Goal: Task Accomplishment & Management: Complete application form

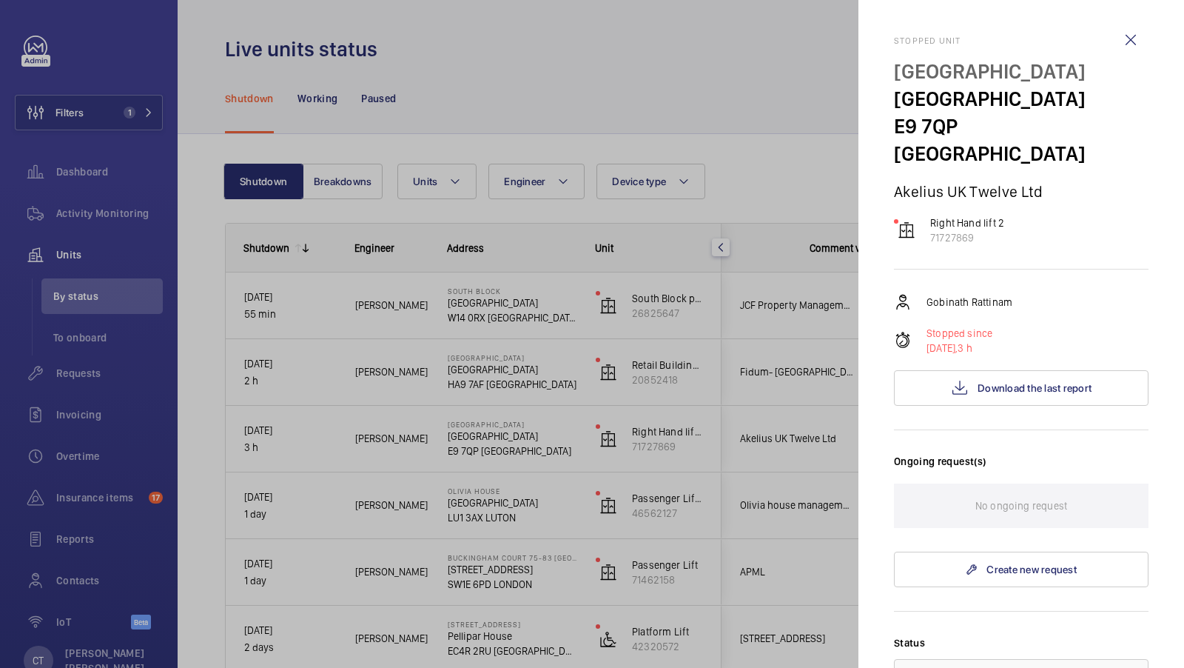
scroll to position [0, 267]
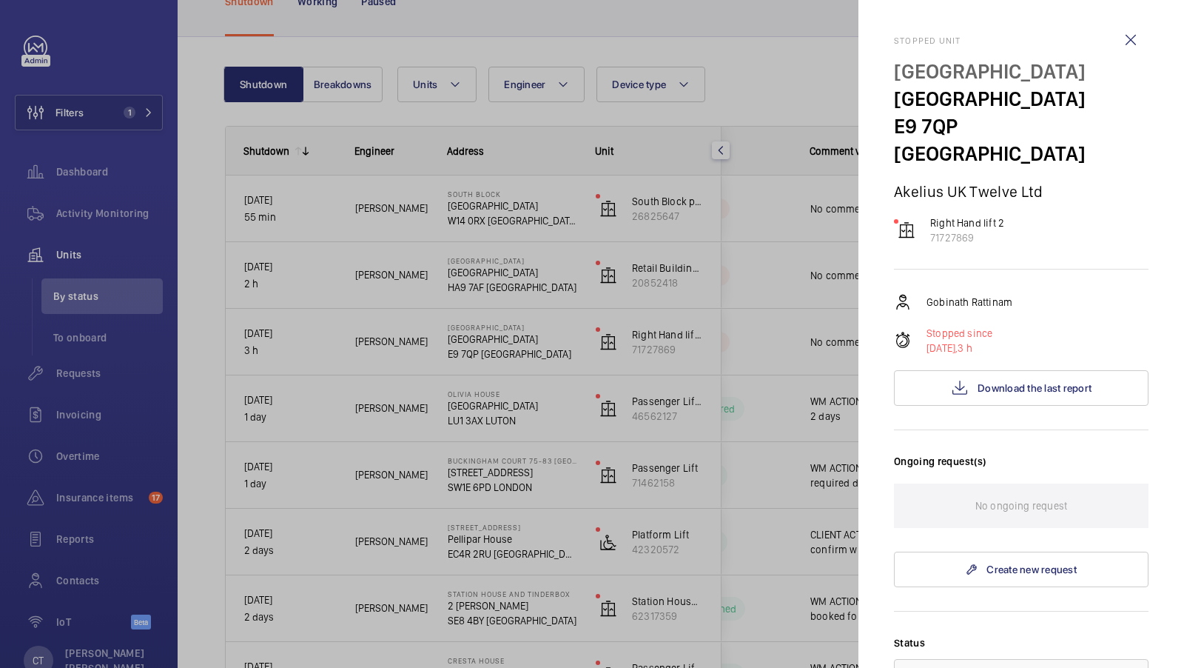
click at [712, 415] on div at bounding box center [592, 334] width 1184 height 668
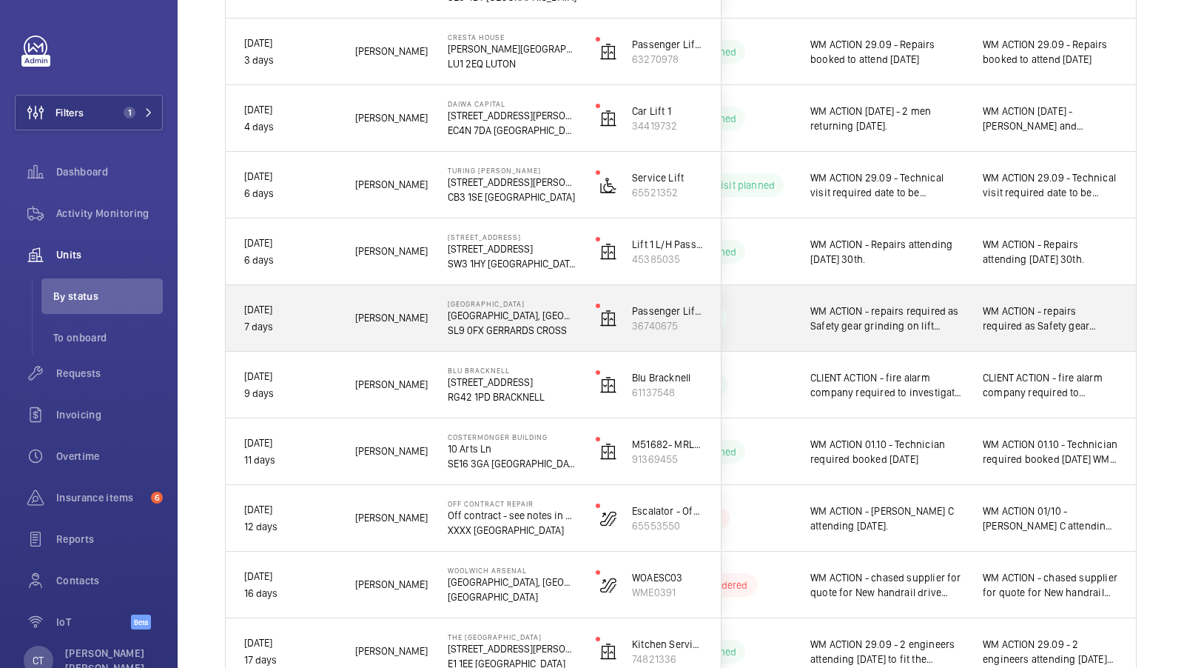
scroll to position [854, 0]
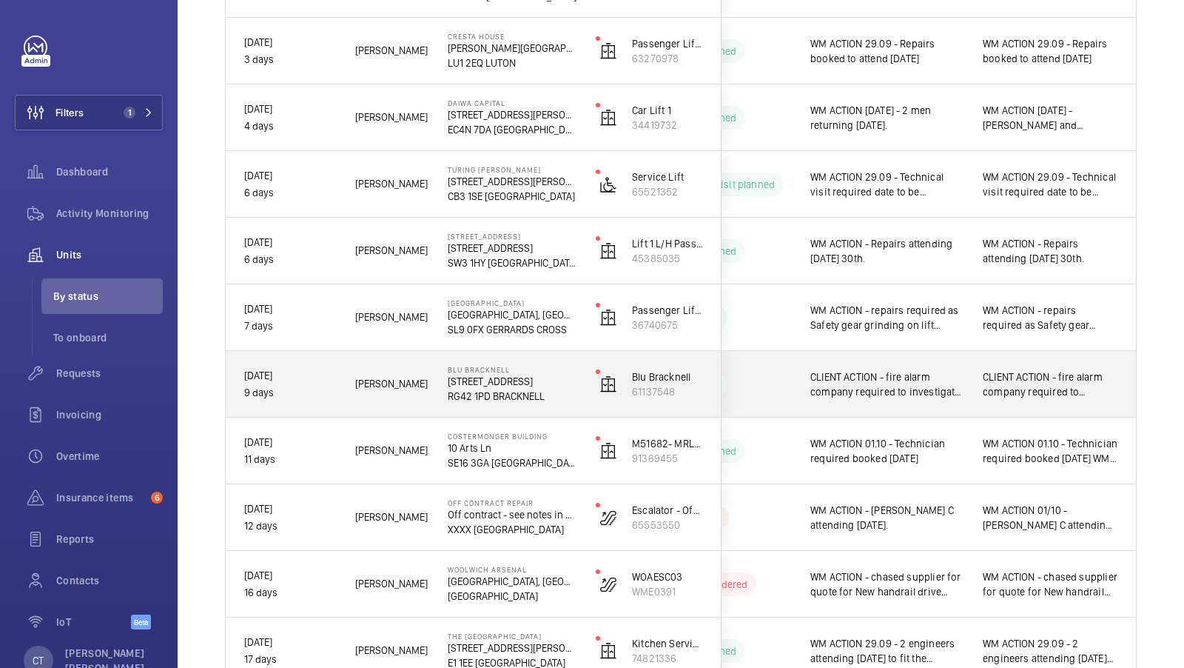
click at [1041, 386] on span "CLIENT ACTION - fire alarm company required to investigate issues reported [DAT…" at bounding box center [1050, 384] width 135 height 30
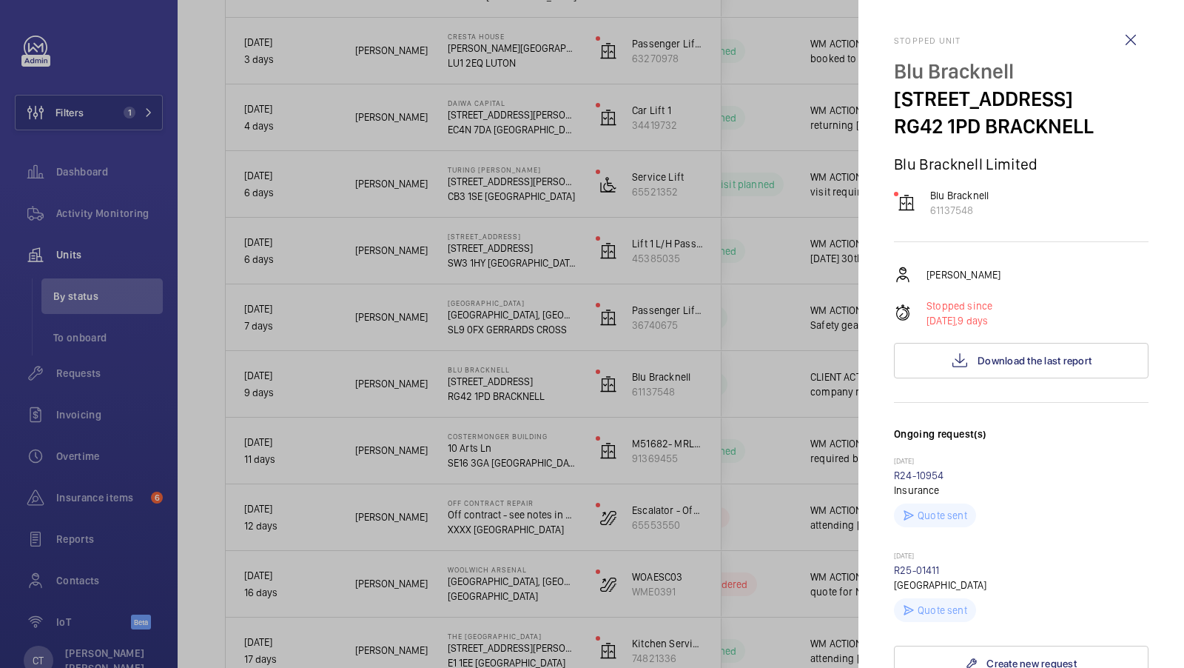
click at [819, 446] on div at bounding box center [592, 334] width 1184 height 668
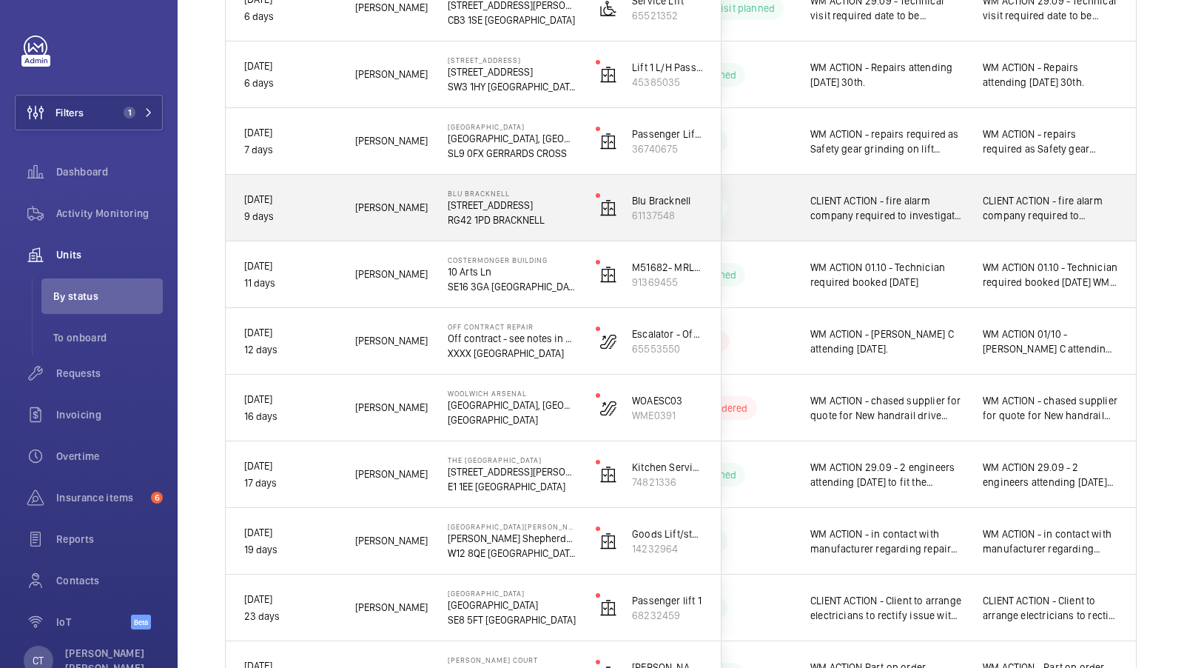
scroll to position [1035, 0]
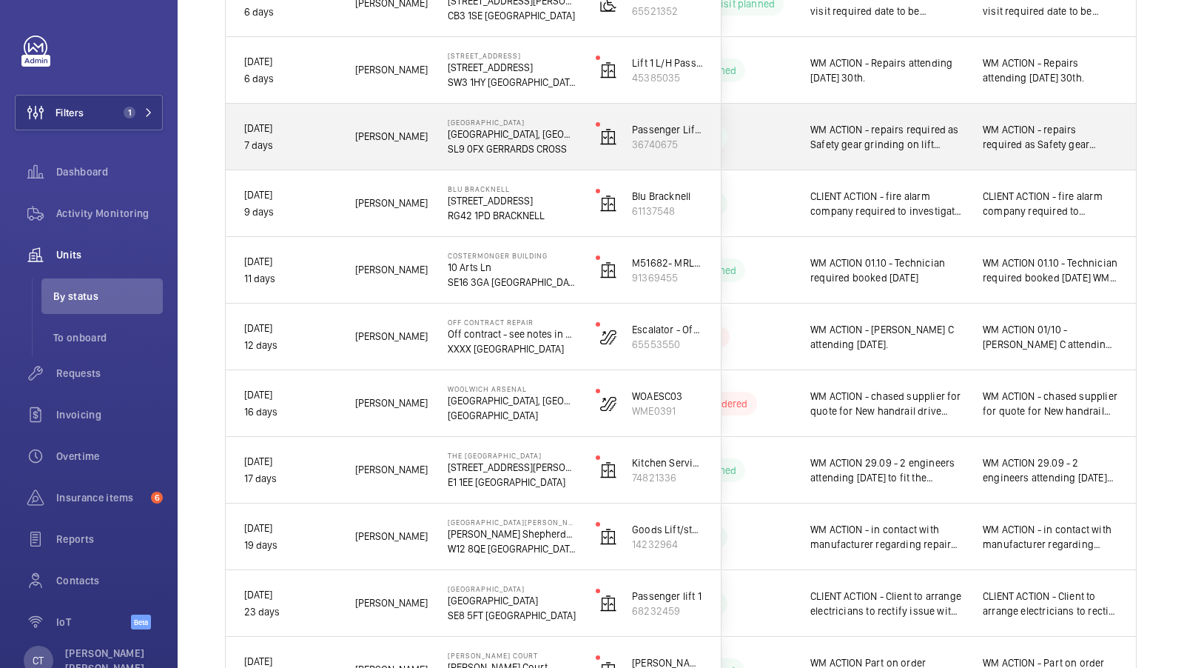
click at [1005, 158] on div "WM ACTION - repairs required as Safety gear grinding on lift guide. Date to be …" at bounding box center [1050, 137] width 171 height 64
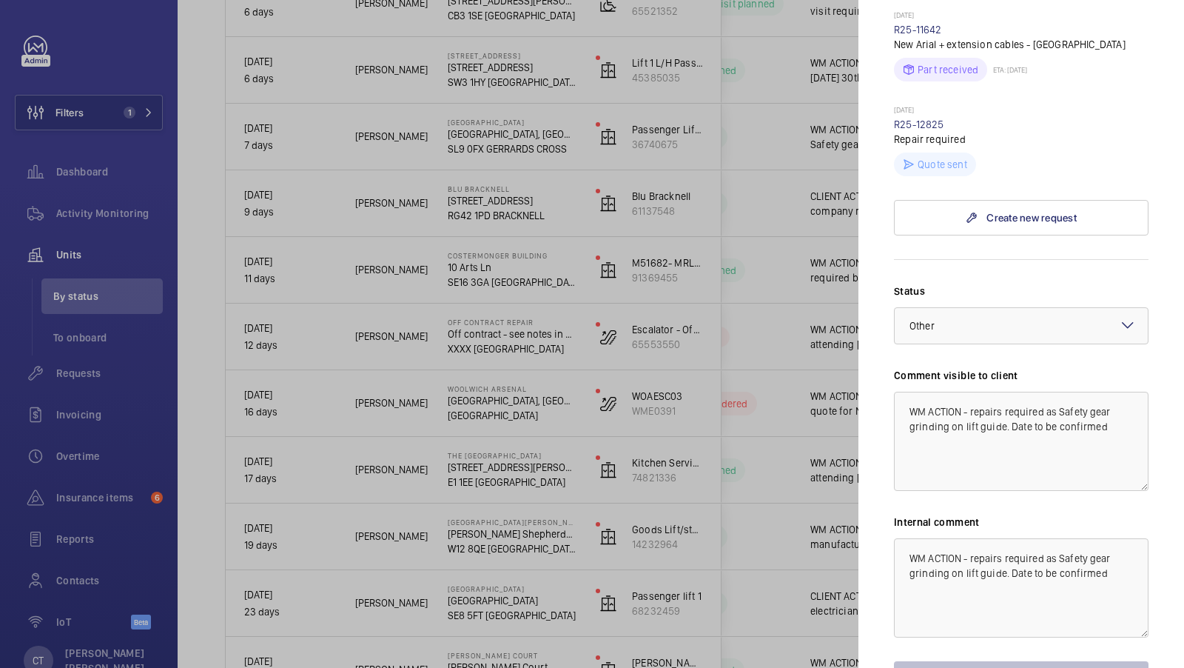
scroll to position [671, 0]
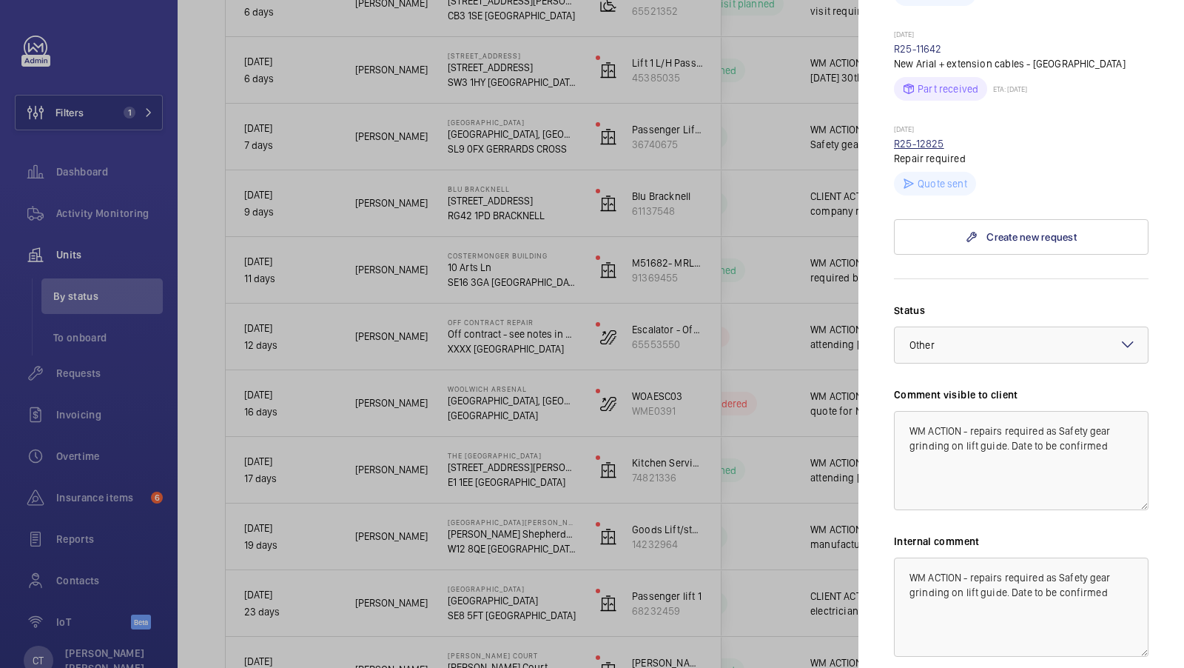
click at [931, 138] on link "R25-12825" at bounding box center [919, 144] width 50 height 12
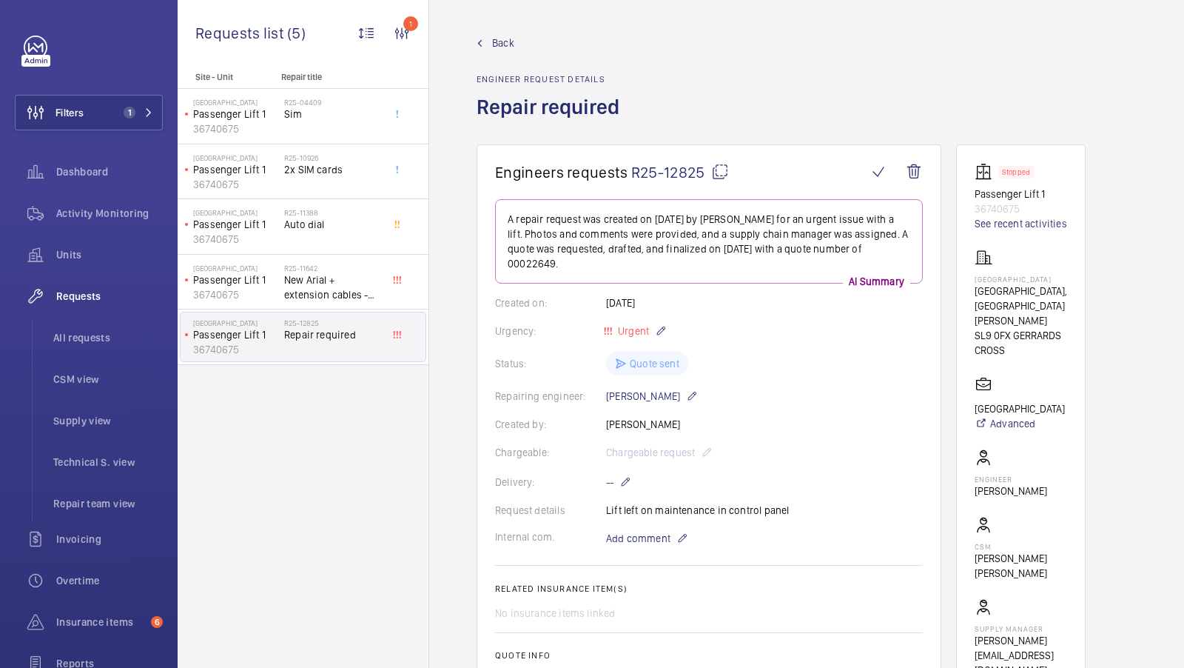
click at [503, 44] on span "Back" at bounding box center [503, 43] width 22 height 15
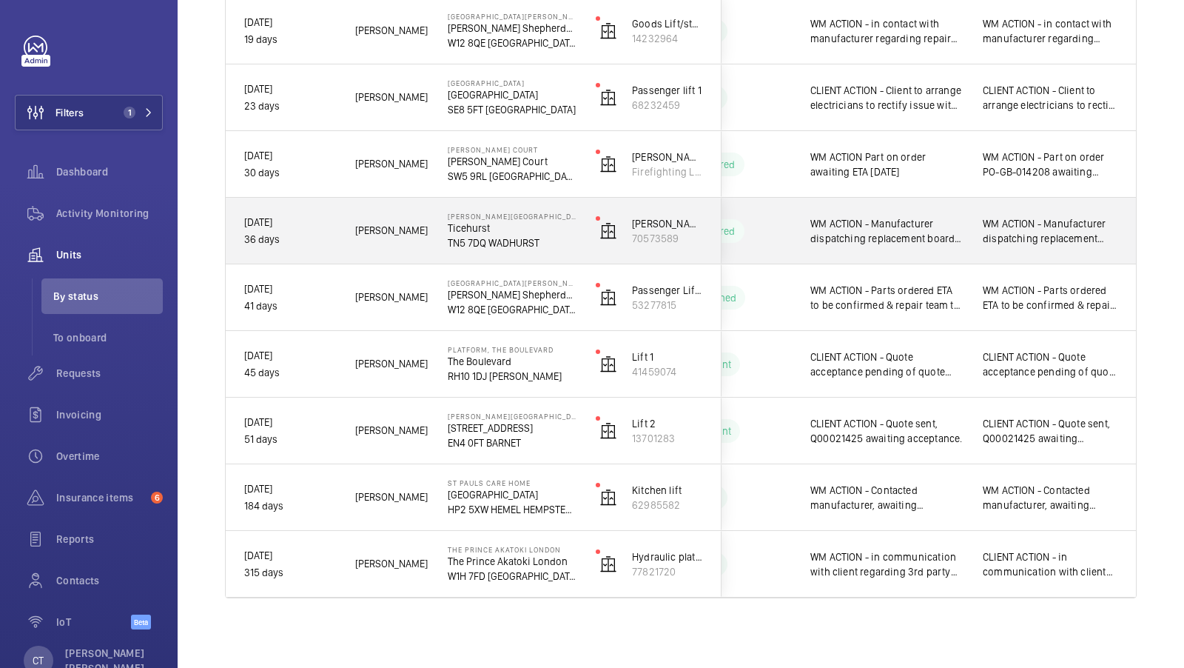
scroll to position [1381, 0]
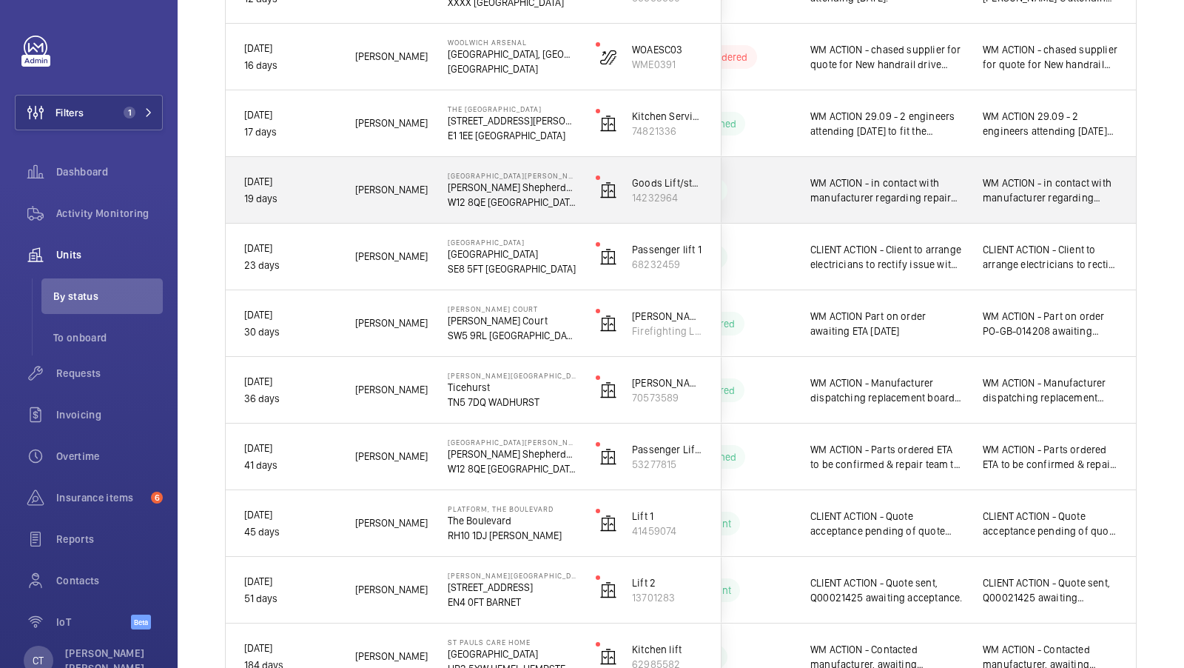
click at [1011, 198] on span "WM ACTION - in contact with manufacturer regarding repair works [DATE] WM ACTIO…" at bounding box center [1050, 190] width 135 height 30
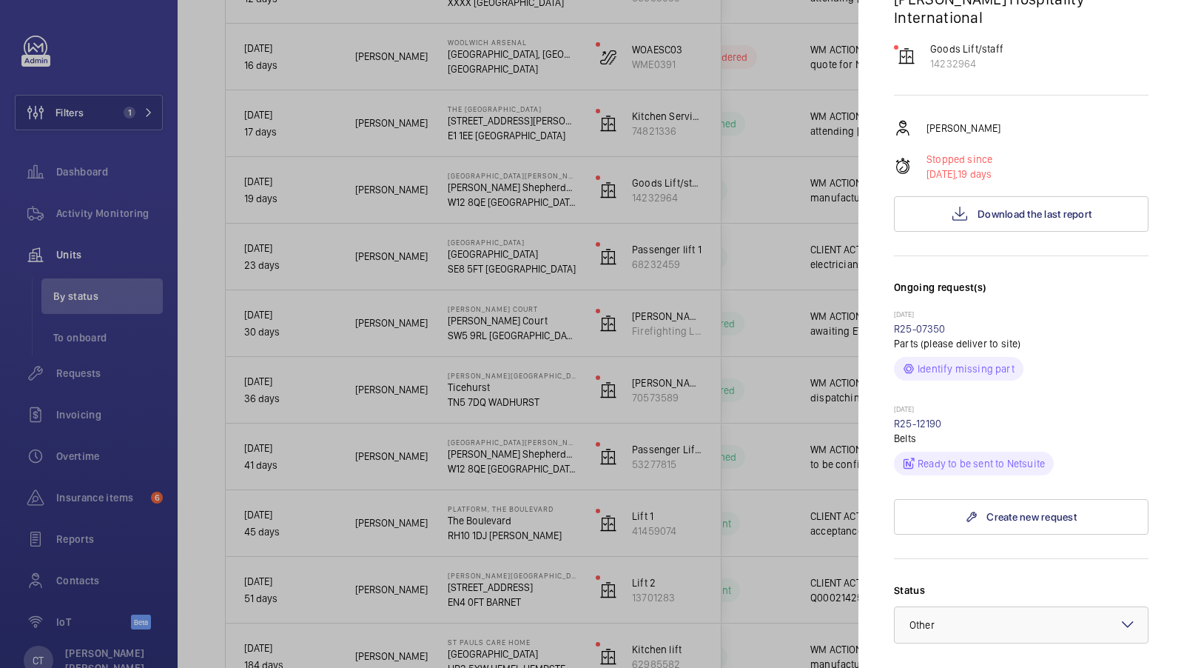
scroll to position [305, 0]
click at [906, 401] on wm-front-repair-request-minimized-display-item "14/09/2025 R25-12190 Belts Ready to be sent to Netsuite" at bounding box center [1021, 436] width 255 height 71
click at [913, 415] on link "R25-12190" at bounding box center [918, 421] width 48 height 12
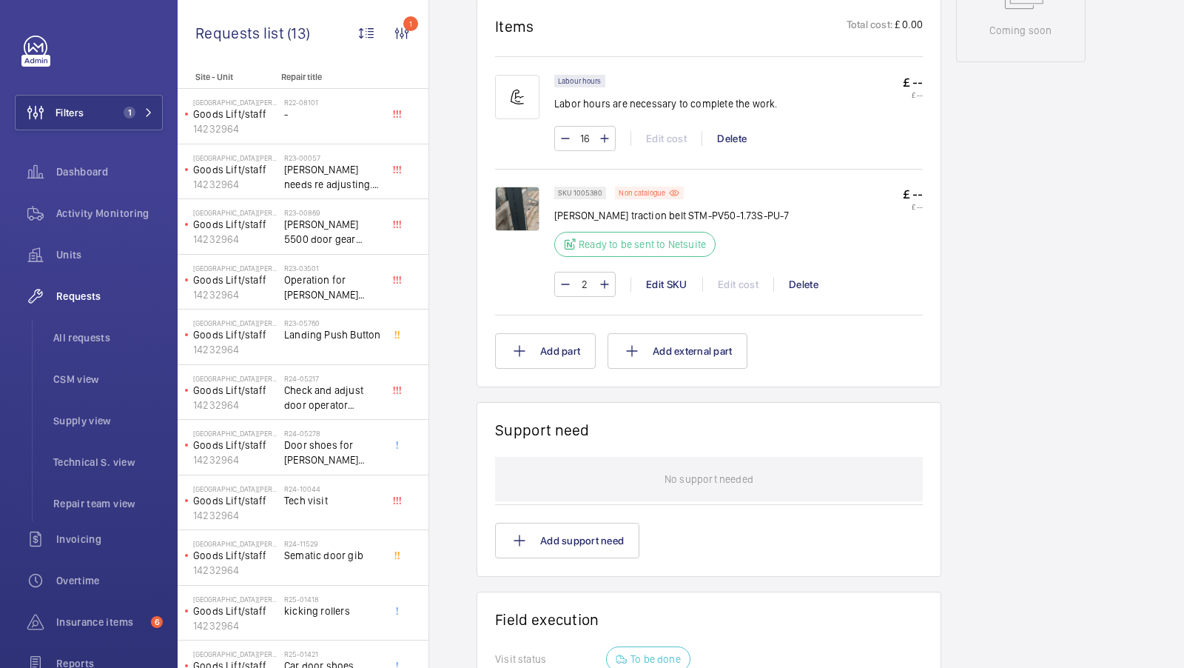
scroll to position [885, 0]
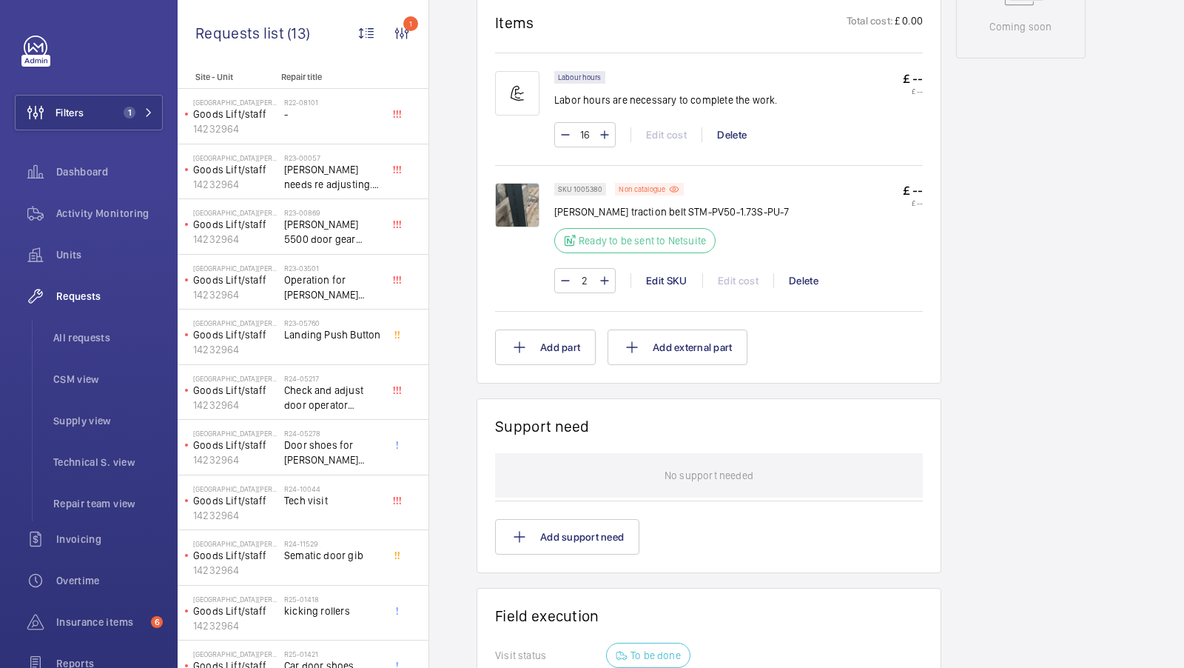
click at [504, 211] on img at bounding box center [517, 205] width 44 height 44
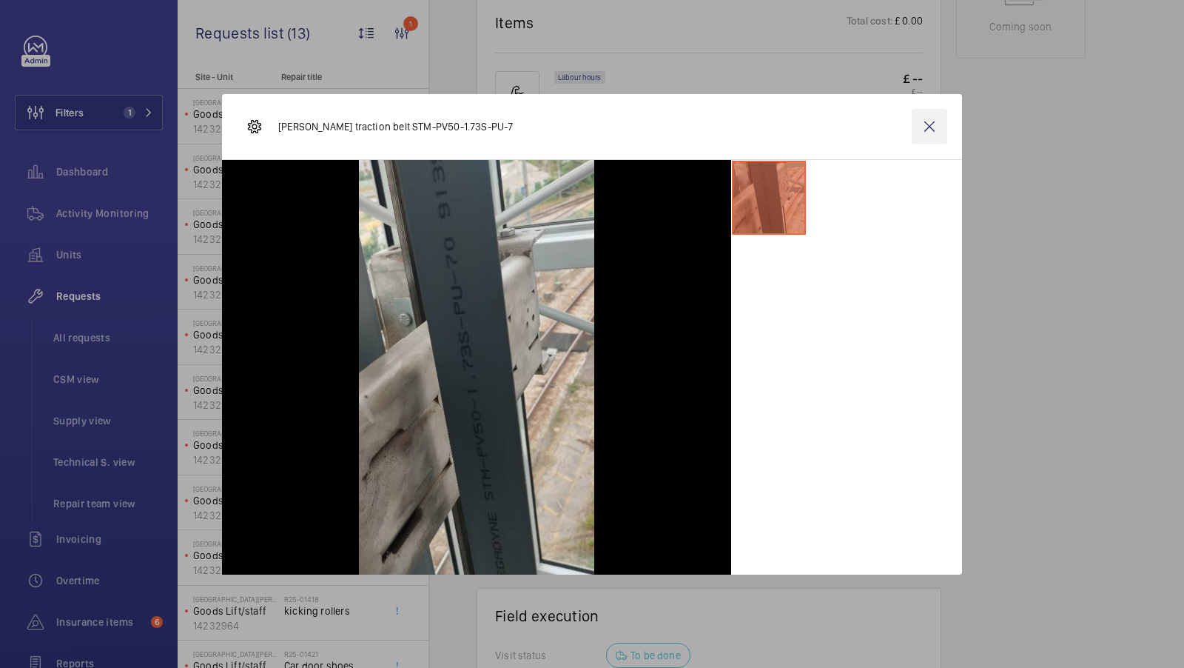
click at [928, 118] on wm-front-icon-button at bounding box center [930, 127] width 36 height 36
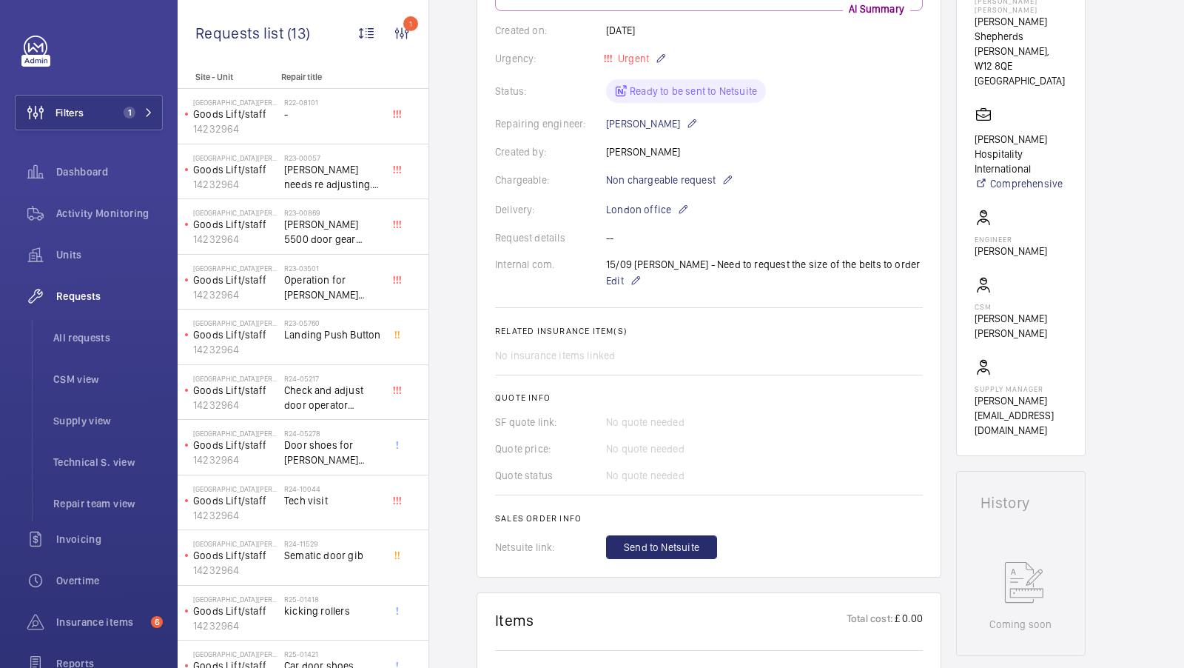
scroll to position [301, 0]
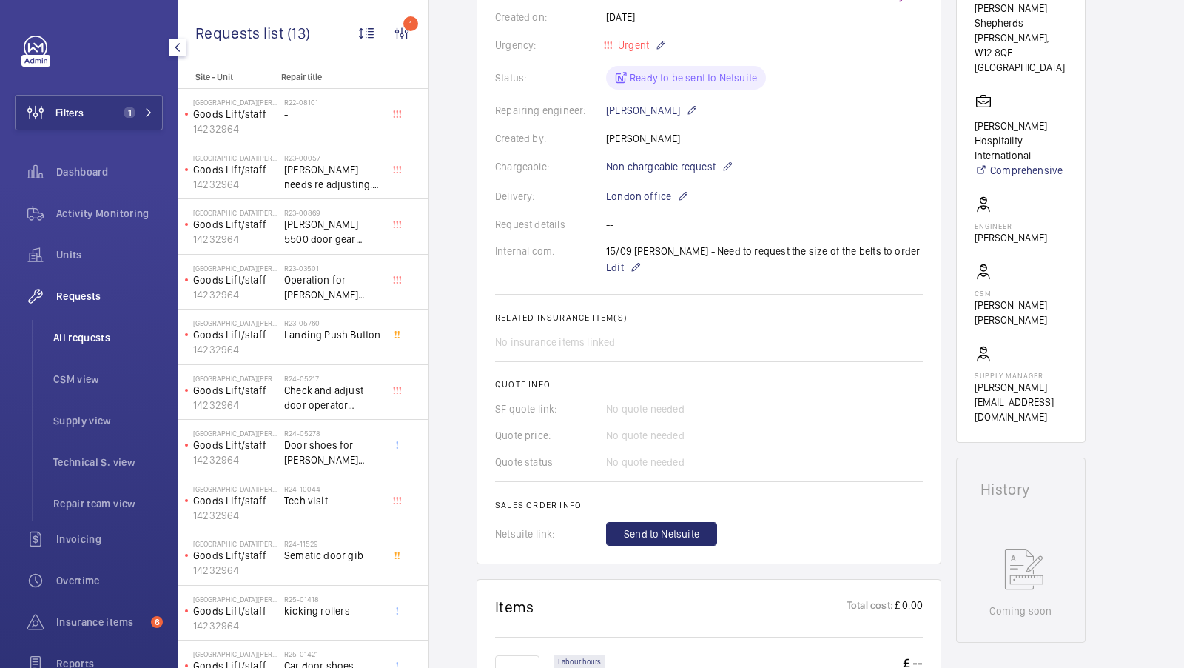
click at [85, 338] on span "All requests" at bounding box center [108, 337] width 110 height 15
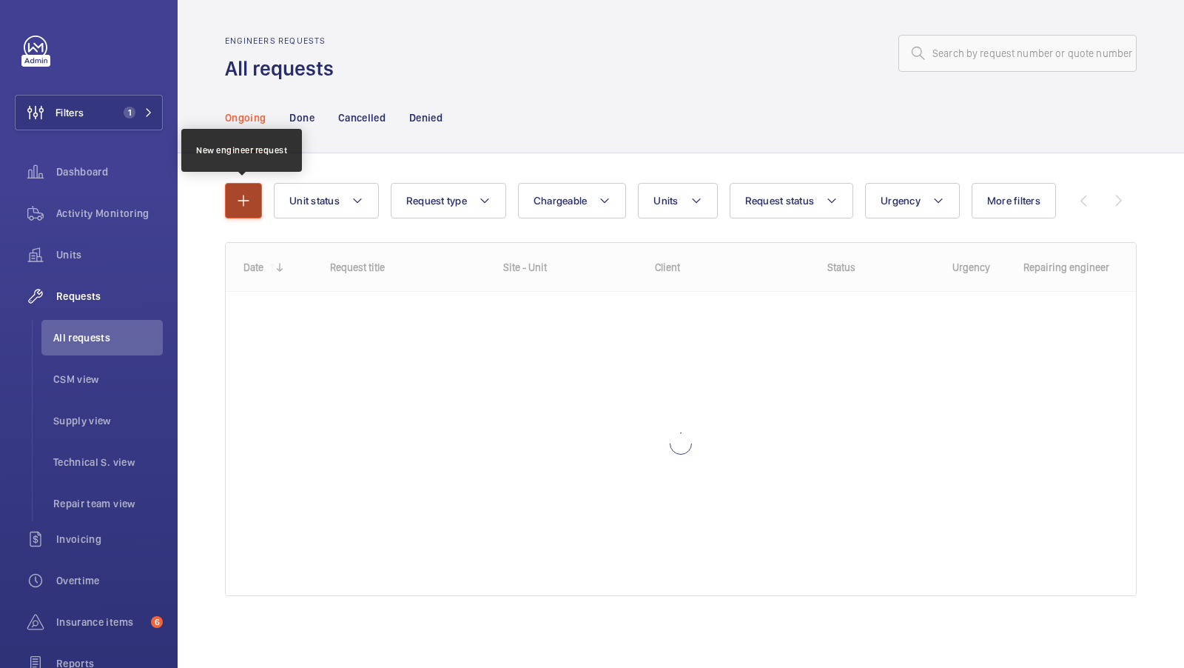
click at [235, 191] on button "button" at bounding box center [243, 201] width 37 height 36
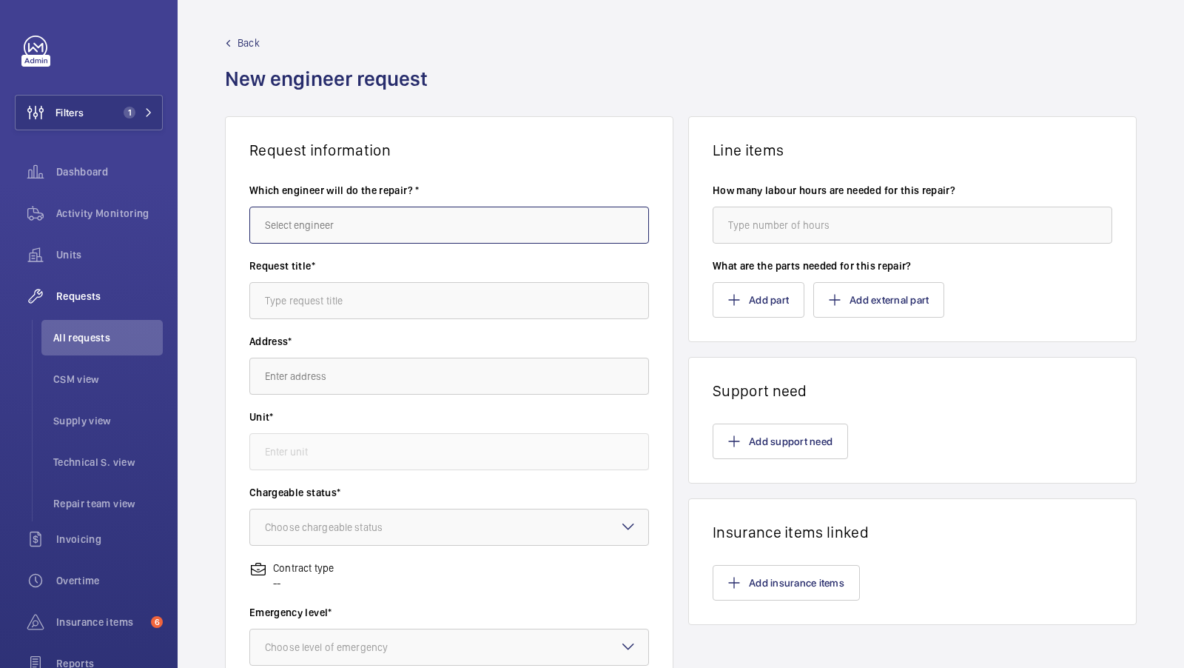
click at [337, 219] on input "text" at bounding box center [449, 225] width 400 height 37
type input "[PERSON_NAME]"
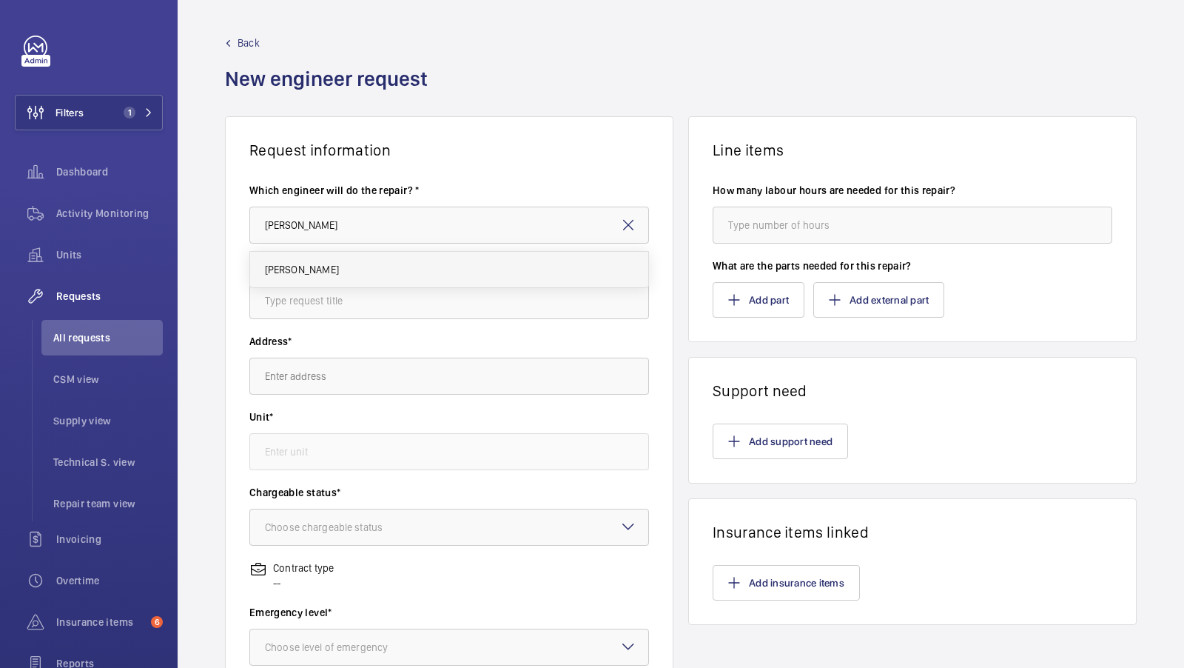
click at [321, 262] on span "[PERSON_NAME]" at bounding box center [302, 269] width 74 height 15
click at [303, 301] on input "text" at bounding box center [449, 300] width 400 height 37
type input "C"
click at [261, 301] on input "Pit clean" at bounding box center [449, 300] width 400 height 37
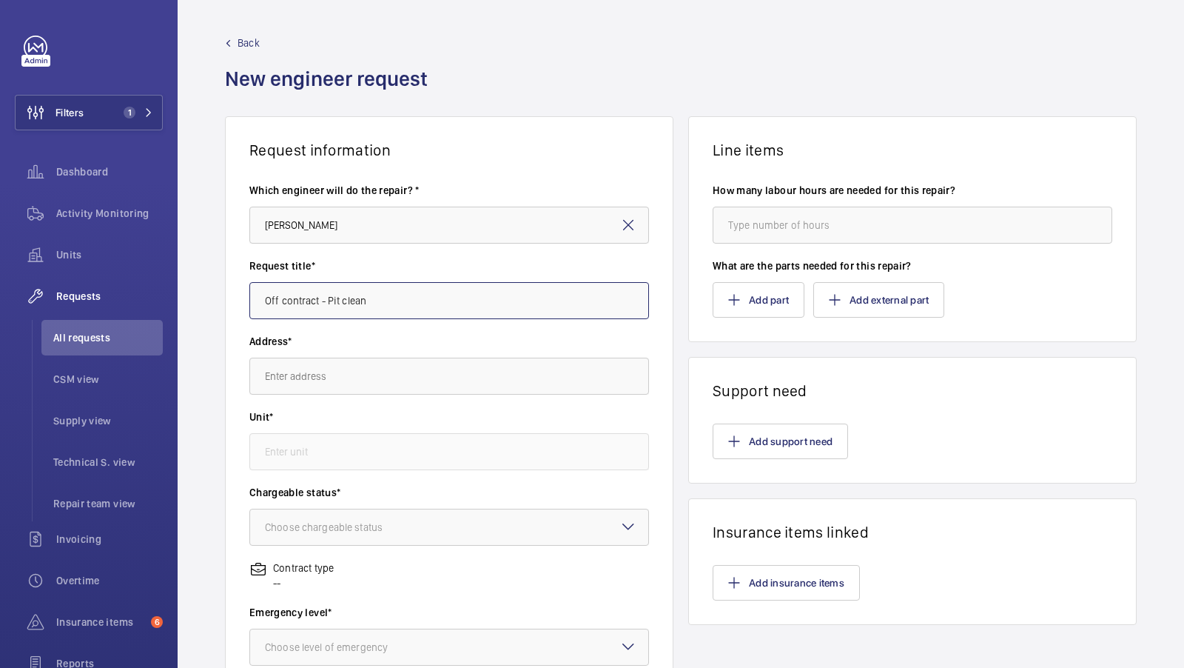
click at [381, 293] on input "Off contract - Pit clean" at bounding box center [449, 300] width 400 height 37
click at [378, 307] on input "Off contract - Pit clean" at bounding box center [449, 300] width 400 height 37
paste input "150 Aldergate st, EC1A"
type input "Off contract - Pit clean - TikTok New office - 150 Aldergate st, EC1A"
click at [381, 381] on input "text" at bounding box center [449, 376] width 400 height 37
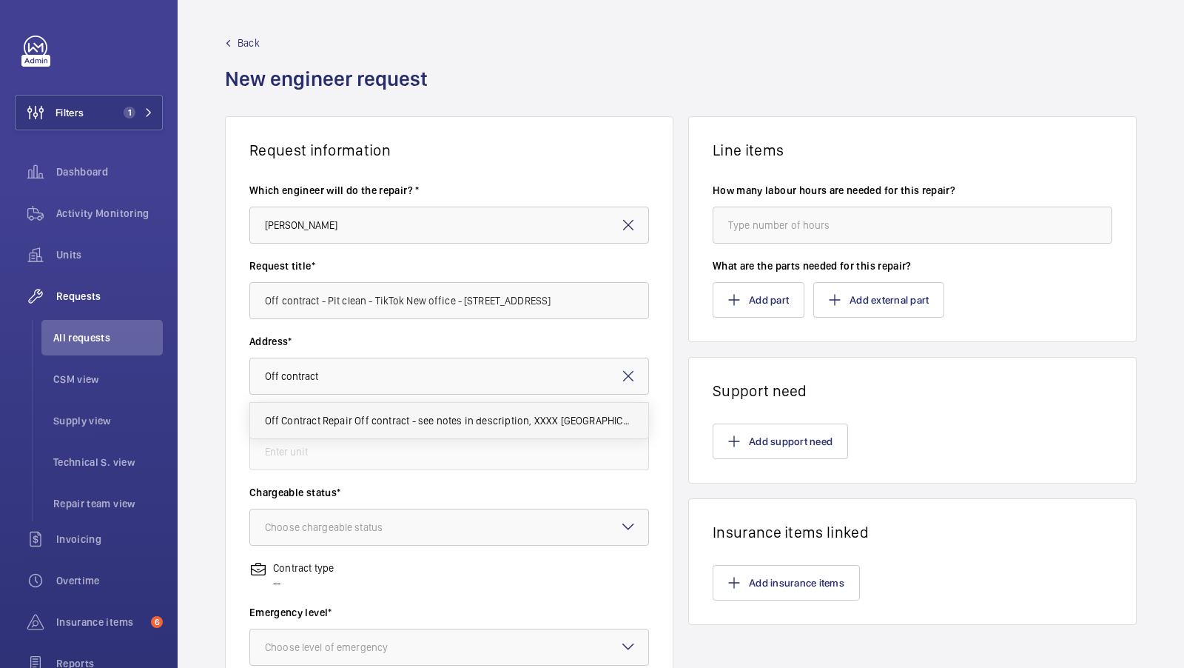
click at [366, 420] on span "Off Contract Repair Off contract - see notes in description, XXXX LONDON" at bounding box center [449, 420] width 369 height 15
type input "Off Contract Repair Off contract - see notes in description, XXXX LONDON"
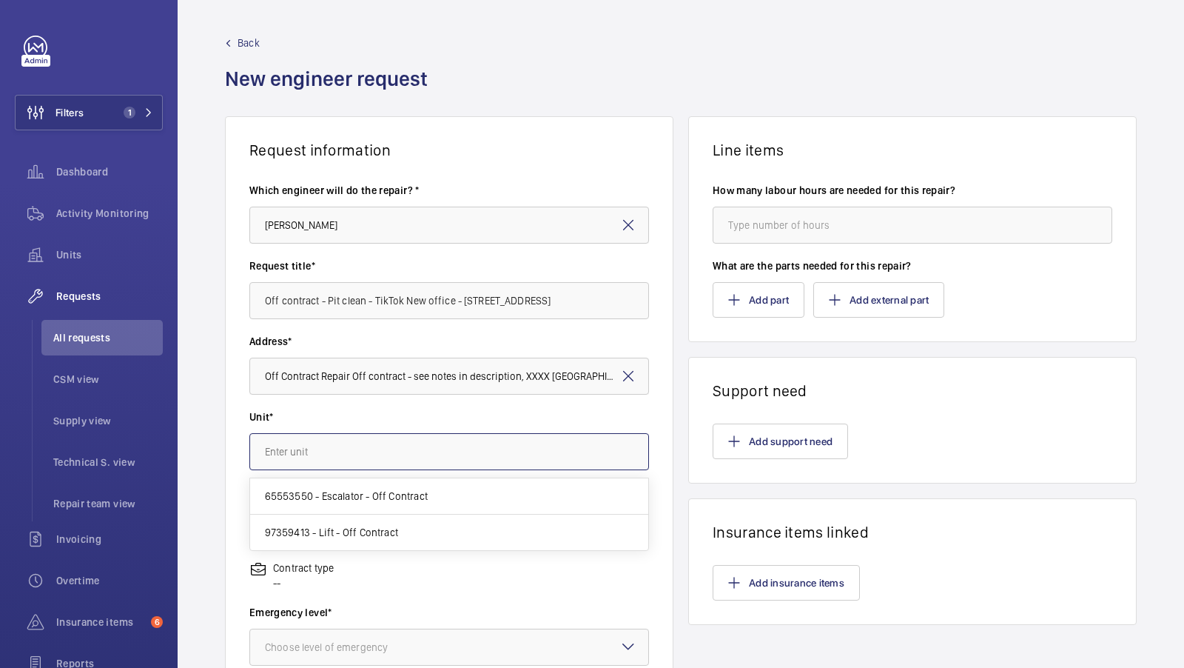
click at [314, 441] on input "text" at bounding box center [449, 451] width 400 height 37
click at [334, 537] on span "97359413 - Lift - Off Contract" at bounding box center [331, 532] width 133 height 15
type input "97359413 - Lift - Off Contract"
click at [340, 529] on div "Choose chargeable status" at bounding box center [342, 527] width 155 height 15
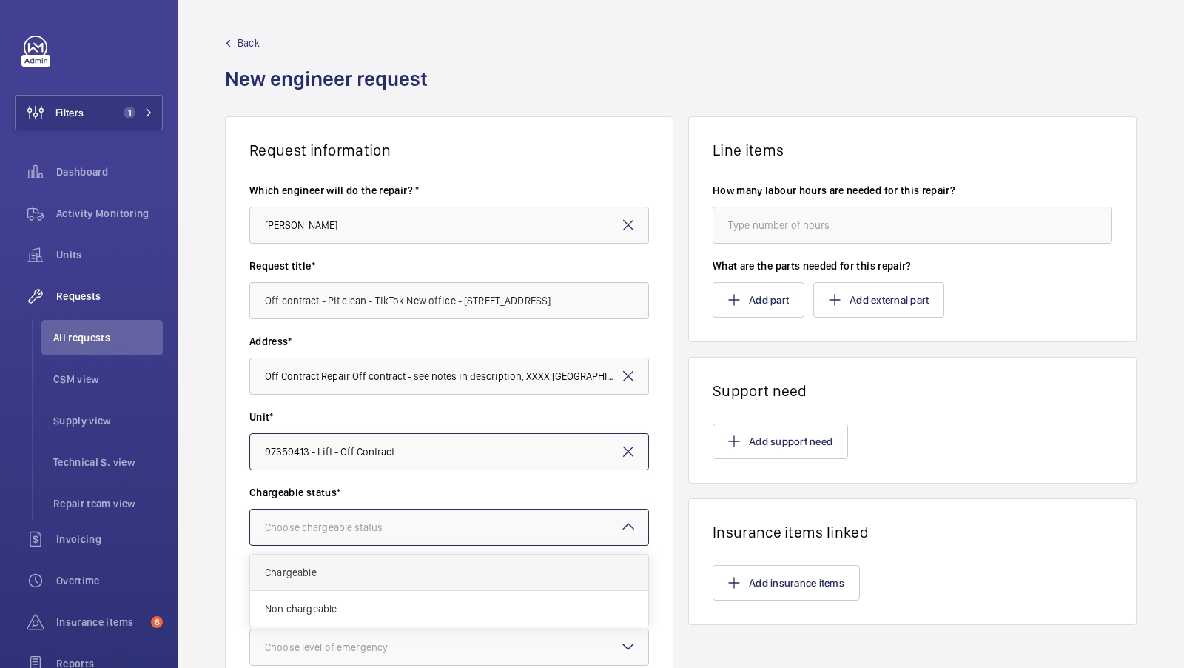
click at [332, 566] on span "Chargeable" at bounding box center [449, 572] width 369 height 15
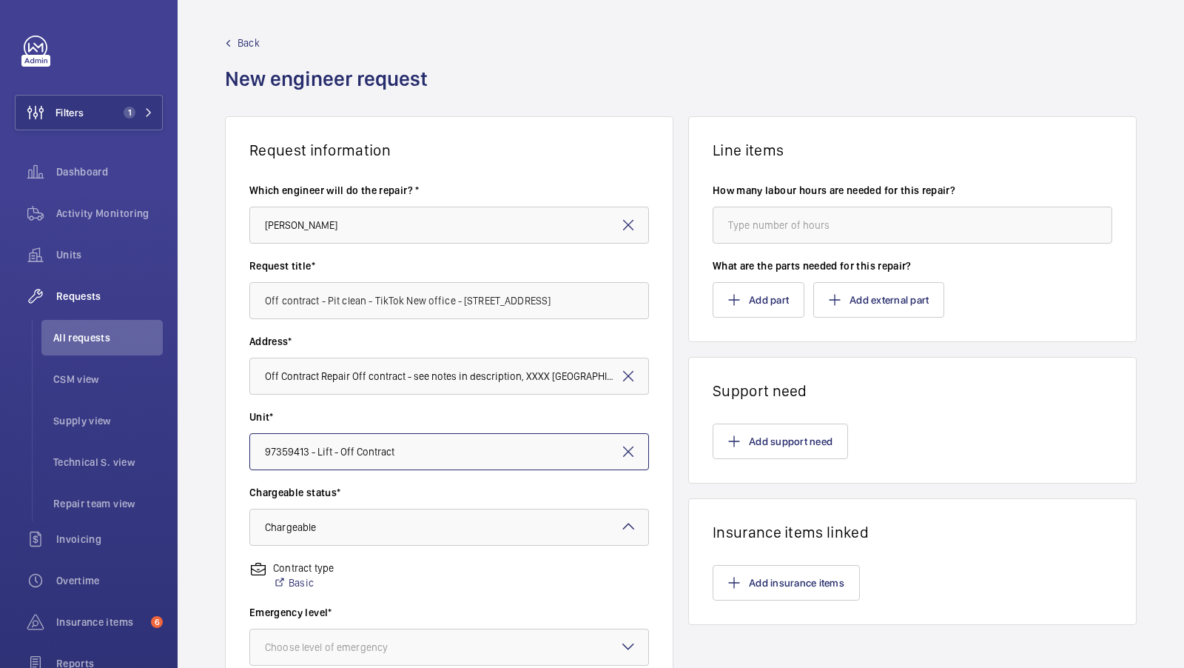
scroll to position [220, 0]
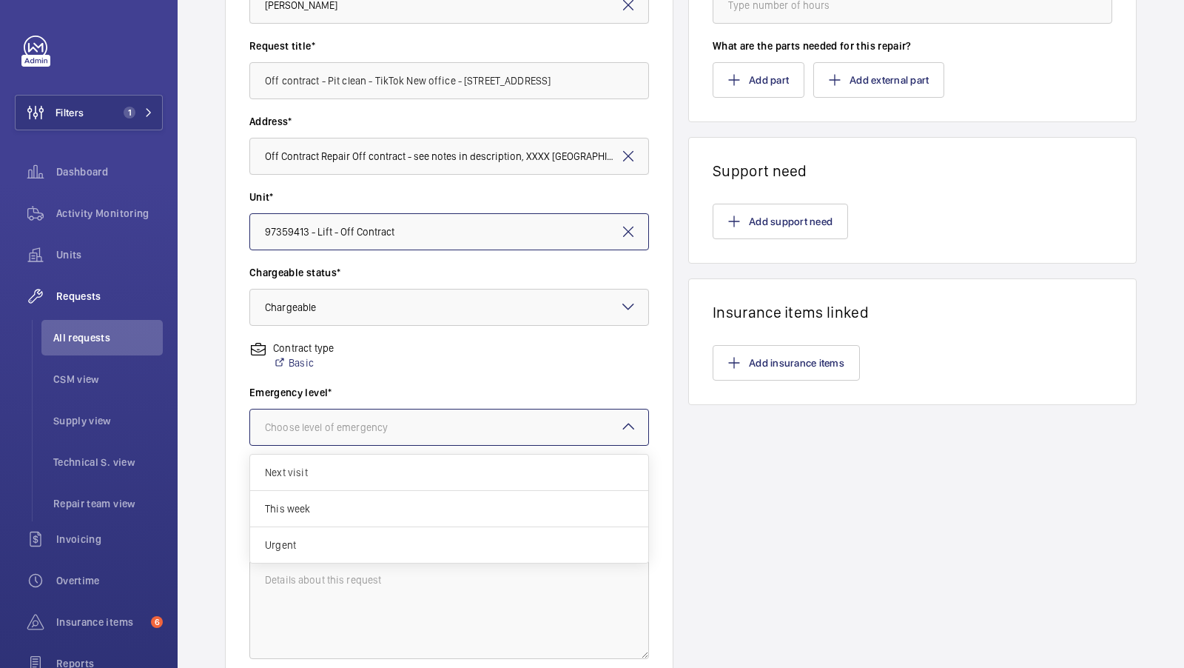
click at [407, 424] on div "Choose level of emergency" at bounding box center [345, 427] width 160 height 15
click at [358, 506] on span "This week" at bounding box center [449, 508] width 369 height 15
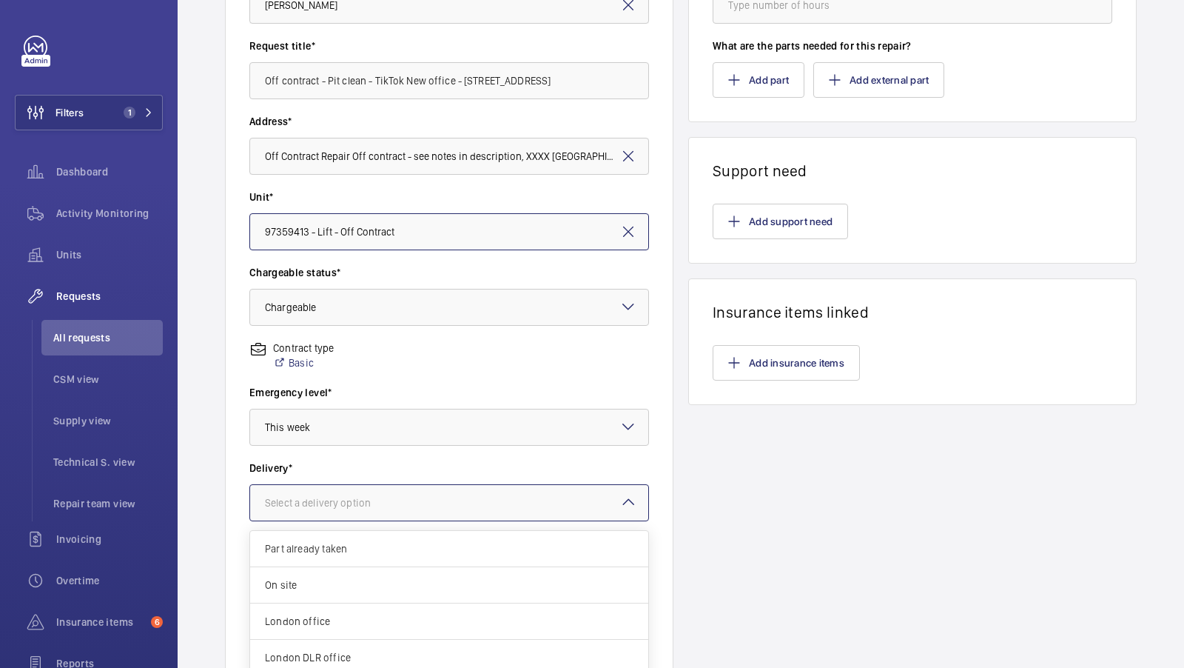
click at [358, 506] on div "Select a delivery option" at bounding box center [336, 502] width 143 height 15
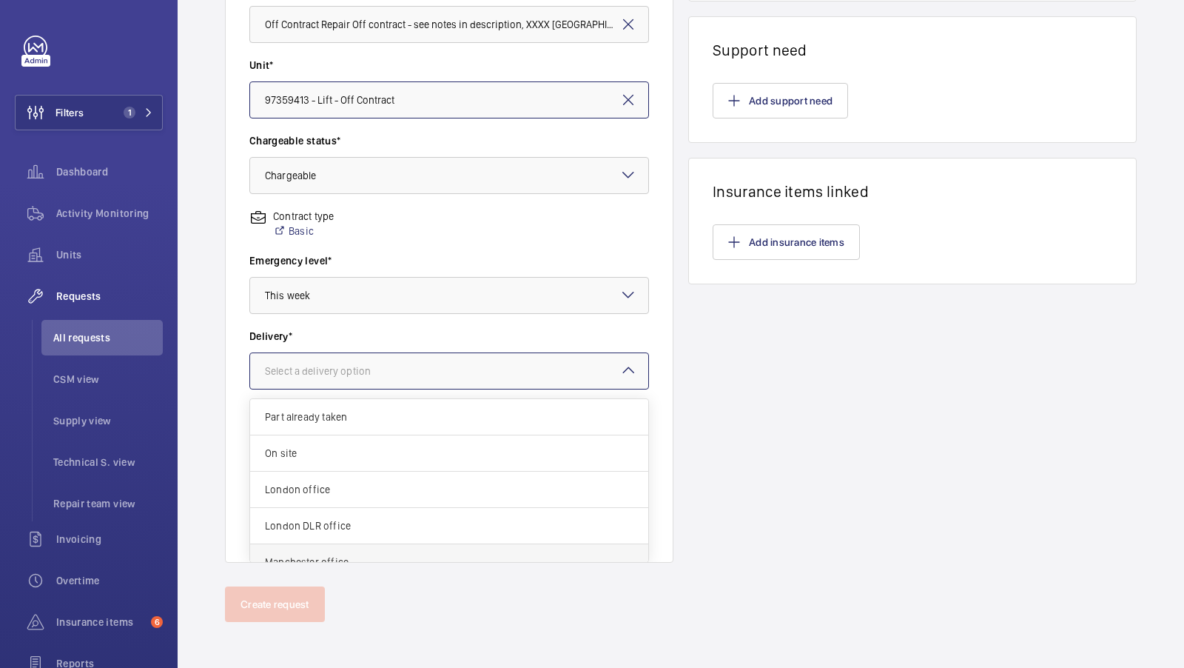
scroll to position [52, 0]
click at [359, 539] on span "Specified in comment" at bounding box center [449, 546] width 369 height 15
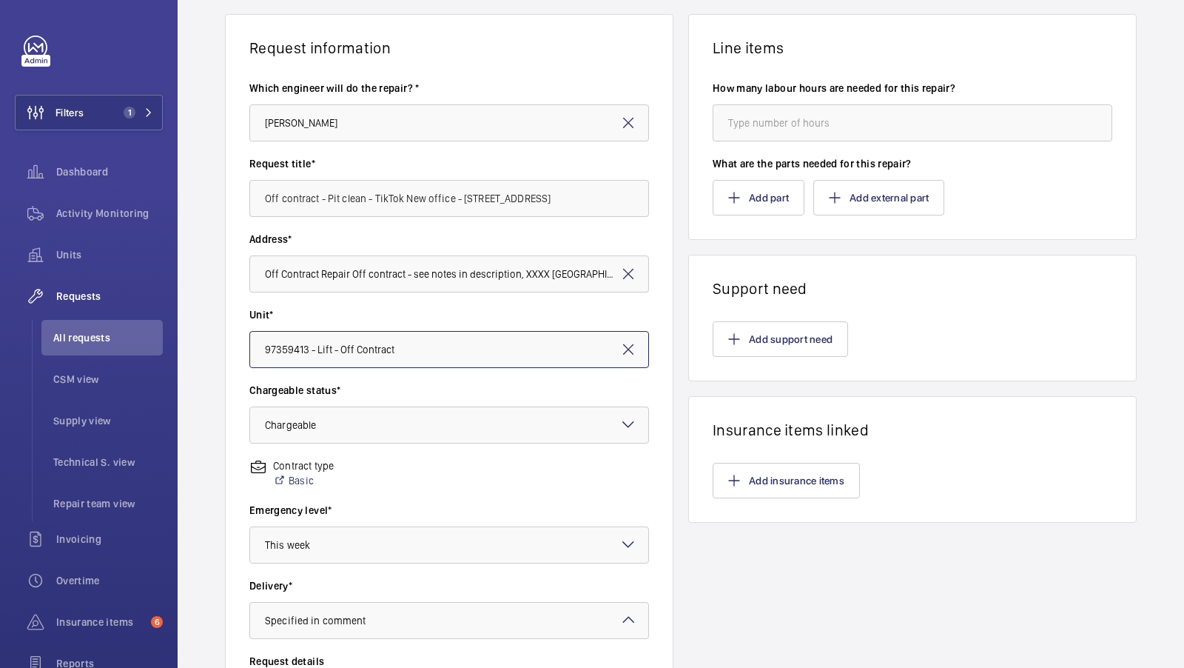
scroll to position [0, 0]
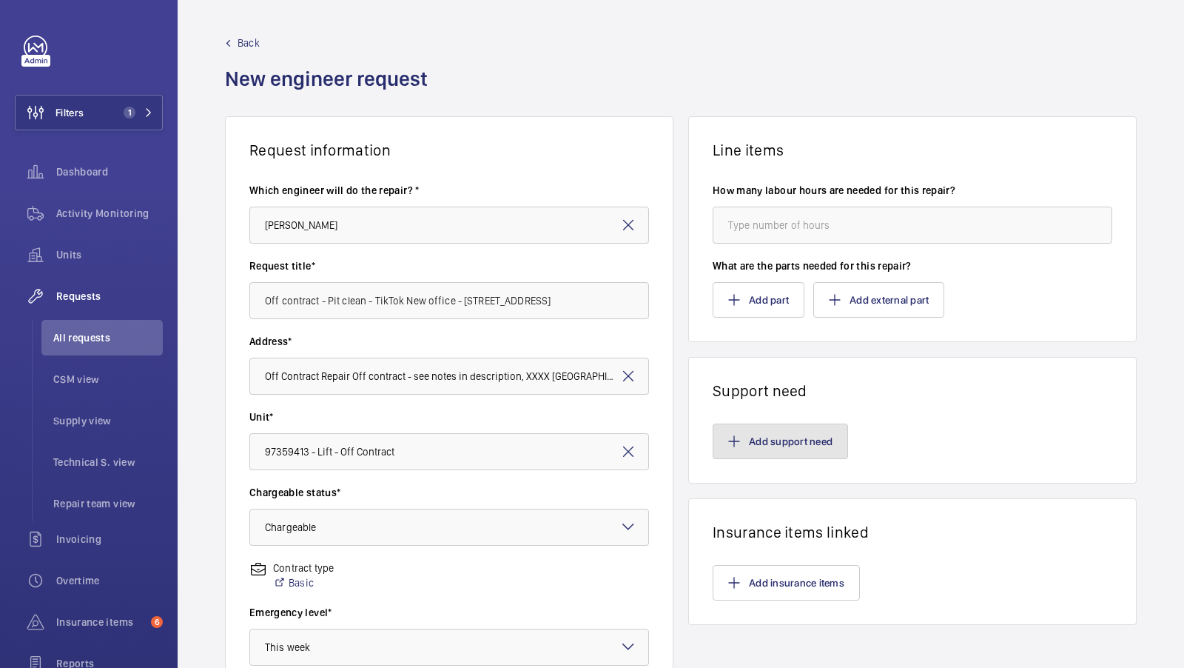
click at [766, 444] on button "Add support need" at bounding box center [780, 441] width 135 height 36
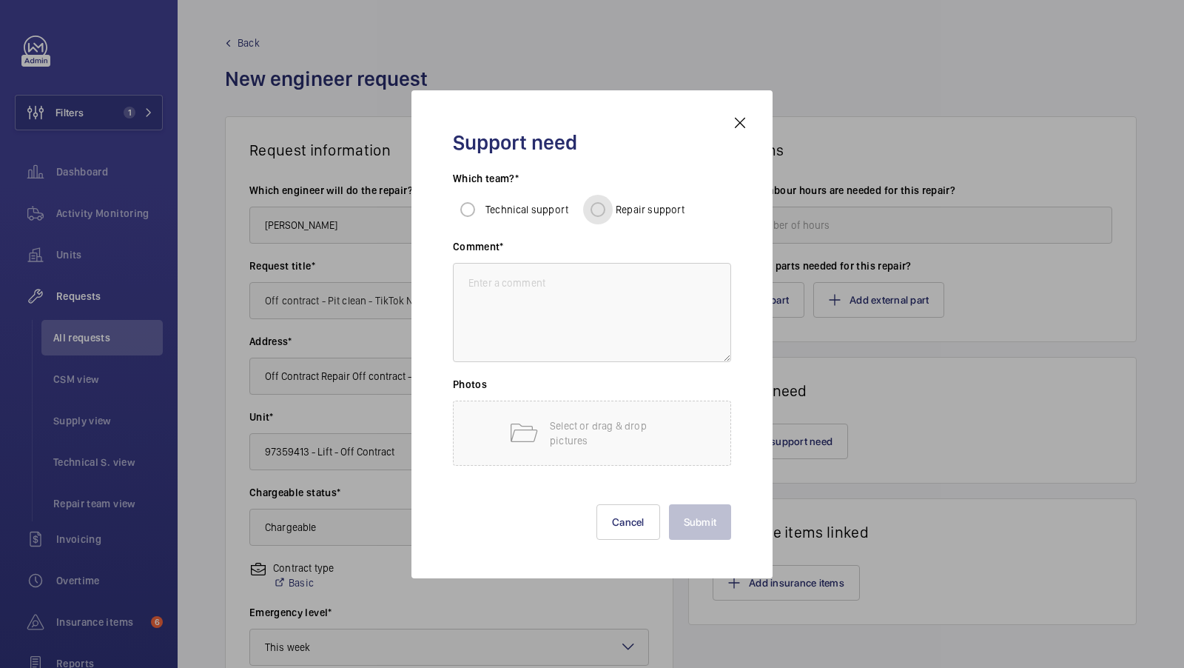
click at [603, 212] on input "Repair support" at bounding box center [598, 210] width 30 height 30
radio input "true"
click at [554, 324] on textarea at bounding box center [592, 312] width 278 height 99
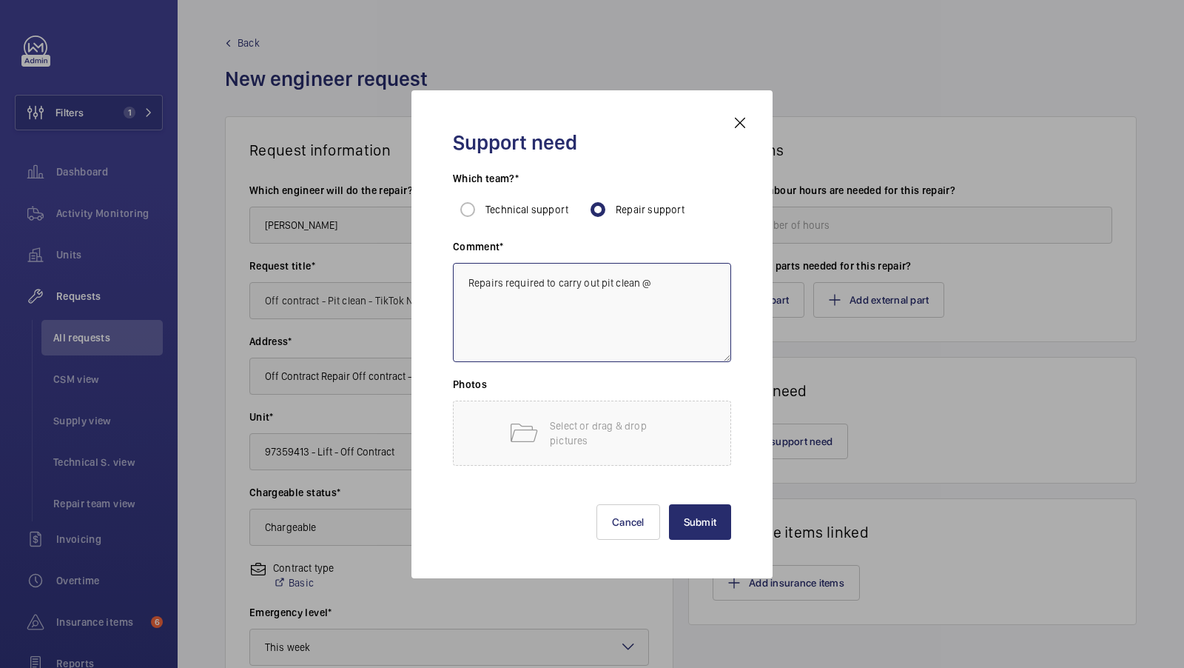
paste textarea "150 Aldergate st, EC1A"
type textarea "Repairs required to carry out pit clean @ 150 Aldergate st, EC1A"
click at [700, 528] on button "Submit" at bounding box center [700, 522] width 63 height 36
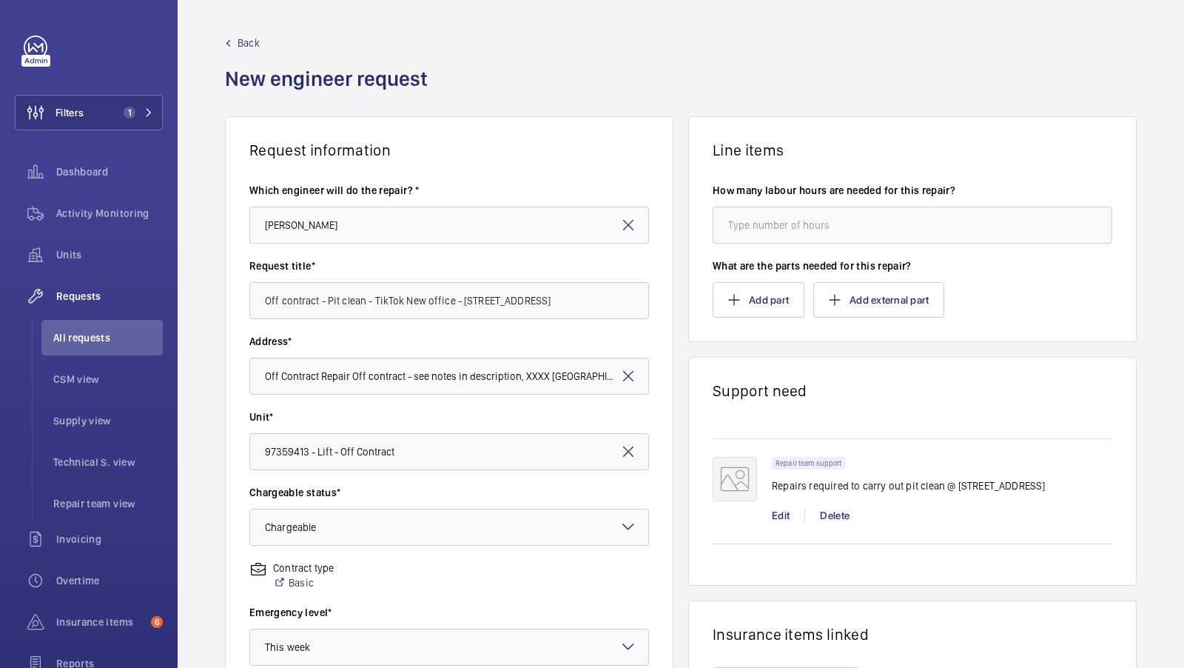
scroll to position [341, 0]
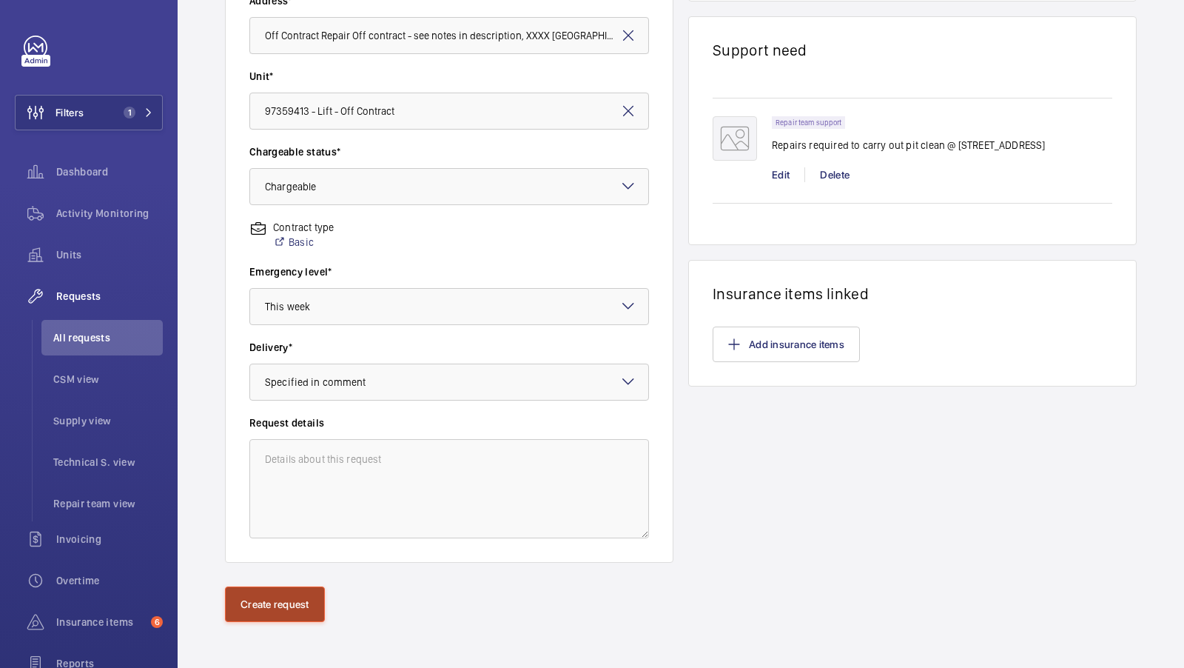
click at [300, 604] on button "Create request" at bounding box center [275, 604] width 100 height 36
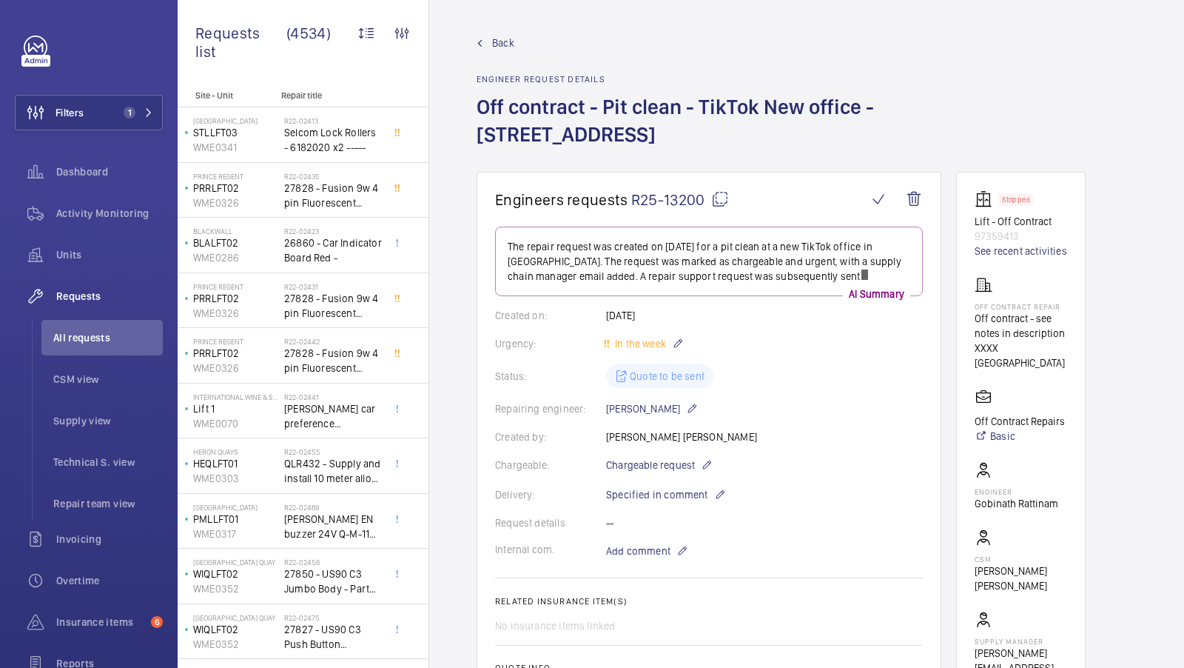
scroll to position [34, 0]
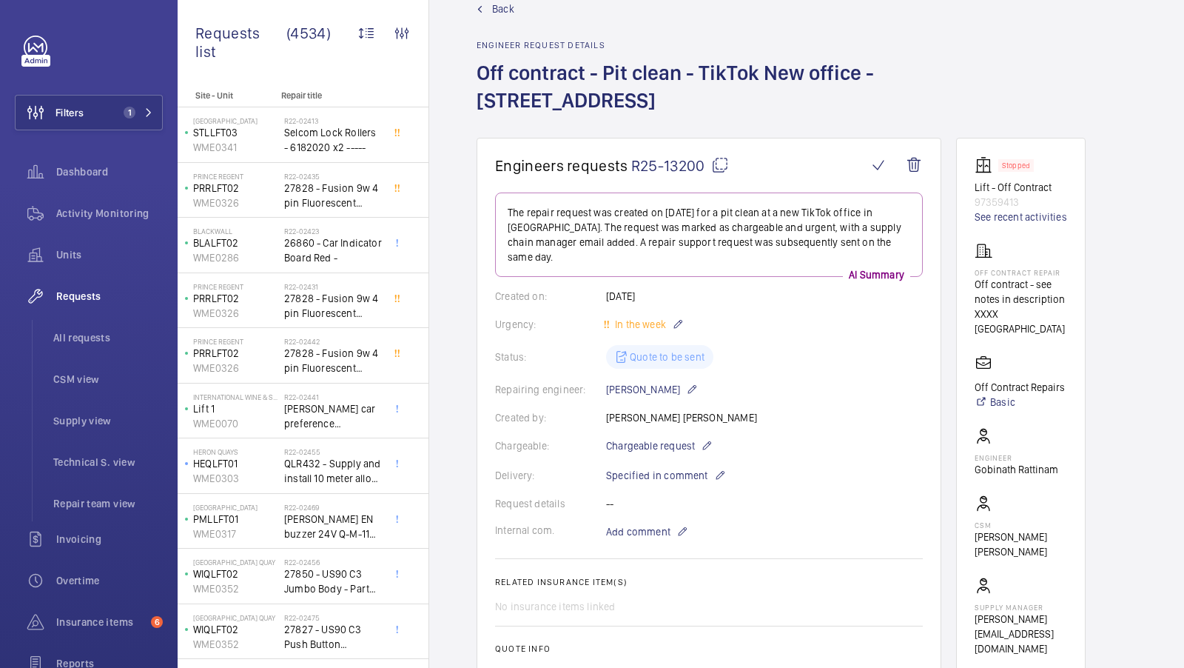
drag, startPoint x: 604, startPoint y: 68, endPoint x: 640, endPoint y: 99, distance: 47.8
click at [640, 99] on h1 "Off contract - Pit clean - TikTok New office - 150 Aldergate st, EC1A" at bounding box center [709, 98] width 465 height 78
copy h1 "Pit clean - TikTok New office - 150 Aldergate st, EC1A"
click at [23, 232] on div "Activity Monitoring" at bounding box center [89, 215] width 148 height 41
click at [78, 264] on div "Units" at bounding box center [89, 255] width 148 height 36
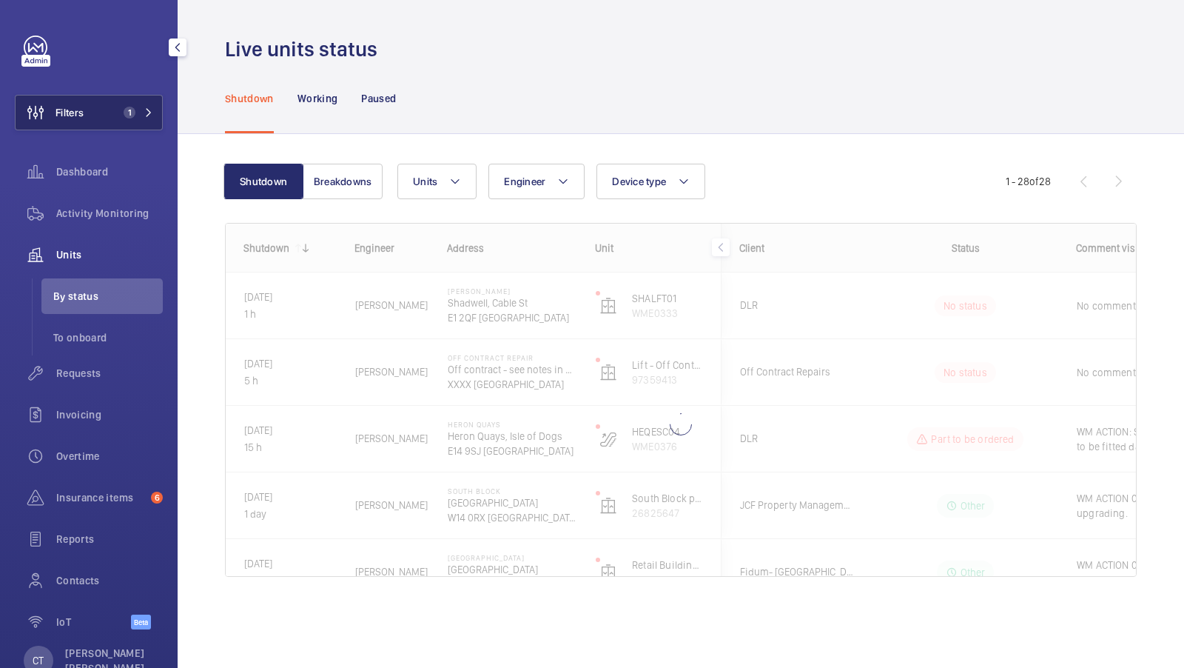
click at [135, 102] on button "Filters 1" at bounding box center [89, 113] width 148 height 36
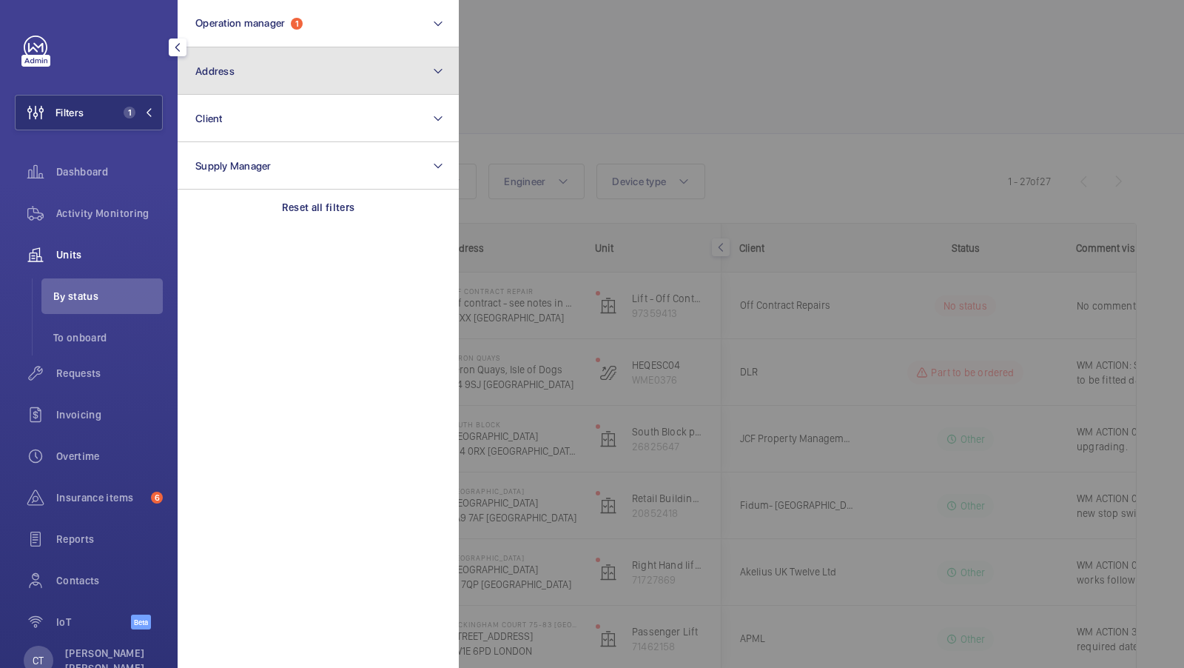
click at [303, 58] on button "Address" at bounding box center [318, 70] width 281 height 47
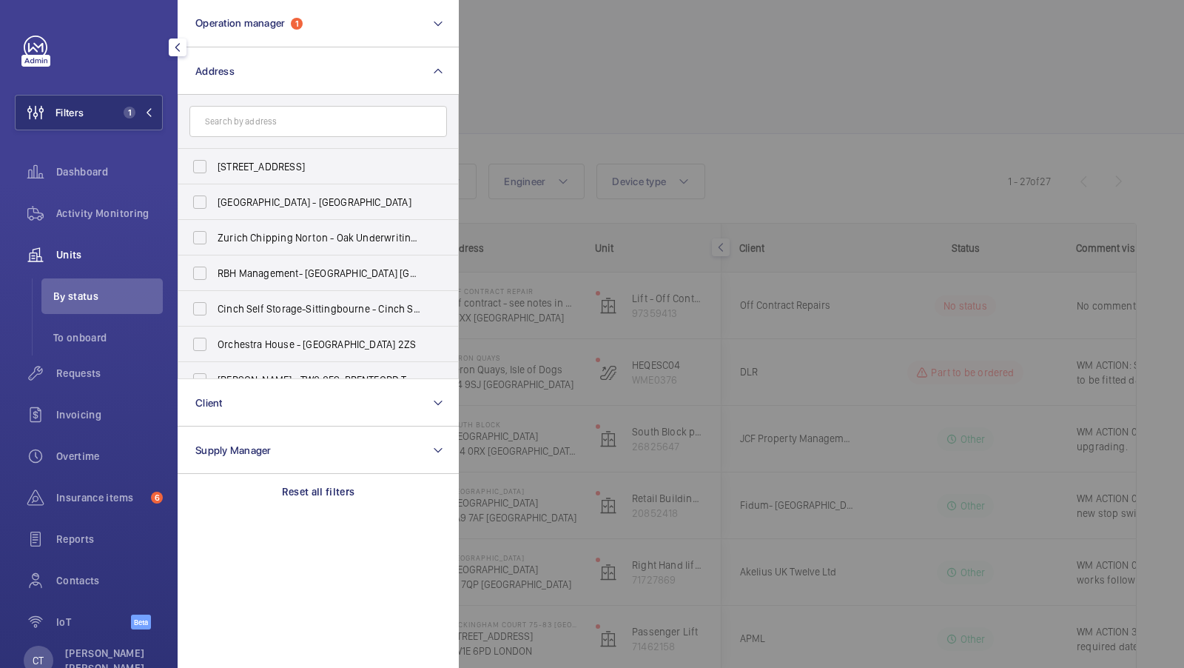
click at [695, 167] on div at bounding box center [1051, 334] width 1184 height 668
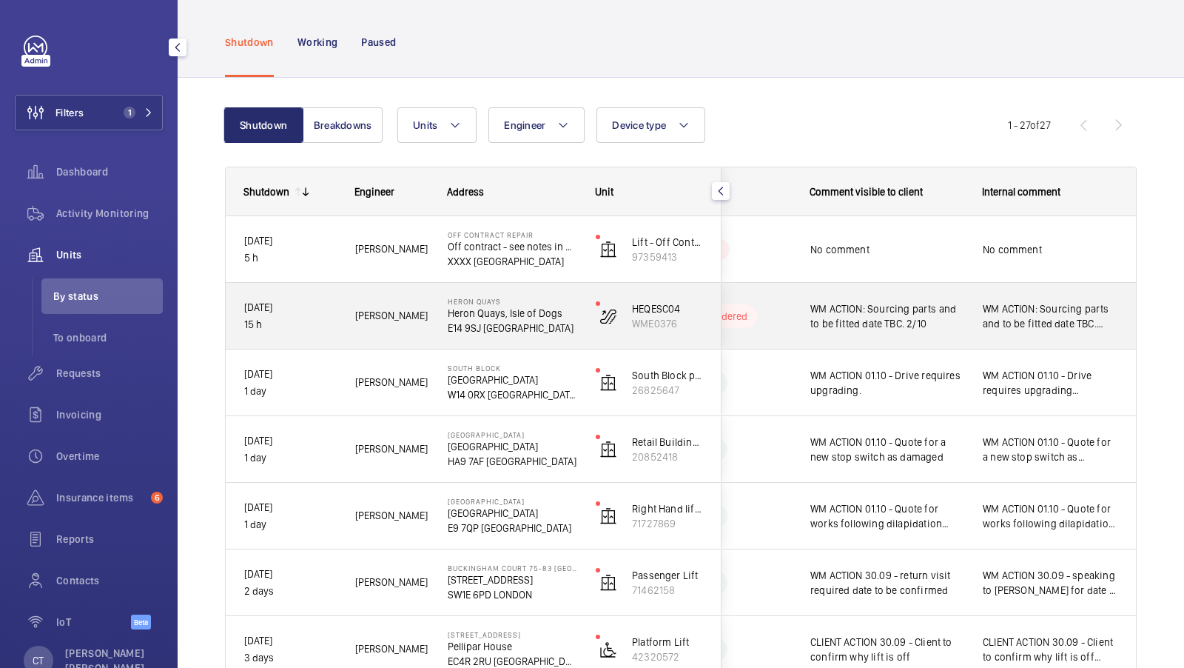
scroll to position [0, 267]
click at [1013, 323] on span "WM ACTION: Sourcing parts and to be fitted date TBC. 2/10 [GEOGRAPHIC_DATA]" at bounding box center [1050, 316] width 135 height 30
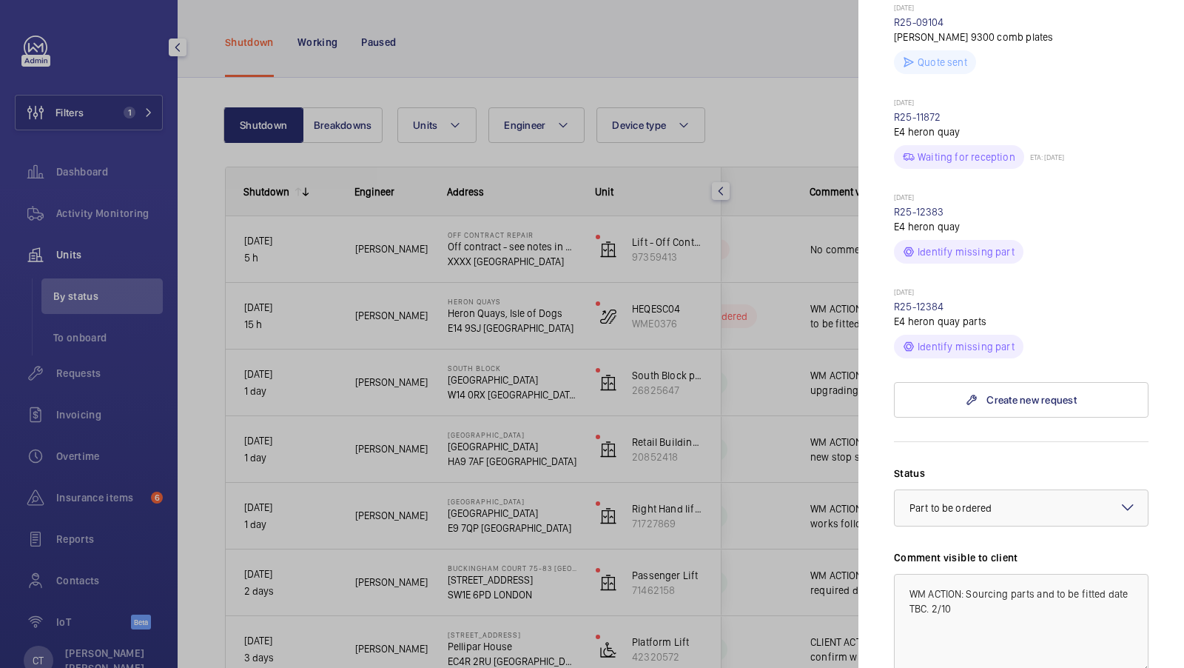
scroll to position [696, 0]
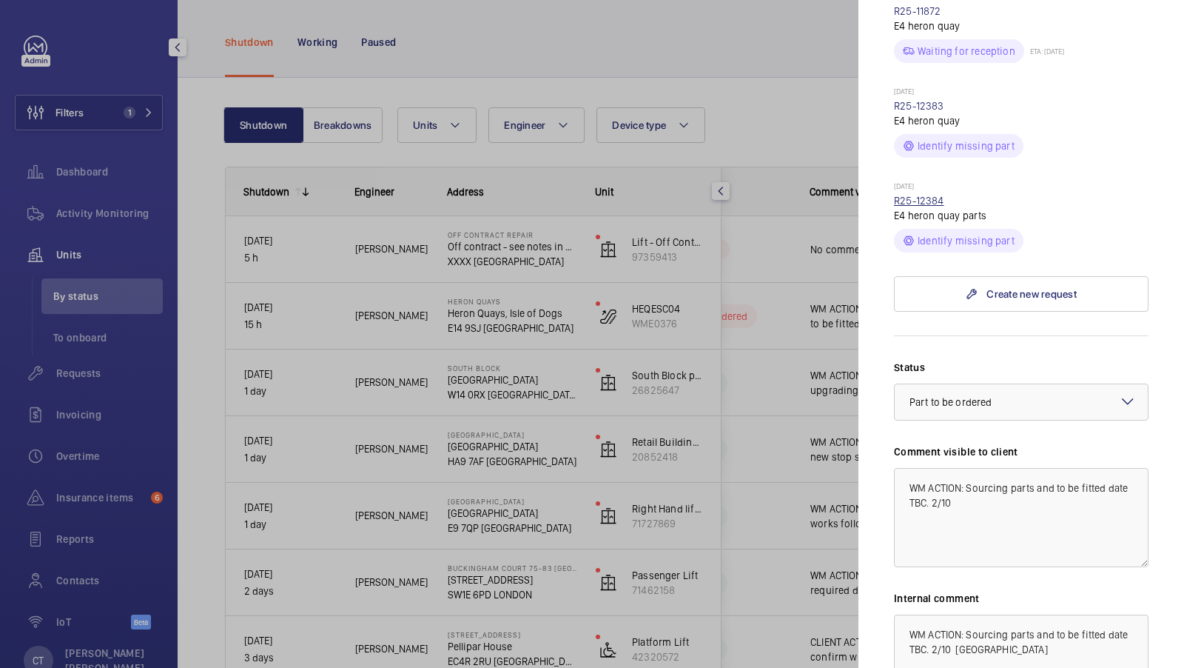
click at [911, 195] on link "R25-12384" at bounding box center [919, 201] width 50 height 12
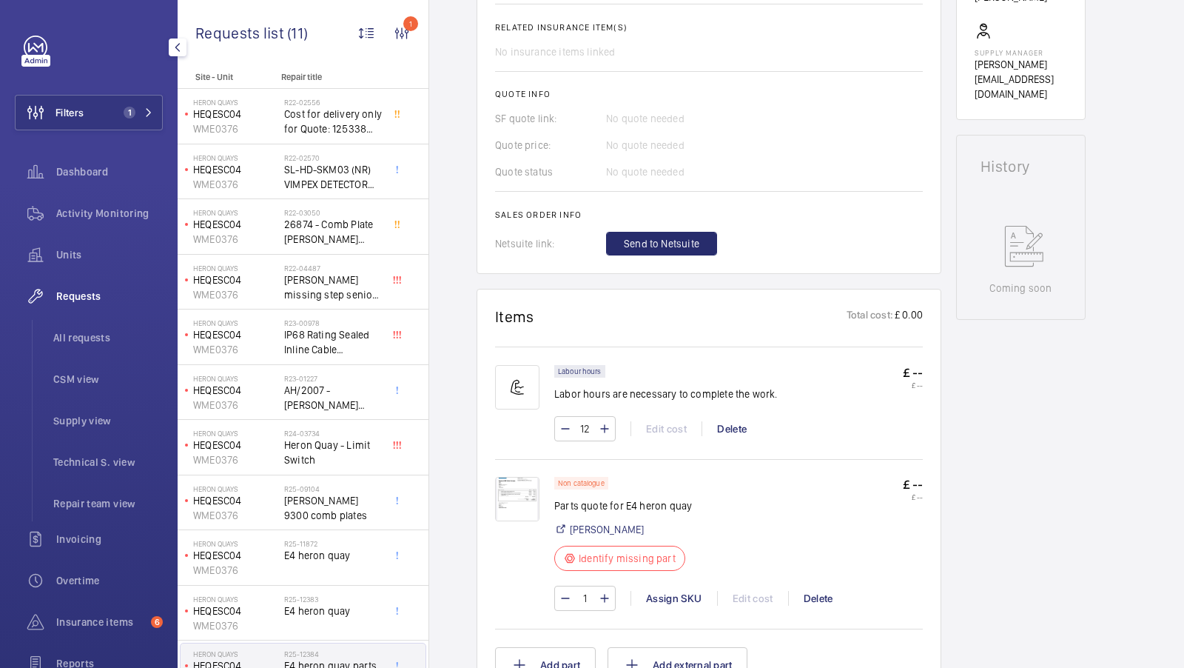
scroll to position [812, 0]
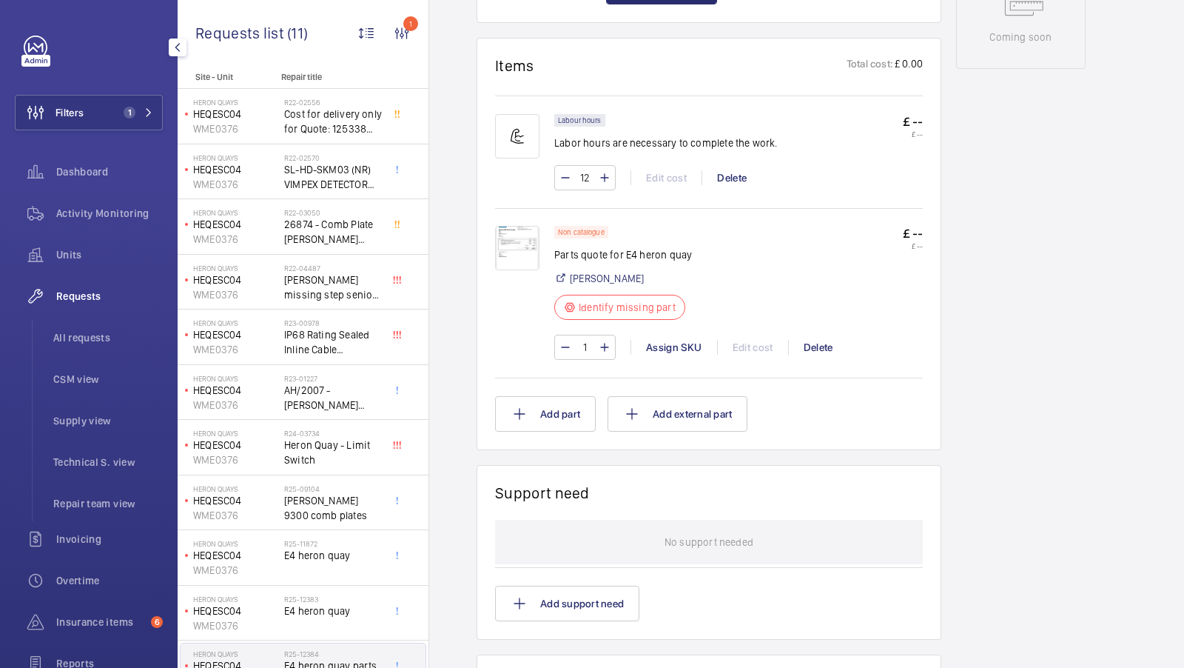
click at [522, 243] on img at bounding box center [517, 248] width 44 height 44
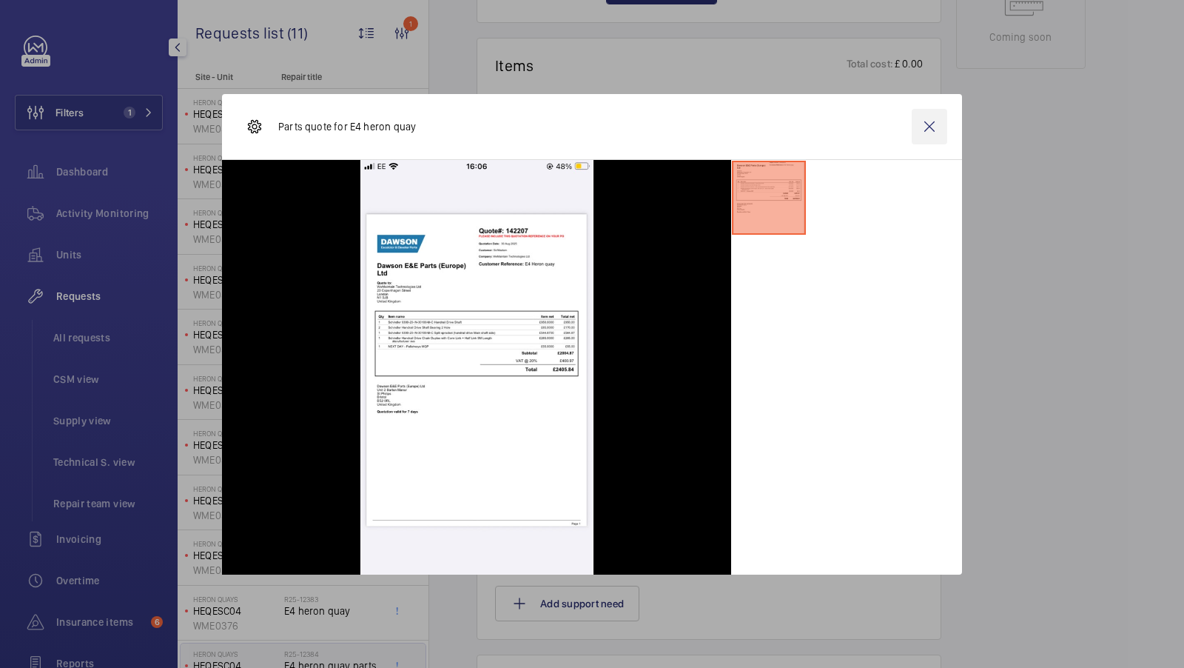
click at [931, 130] on wm-front-icon-button at bounding box center [930, 127] width 36 height 36
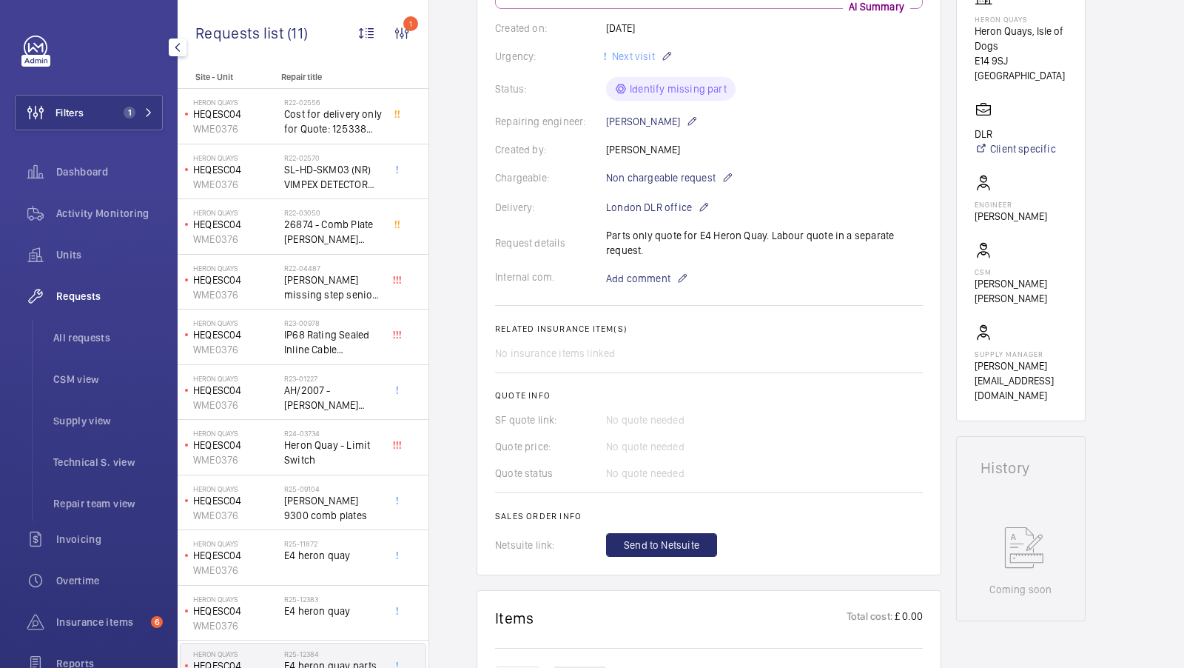
scroll to position [0, 0]
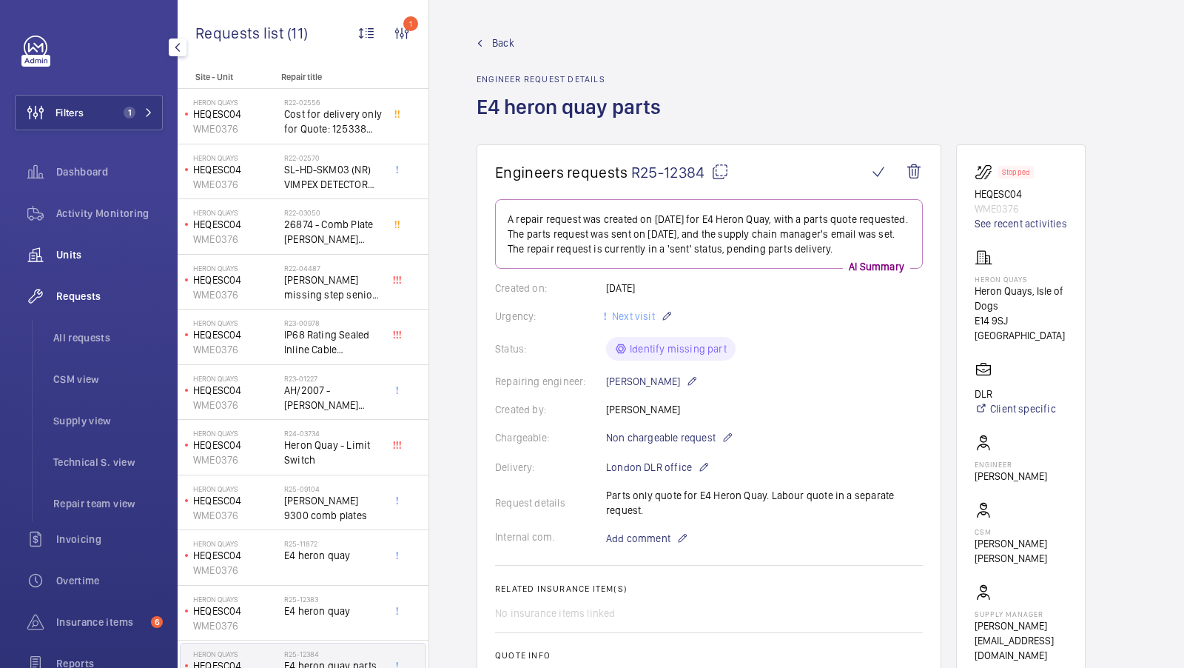
click at [64, 251] on span "Units" at bounding box center [109, 254] width 107 height 15
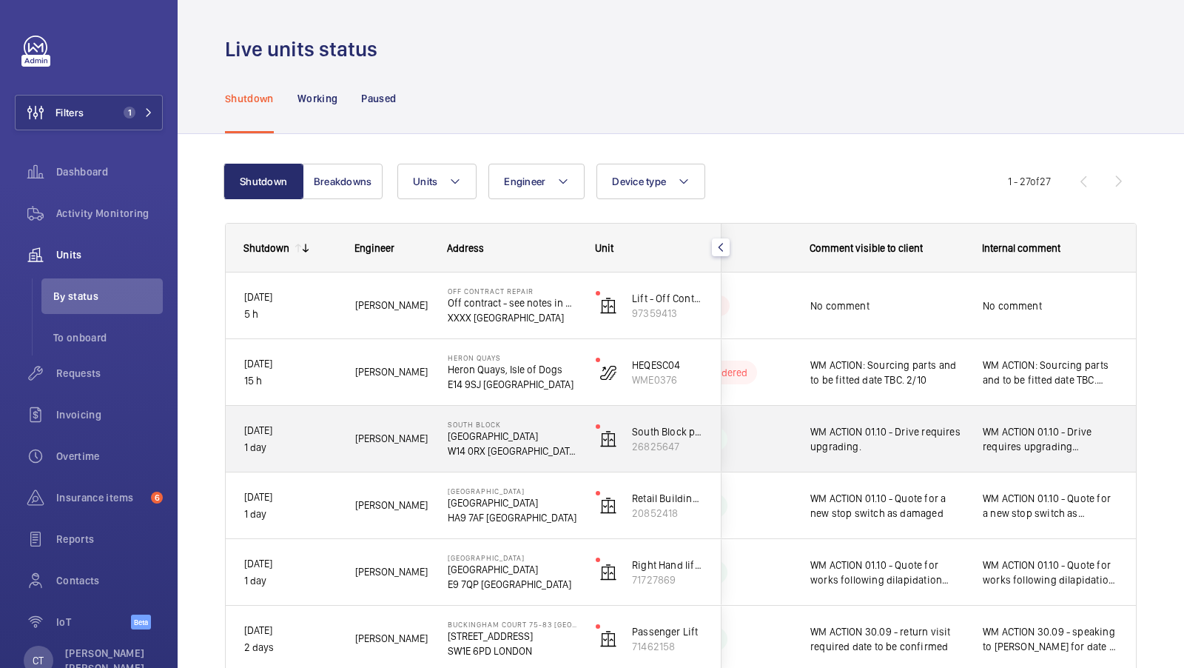
scroll to position [0, 267]
click at [989, 455] on div "WM ACTION 01.10 - Drive requires upgrading messaged [PERSON_NAME][EMAIL_ADDRESS…" at bounding box center [1050, 439] width 135 height 34
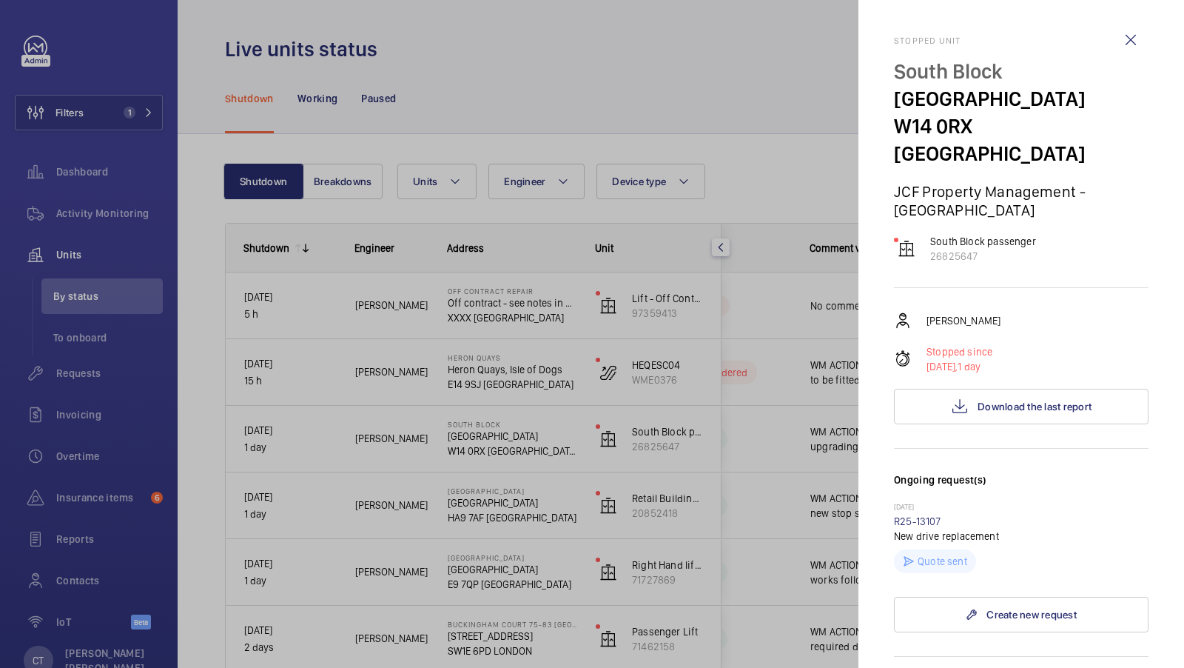
scroll to position [164, 0]
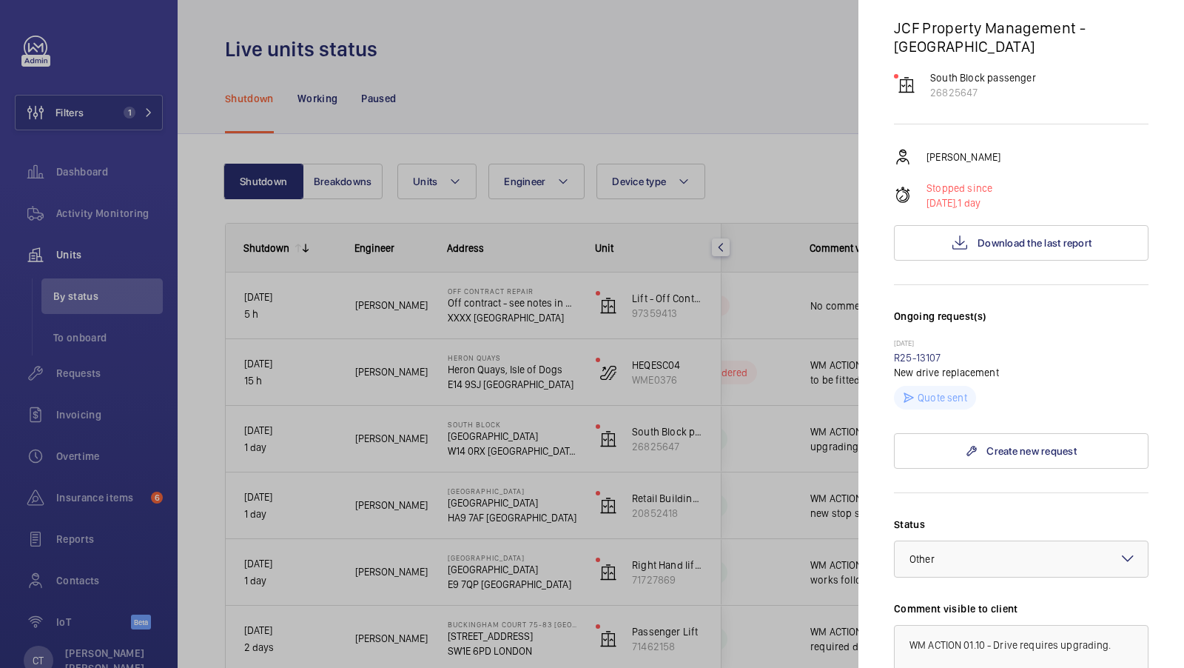
click at [691, 405] on div at bounding box center [592, 334] width 1184 height 668
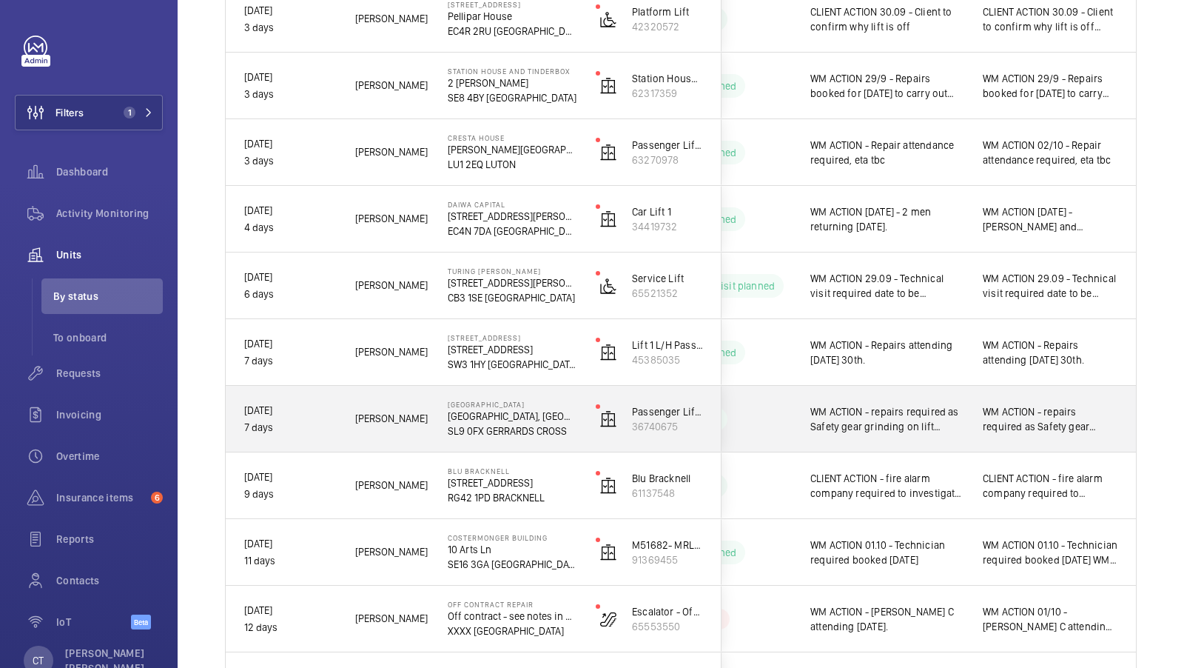
scroll to position [837, 0]
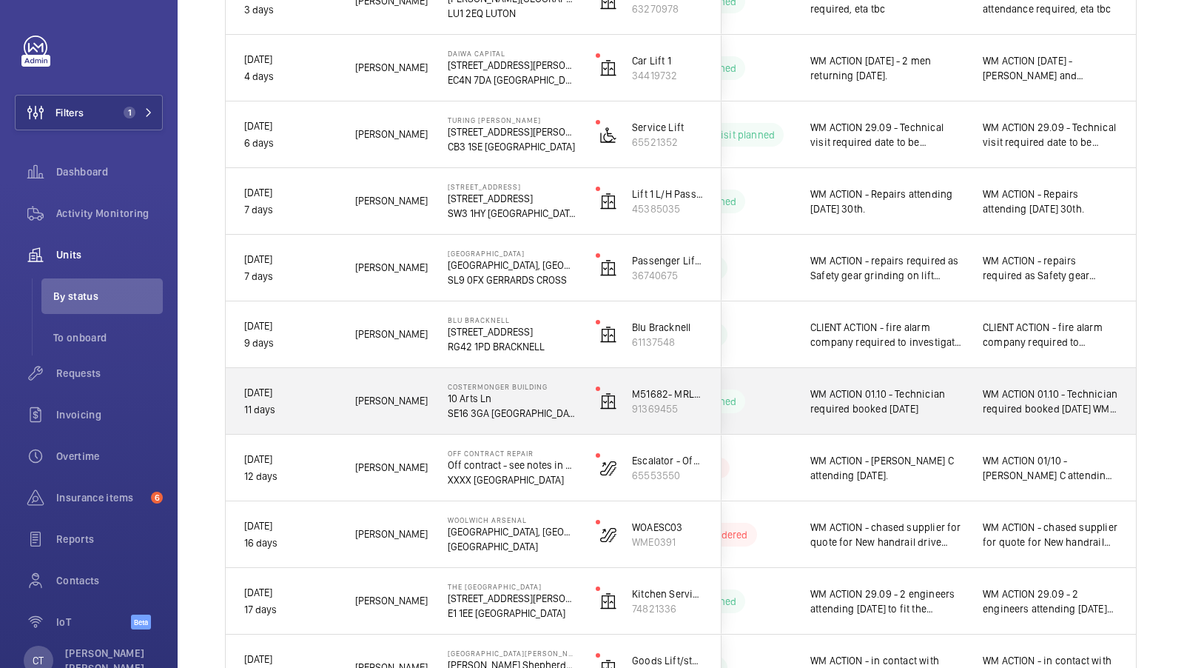
click at [1034, 395] on span "WM ACTION 01.10 - Technician required booked [DATE] WM ACTION 30.09 - Door zone…" at bounding box center [1050, 401] width 135 height 30
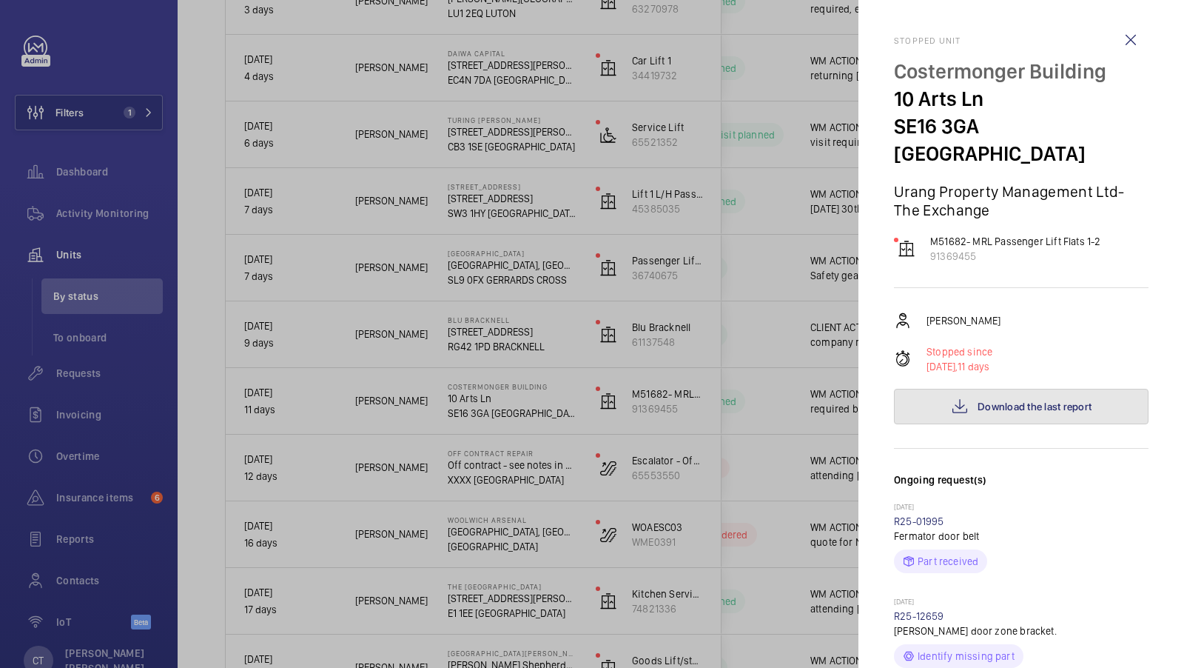
click at [1028, 389] on button "Download the last report" at bounding box center [1021, 407] width 255 height 36
click at [723, 274] on div at bounding box center [592, 334] width 1184 height 668
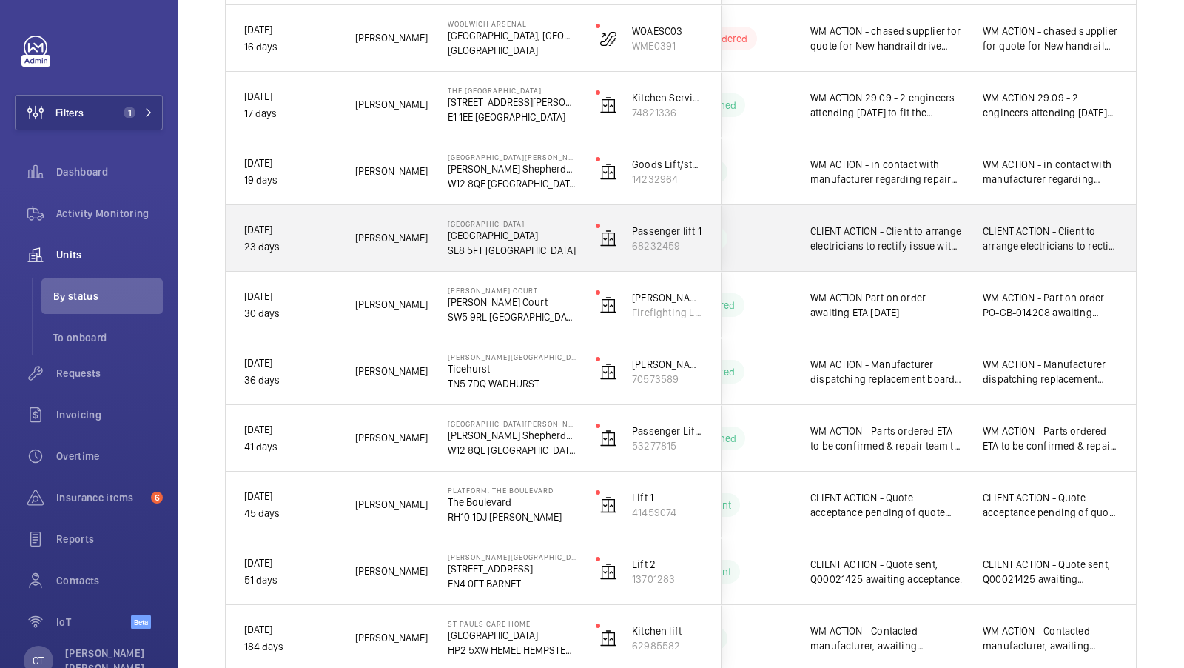
scroll to position [1330, 0]
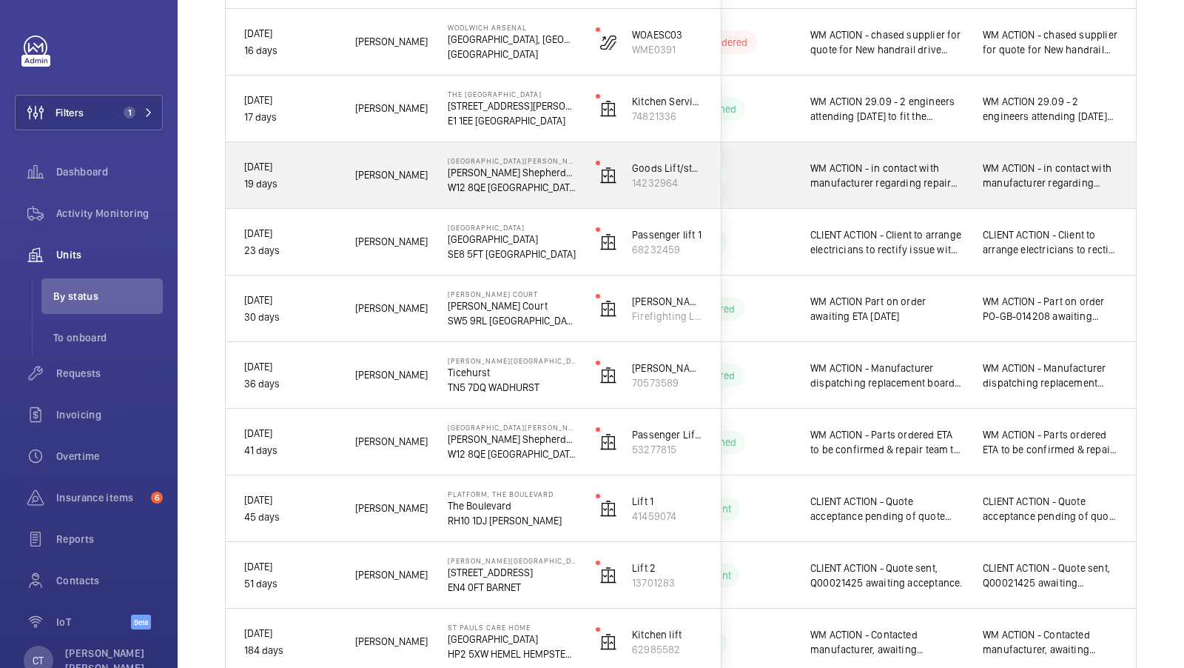
click at [1047, 193] on div "WM ACTION - in contact with manufacturer regarding repair works [DATE] WM ACTIO…" at bounding box center [1050, 176] width 171 height 64
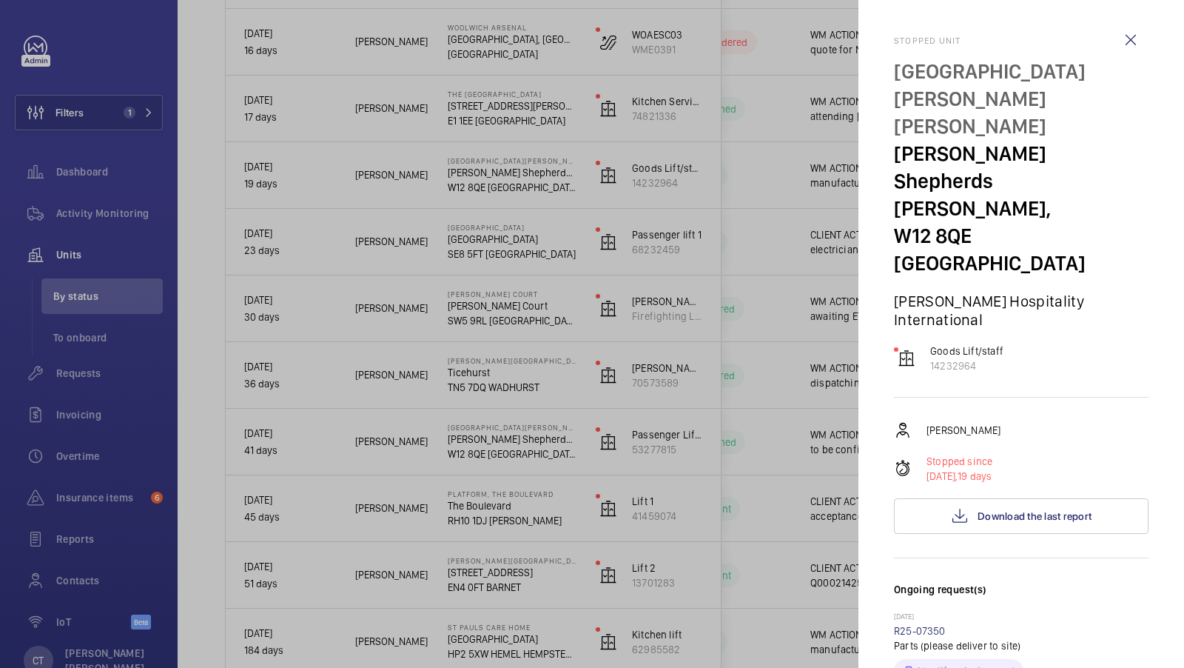
click at [741, 279] on div at bounding box center [592, 334] width 1184 height 668
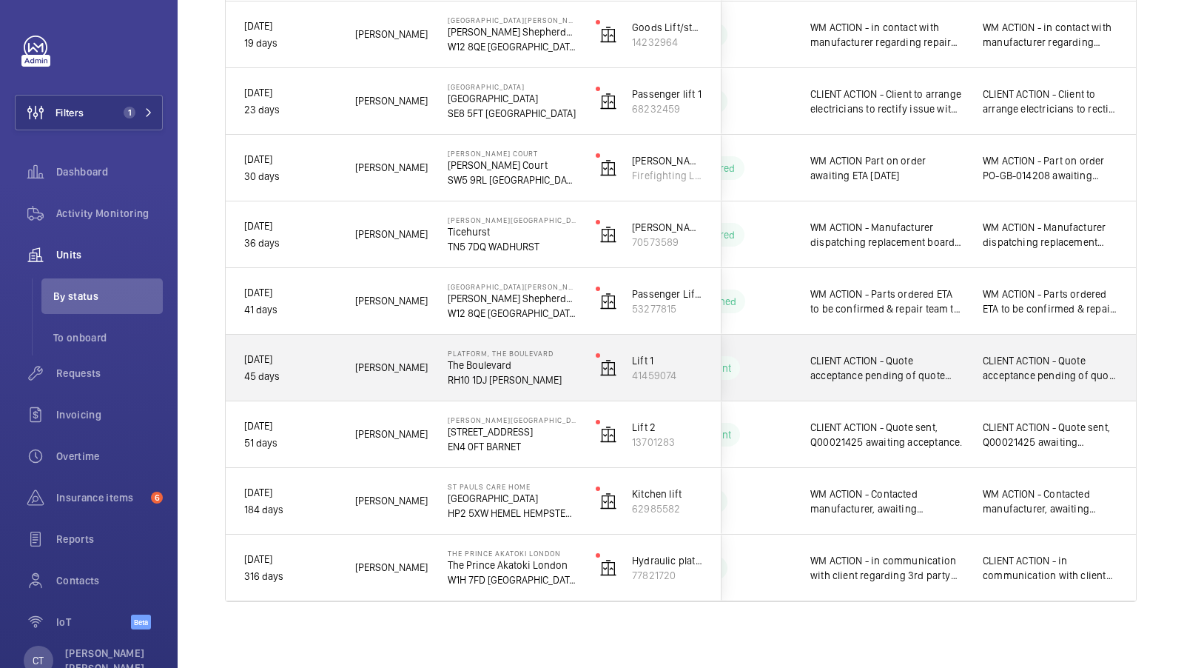
scroll to position [1474, 0]
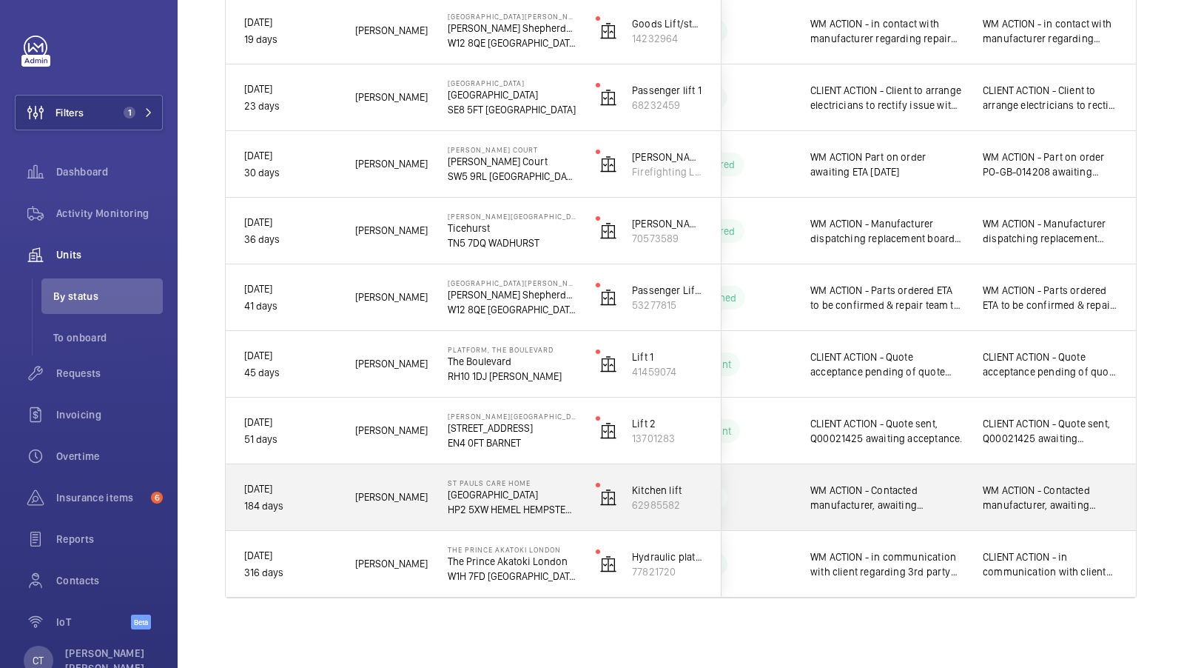
click at [1051, 492] on span "WM ACTION - Contacted manufacturer, awaiting response, follow up required to co…" at bounding box center [1050, 498] width 135 height 30
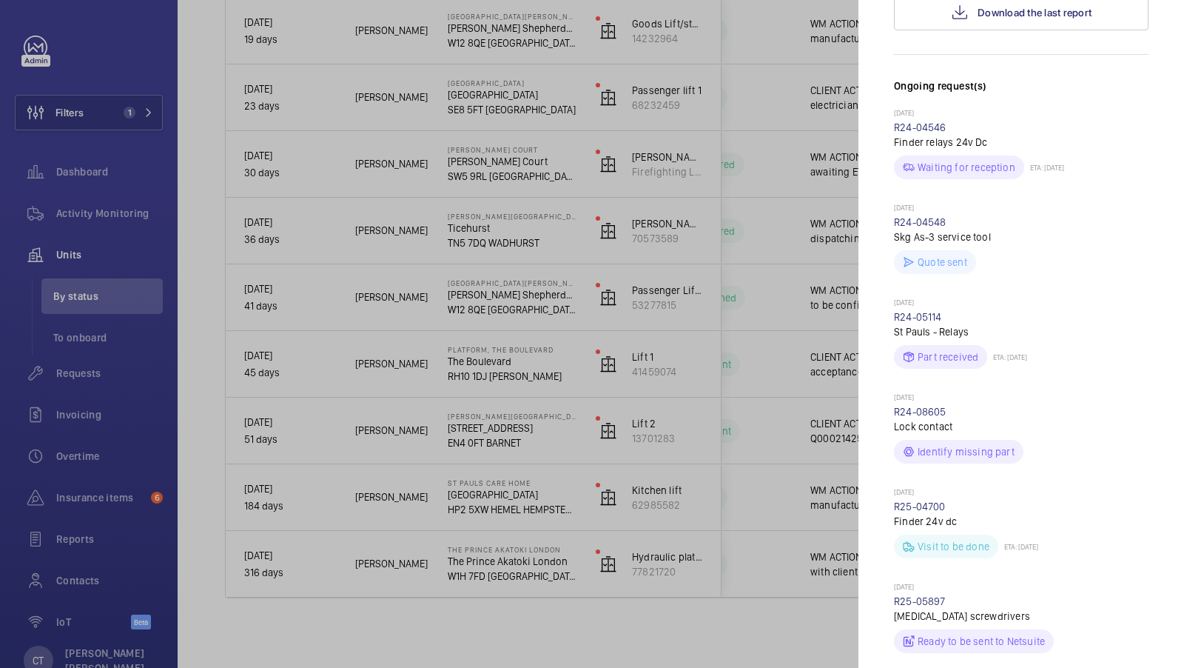
scroll to position [379, 0]
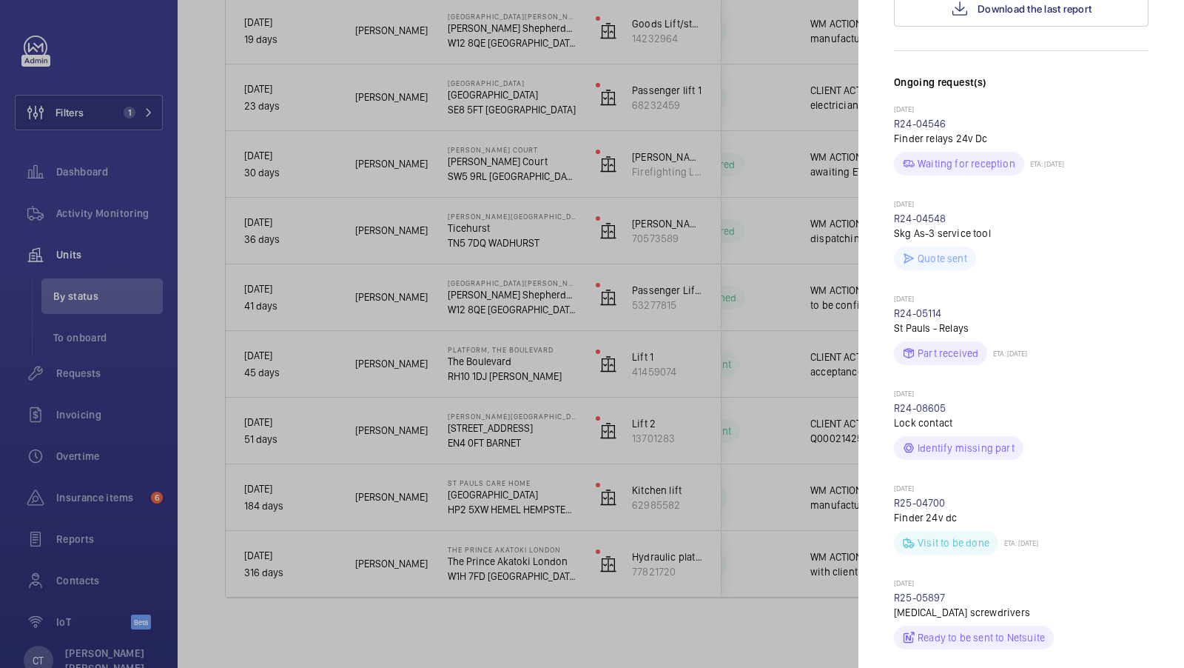
click at [710, 427] on div at bounding box center [592, 334] width 1184 height 668
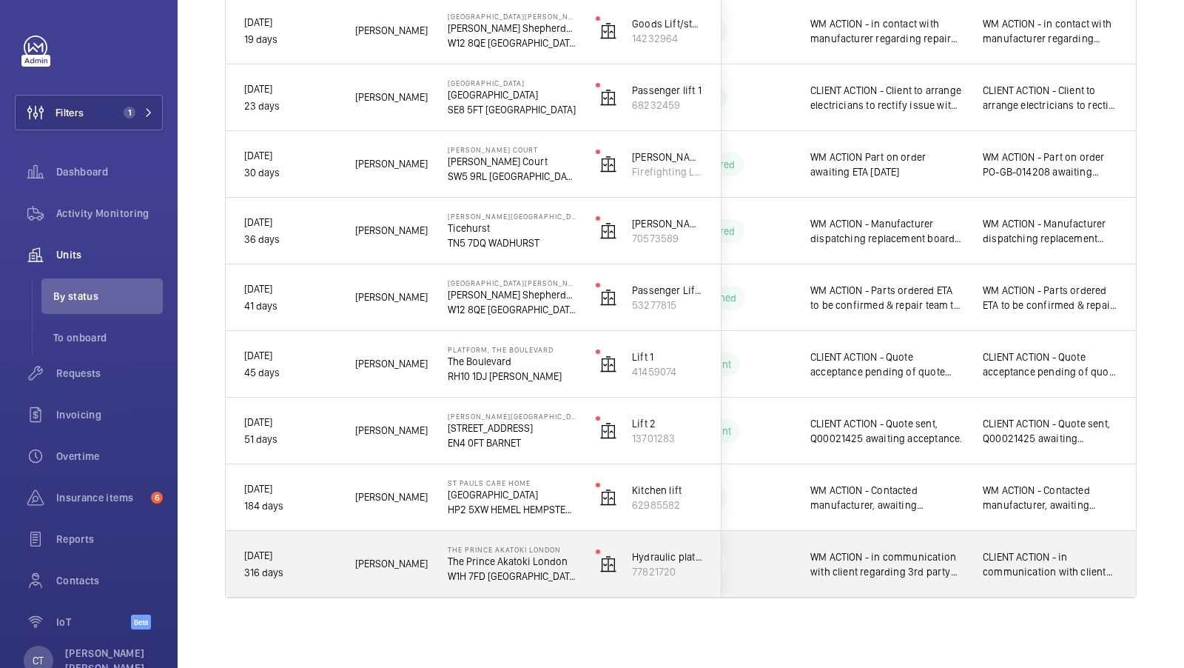
click at [1035, 558] on span "CLIENT ACTION - in communication with client regarding 3rd party involvement. C…" at bounding box center [1050, 564] width 135 height 30
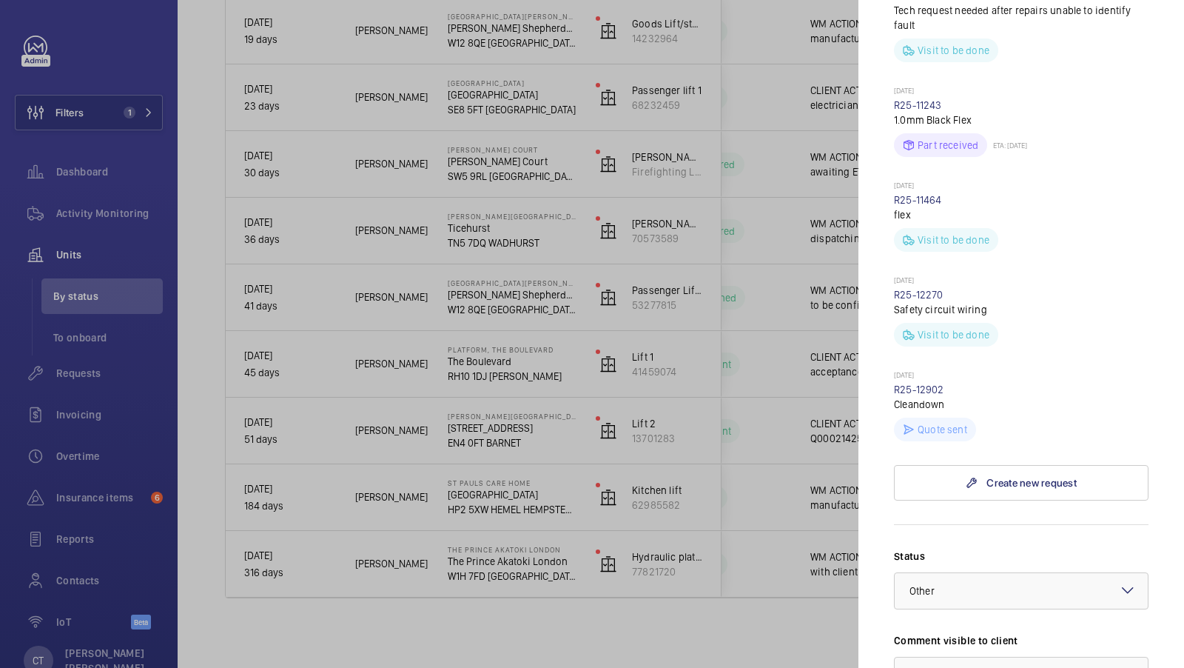
scroll to position [982, 0]
click at [777, 527] on div at bounding box center [592, 334] width 1184 height 668
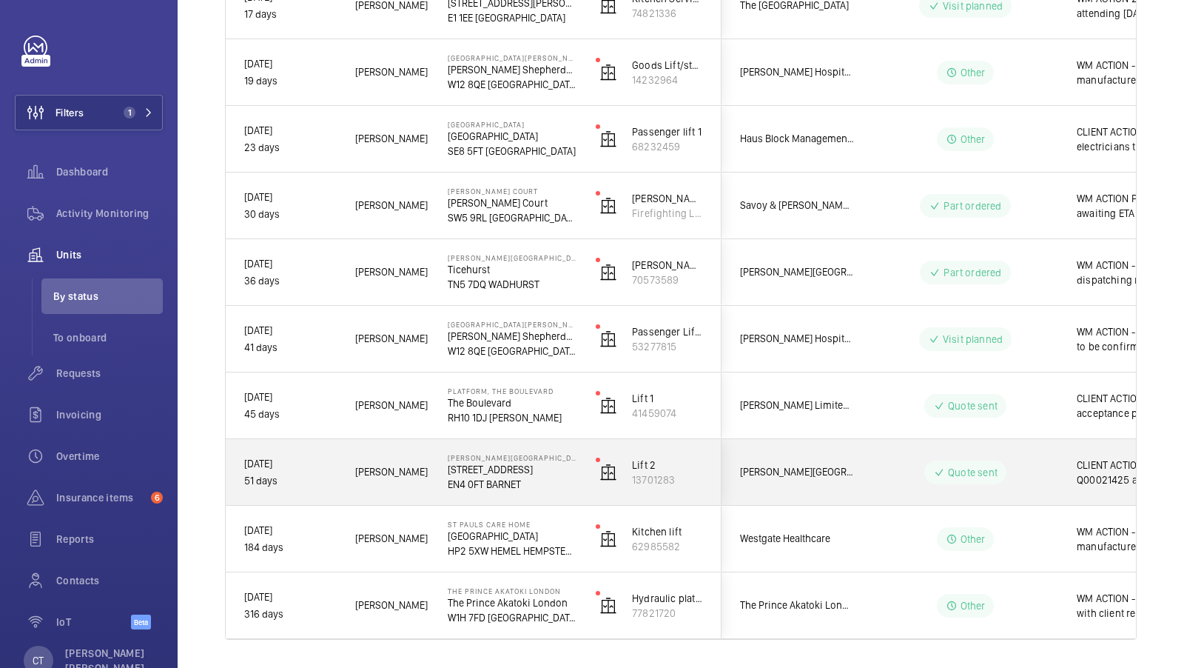
scroll to position [0, 267]
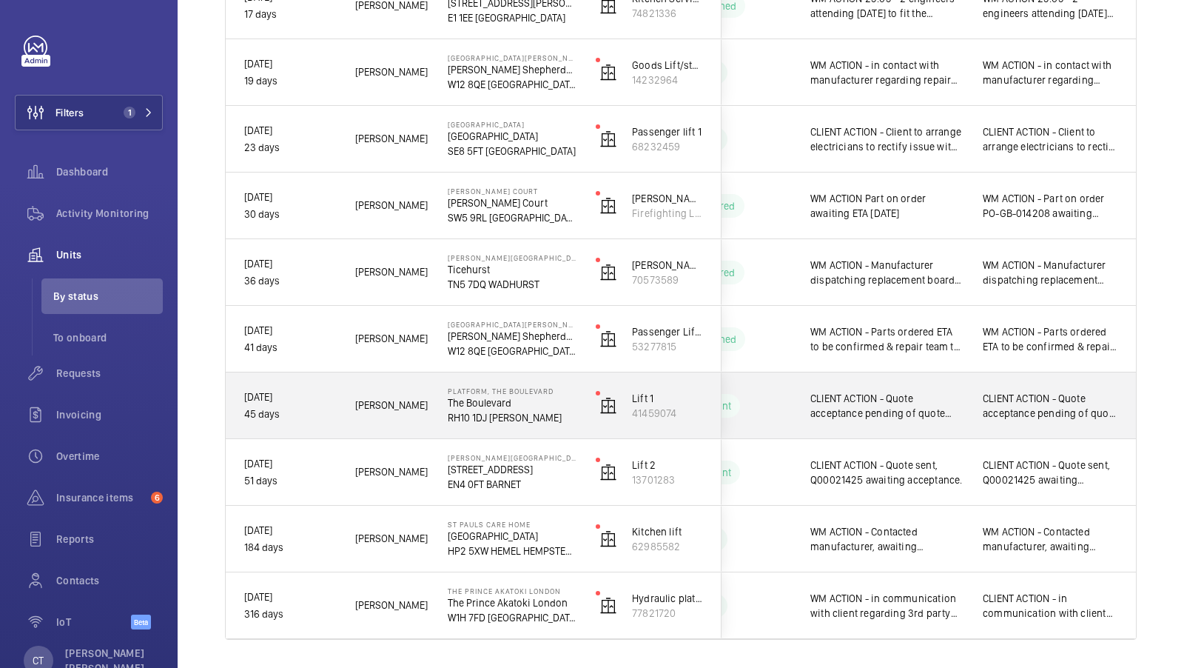
click at [1028, 396] on span "CLIENT ACTION - Quote acceptance pending of quote 21658 [DATE] WM ACTION - Chas…" at bounding box center [1050, 406] width 135 height 30
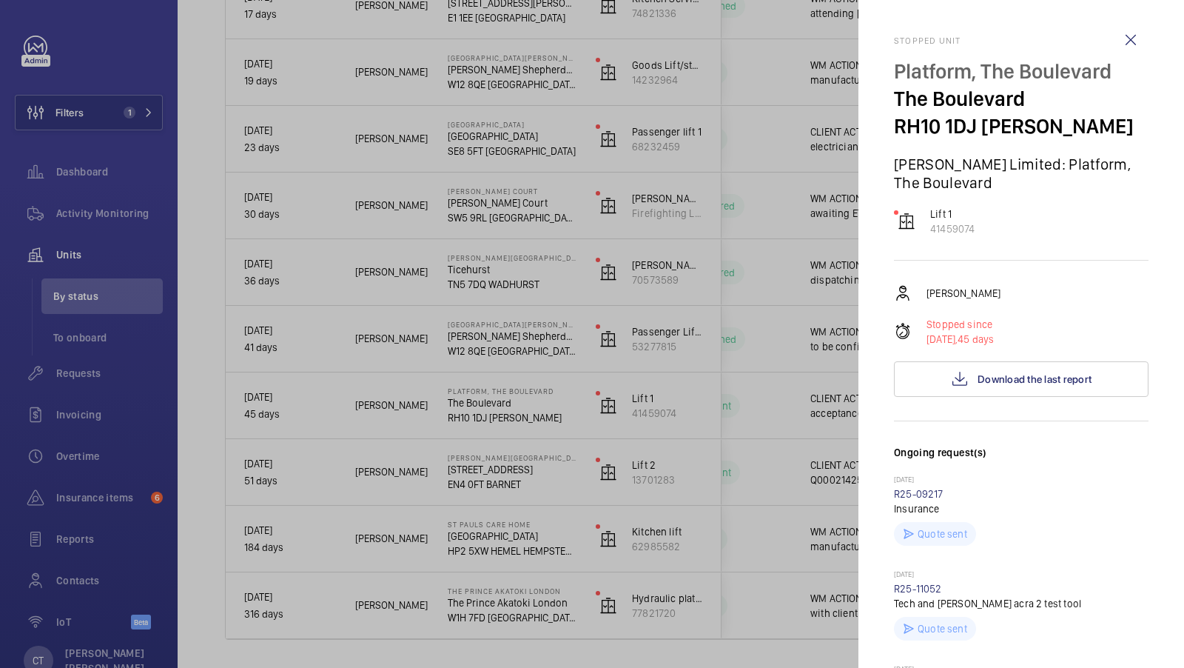
click at [797, 380] on div at bounding box center [592, 334] width 1184 height 668
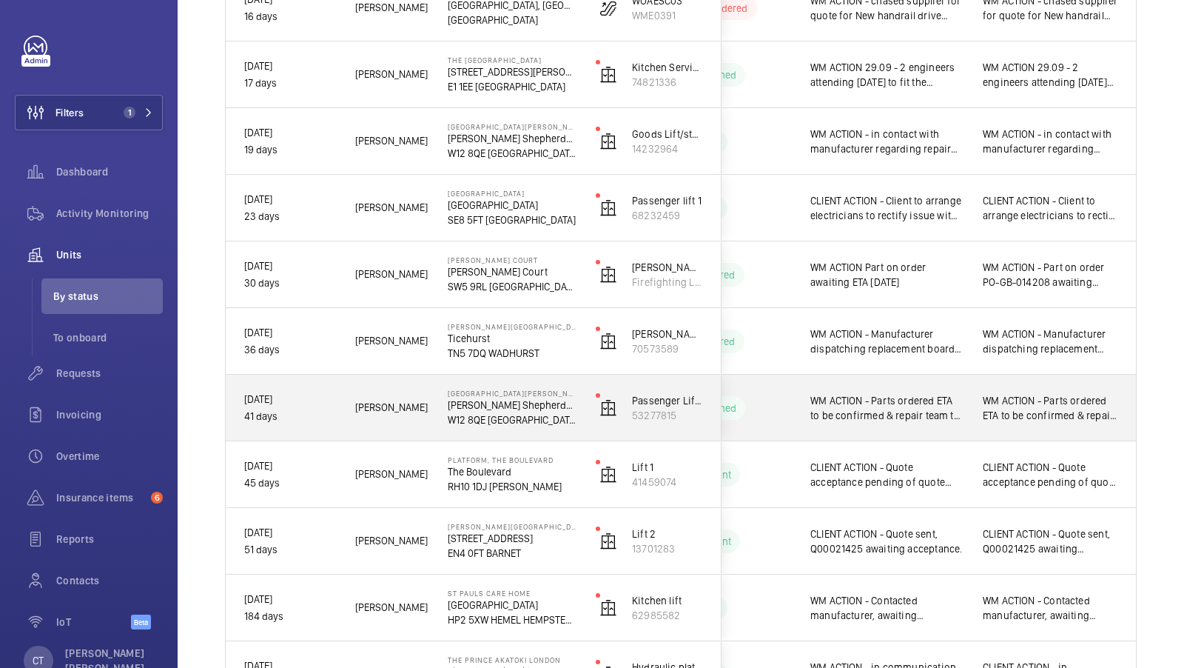
scroll to position [1363, 0]
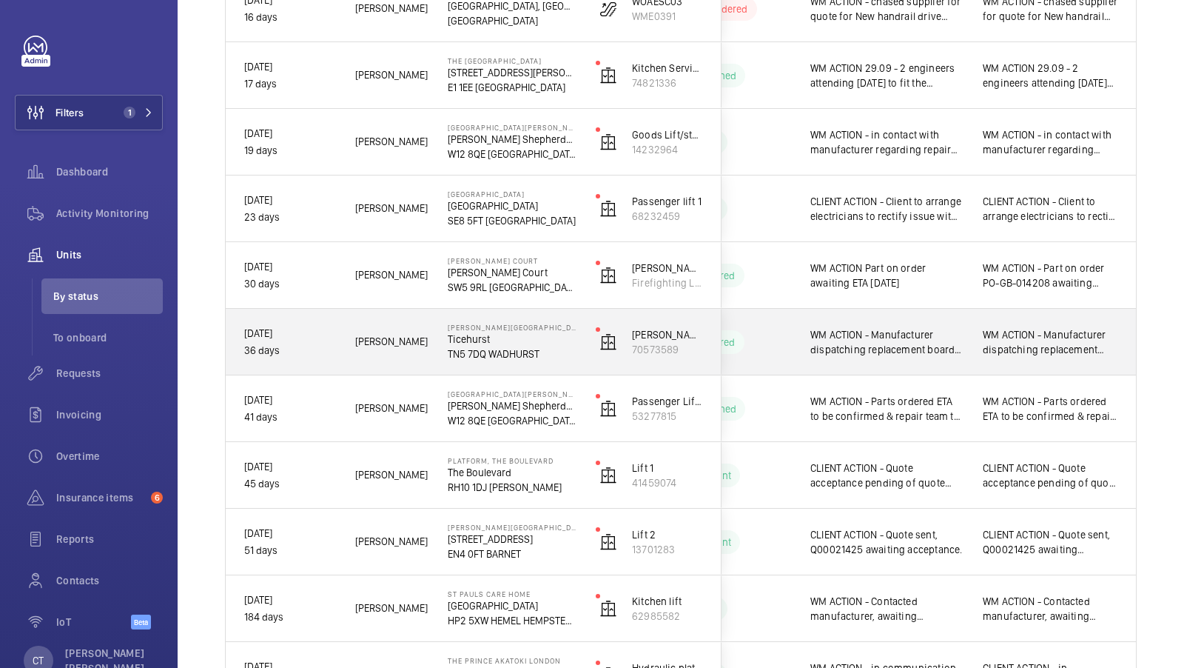
click at [994, 353] on span "WM ACTION - Manufacturer dispatching replacement board as previously sent one w…" at bounding box center [1050, 342] width 135 height 30
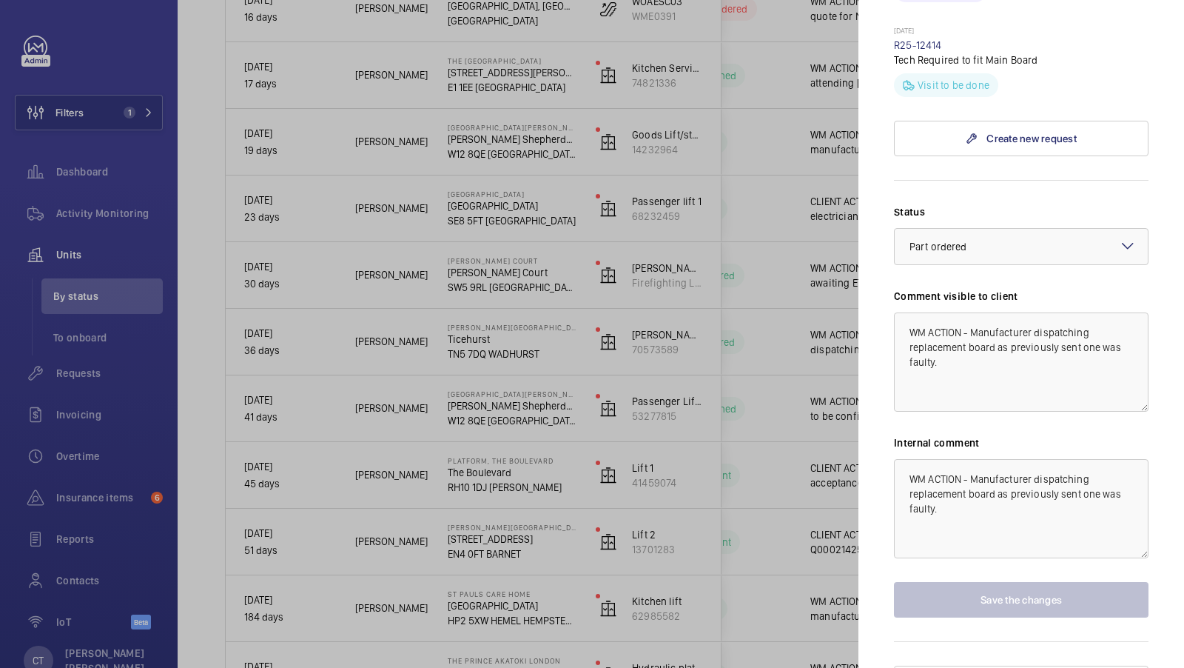
scroll to position [583, 0]
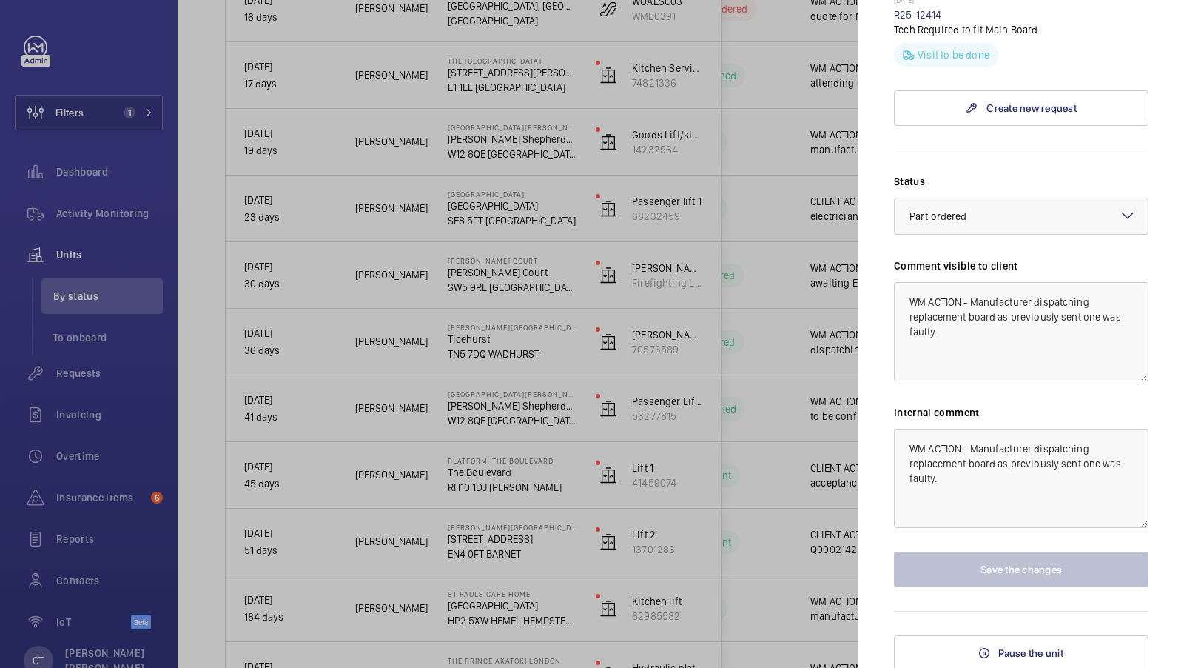
click at [729, 396] on div at bounding box center [592, 334] width 1184 height 668
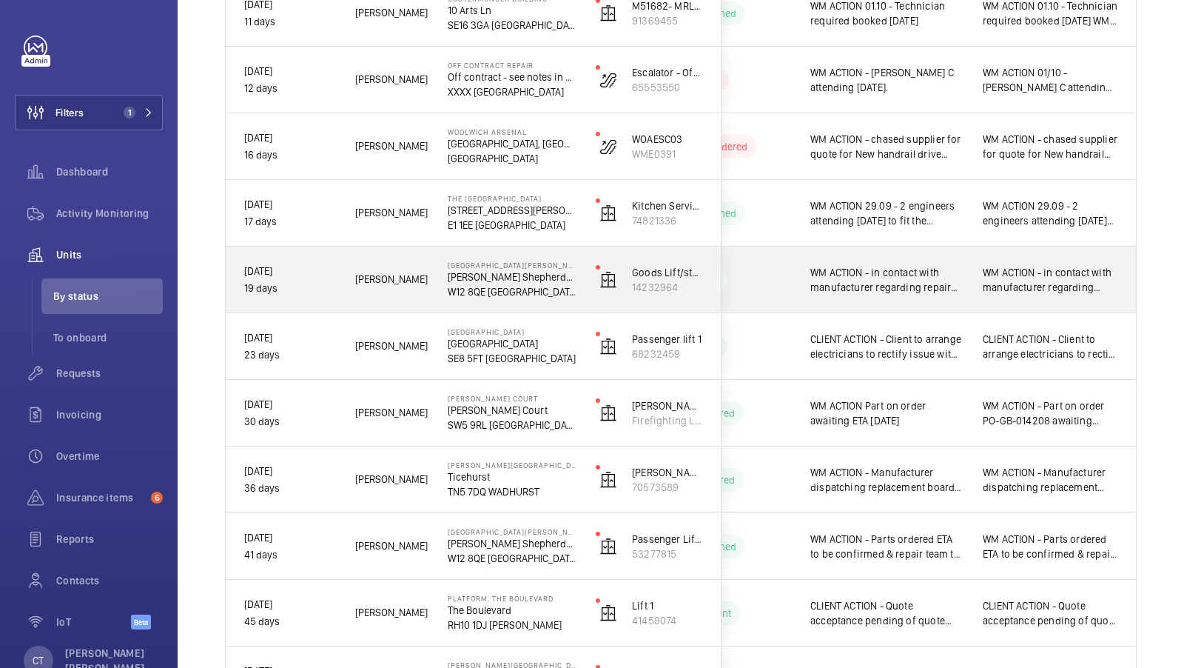
scroll to position [1224, 0]
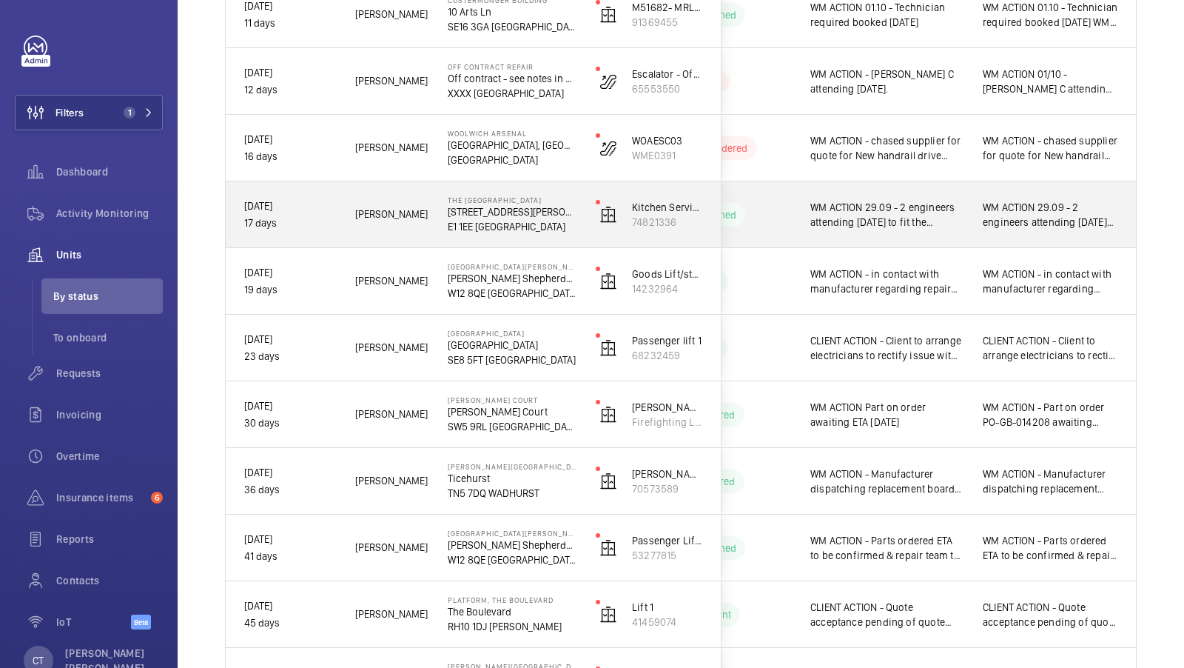
click at [1031, 228] on div "WM ACTION 29.09 - 2 engineers attending [DATE] to fit the aircord." at bounding box center [1050, 215] width 135 height 34
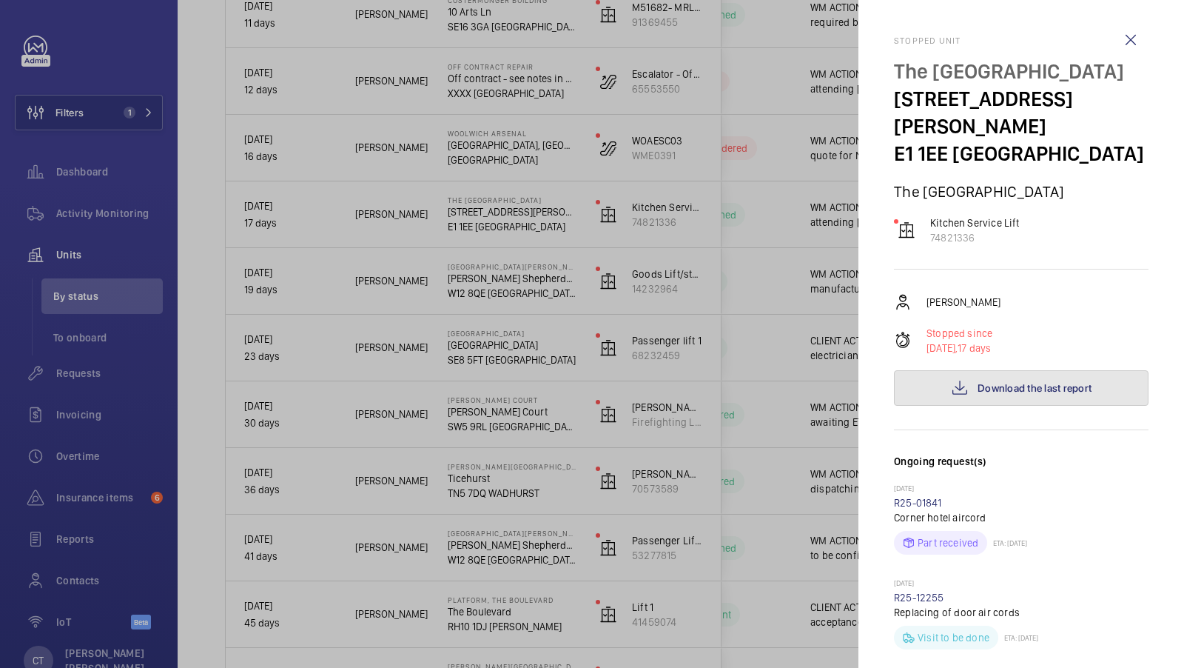
click at [1027, 398] on button "Download the last report" at bounding box center [1021, 388] width 255 height 36
click at [734, 352] on div at bounding box center [592, 334] width 1184 height 668
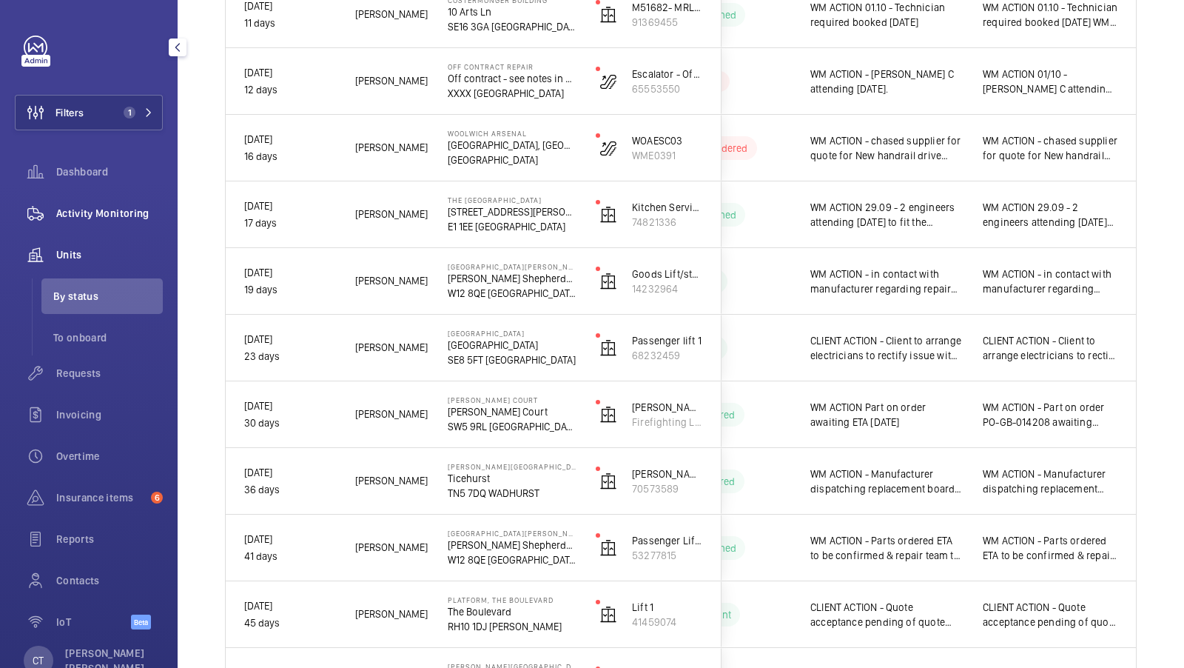
click at [105, 220] on span "Activity Monitoring" at bounding box center [109, 213] width 107 height 15
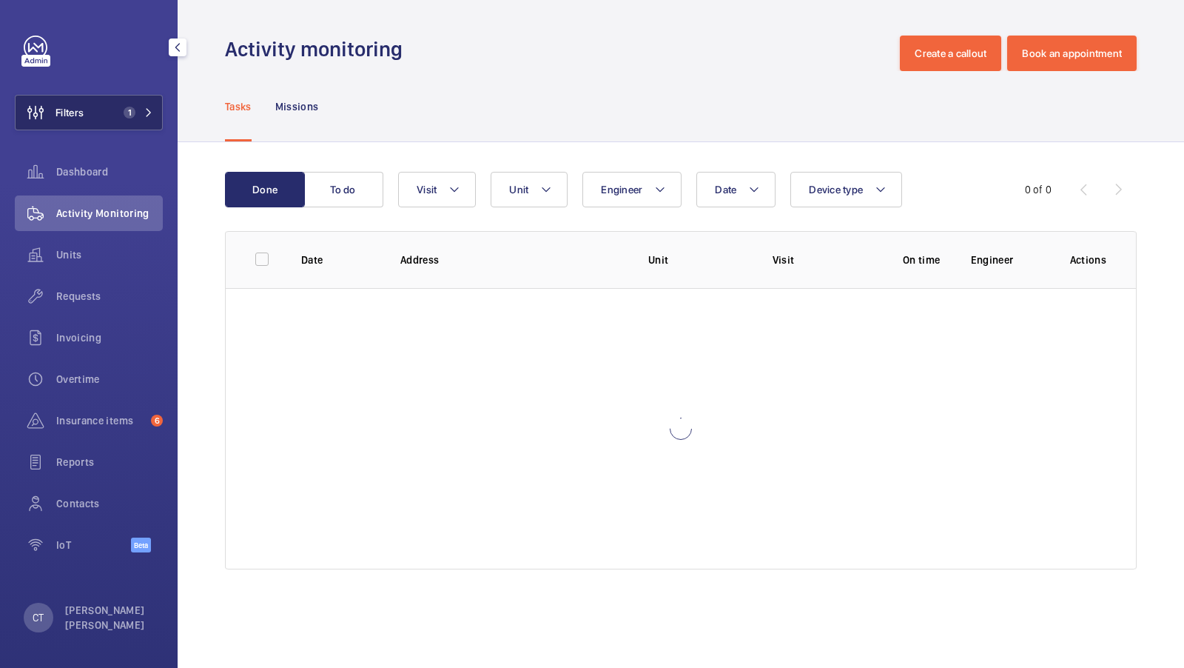
click at [129, 101] on button "Filters 1" at bounding box center [89, 113] width 148 height 36
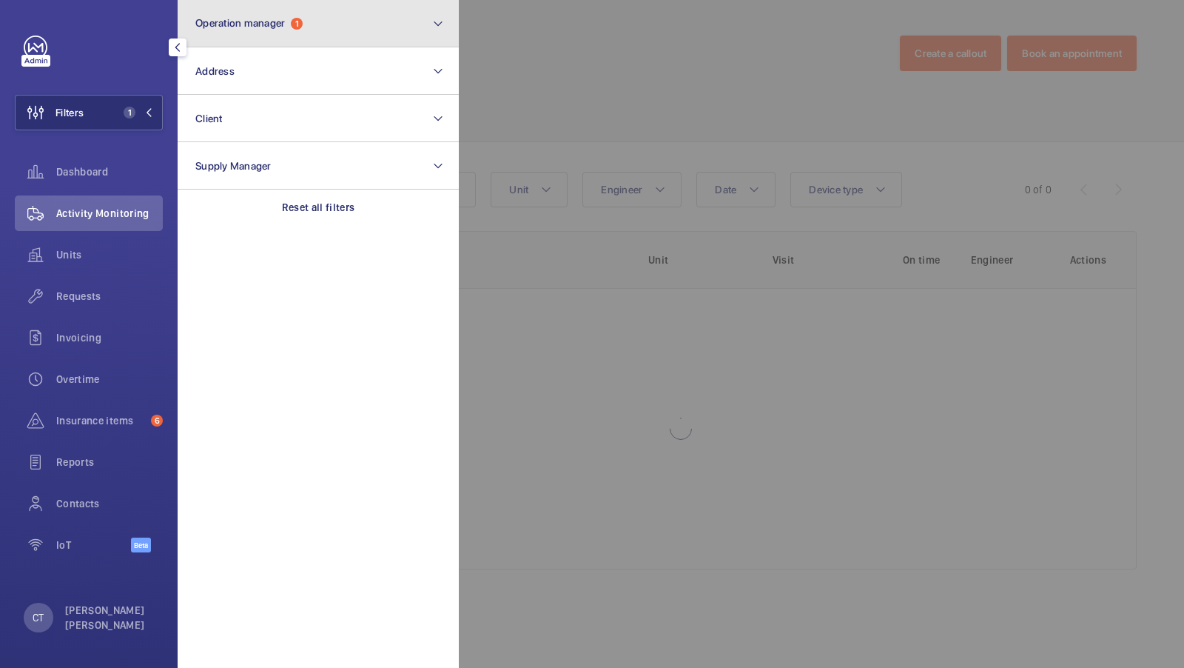
click at [336, 28] on button "Operation manager 1" at bounding box center [318, 23] width 281 height 47
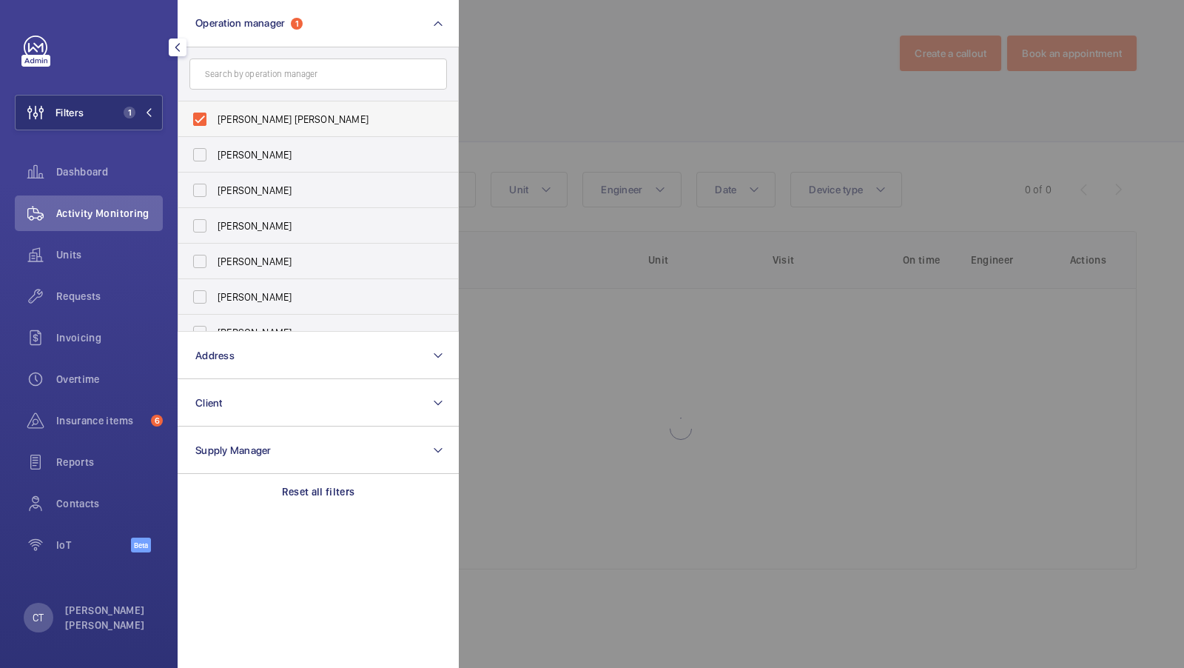
click at [249, 119] on span "[PERSON_NAME] [PERSON_NAME]" at bounding box center [320, 119] width 204 height 15
click at [215, 119] on input "[PERSON_NAME] [PERSON_NAME]" at bounding box center [200, 119] width 30 height 30
checkbox input "false"
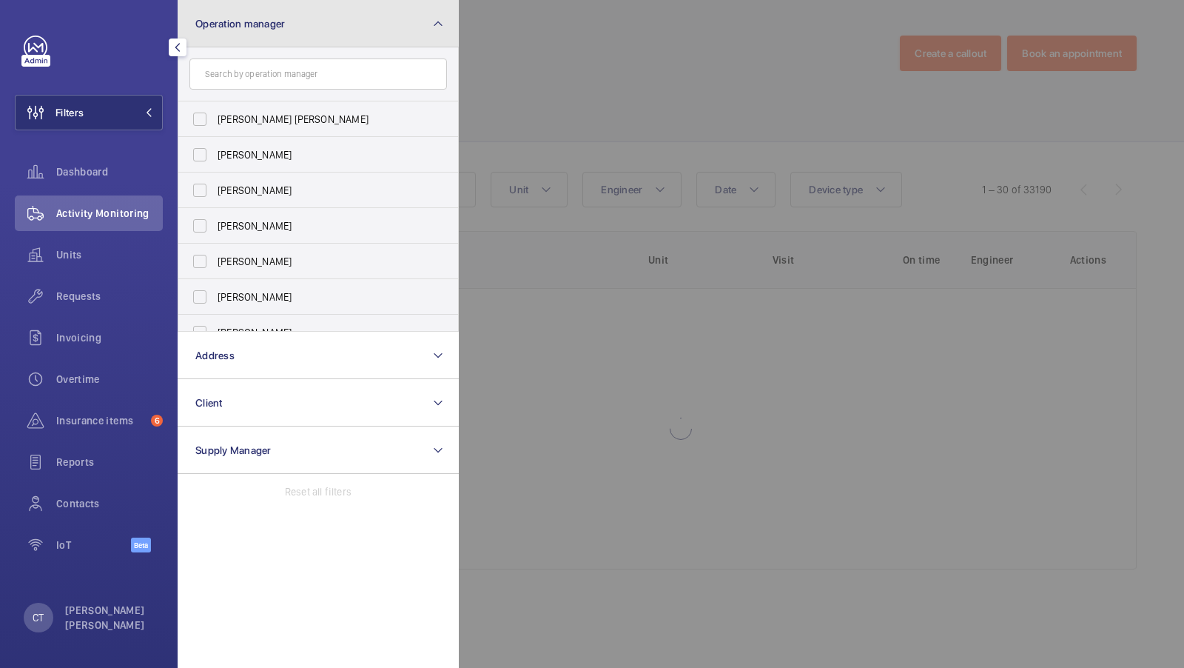
click at [343, 44] on button "Operation manager" at bounding box center [318, 23] width 281 height 47
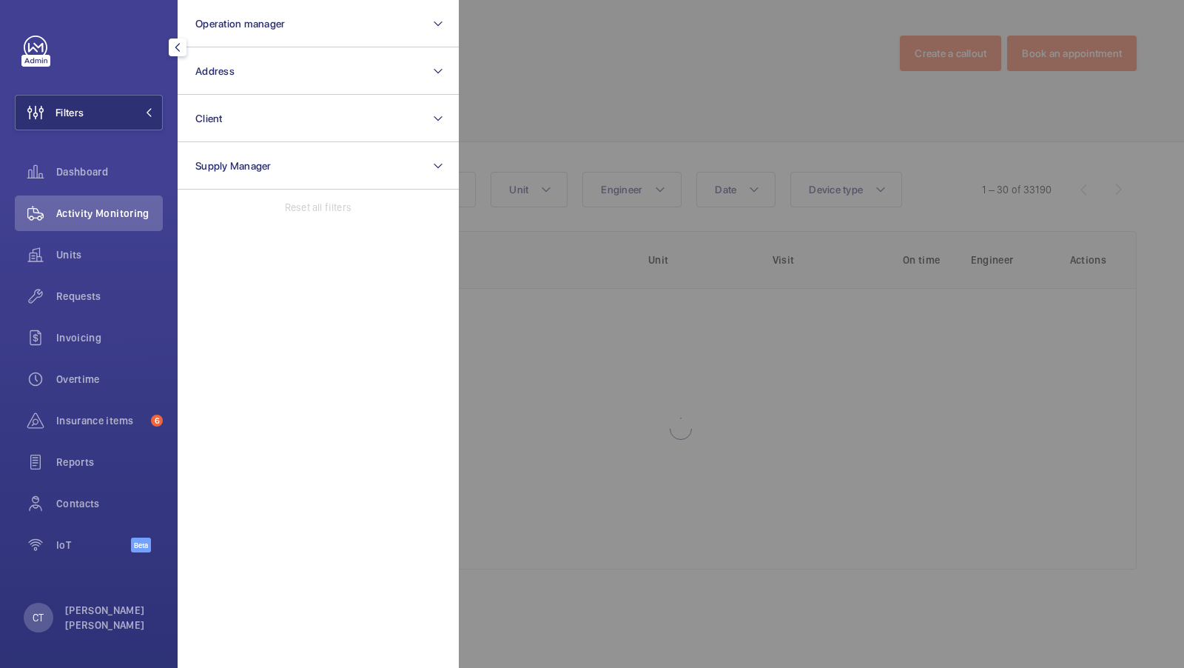
click at [617, 169] on div at bounding box center [1051, 334] width 1184 height 668
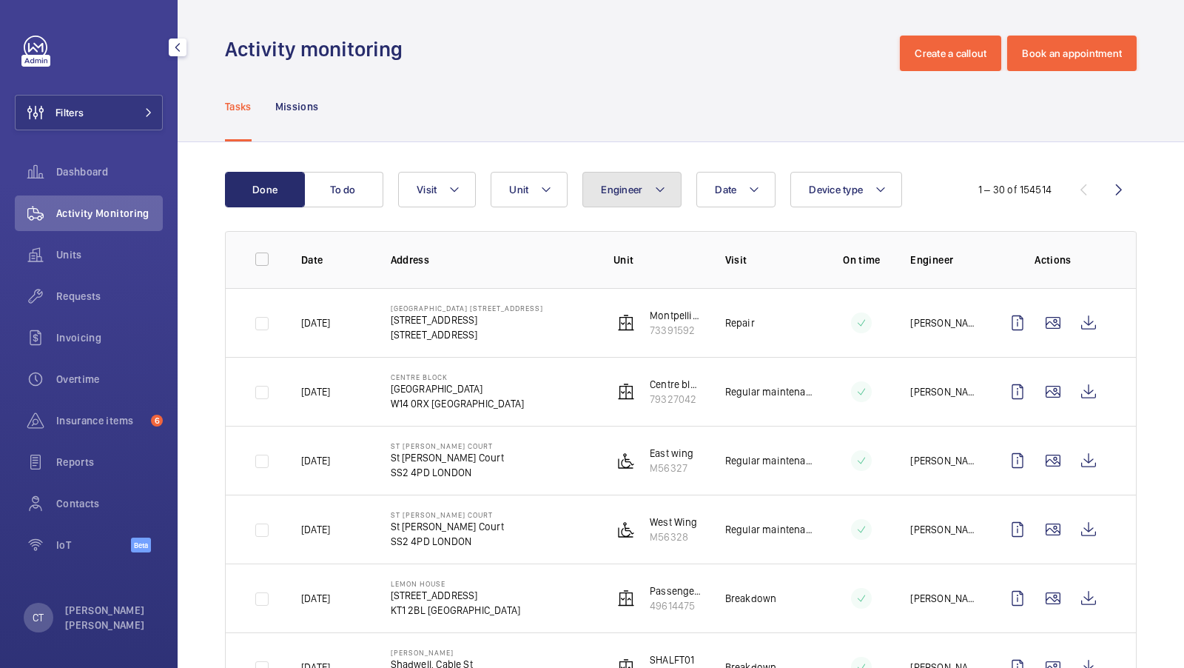
click at [617, 195] on button "Engineer" at bounding box center [632, 190] width 99 height 36
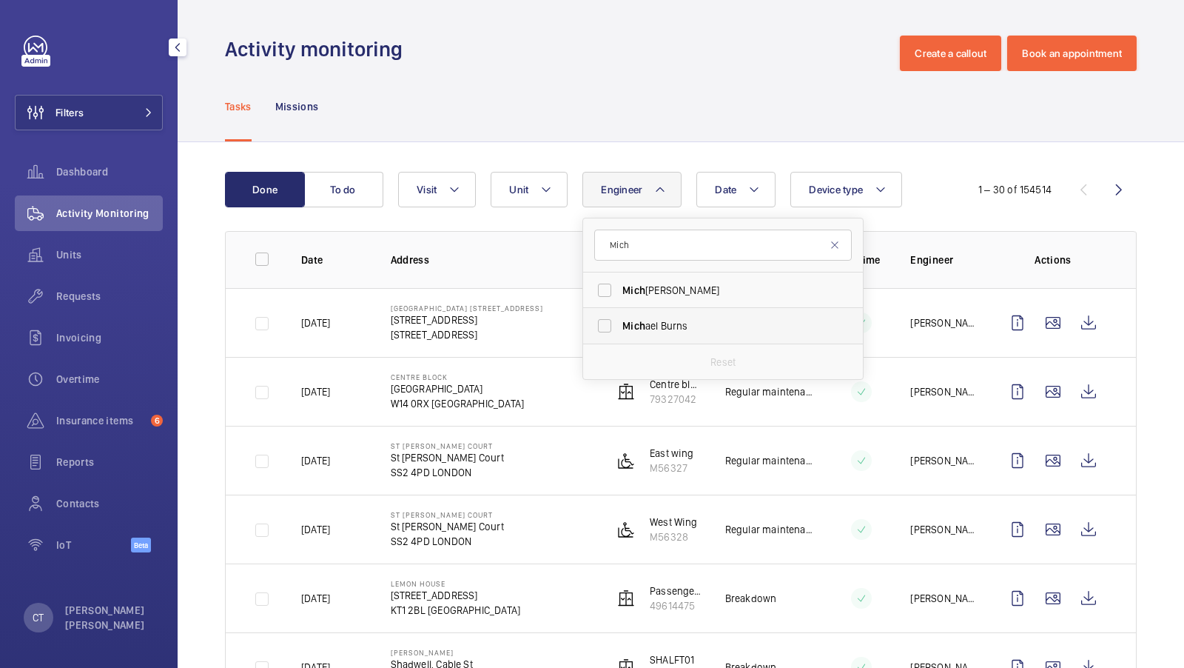
type input "Mich"
click at [684, 336] on label "Mich ael Burns" at bounding box center [712, 326] width 258 height 36
click at [620, 336] on input "Mich ael Burns" at bounding box center [605, 326] width 30 height 30
checkbox input "true"
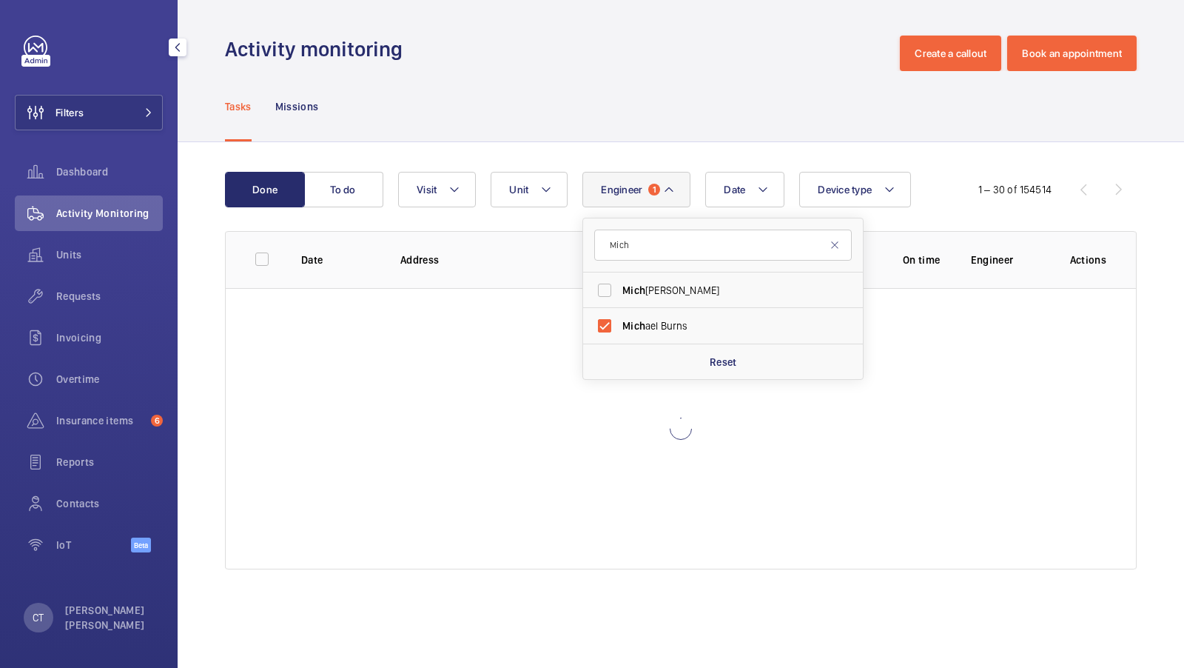
click at [649, 118] on div "Tasks Missions" at bounding box center [681, 106] width 912 height 70
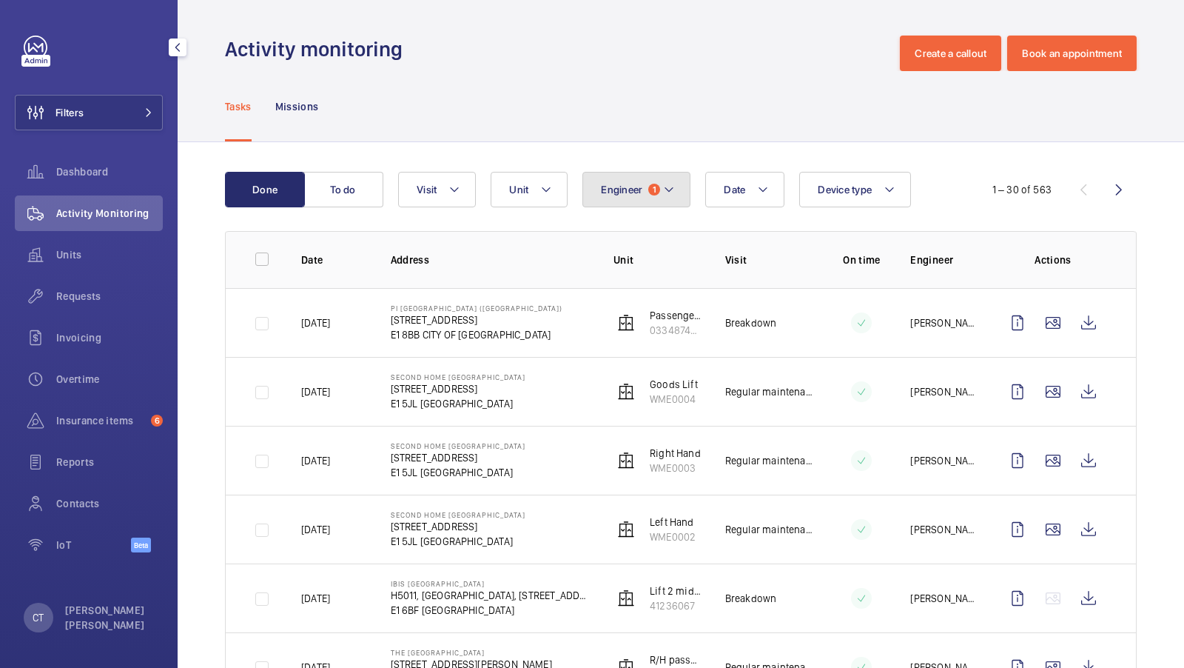
click at [636, 198] on button "Engineer 1" at bounding box center [637, 190] width 108 height 36
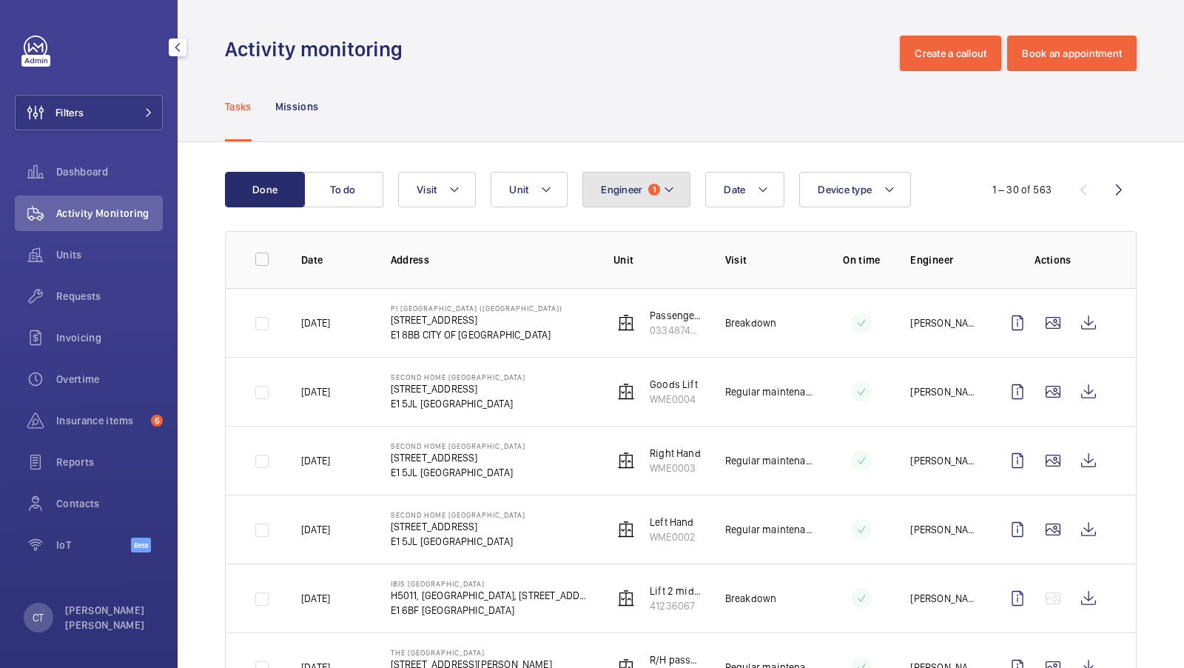
click at [666, 189] on mat-icon at bounding box center [669, 190] width 12 height 18
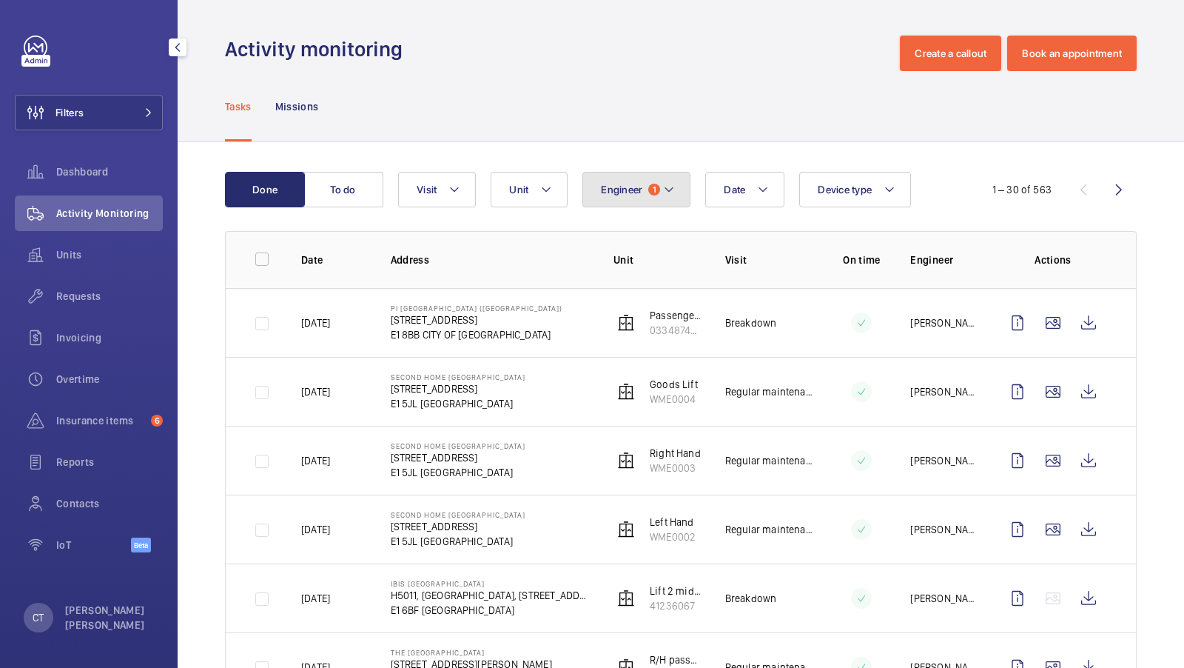
click at [624, 187] on span "Engineer" at bounding box center [621, 190] width 41 height 12
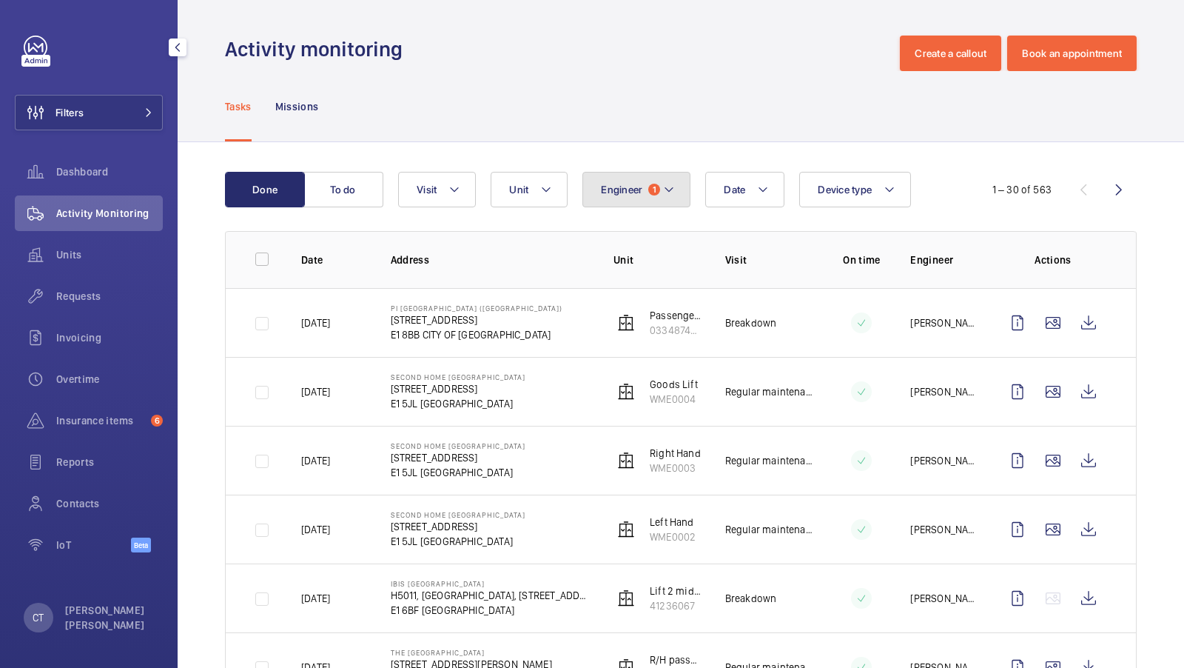
click at [642, 195] on button "Engineer 1" at bounding box center [637, 190] width 108 height 36
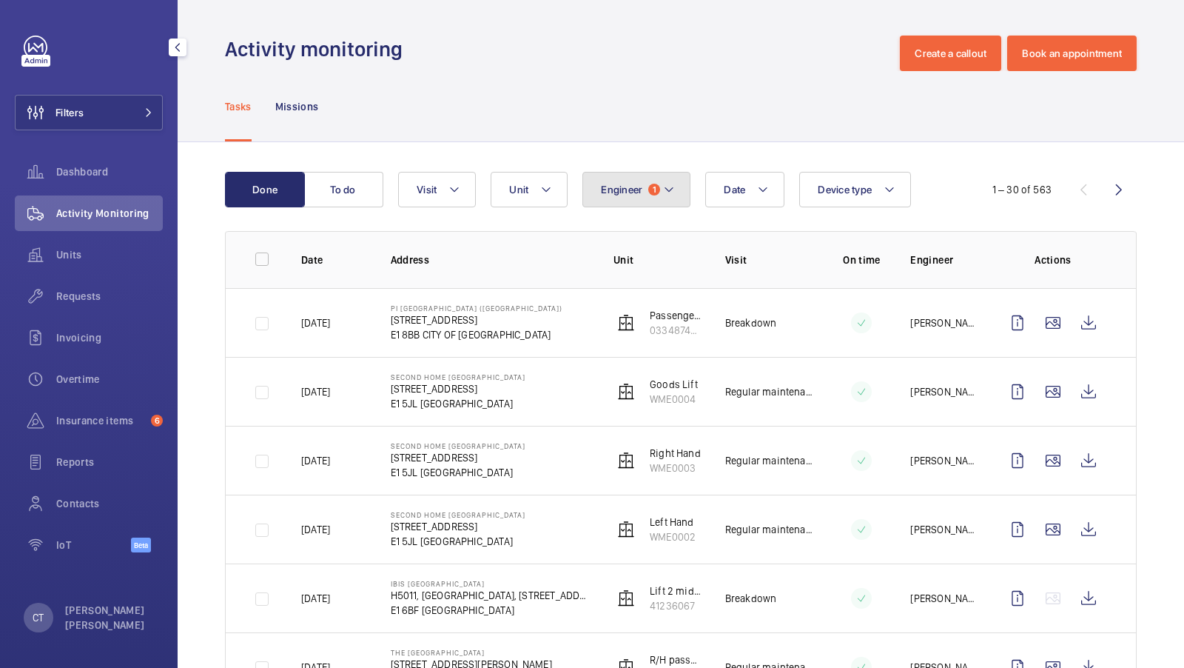
click at [622, 187] on span "Engineer" at bounding box center [621, 190] width 41 height 12
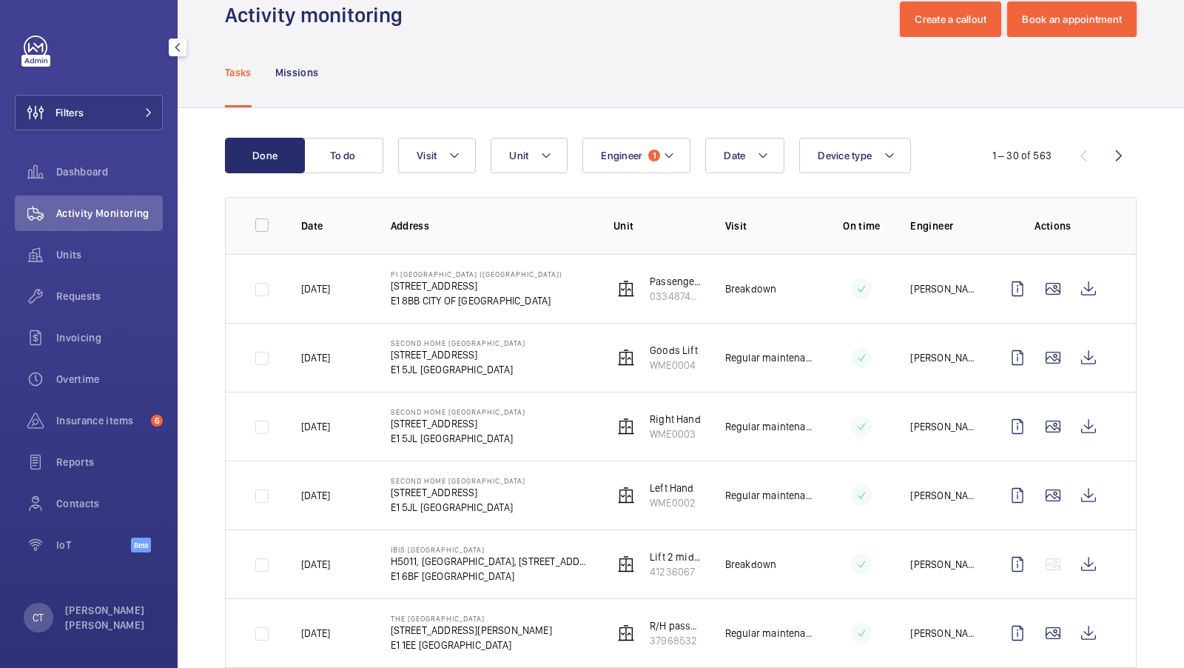
scroll to position [75, 0]
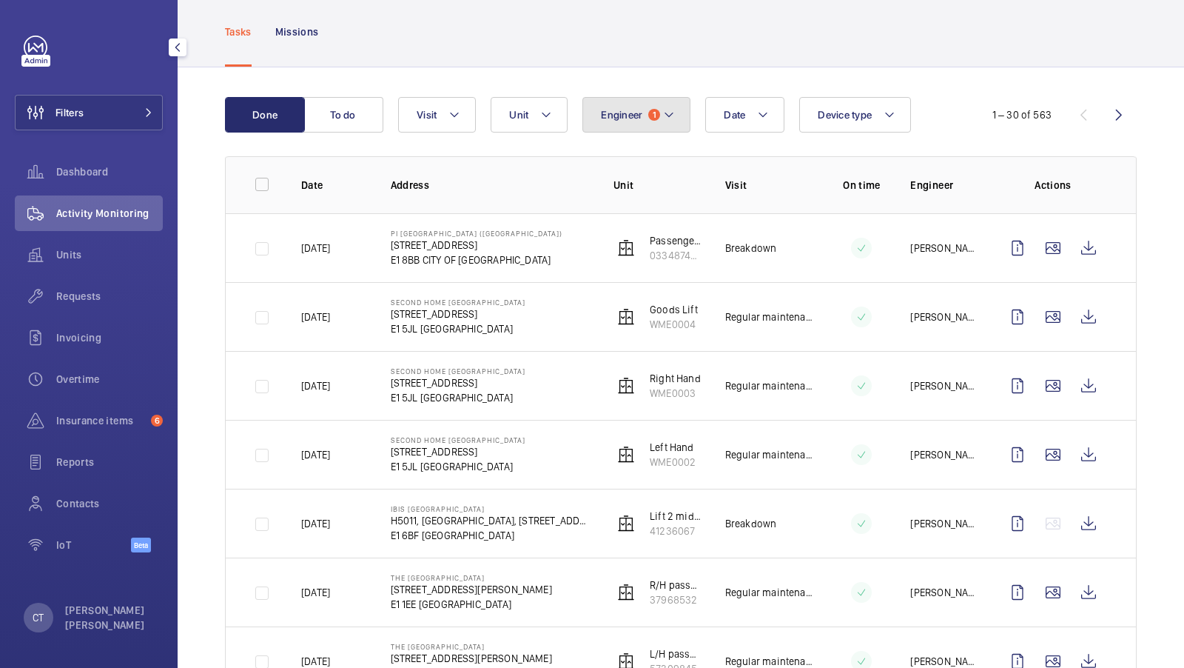
click at [632, 109] on span "Engineer" at bounding box center [621, 115] width 41 height 12
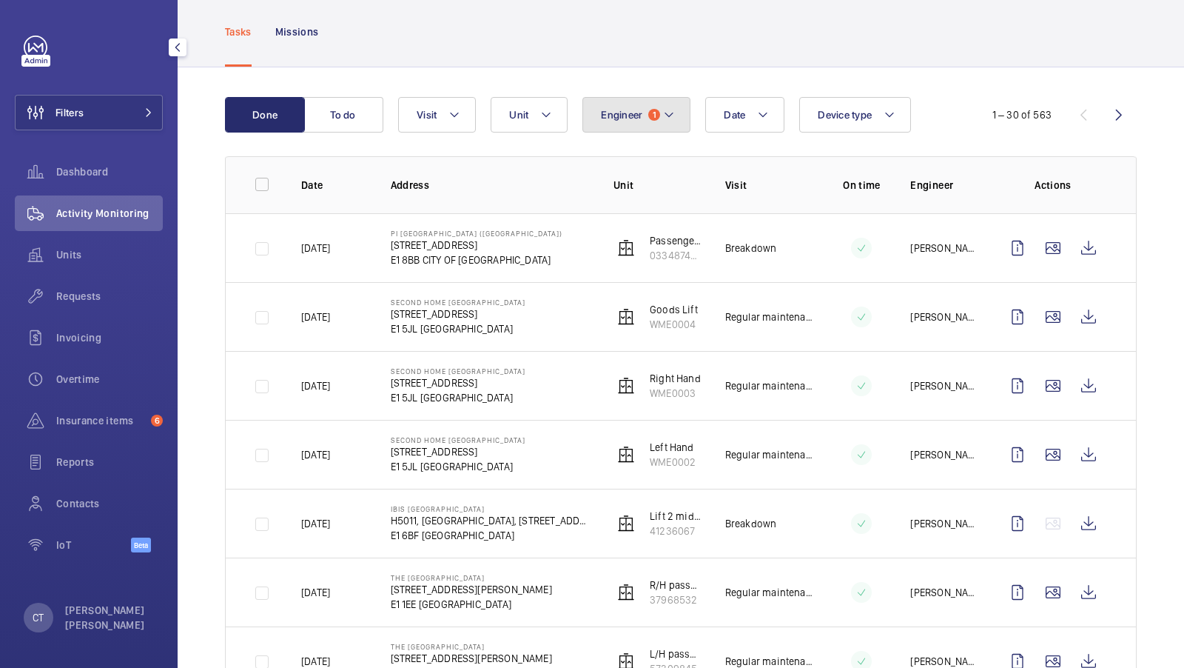
click at [665, 110] on mat-icon at bounding box center [669, 115] width 12 height 18
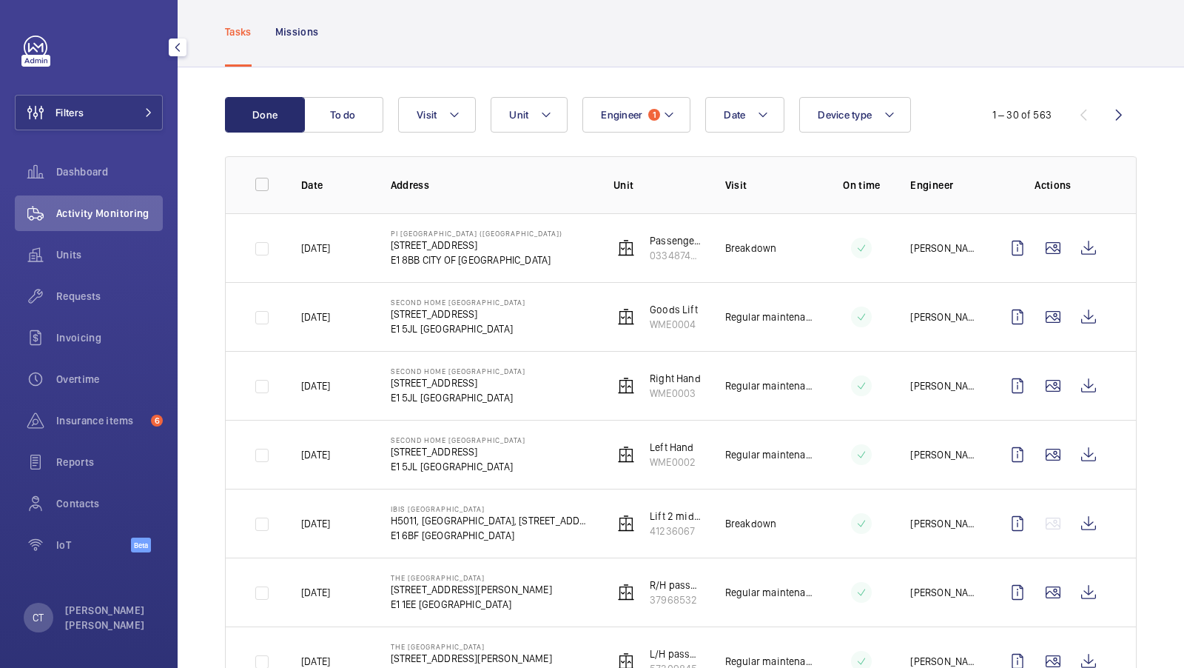
click at [629, 110] on span "Engineer" at bounding box center [621, 115] width 41 height 12
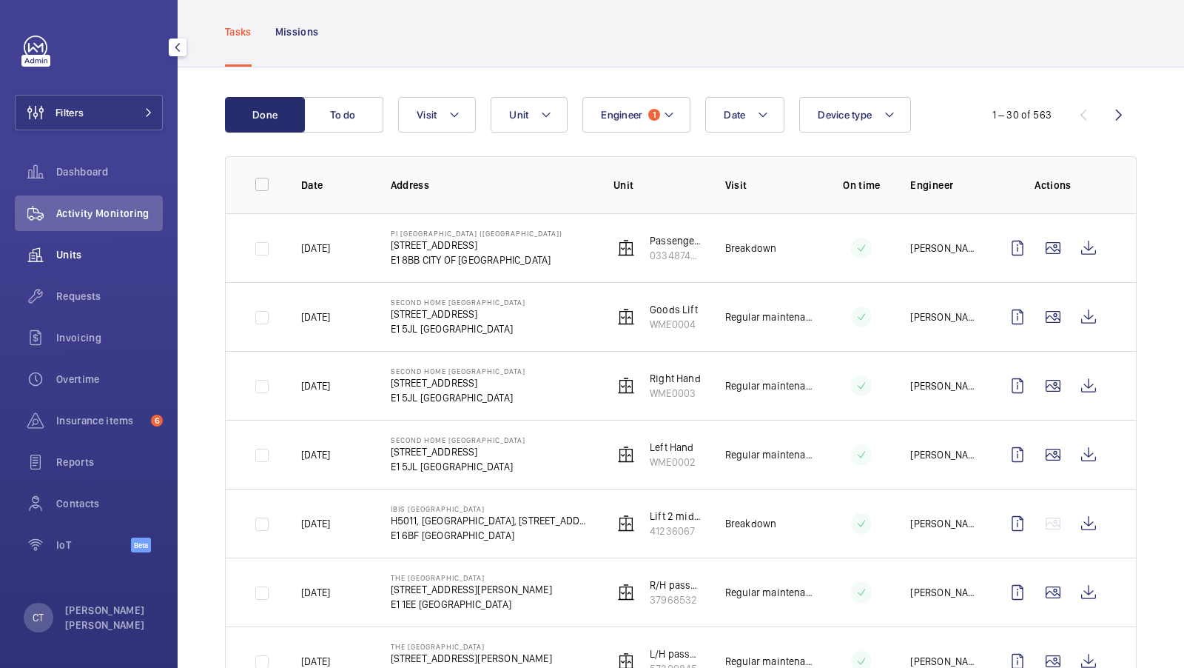
click at [81, 258] on span "Units" at bounding box center [109, 254] width 107 height 15
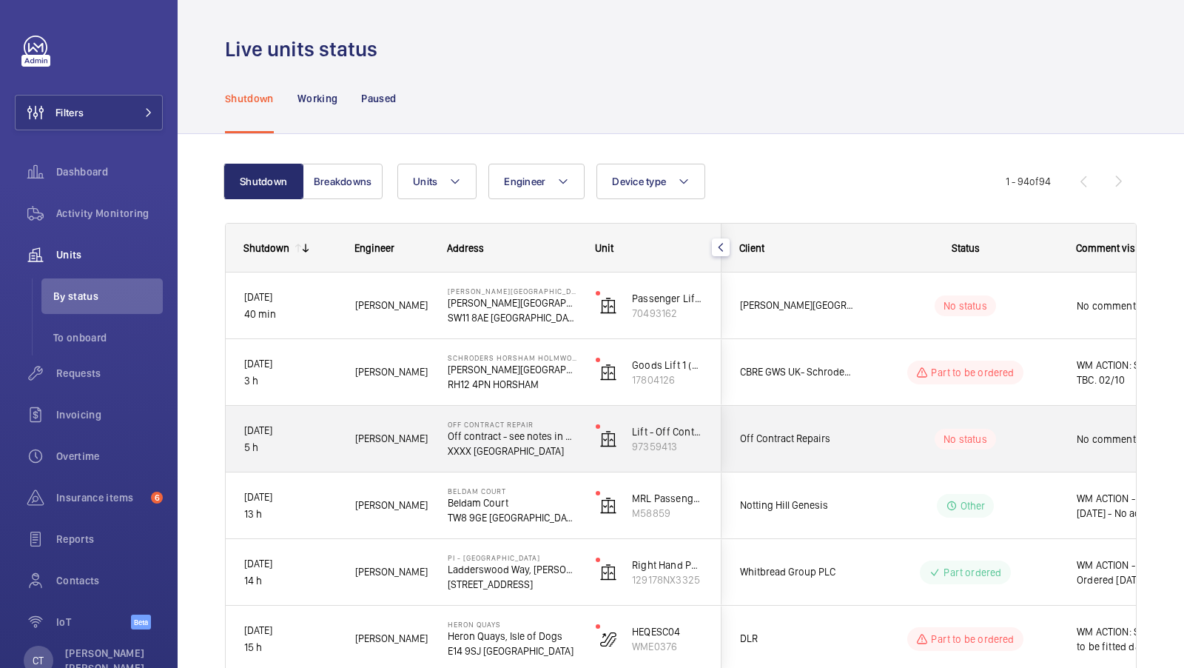
scroll to position [41, 0]
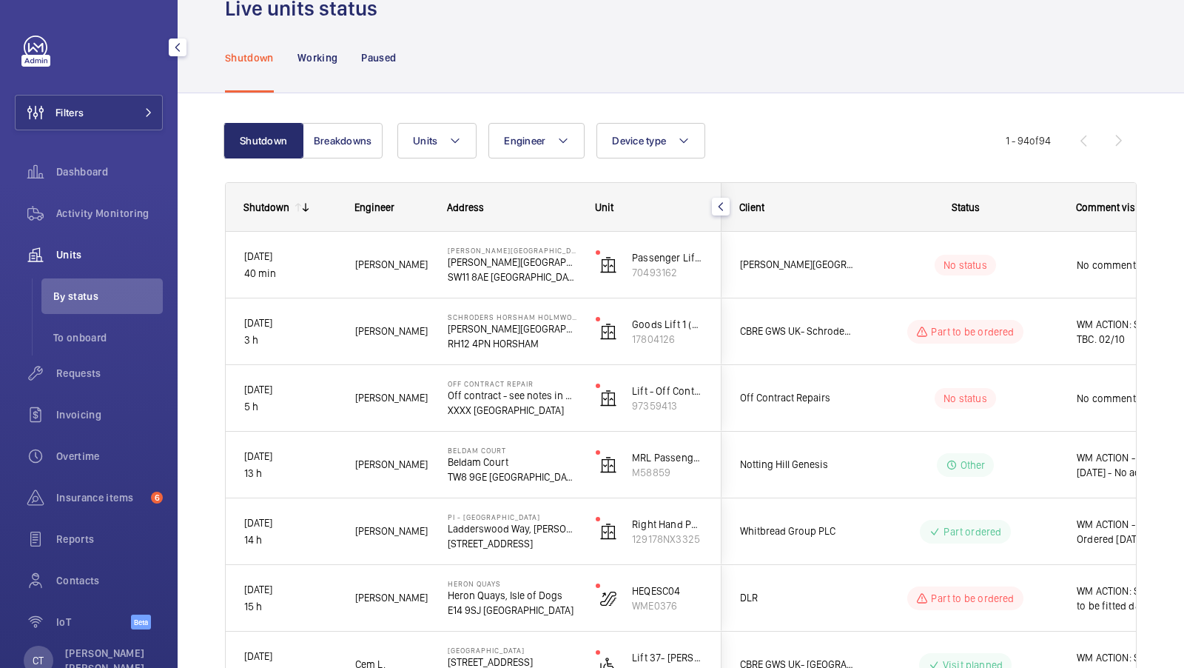
click at [149, 131] on div "Filters Dashboard Activity Monitoring Units By status To onboard Requests Invoi…" at bounding box center [89, 341] width 148 height 610
click at [142, 107] on button "Filters" at bounding box center [89, 113] width 148 height 36
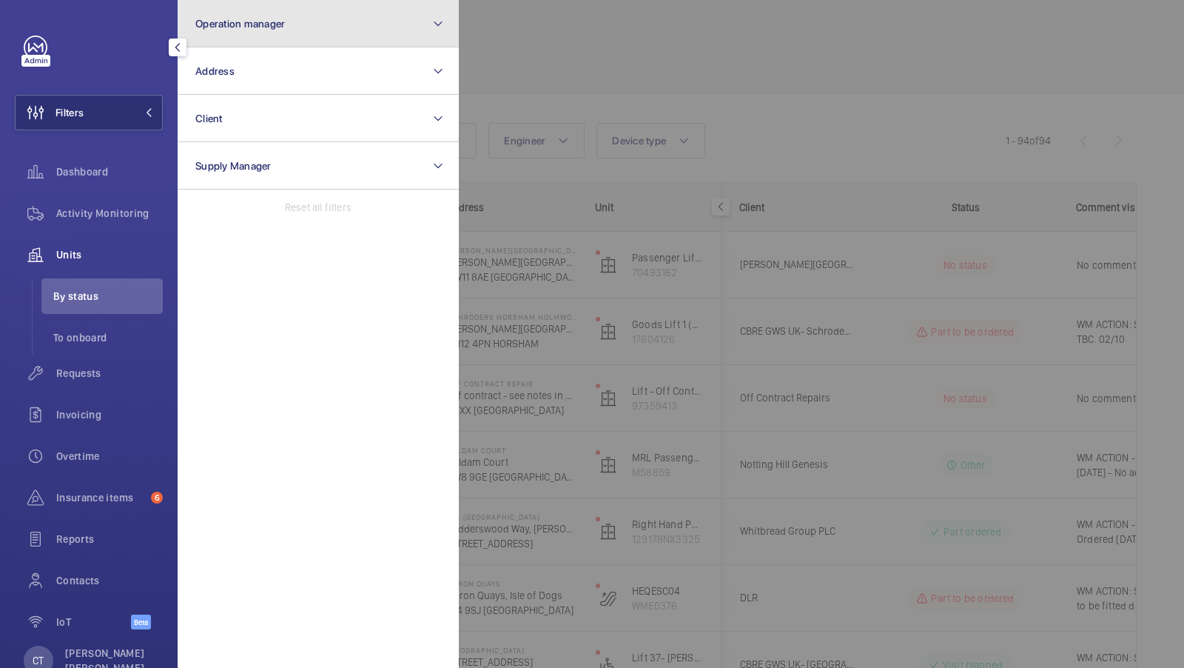
click at [333, 39] on button "Operation manager" at bounding box center [318, 23] width 281 height 47
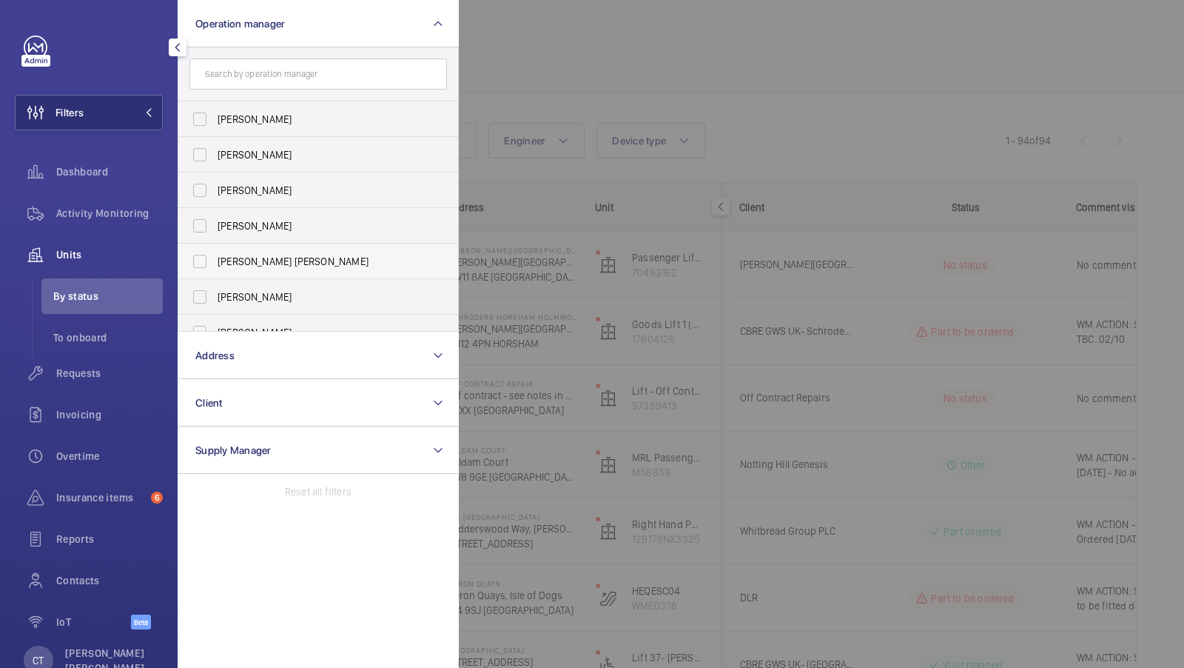
click at [280, 258] on span "[PERSON_NAME] [PERSON_NAME]" at bounding box center [320, 261] width 204 height 15
click at [215, 258] on input "[PERSON_NAME] [PERSON_NAME]" at bounding box center [200, 262] width 30 height 30
checkbox input "true"
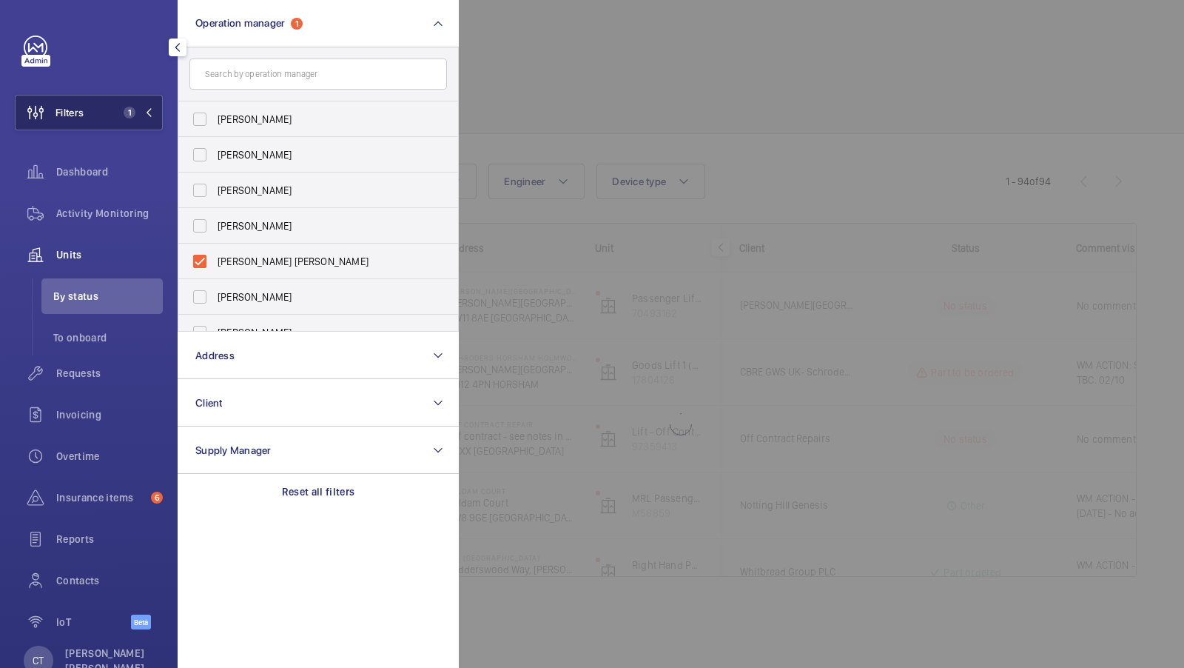
click at [129, 121] on button "Filters 1" at bounding box center [89, 113] width 148 height 36
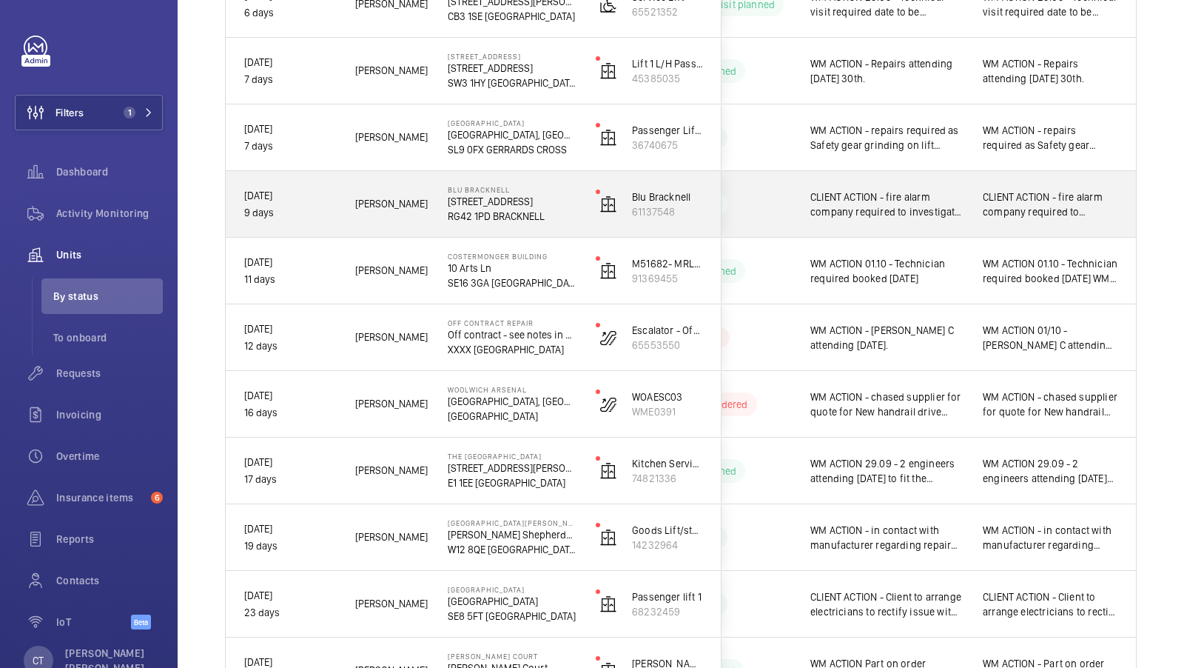
scroll to position [967, 0]
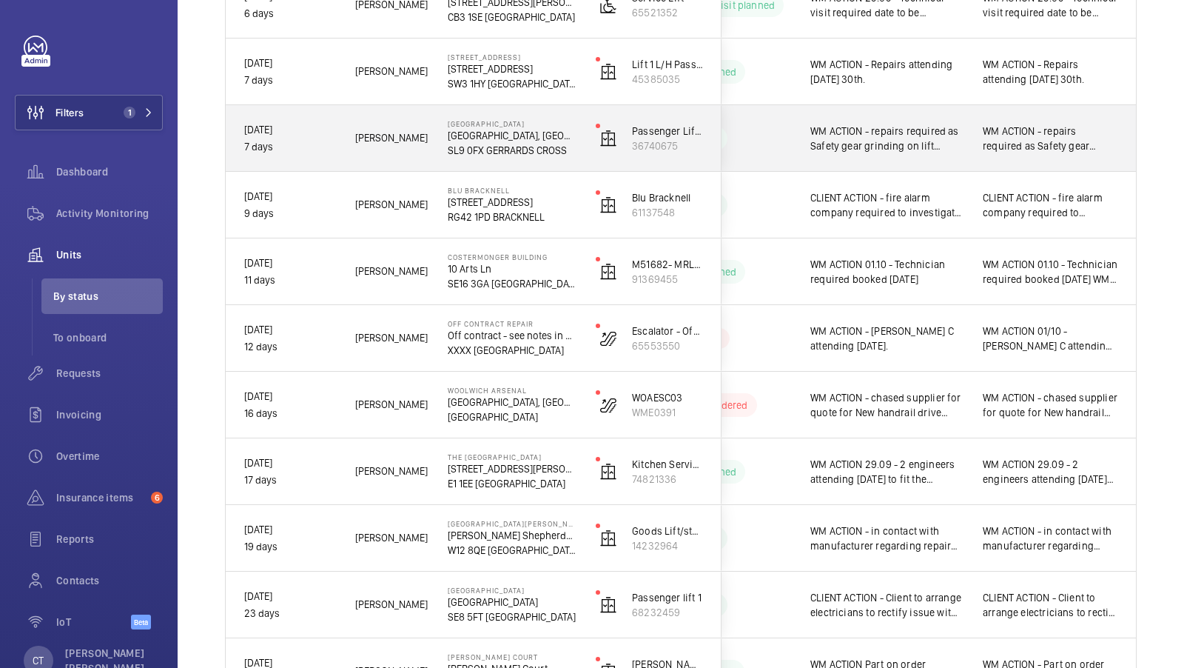
click at [1030, 146] on span "WM ACTION - repairs required as Safety gear grinding on lift guide. Date to be …" at bounding box center [1050, 139] width 135 height 30
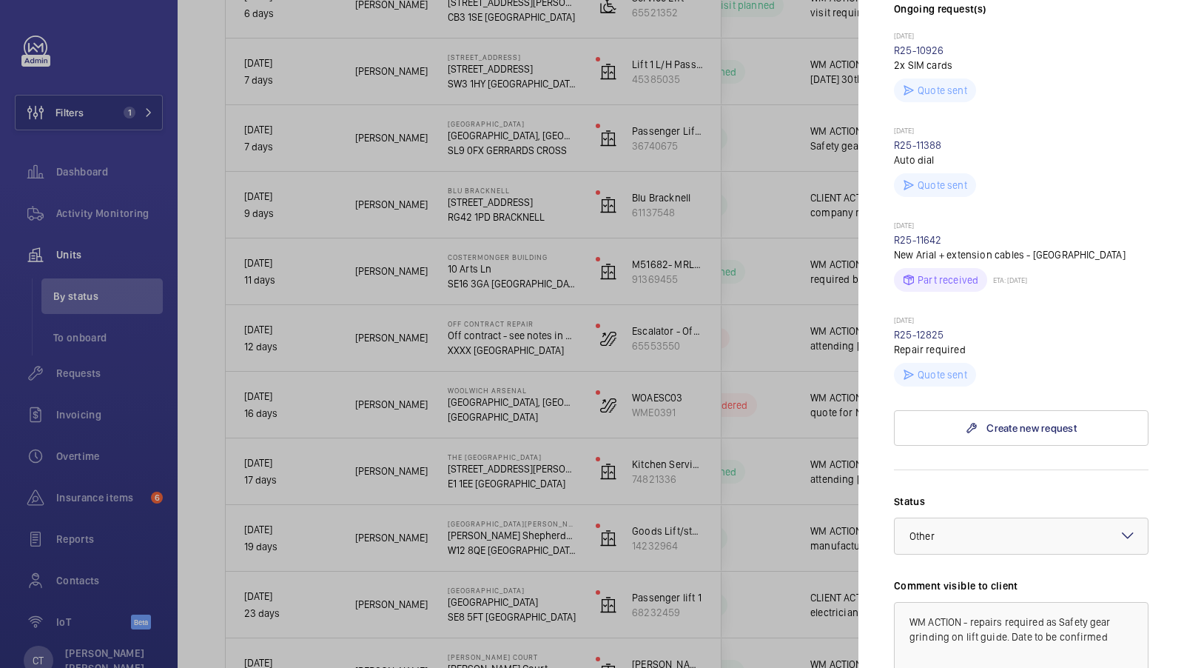
scroll to position [480, 0]
click at [836, 295] on div at bounding box center [592, 334] width 1184 height 668
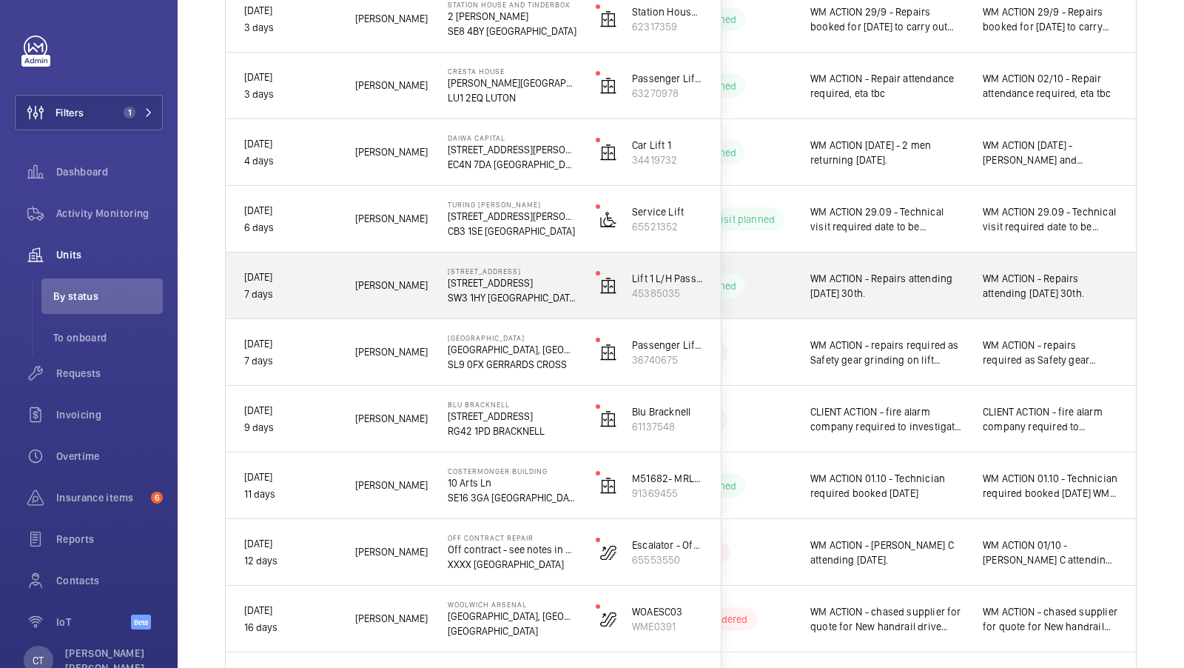
scroll to position [748, 0]
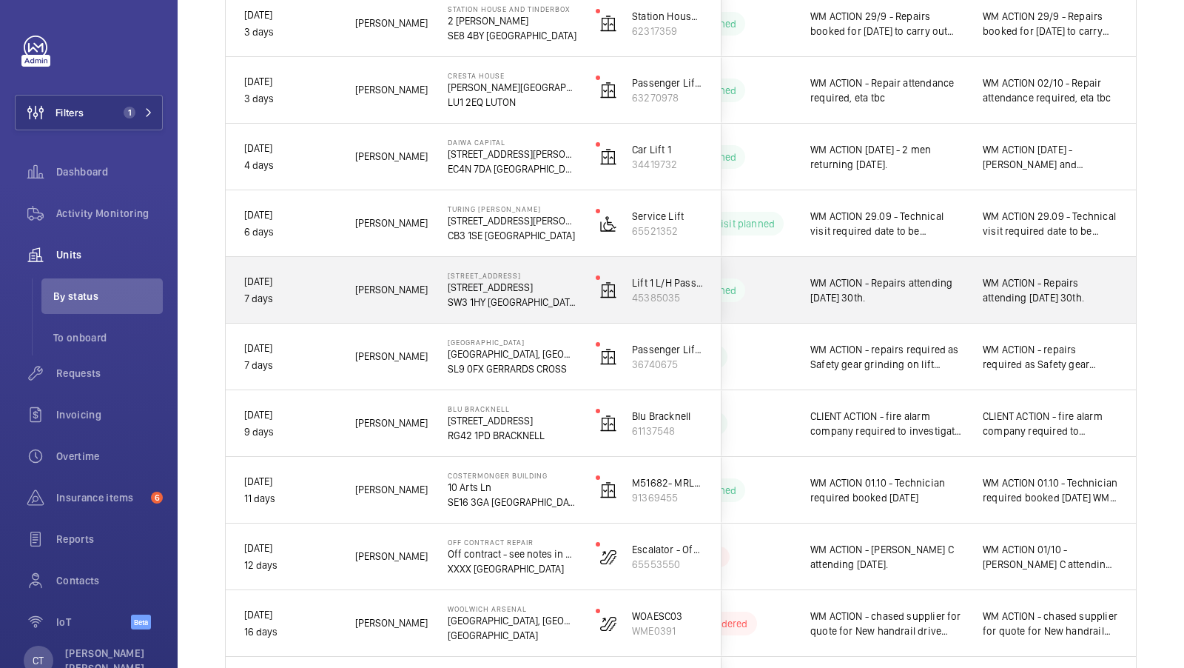
click at [1027, 306] on div "WM ACTION - Repairs attending [DATE] 30th." at bounding box center [1050, 290] width 135 height 34
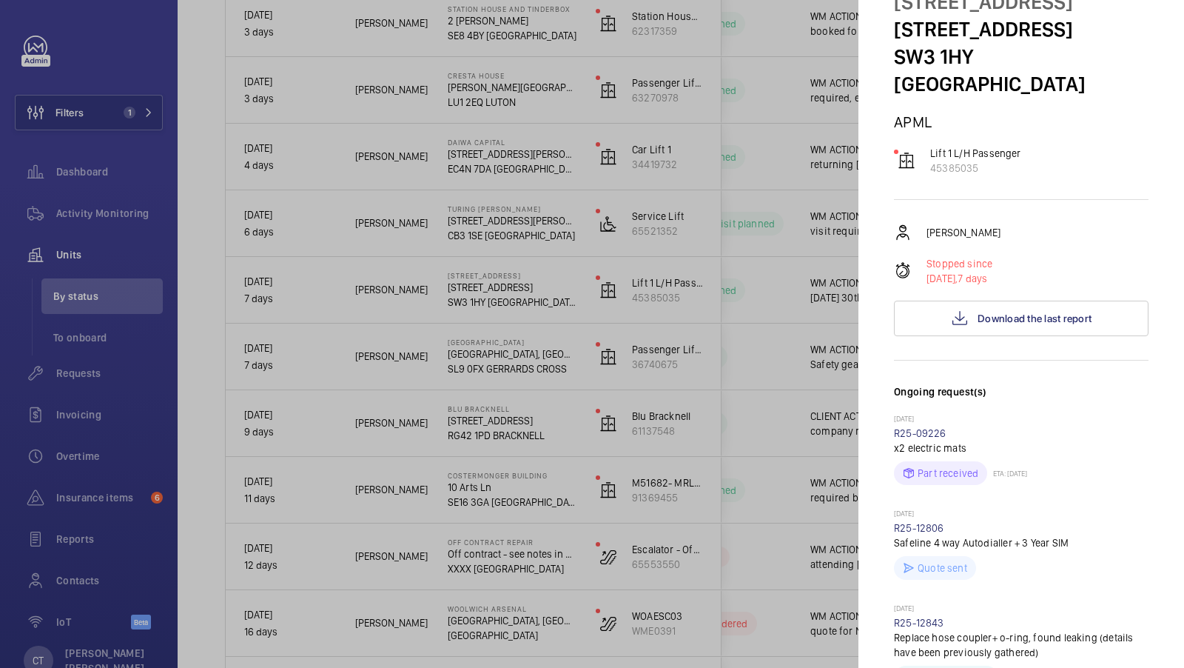
scroll to position [69, 0]
click at [1033, 329] on button "Download the last report" at bounding box center [1021, 319] width 255 height 36
click at [649, 366] on div at bounding box center [592, 334] width 1184 height 668
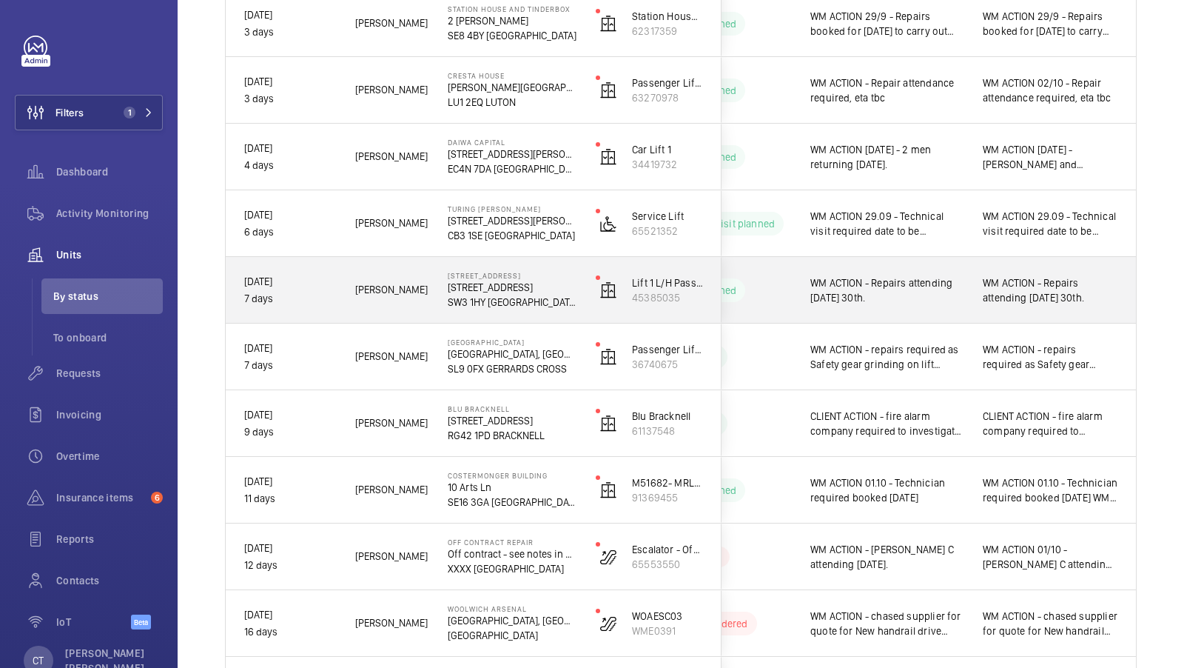
scroll to position [794, 0]
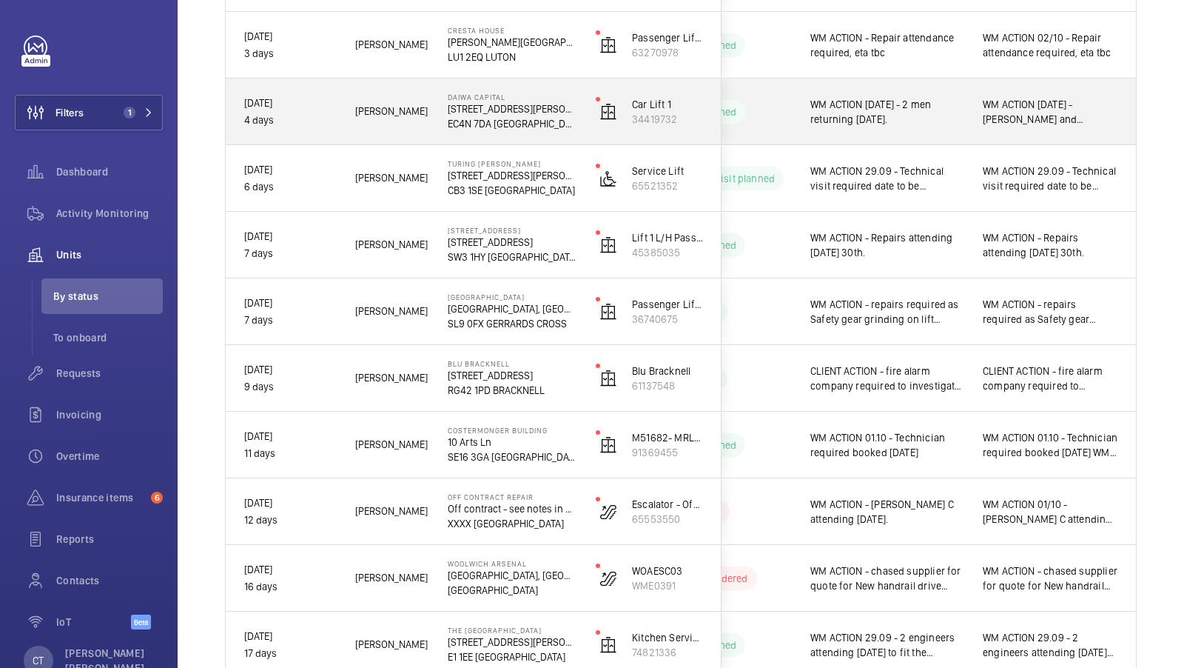
click at [983, 125] on div "WM ACTION [DATE] - [PERSON_NAME] and [PERSON_NAME] attending [DATE]. WM ACTION …" at bounding box center [1050, 112] width 135 height 34
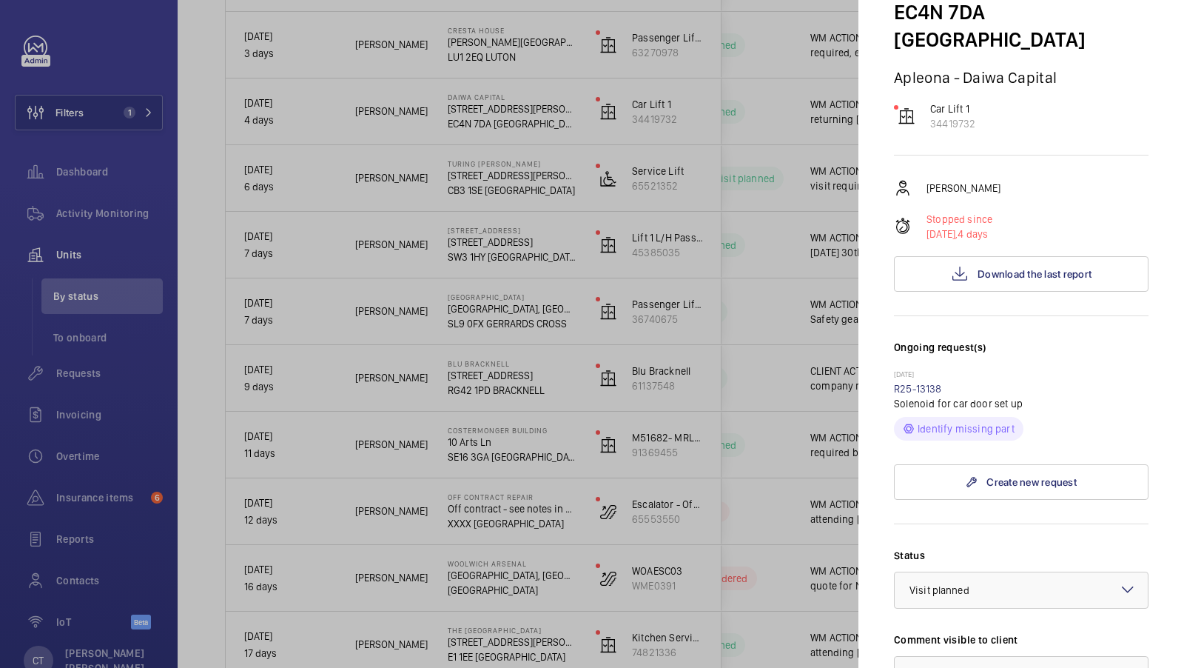
scroll to position [460, 0]
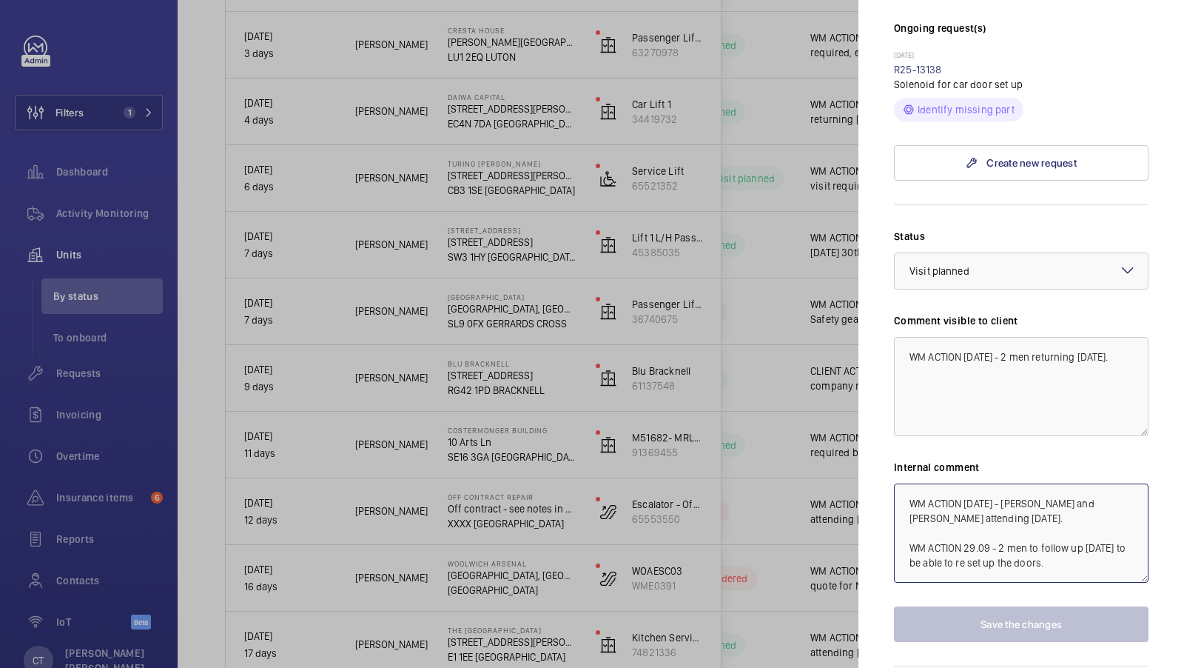
drag, startPoint x: 1076, startPoint y: 506, endPoint x: 965, endPoint y: 444, distance: 127.3
click at [965, 483] on textarea "WM ACTION [DATE] - [PERSON_NAME] and [PERSON_NAME] attending [DATE]. WM ACTION …" at bounding box center [1021, 532] width 255 height 99
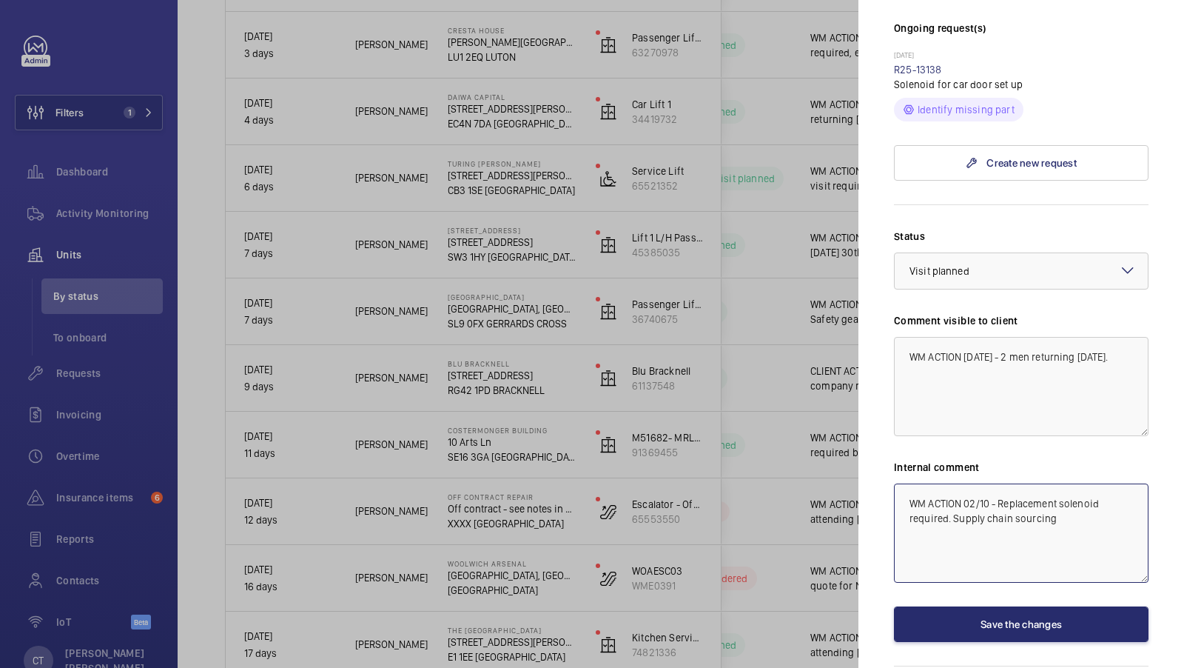
type textarea "WM ACTION 02/10 - Replacement solenoid required. Supply chain sourcing"
click at [1144, 303] on mat-sidenav "Stopped unit Daiwa Capital 5 King William Street EC4N 7DA LONDON Apleona - Daiw…" at bounding box center [1022, 334] width 326 height 668
drag, startPoint x: 1099, startPoint y: 470, endPoint x: 835, endPoint y: 437, distance: 266.4
click at [835, 439] on mat-sidenav-container "Filters 1 Dashboard Activity Monitoring Units By status To onboard Requests Inv…" at bounding box center [592, 334] width 1184 height 668
drag, startPoint x: 1136, startPoint y: 305, endPoint x: 807, endPoint y: 306, distance: 329.4
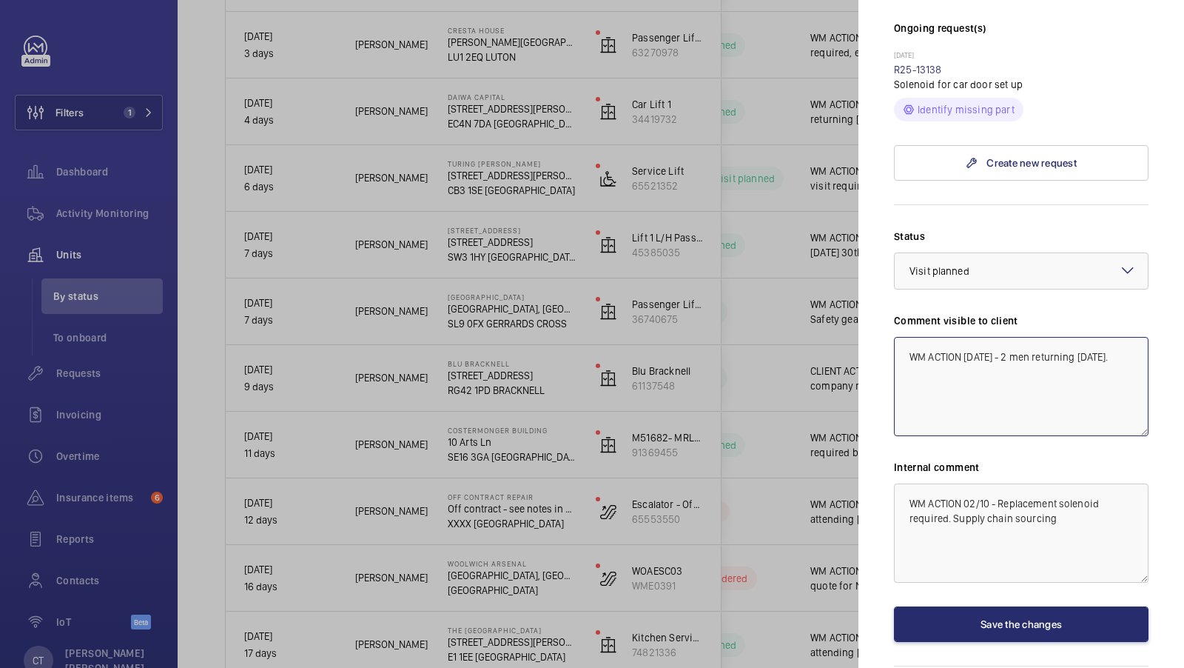
click at [807, 306] on mat-sidenav-container "Filters 1 Dashboard Activity Monitoring Units By status To onboard Requests Inv…" at bounding box center [592, 334] width 1184 height 668
paste textarea "02/10 - Replacement solenoid required. Supply chain sourcing"
type textarea "WM ACTION 02/10 - Replacement solenoid required. Supply chain sourcing"
click at [1030, 234] on div "Status Select a status × Visit planned × Comment visible to client WM ACTION 02…" at bounding box center [1021, 435] width 255 height 413
click at [805, 361] on div at bounding box center [592, 334] width 1184 height 668
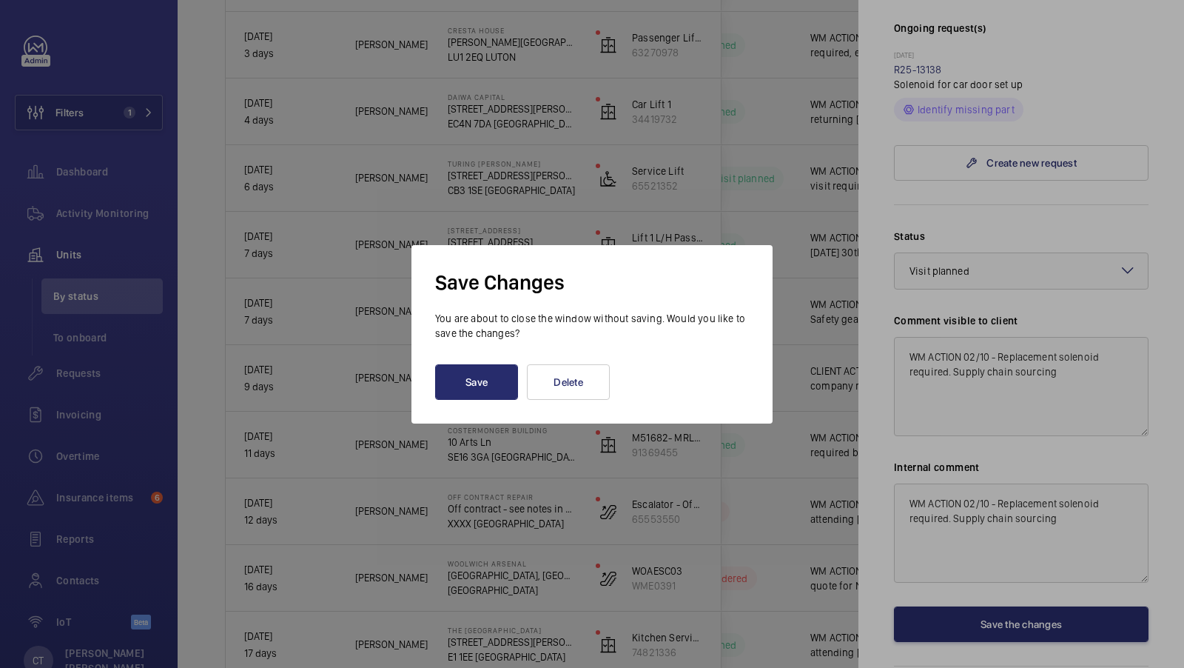
click at [1098, 287] on div at bounding box center [592, 334] width 1184 height 668
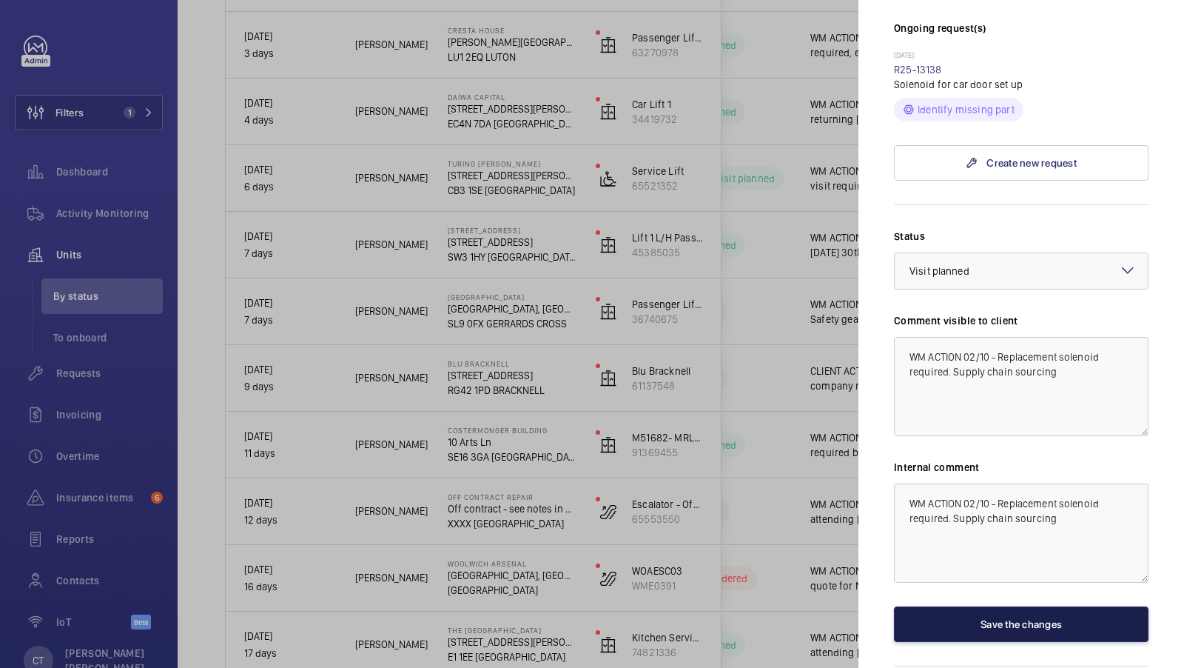
click at [1067, 606] on button "Save the changes" at bounding box center [1021, 624] width 255 height 36
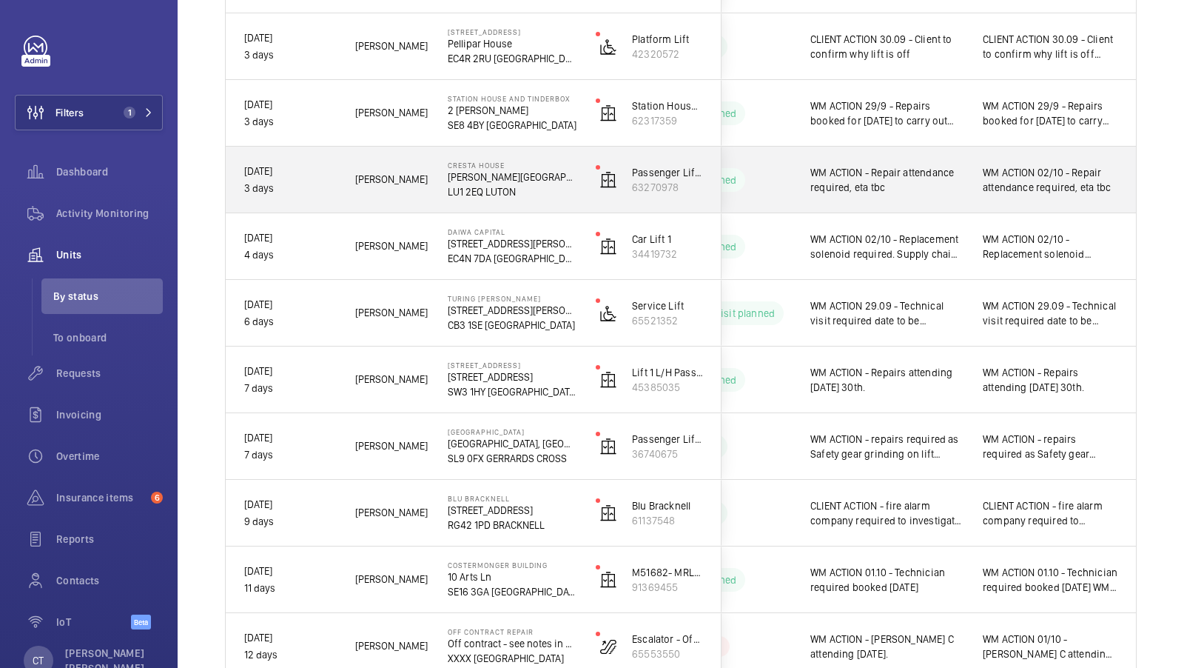
scroll to position [594, 0]
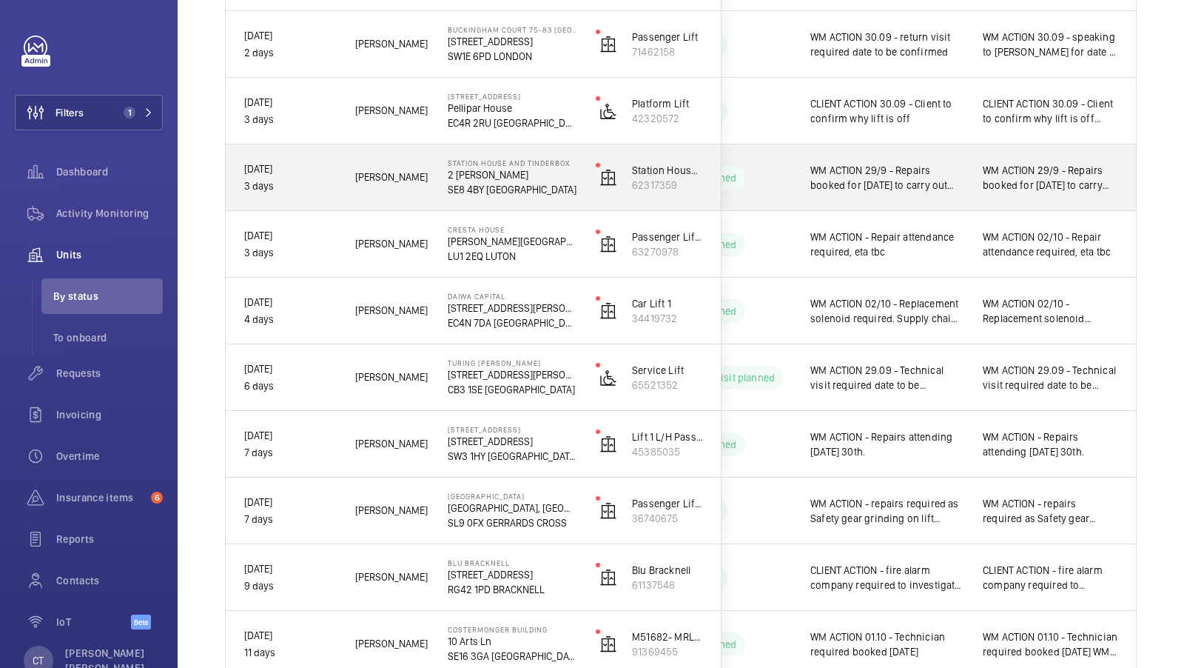
click at [1026, 198] on div "WM ACTION 29/9 - Repairs booked for [DATE] to carry out investigation into the …" at bounding box center [1050, 178] width 171 height 64
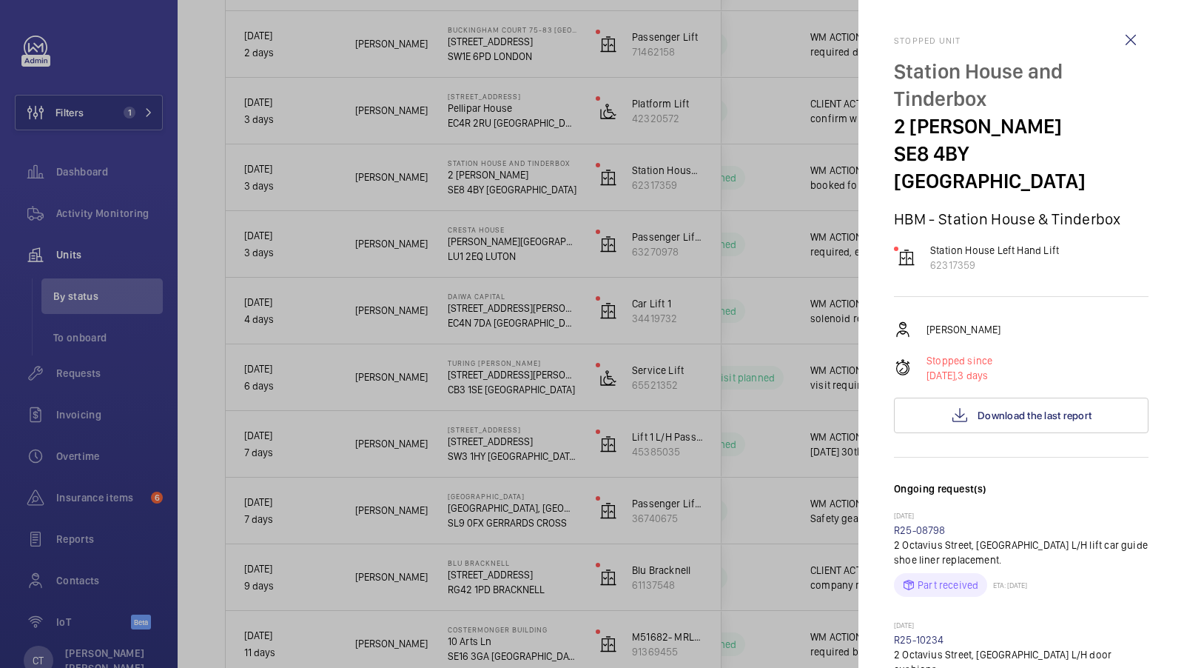
scroll to position [175, 0]
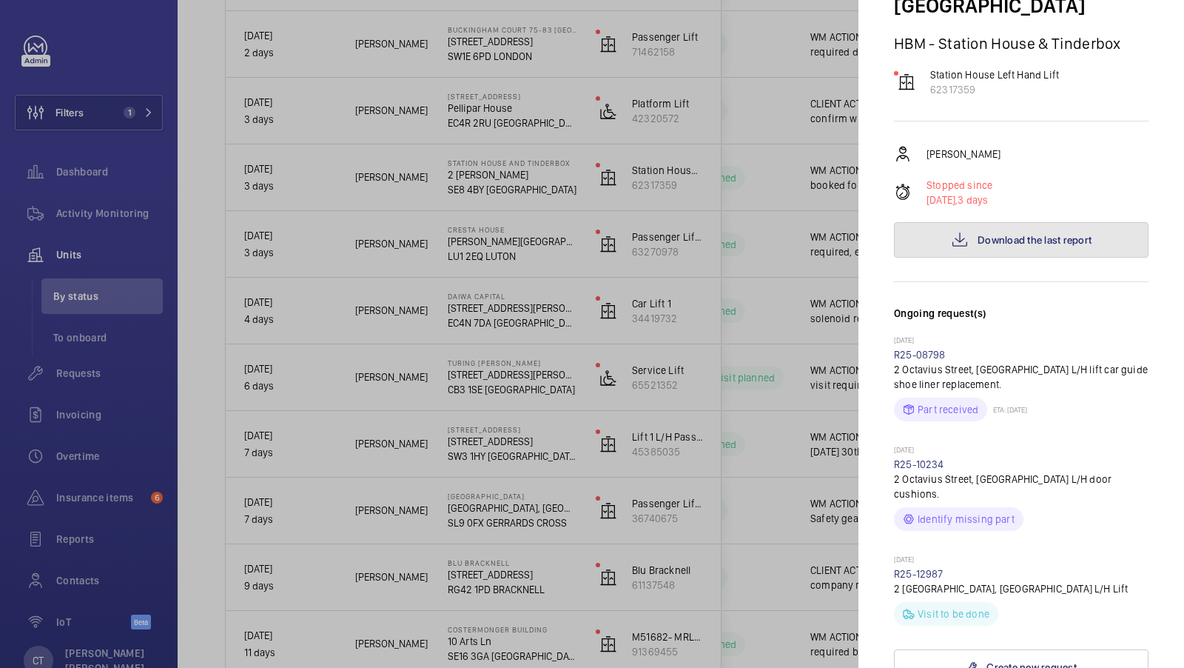
click at [996, 234] on span "Download the last report" at bounding box center [1035, 240] width 114 height 12
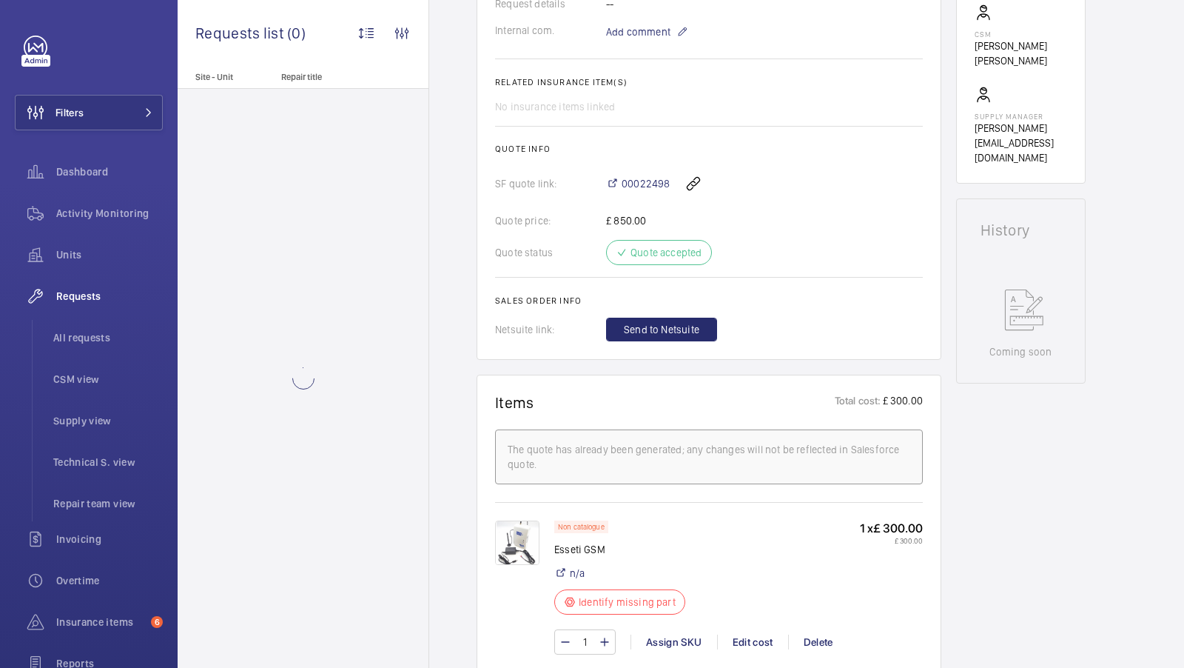
scroll to position [516, 0]
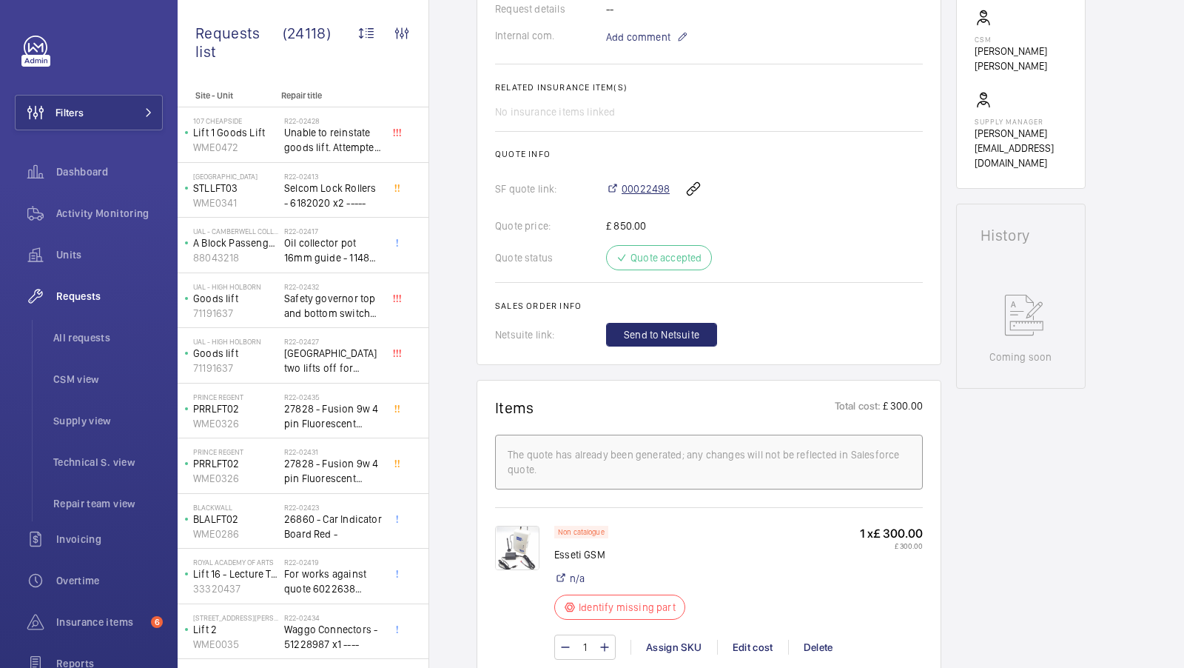
click at [654, 188] on span "00022498" at bounding box center [646, 188] width 48 height 15
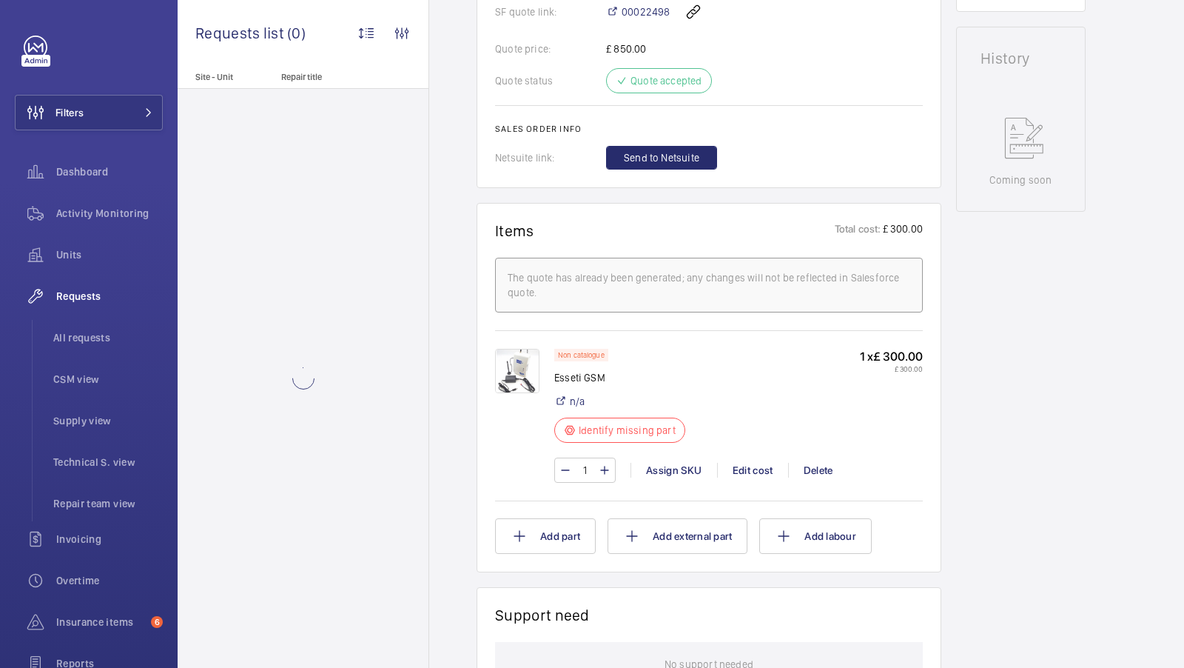
scroll to position [713, 0]
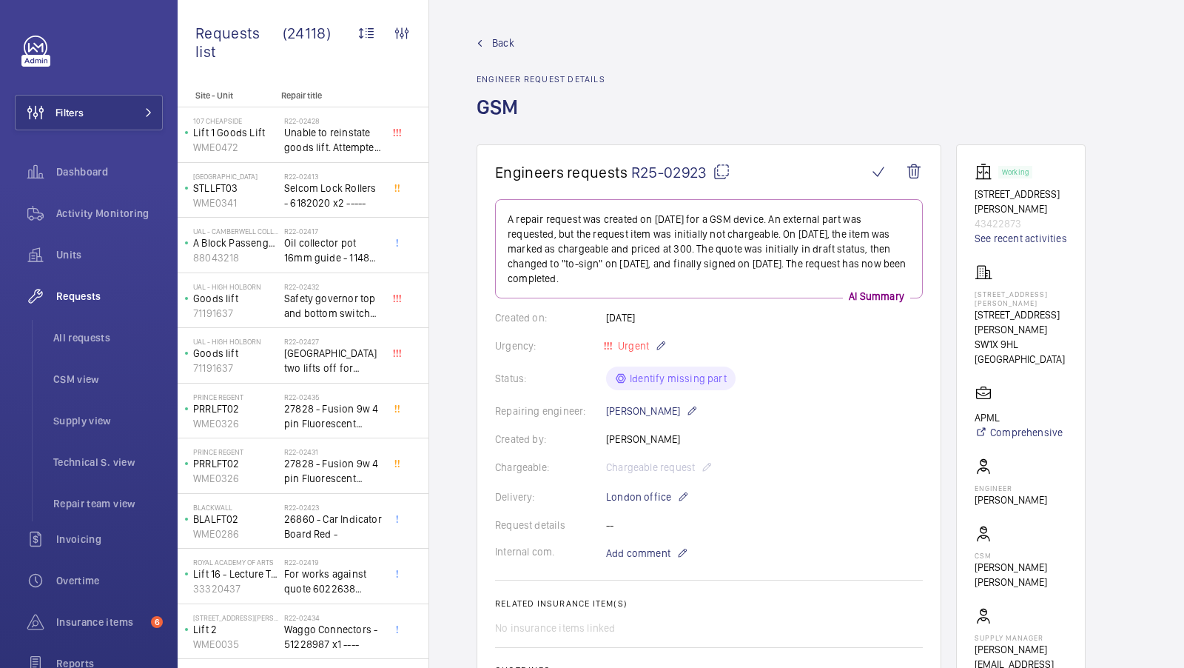
click at [728, 175] on mat-icon at bounding box center [722, 172] width 18 height 18
click at [719, 174] on mat-icon at bounding box center [722, 172] width 18 height 18
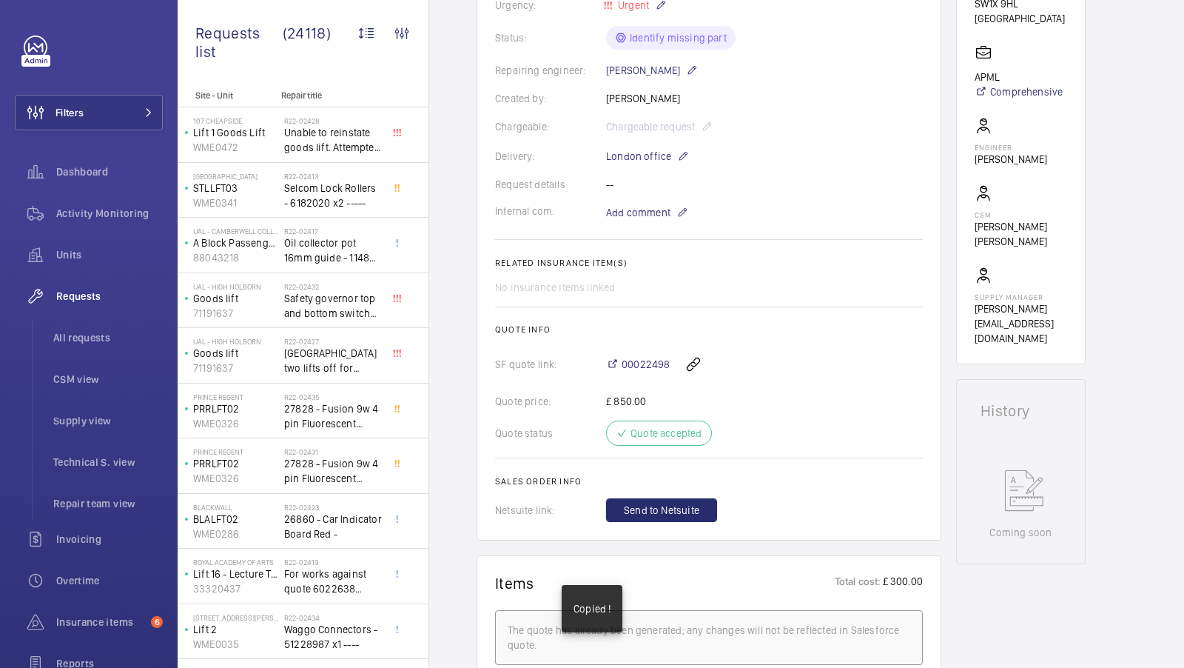
scroll to position [344, 0]
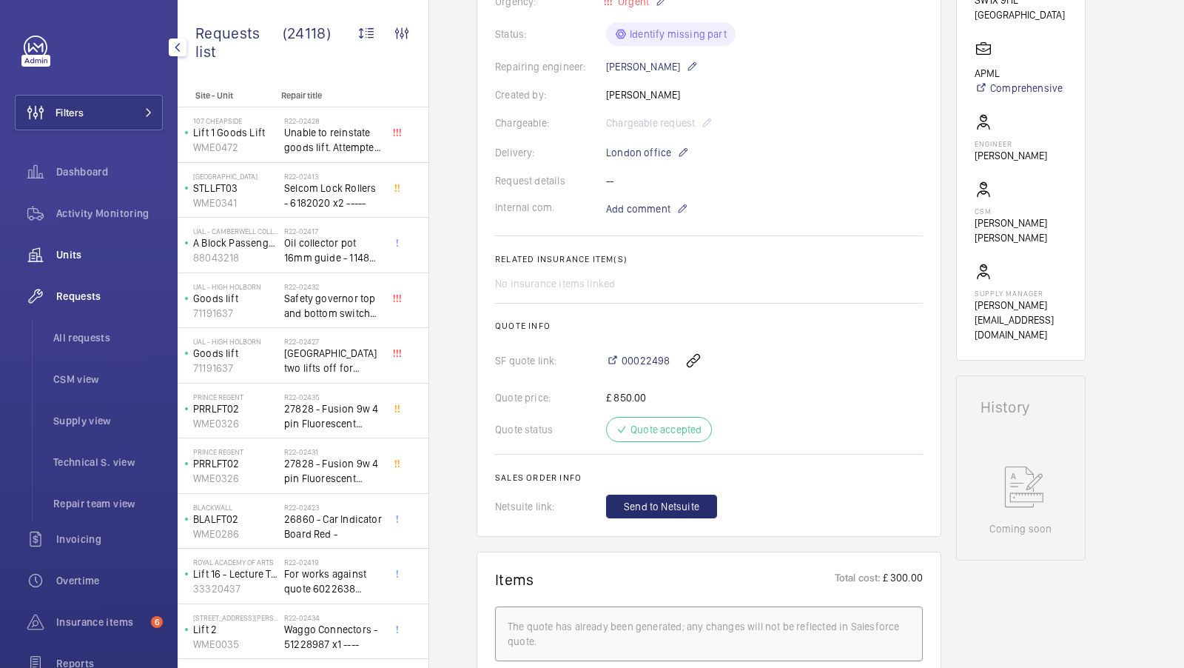
click at [71, 253] on span "Units" at bounding box center [109, 254] width 107 height 15
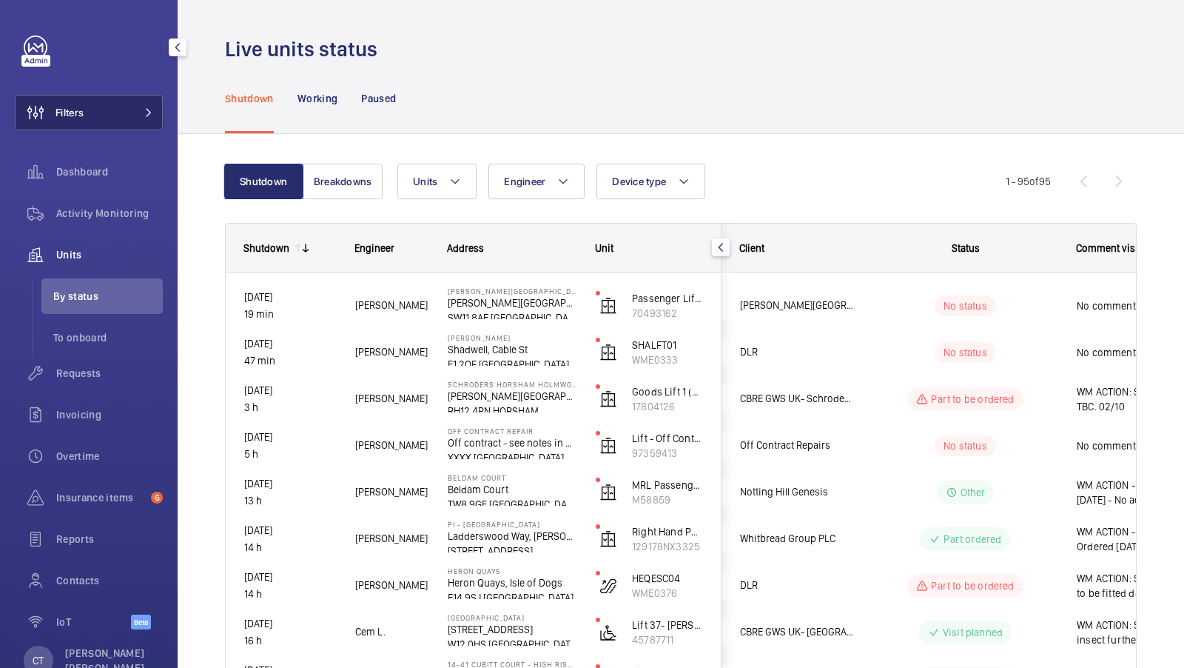
click at [118, 125] on button "Filters" at bounding box center [89, 113] width 148 height 36
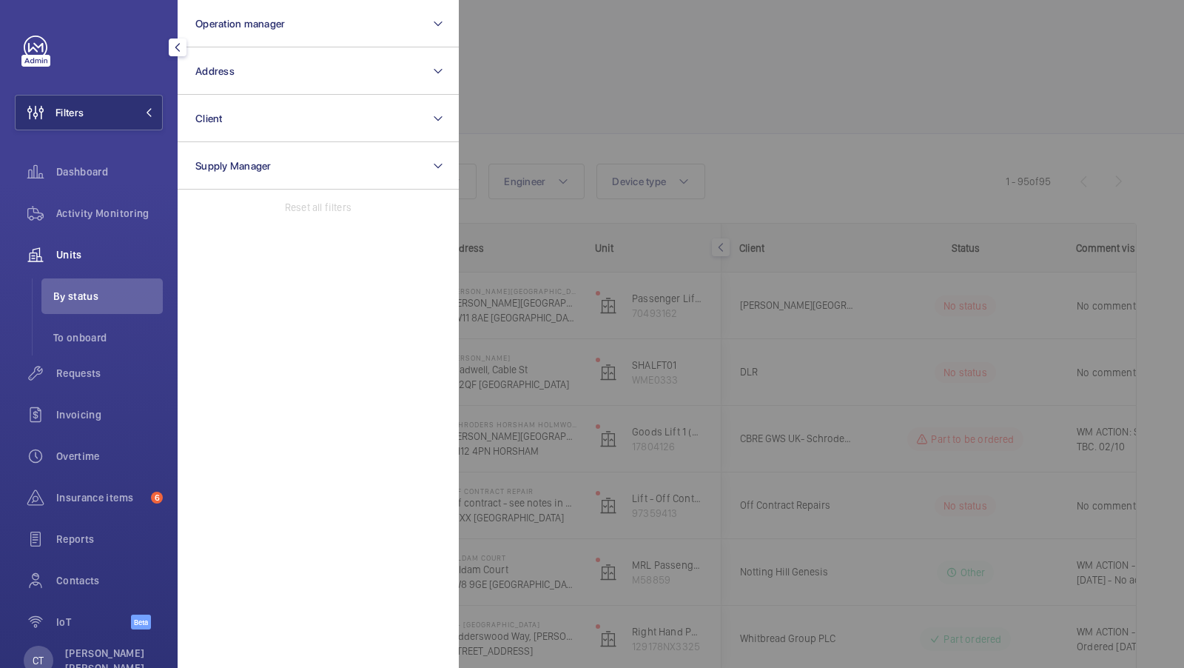
click at [526, 36] on div at bounding box center [1051, 334] width 1184 height 668
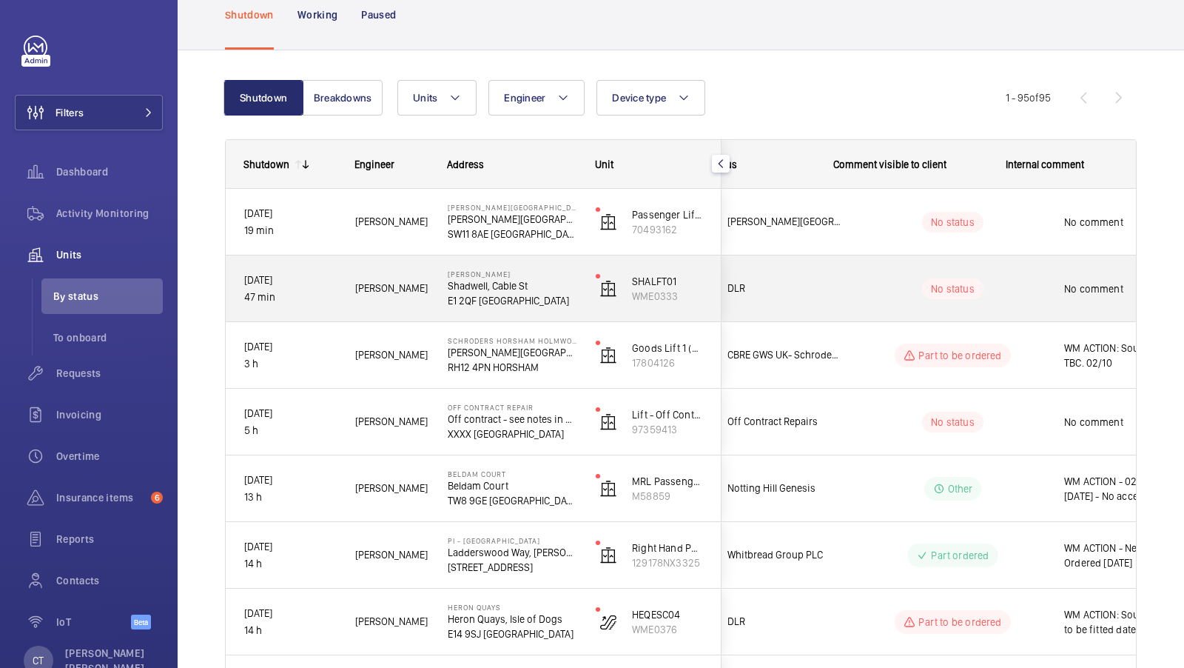
scroll to position [0, 267]
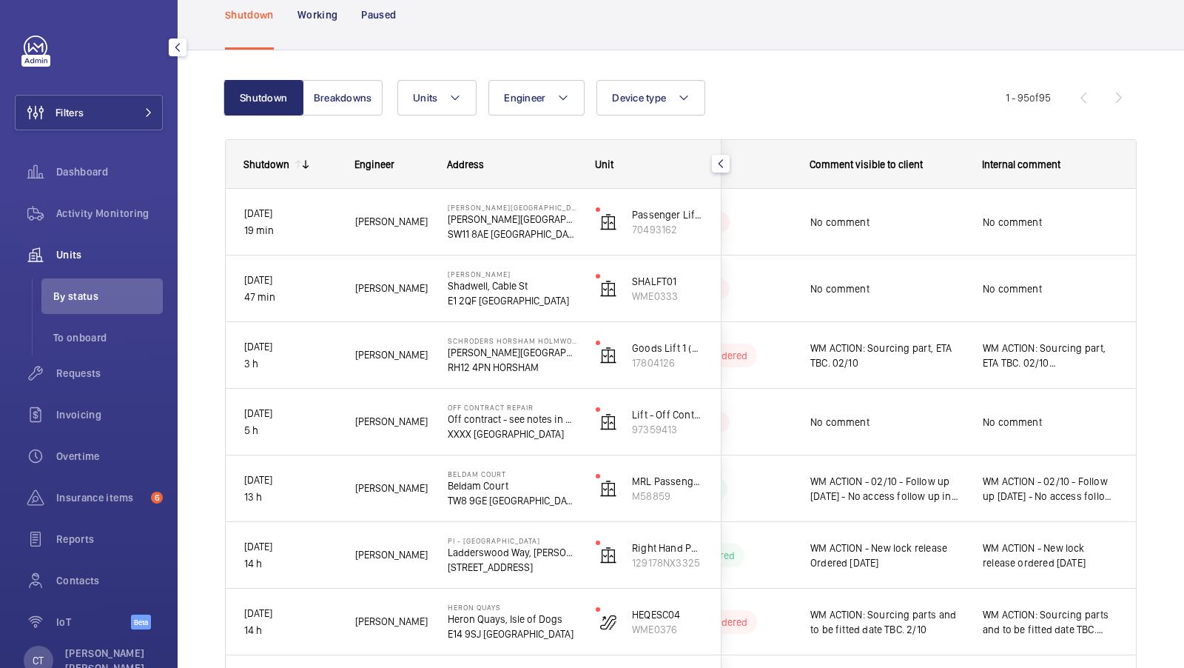
click at [79, 264] on div "Units" at bounding box center [89, 255] width 148 height 36
click at [124, 113] on button "Filters" at bounding box center [89, 113] width 148 height 36
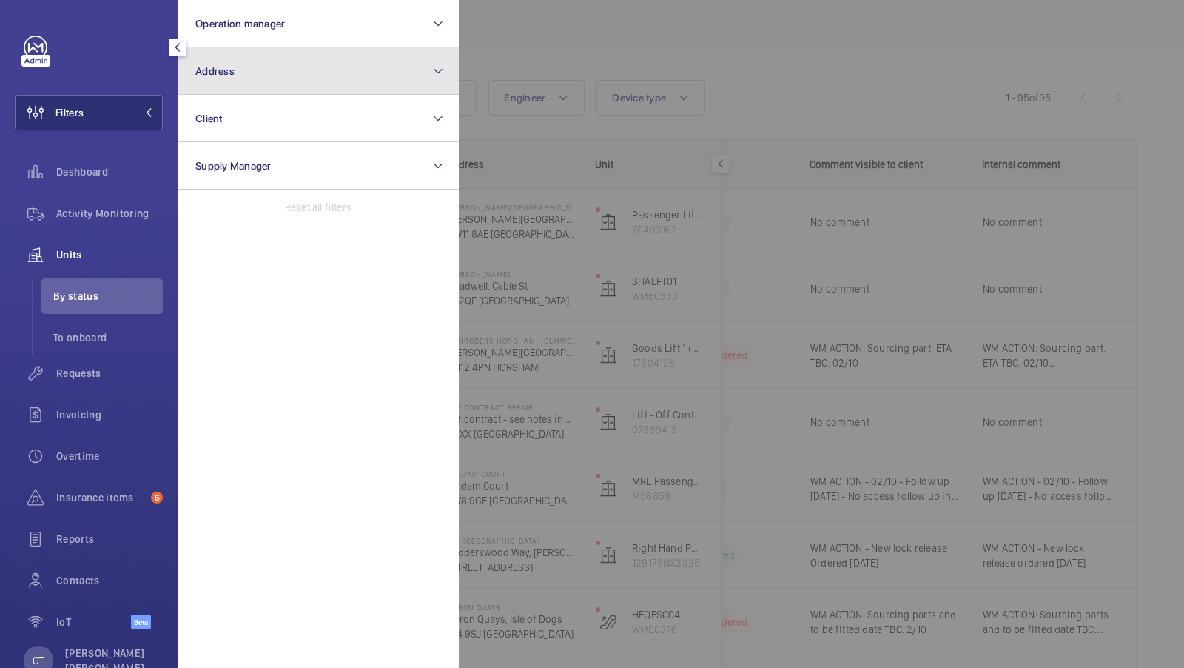
click at [254, 58] on button "Address" at bounding box center [318, 70] width 281 height 47
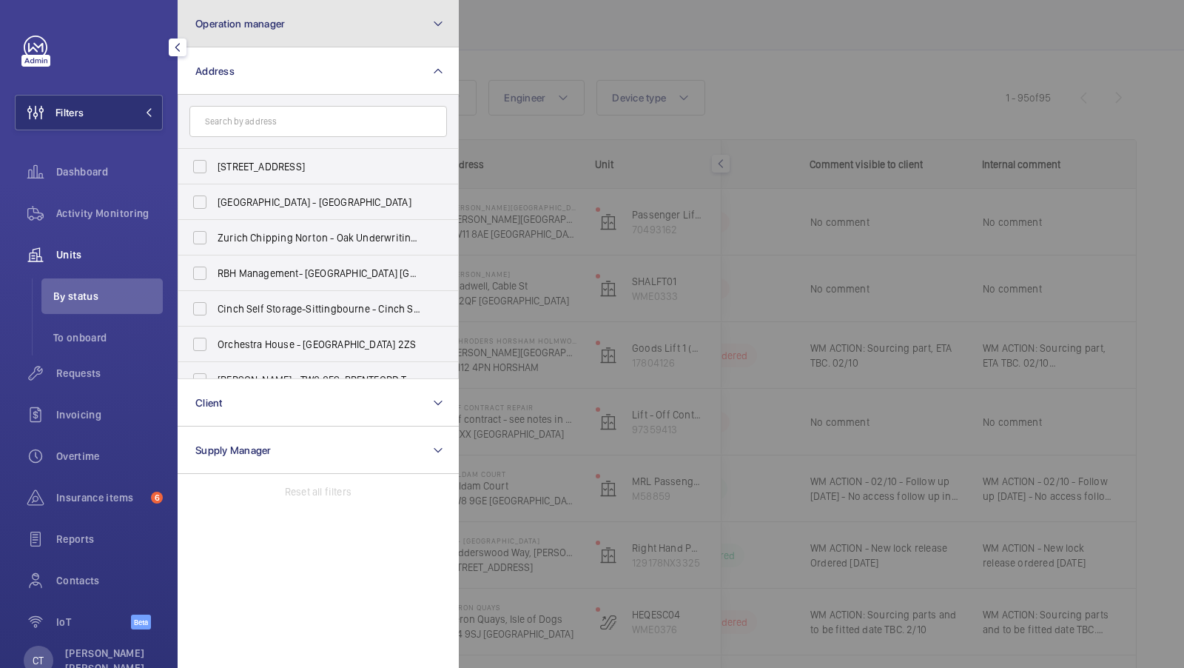
click at [306, 28] on button "Operation manager" at bounding box center [318, 23] width 281 height 47
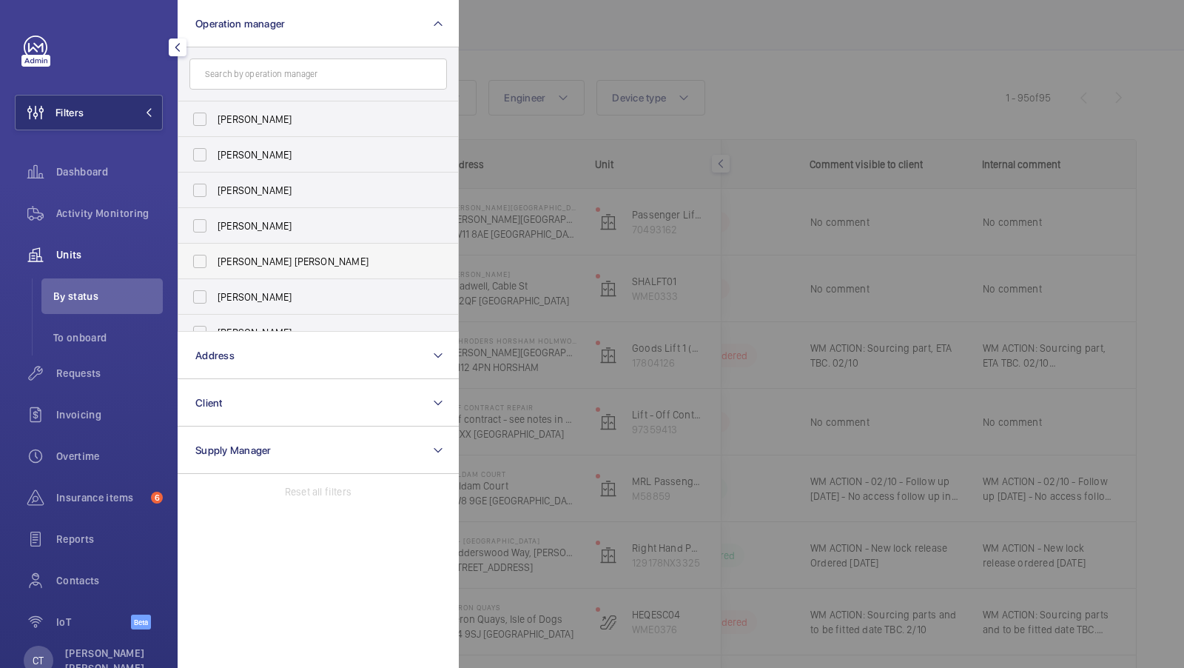
click at [264, 255] on span "[PERSON_NAME] [PERSON_NAME]" at bounding box center [320, 261] width 204 height 15
click at [215, 255] on input "[PERSON_NAME] [PERSON_NAME]" at bounding box center [200, 262] width 30 height 30
checkbox input "true"
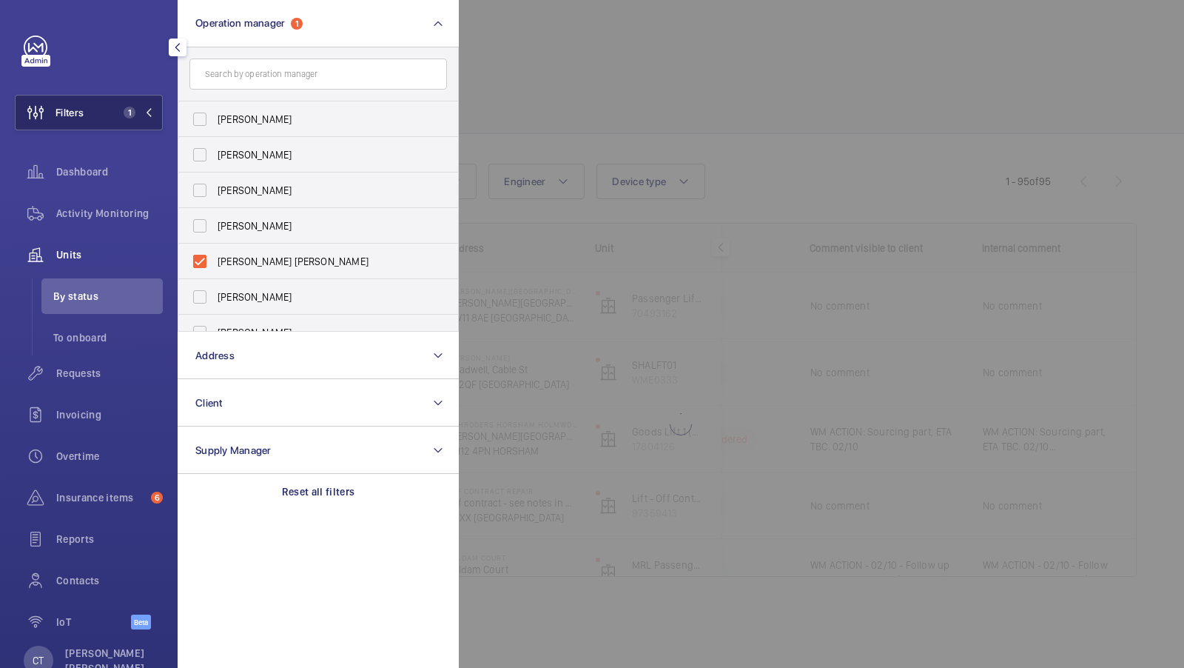
click at [149, 124] on button "Filters 1" at bounding box center [89, 113] width 148 height 36
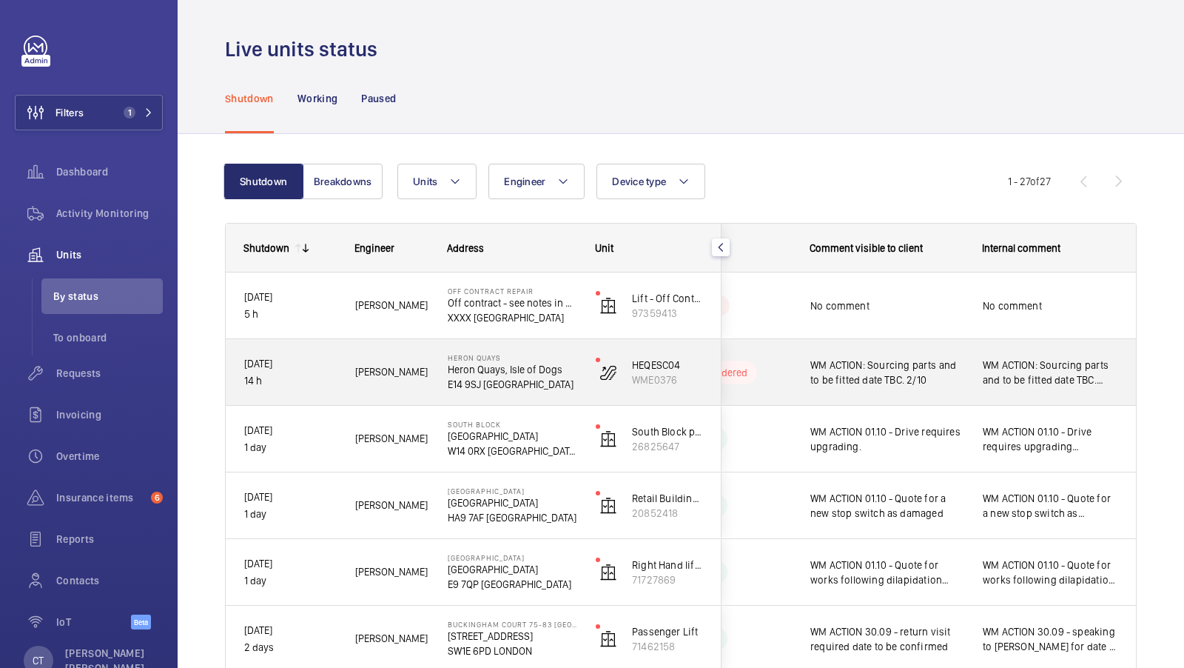
scroll to position [80, 0]
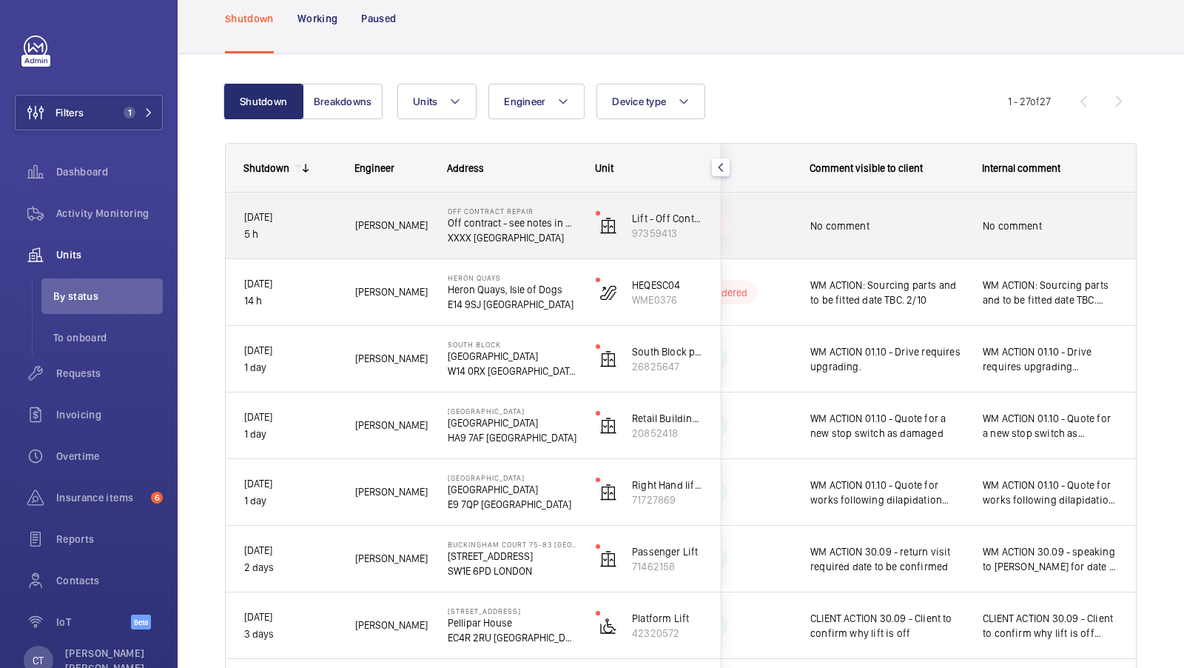
click at [1016, 228] on span "No comment" at bounding box center [1050, 225] width 135 height 15
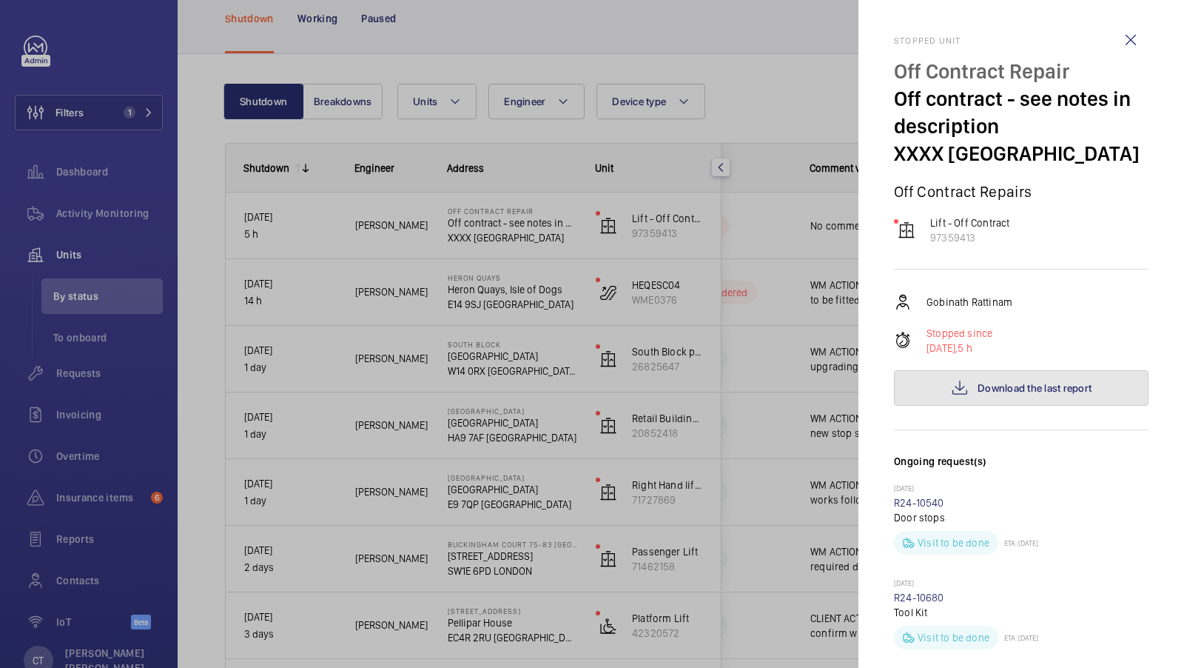
click at [1019, 398] on button "Download the last report" at bounding box center [1021, 388] width 255 height 36
click at [809, 432] on div at bounding box center [592, 334] width 1184 height 668
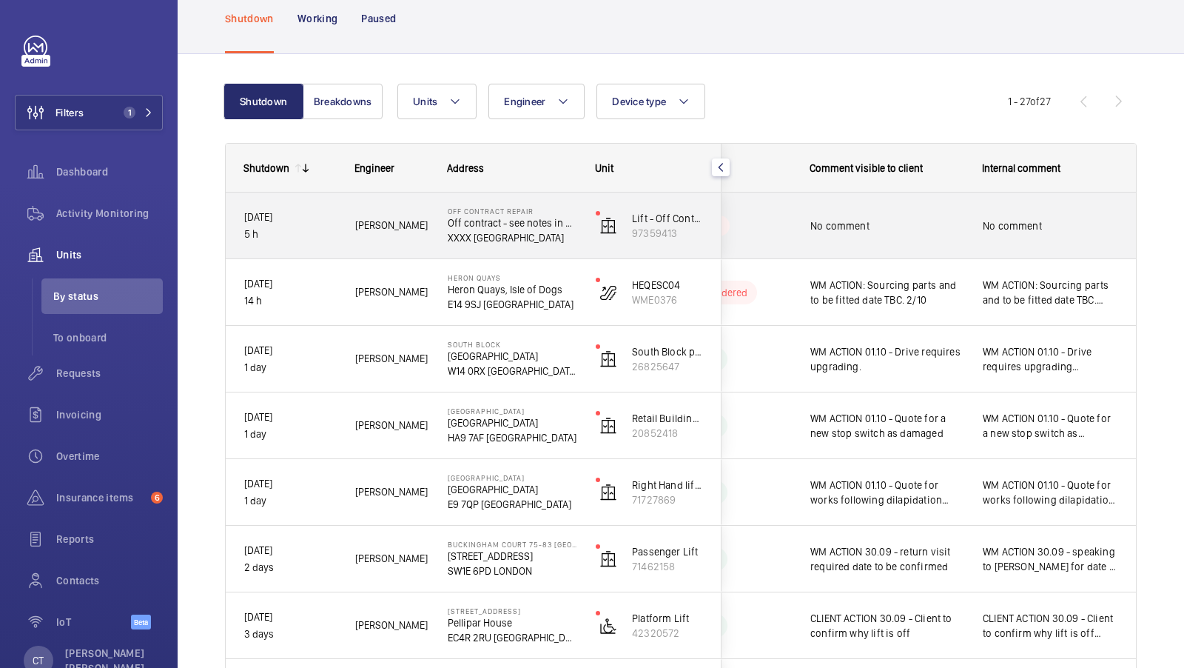
click at [1005, 227] on span "No comment" at bounding box center [1050, 225] width 135 height 15
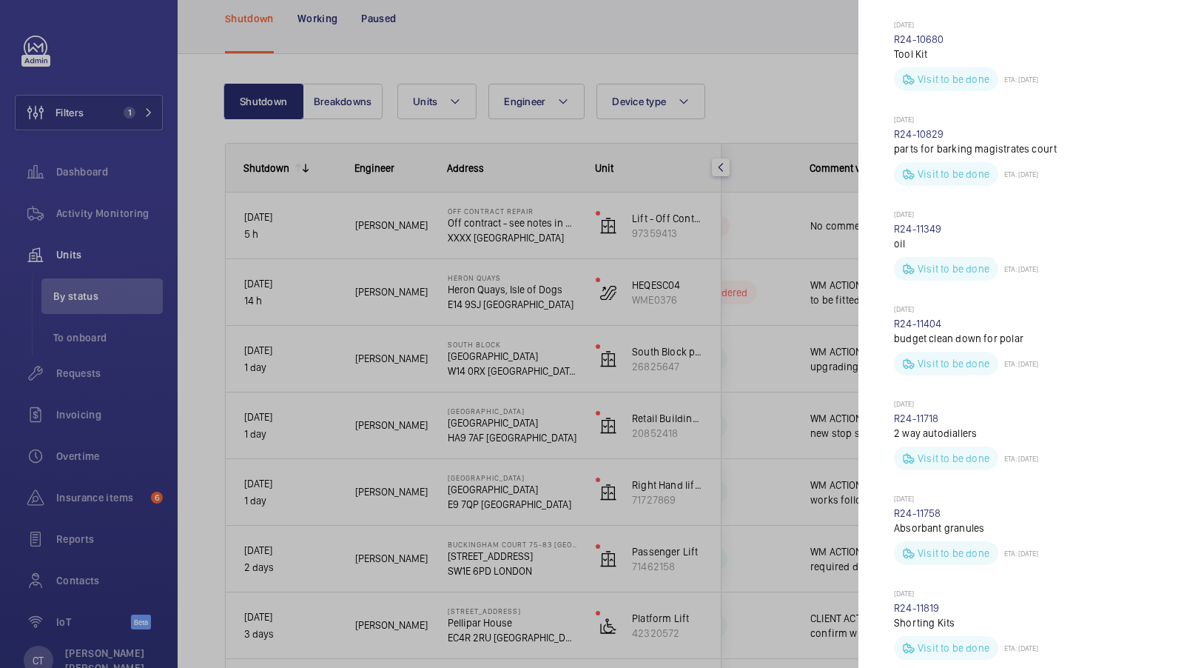
scroll to position [577, 0]
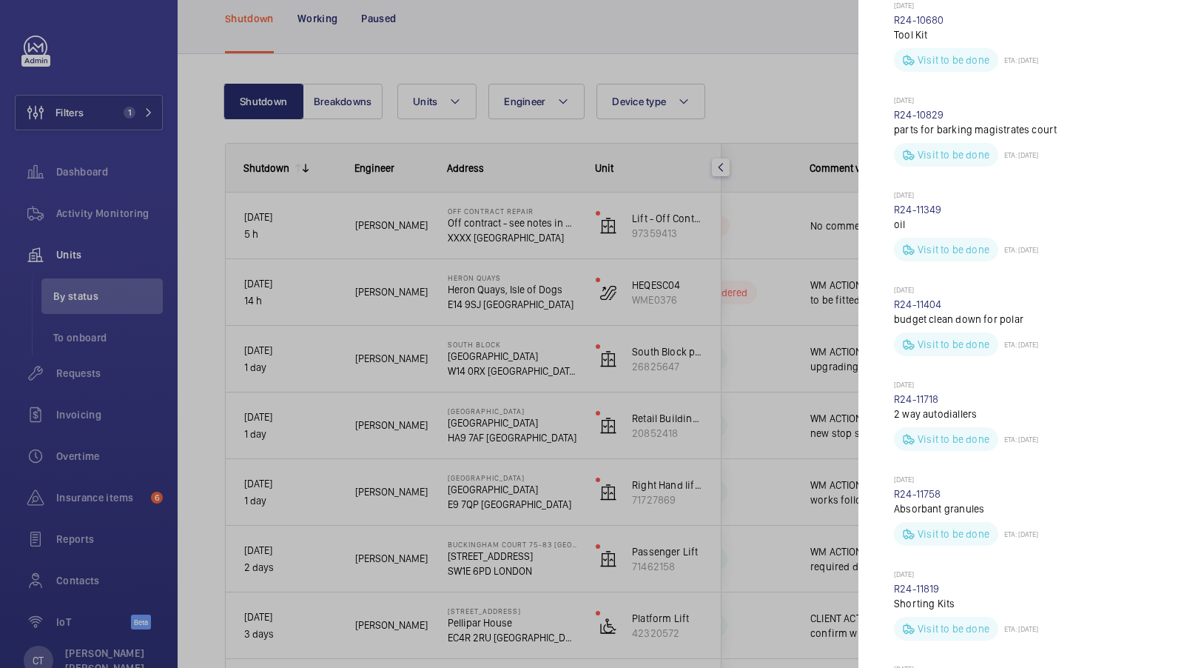
click at [794, 405] on div at bounding box center [592, 334] width 1184 height 668
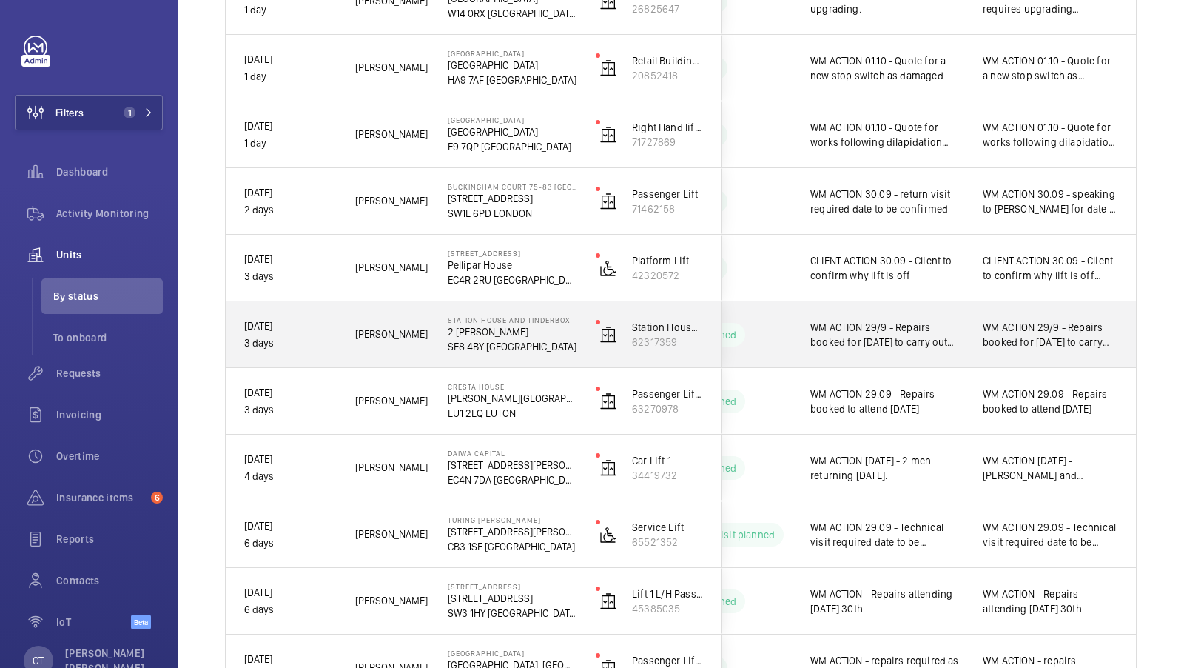
scroll to position [438, 0]
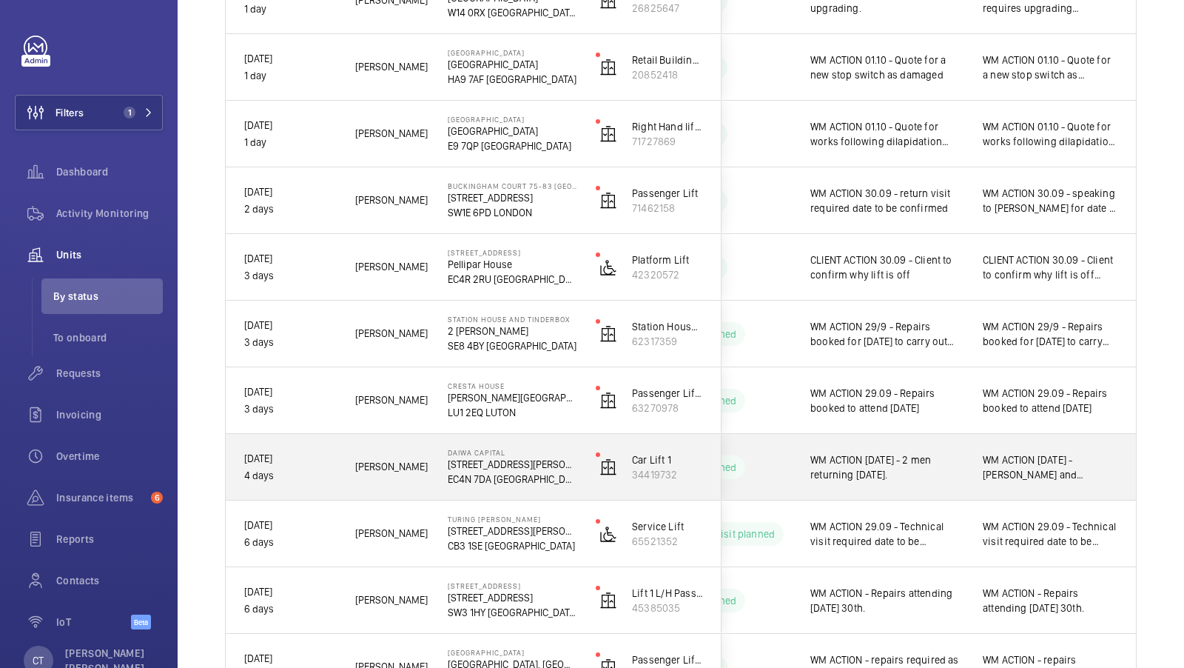
click at [1049, 423] on div "WM ACTION 29.09 - Repairs booked to attend [DATE]" at bounding box center [1050, 401] width 171 height 64
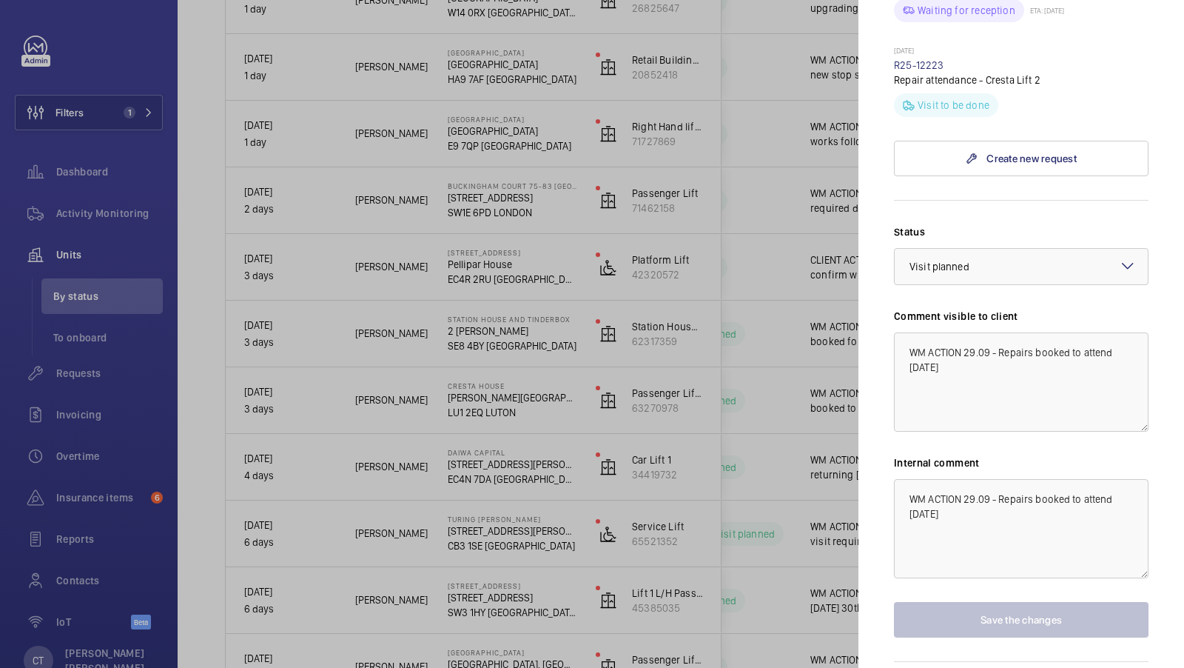
scroll to position [1219, 0]
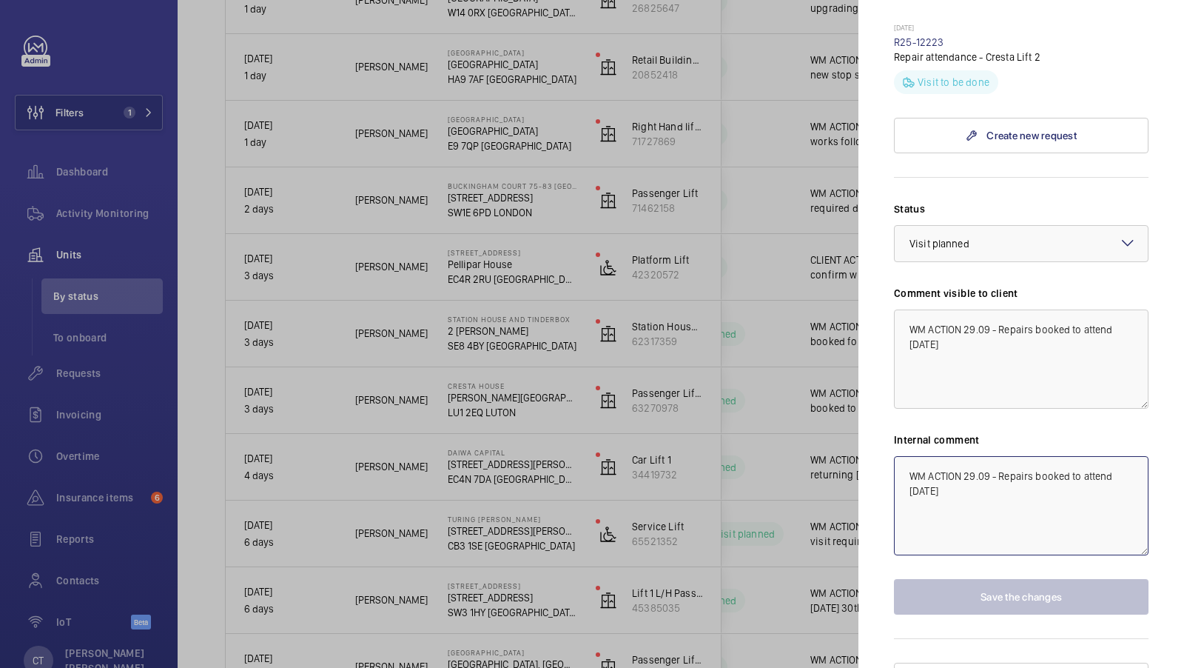
drag, startPoint x: 1020, startPoint y: 491, endPoint x: 999, endPoint y: 452, distance: 43.7
click at [999, 456] on textarea "WM ACTION 29.09 - Repairs booked to attend [DATE]" at bounding box center [1021, 505] width 255 height 99
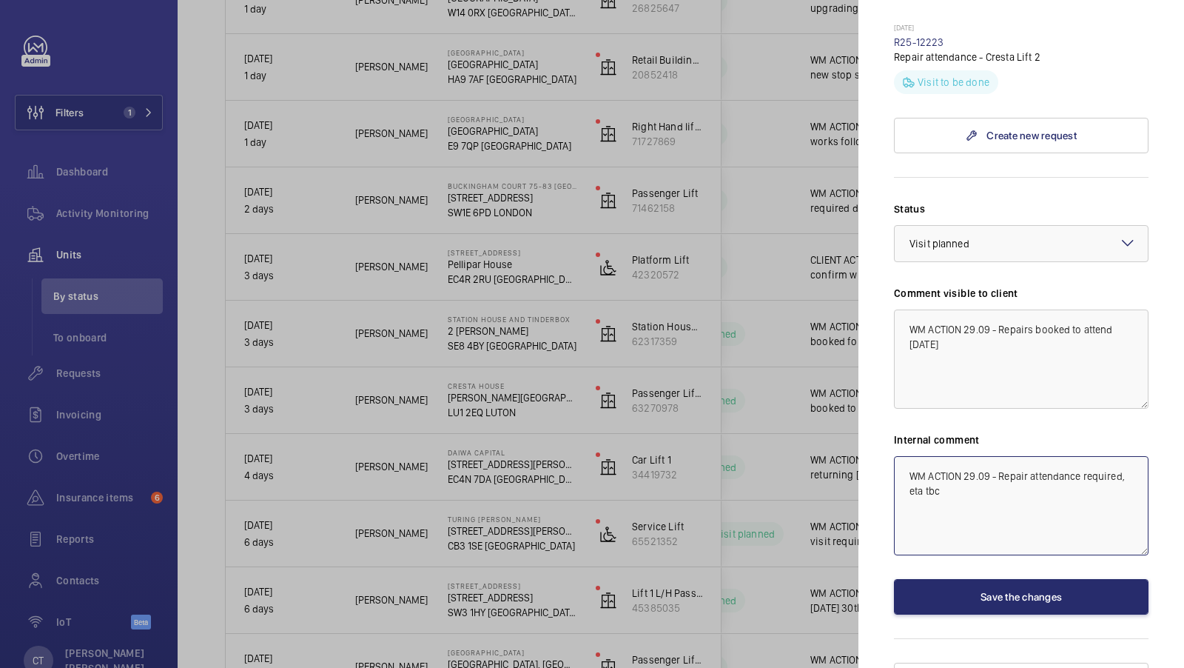
drag, startPoint x: 1035, startPoint y: 483, endPoint x: 861, endPoint y: 412, distance: 187.9
click at [861, 412] on mat-sidenav "Stopped unit [GEOGRAPHIC_DATA][PERSON_NAME] (Luton) Limited Passenger Lift 2 fi…" at bounding box center [1022, 334] width 326 height 668
type textarea "WM ACTION 29.09 - Repair attendance required, eta tbc"
drag, startPoint x: 1067, startPoint y: 321, endPoint x: 871, endPoint y: 258, distance: 206.0
click at [873, 261] on mat-sidenav "Stopped unit [GEOGRAPHIC_DATA][PERSON_NAME] (Luton) Limited Passenger Lift 2 fi…" at bounding box center [1022, 334] width 326 height 668
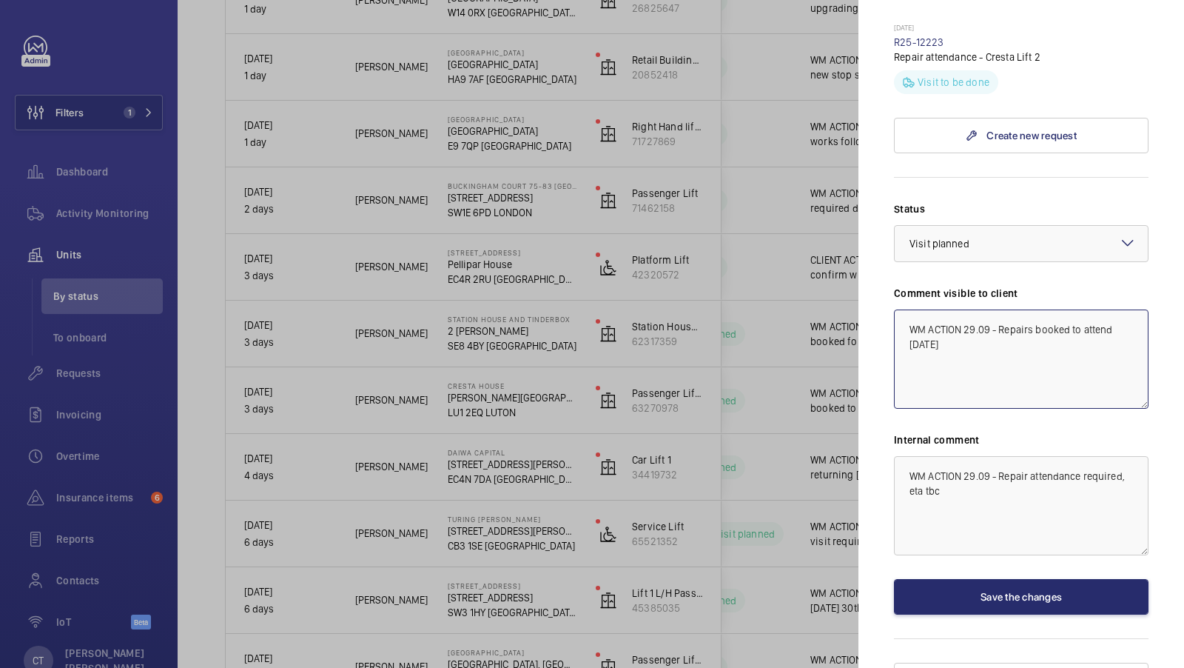
paste textarea "attendance required, eta tbc"
click at [1010, 226] on div at bounding box center [1021, 244] width 253 height 36
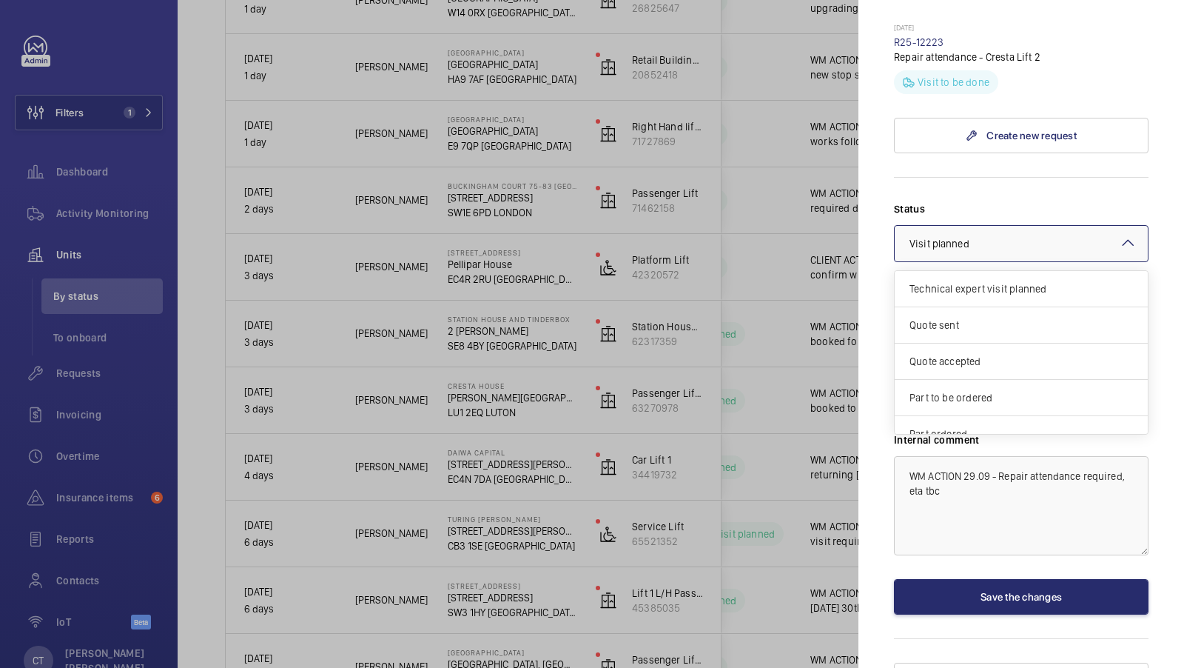
scroll to position [124, 0]
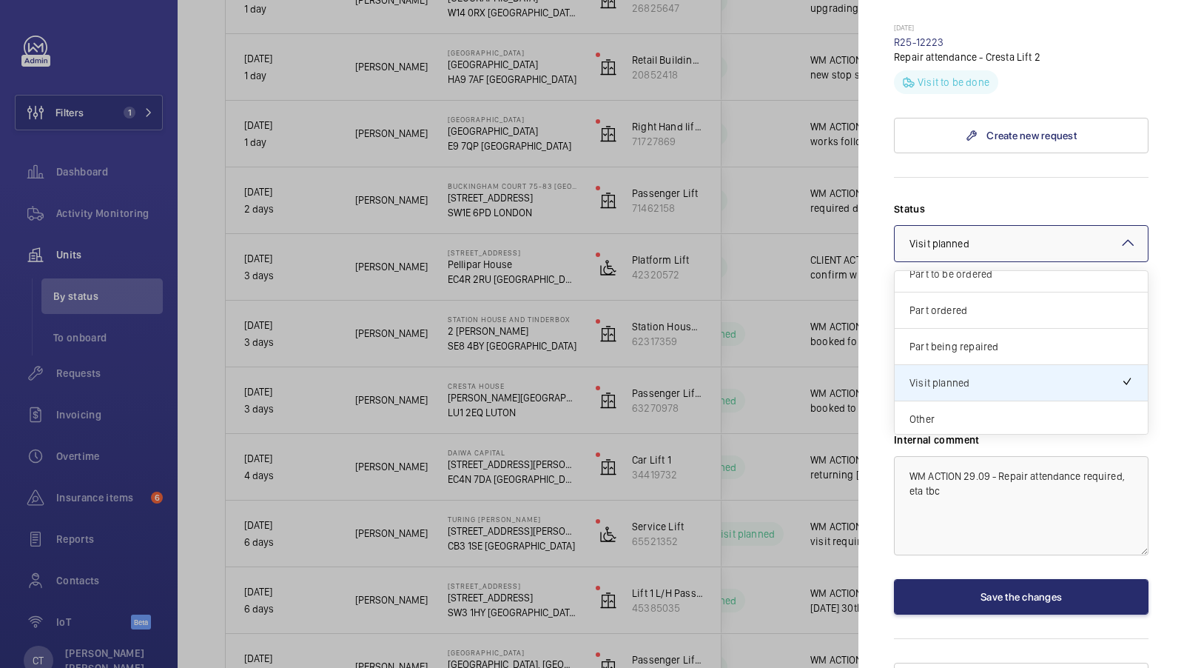
click at [964, 177] on form "Status Select a status × Visit planned × Technical expert visit planned Quote s…" at bounding box center [1021, 396] width 255 height 438
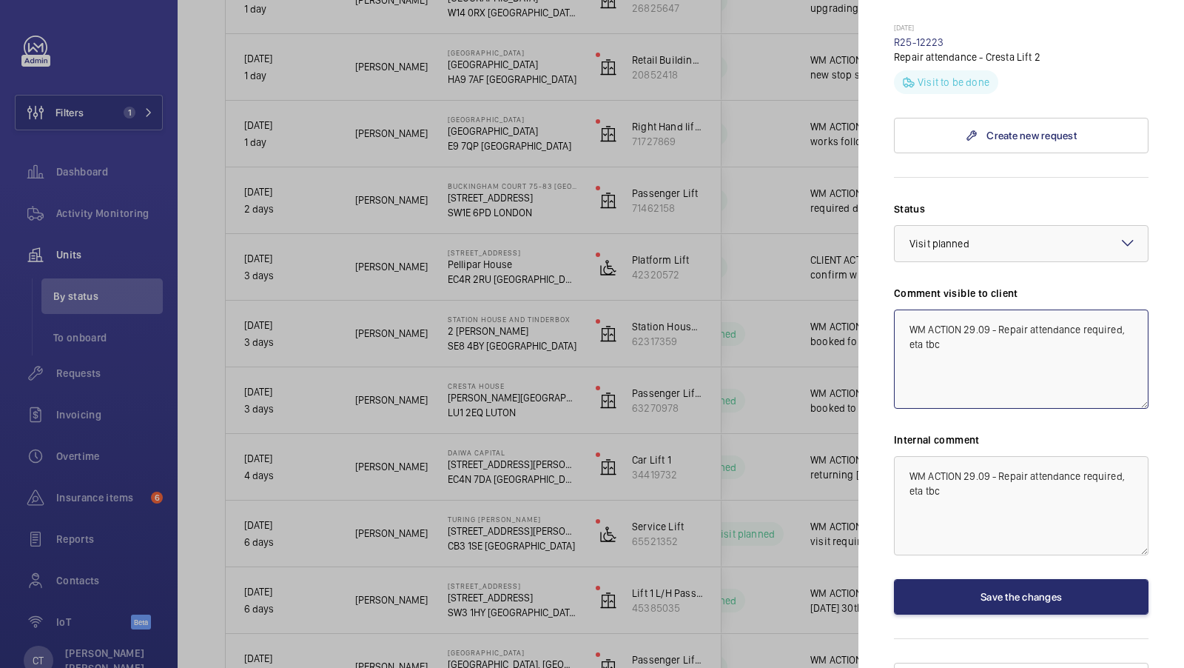
drag, startPoint x: 965, startPoint y: 304, endPoint x: 988, endPoint y: 304, distance: 23.0
click at [988, 309] on textarea "WM ACTION 29.09 - Repair attendance required, eta tbc" at bounding box center [1021, 358] width 255 height 99
type textarea "WM ACTION - Repair attendance required, eta tbc"
drag, startPoint x: 966, startPoint y: 449, endPoint x: 989, endPoint y: 449, distance: 22.9
click at [989, 456] on textarea "WM ACTION 29.09 - Repair attendance required, eta tbc" at bounding box center [1021, 505] width 255 height 99
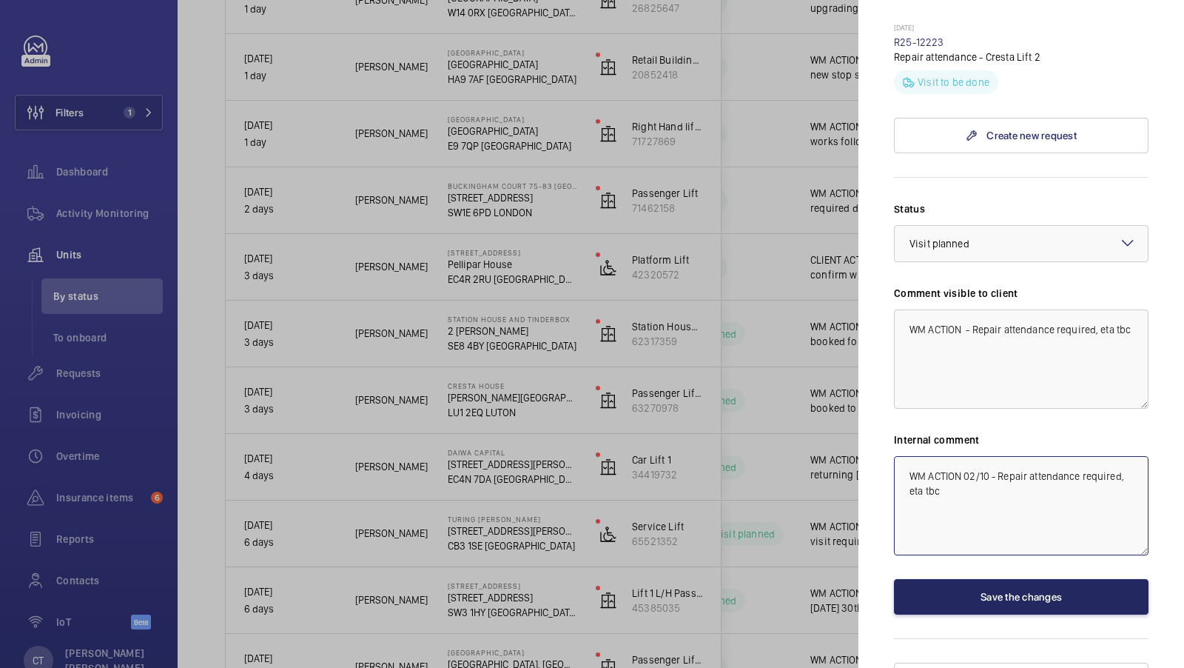
type textarea "WM ACTION 02/10 - Repair attendance required, eta tbc"
click at [1032, 579] on button "Save the changes" at bounding box center [1021, 597] width 255 height 36
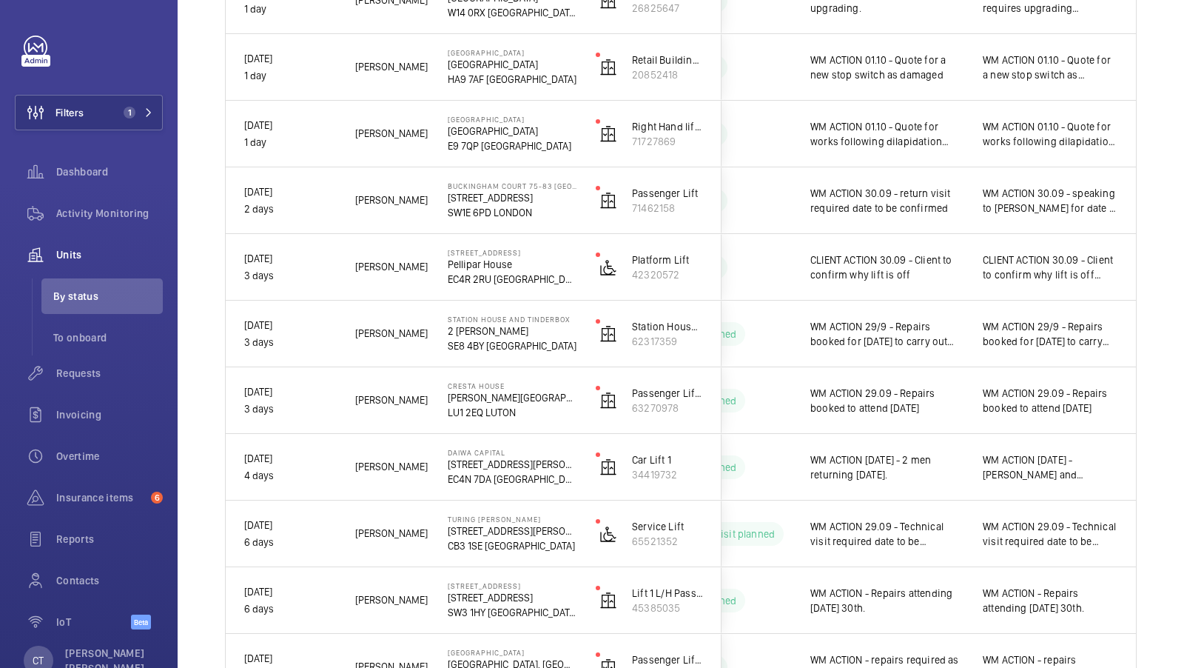
scroll to position [0, 0]
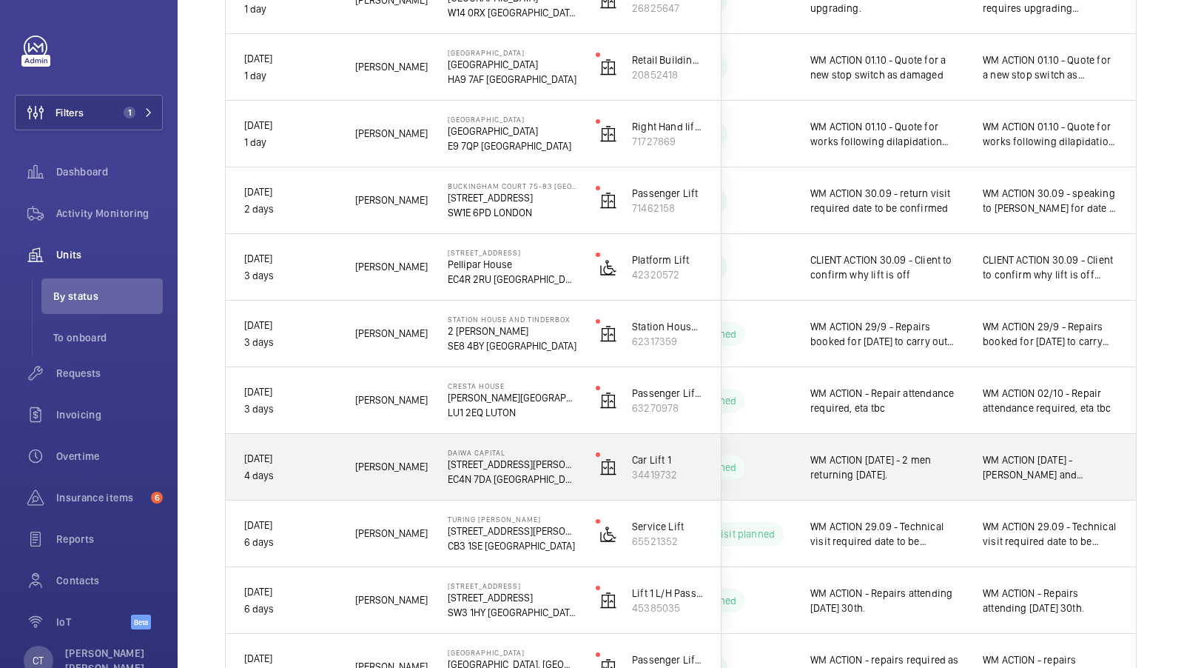
click at [1022, 483] on div "WM ACTION [DATE] - [PERSON_NAME] and [PERSON_NAME] attending [DATE]. WM ACTION …" at bounding box center [1050, 467] width 171 height 64
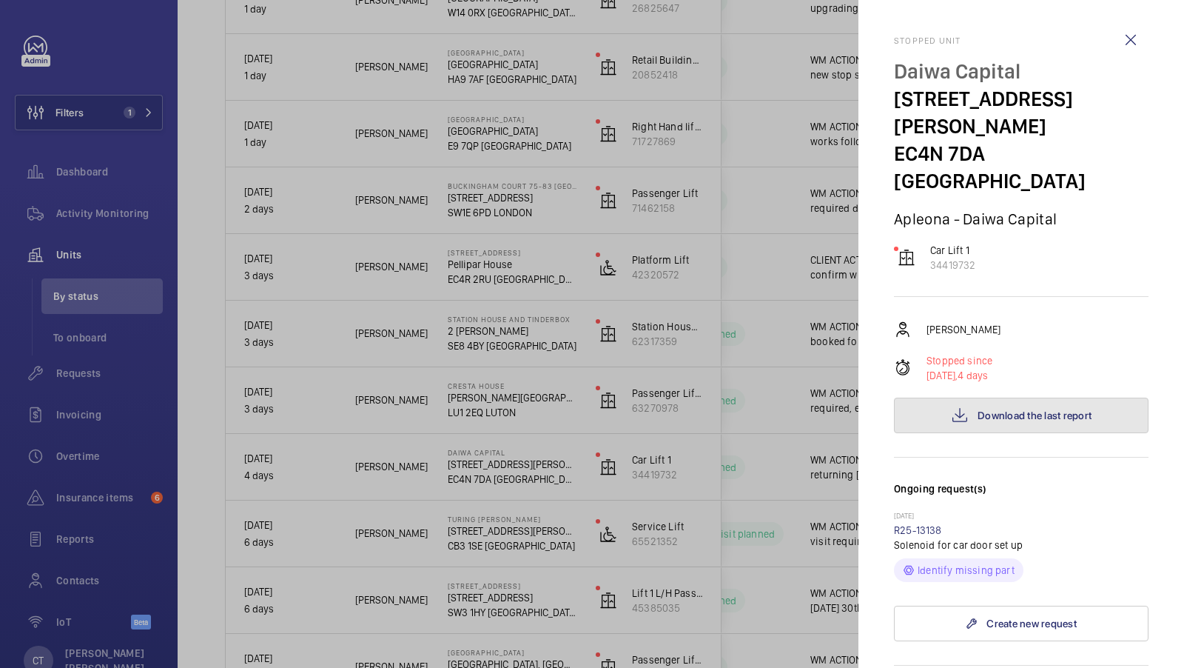
click at [1033, 398] on button "Download the last report" at bounding box center [1021, 416] width 255 height 36
click at [933, 524] on link "R25-13138" at bounding box center [918, 530] width 48 height 12
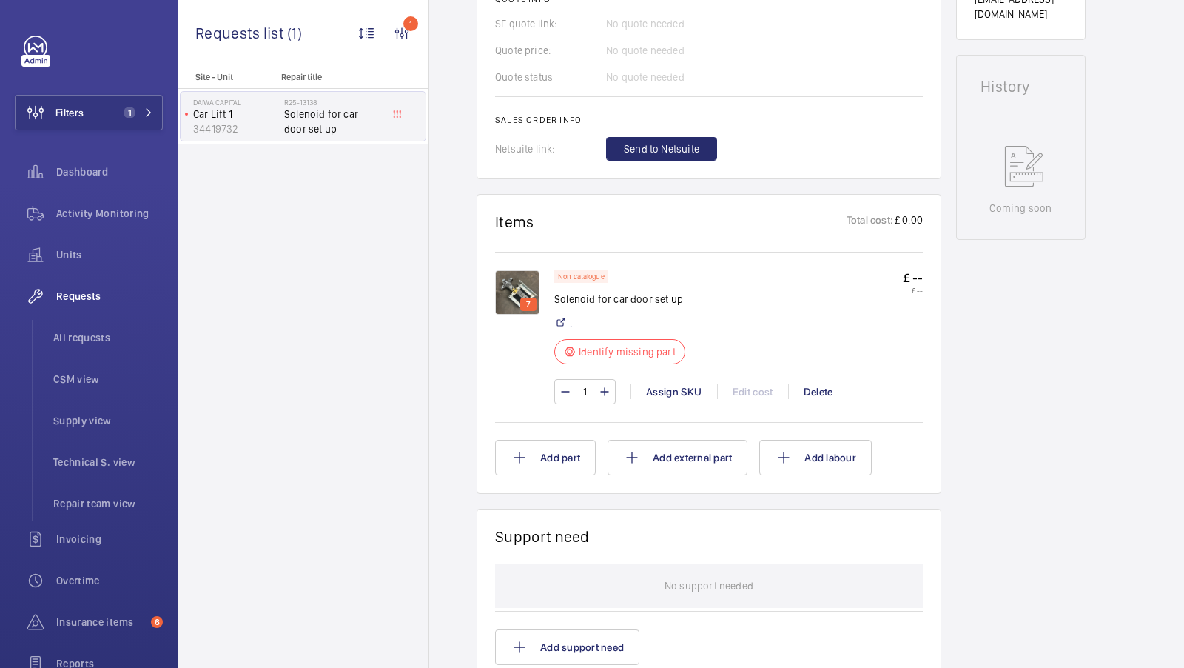
scroll to position [657, 0]
click at [513, 269] on img at bounding box center [517, 291] width 44 height 44
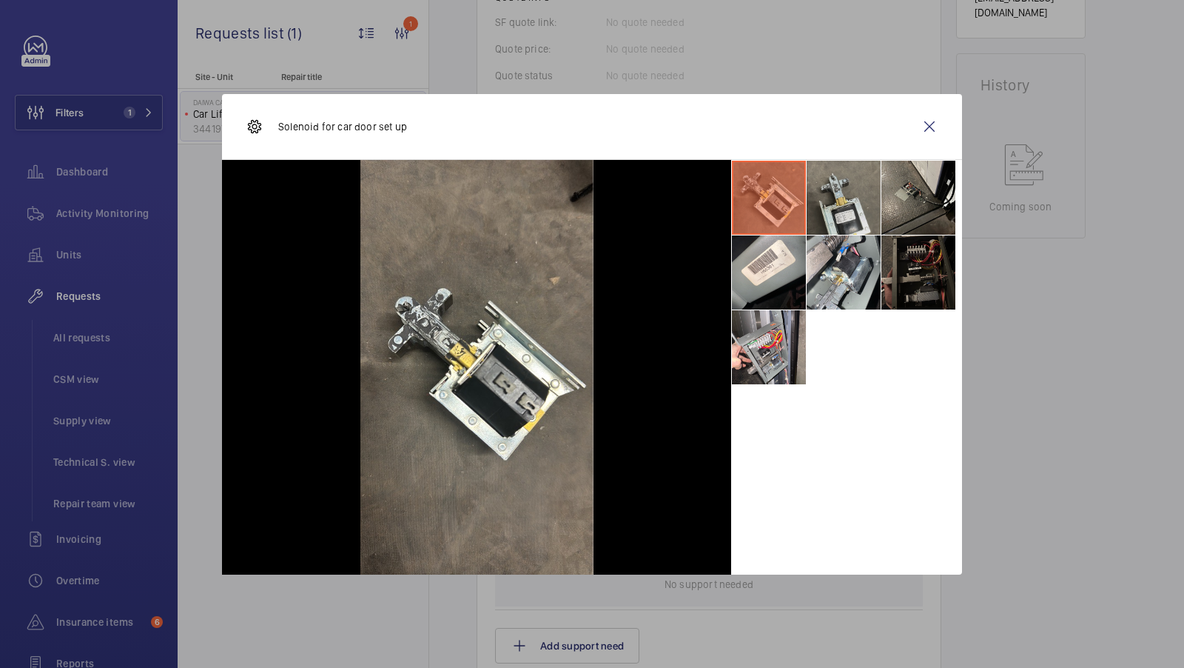
click at [846, 215] on li at bounding box center [844, 198] width 74 height 74
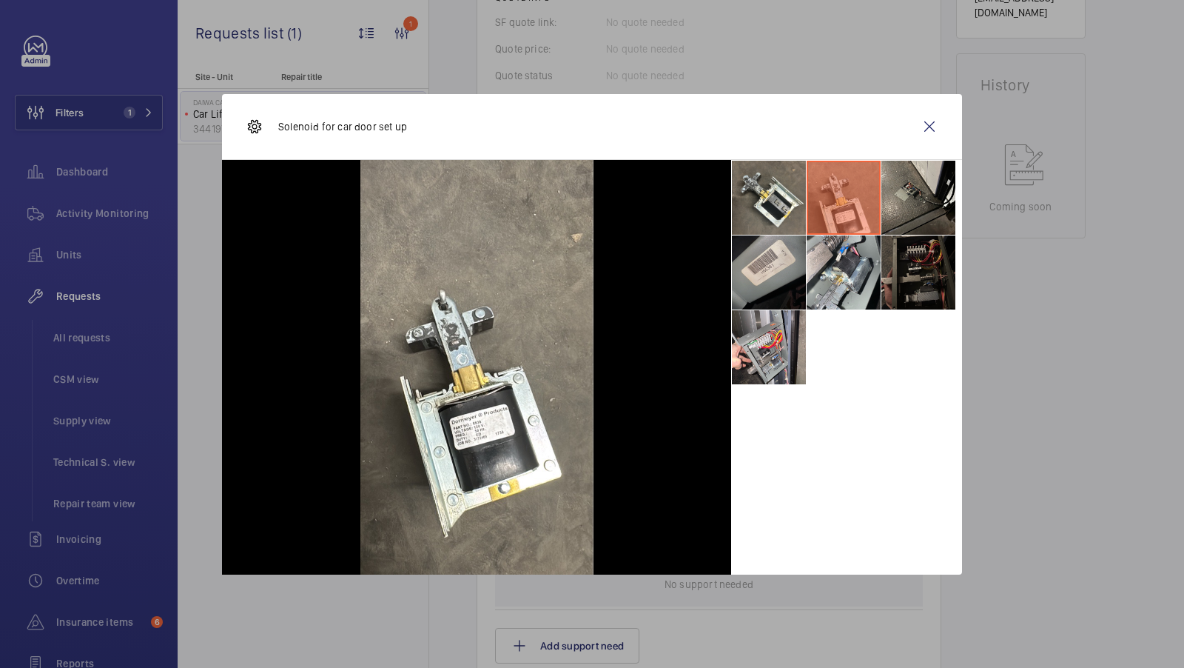
click at [762, 260] on li at bounding box center [769, 272] width 74 height 74
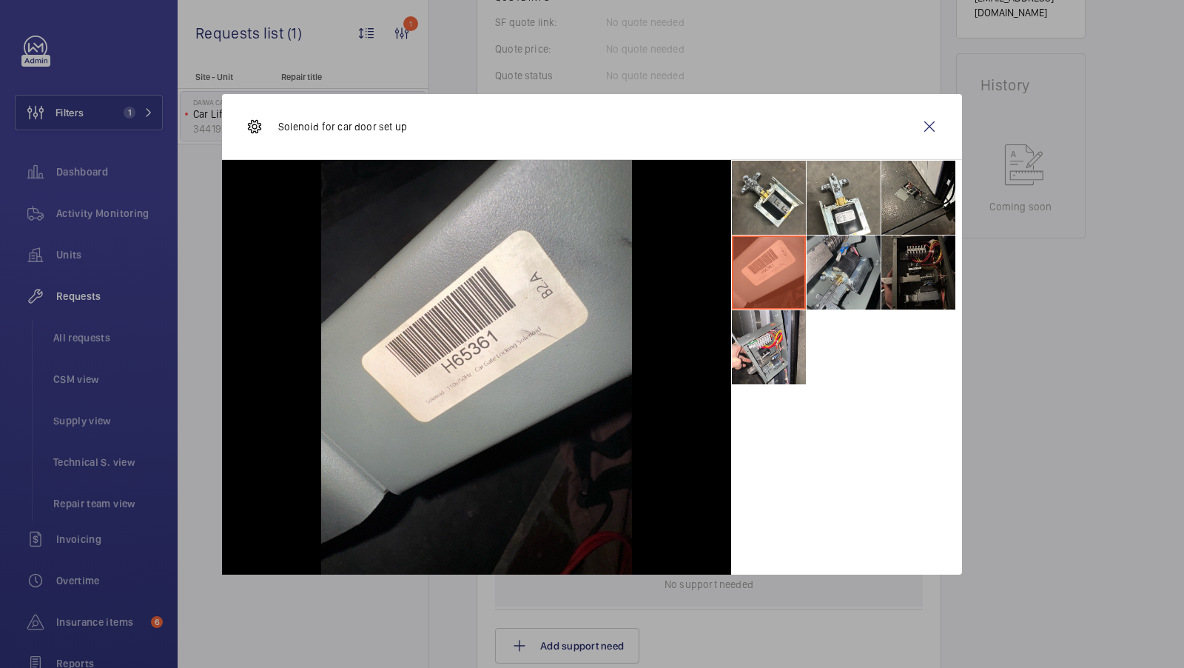
click at [856, 282] on li at bounding box center [844, 272] width 74 height 74
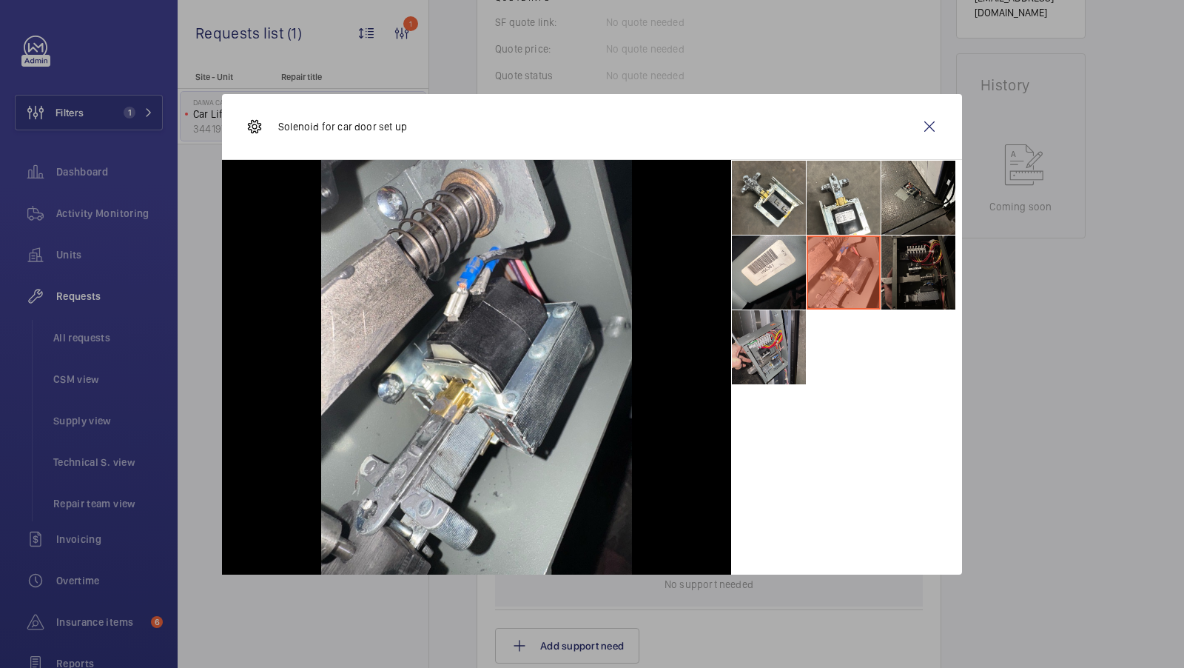
click at [785, 352] on li at bounding box center [769, 347] width 74 height 74
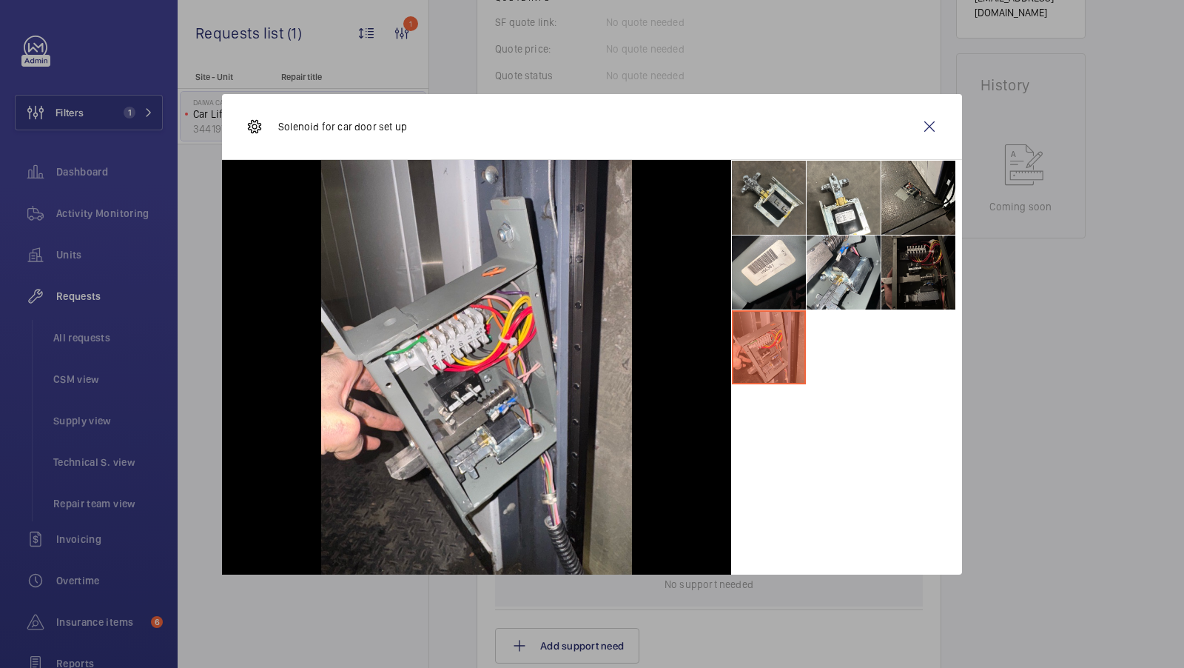
click at [756, 186] on li at bounding box center [769, 198] width 74 height 74
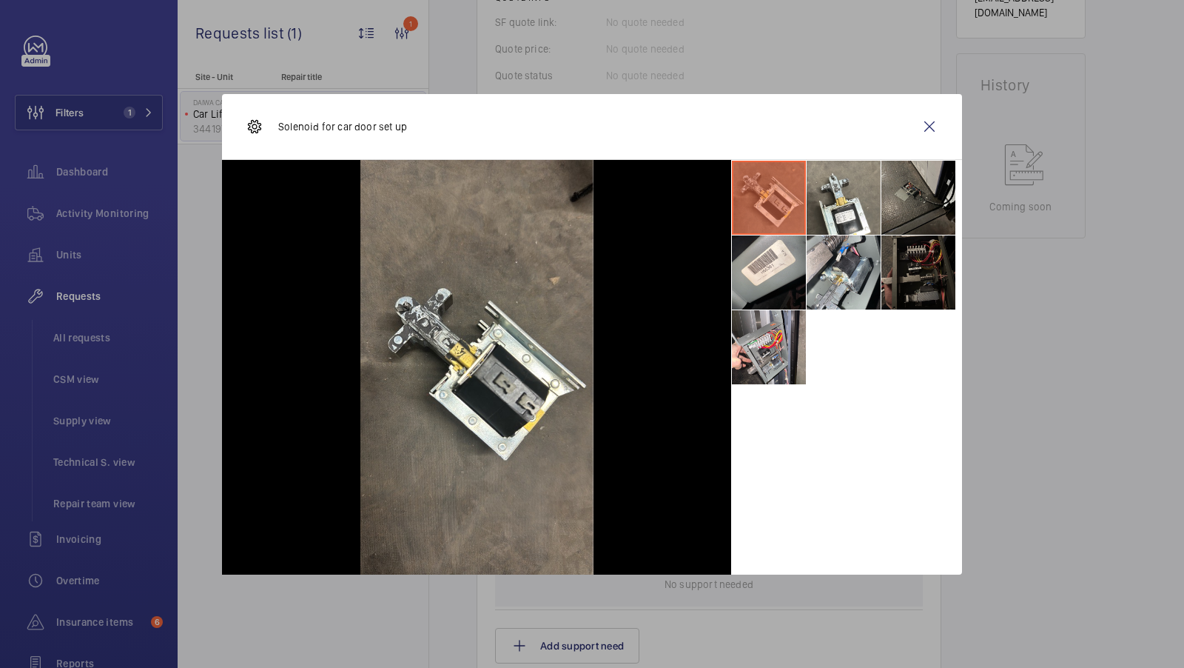
click at [925, 206] on li at bounding box center [919, 198] width 74 height 74
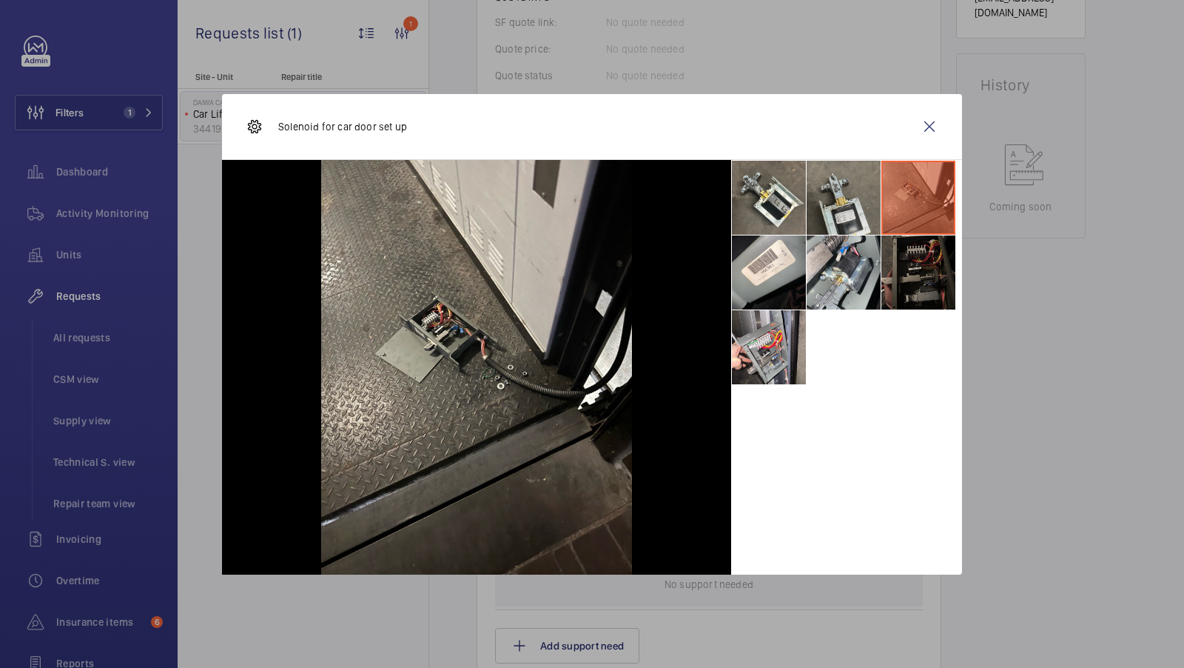
click at [846, 207] on li at bounding box center [844, 198] width 74 height 74
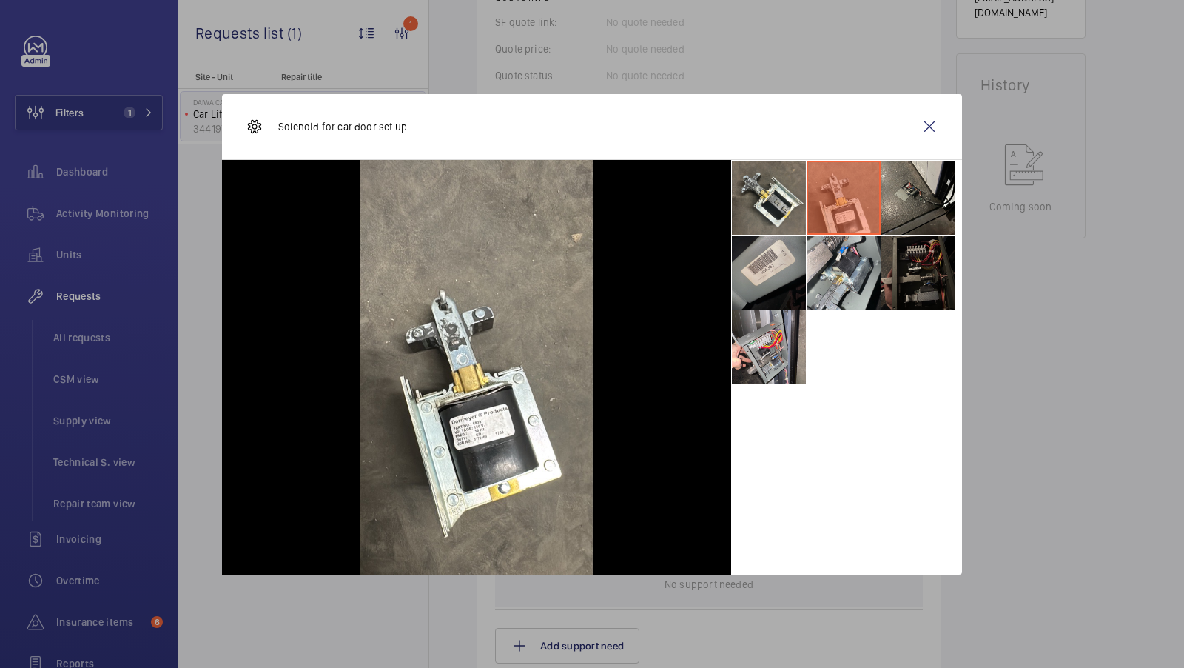
click at [785, 284] on li at bounding box center [769, 272] width 74 height 74
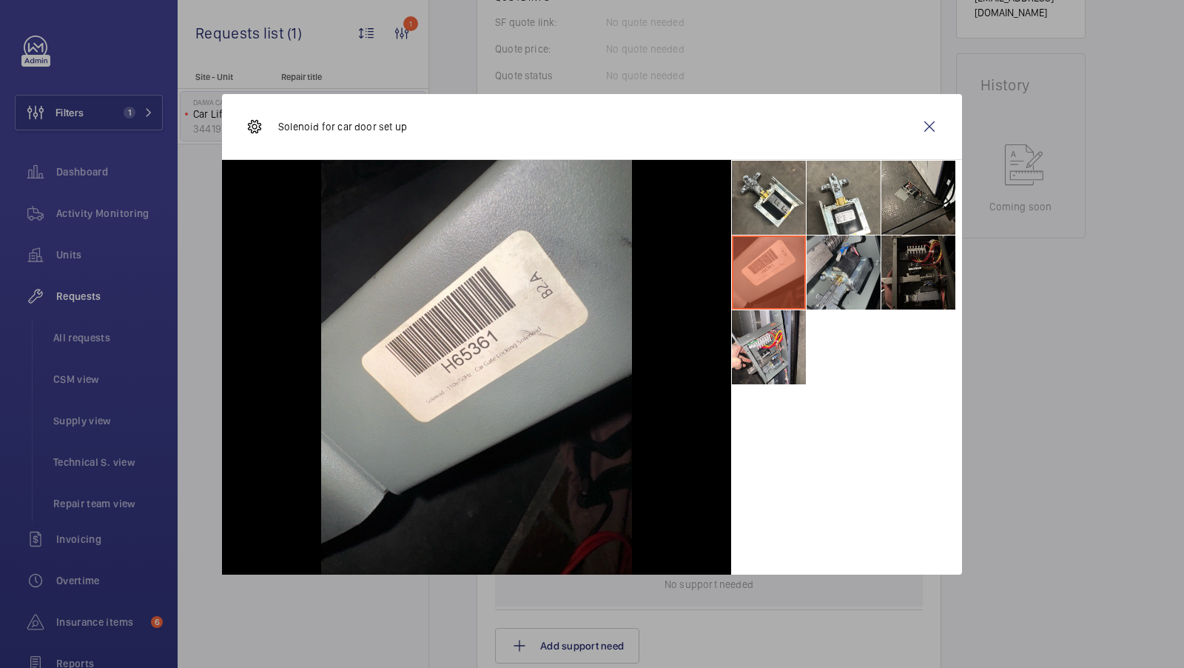
click at [841, 277] on li at bounding box center [844, 272] width 74 height 74
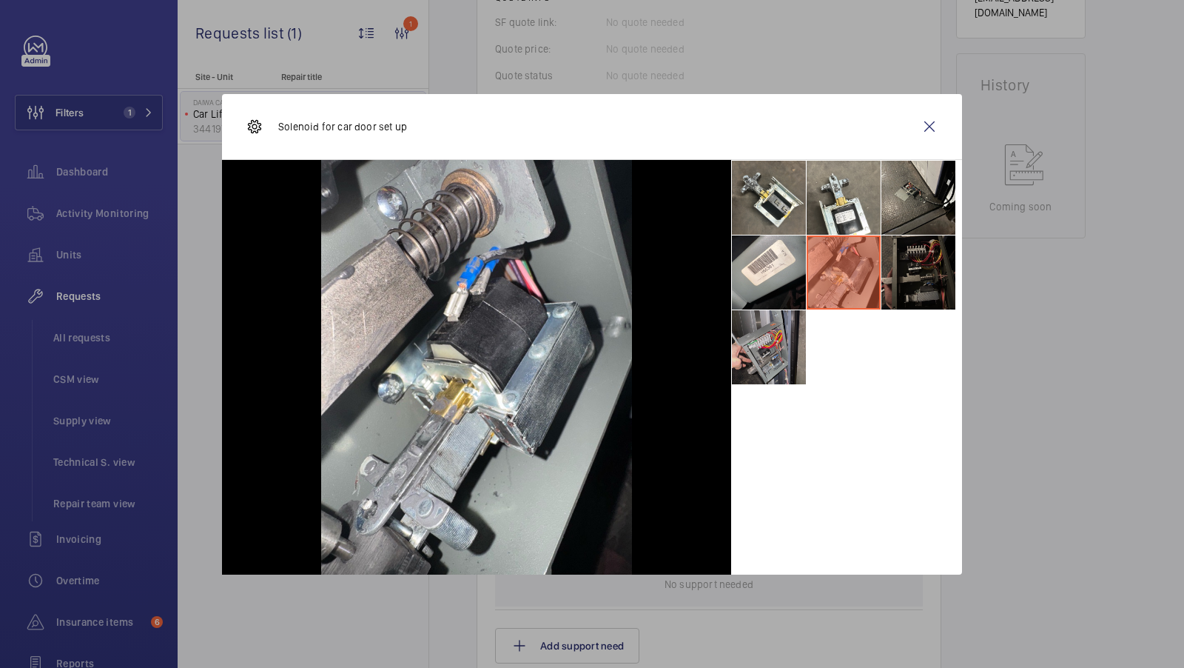
click at [764, 352] on li at bounding box center [769, 347] width 74 height 74
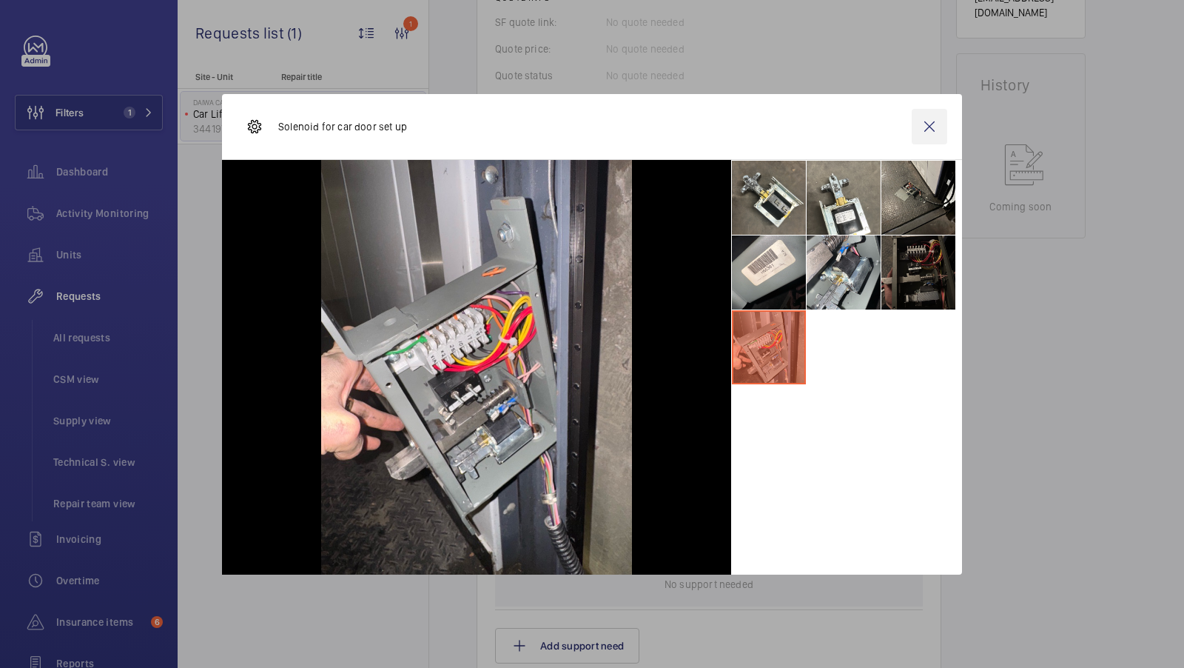
click at [931, 121] on wm-front-icon-button at bounding box center [930, 127] width 36 height 36
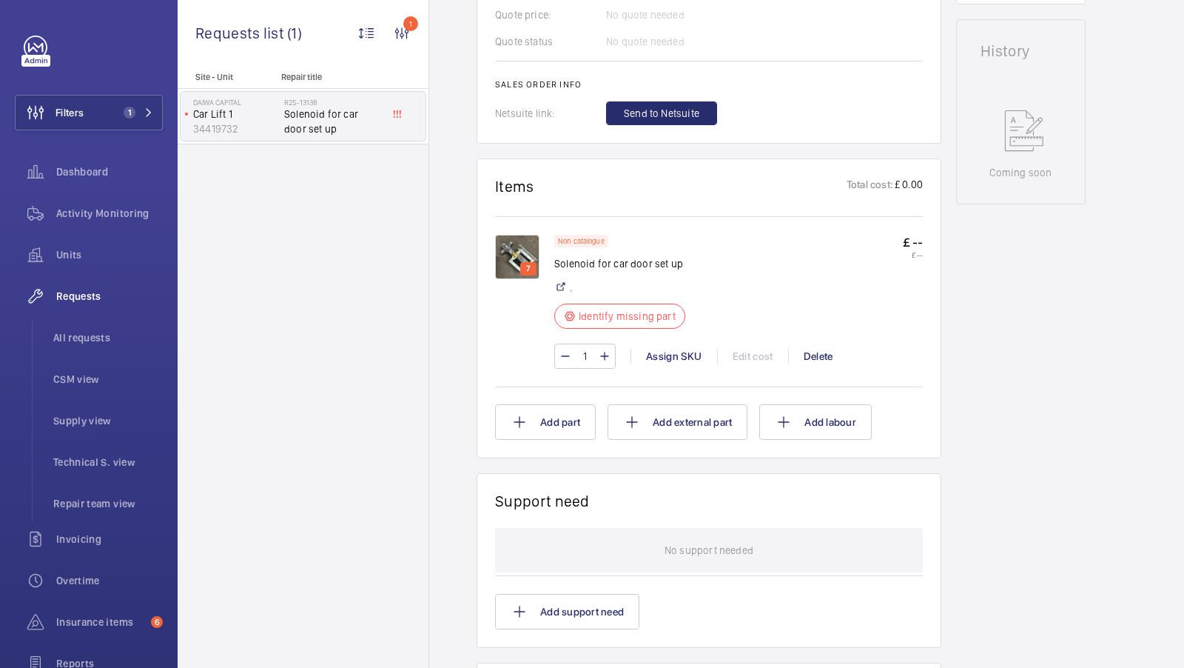
scroll to position [692, 0]
click at [527, 236] on img at bounding box center [517, 256] width 44 height 44
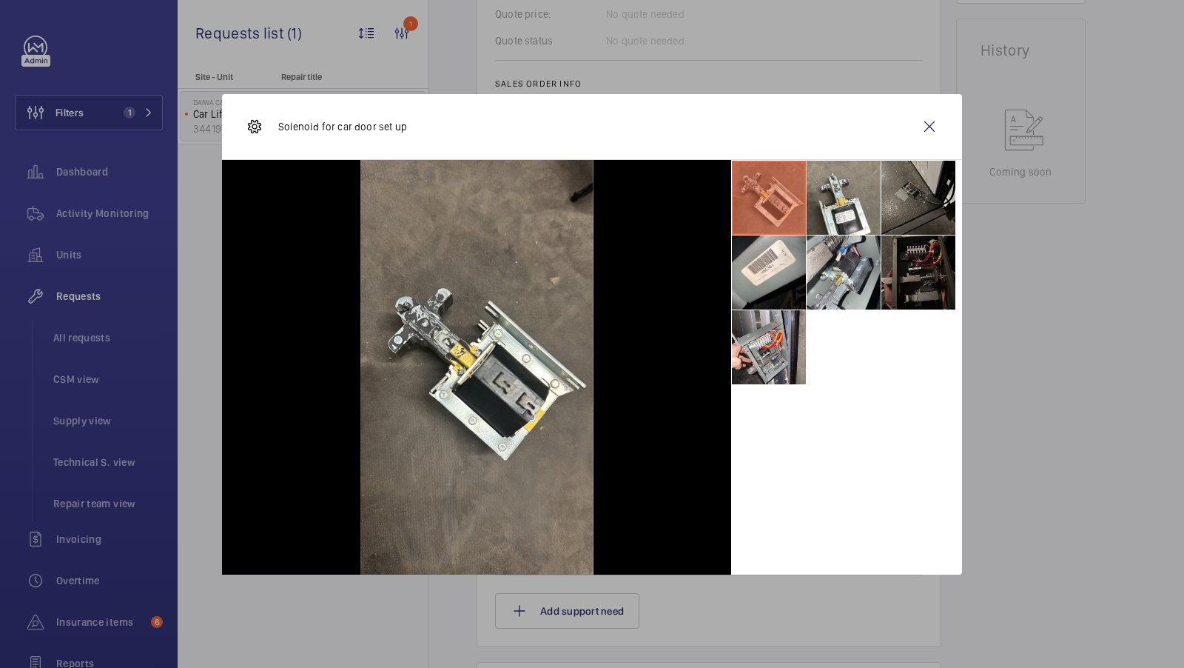
click at [884, 215] on li at bounding box center [919, 198] width 74 height 74
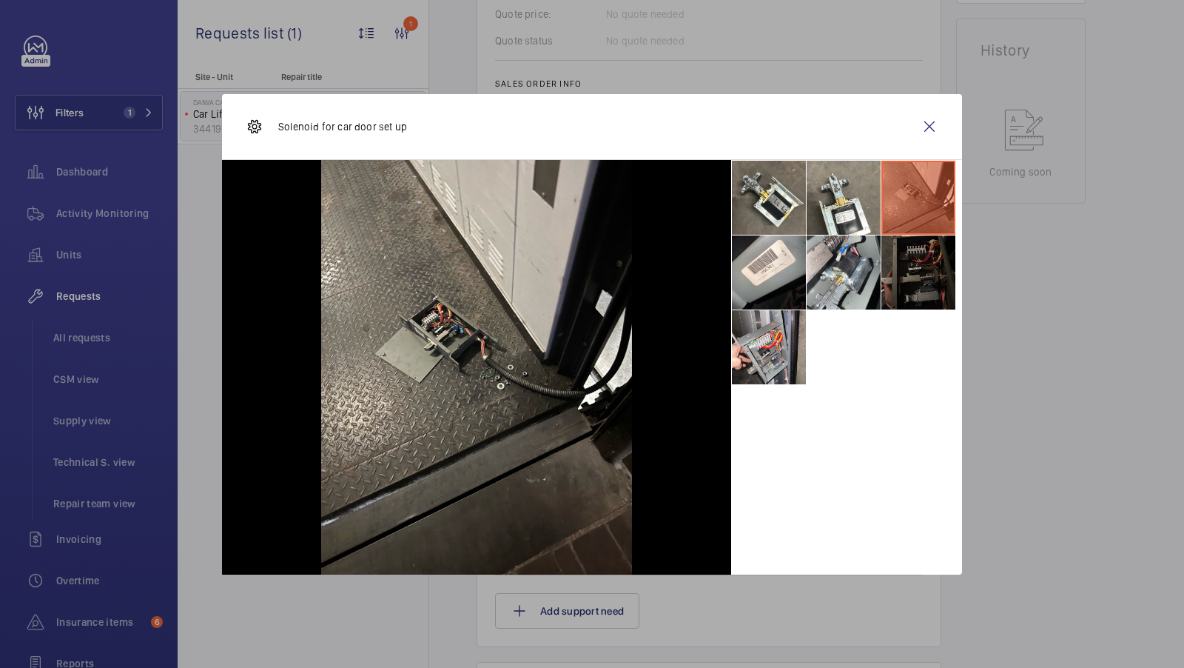
click at [916, 280] on li at bounding box center [919, 272] width 74 height 74
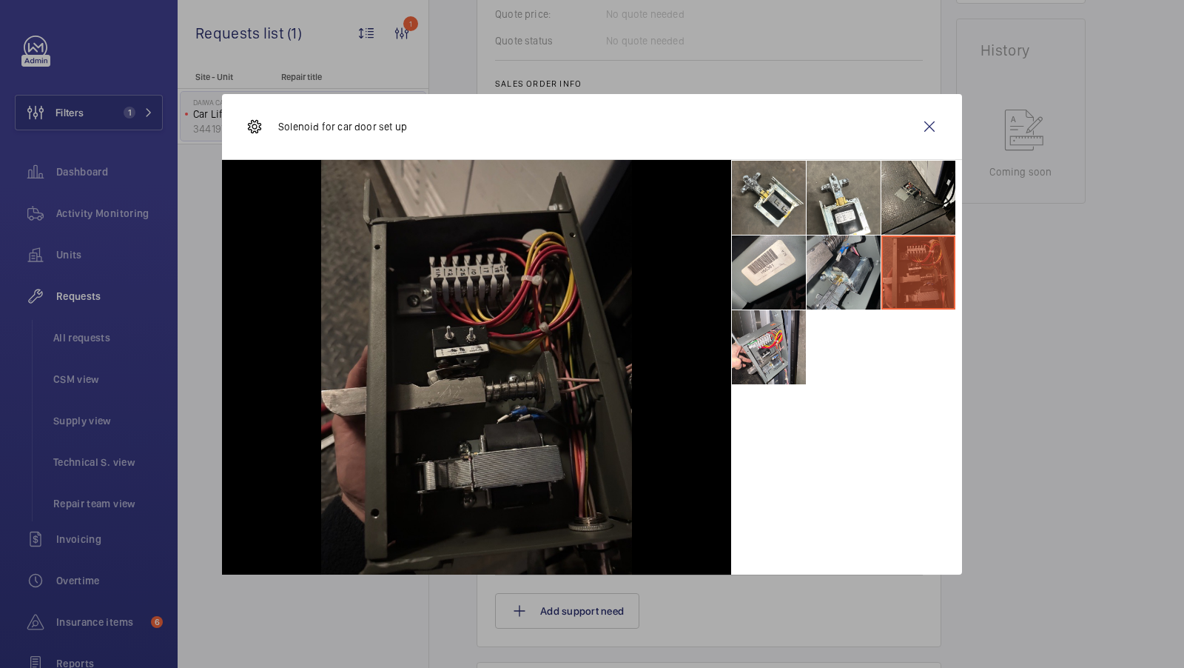
click at [850, 280] on li at bounding box center [844, 272] width 74 height 74
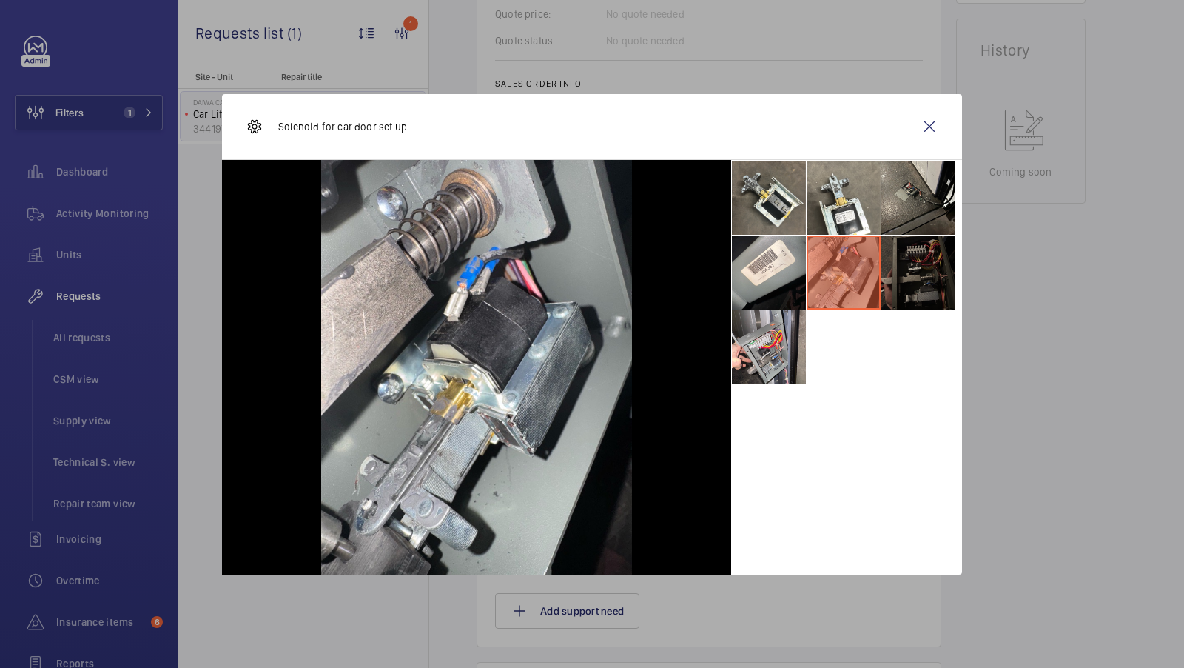
click at [928, 273] on li at bounding box center [919, 272] width 74 height 74
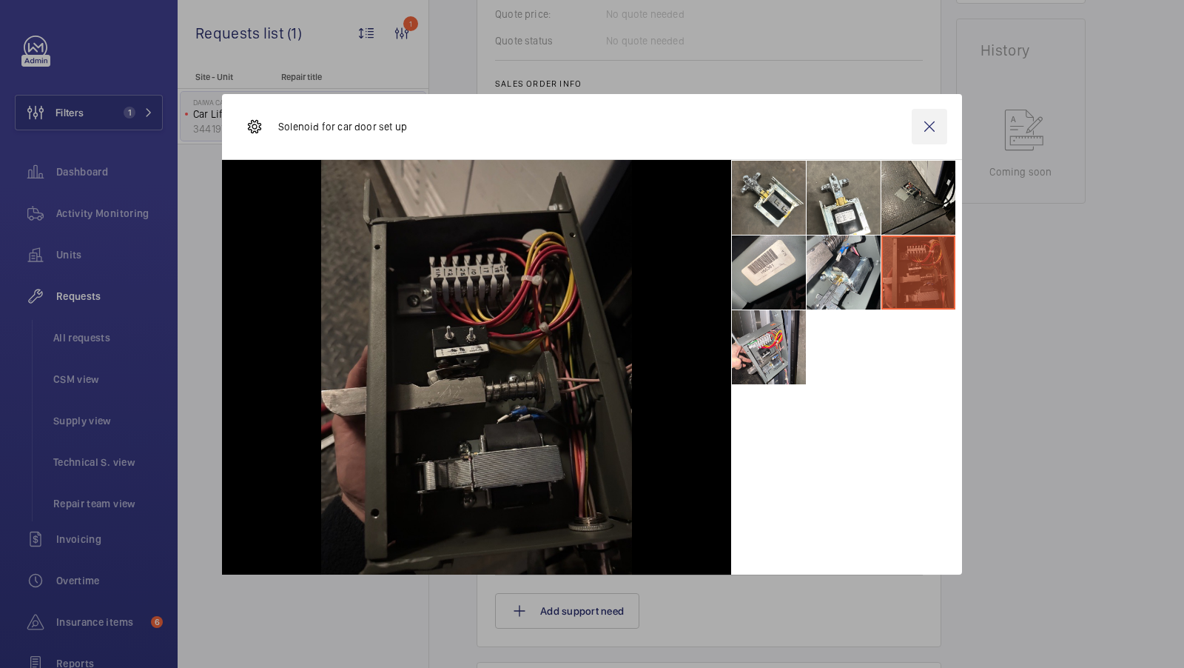
click at [929, 129] on wm-front-icon-button at bounding box center [930, 127] width 36 height 36
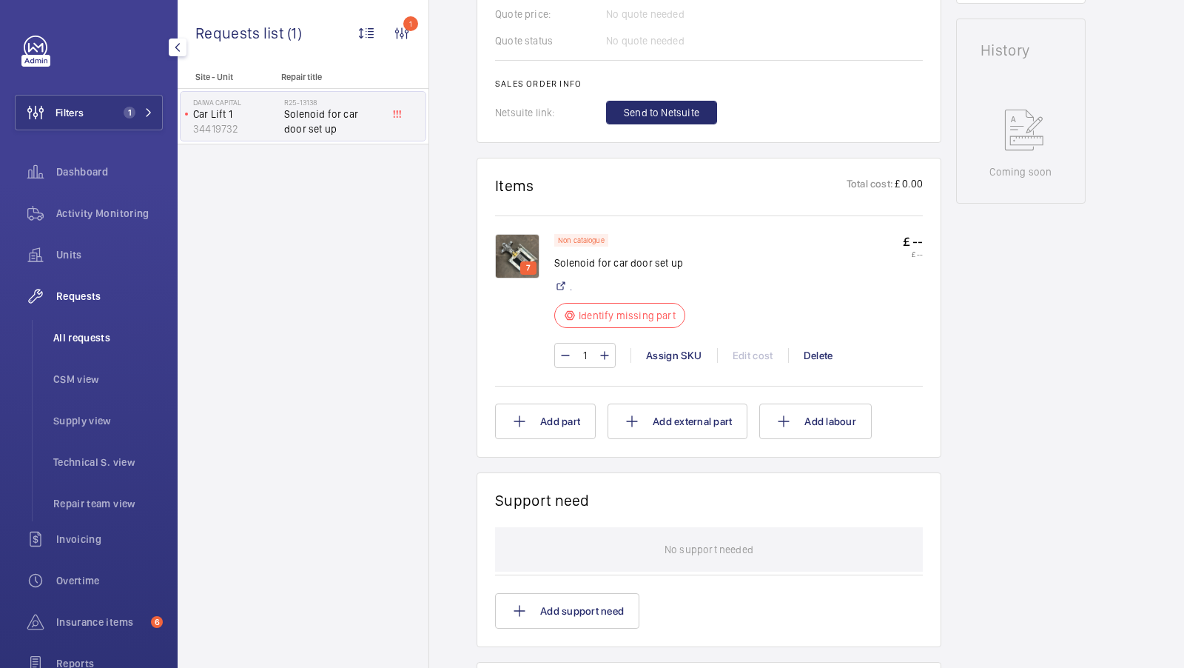
click at [79, 346] on li "All requests" at bounding box center [101, 338] width 121 height 36
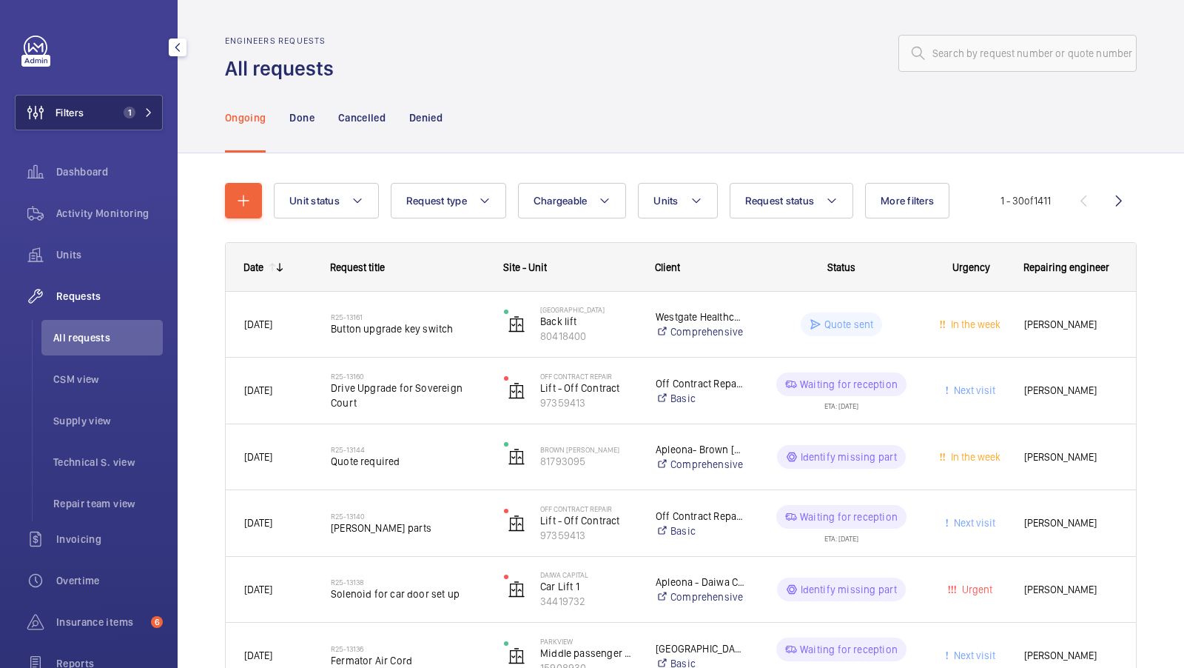
click at [132, 120] on button "Filters 1" at bounding box center [89, 113] width 148 height 36
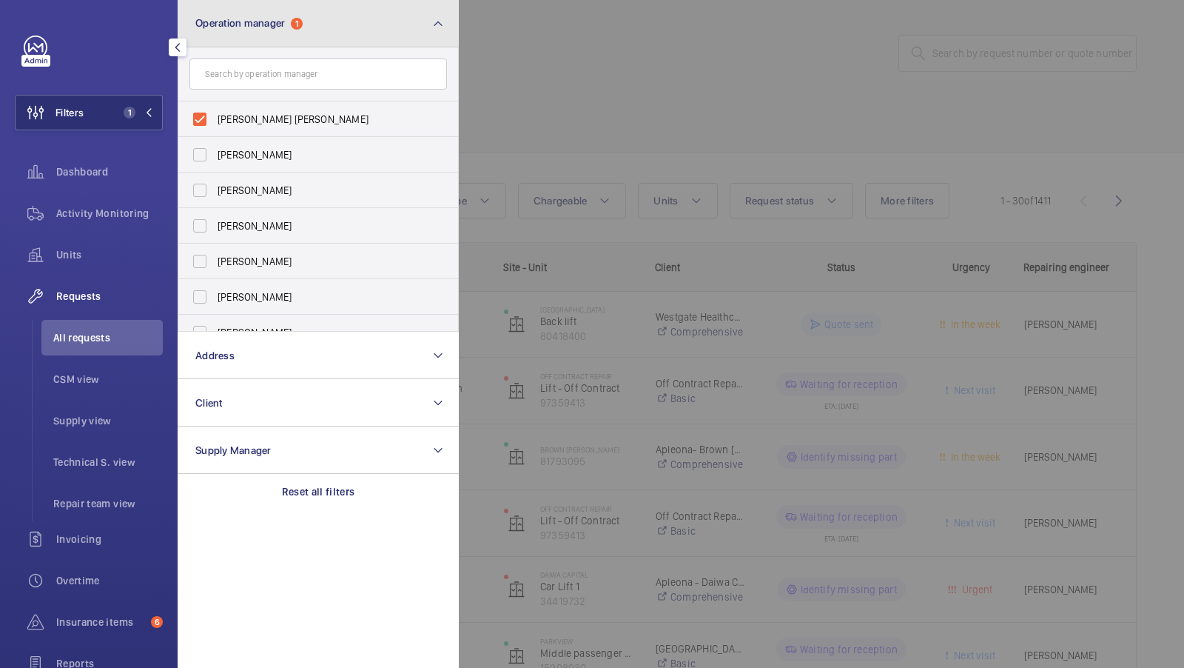
click at [298, 19] on span "1" at bounding box center [297, 24] width 12 height 12
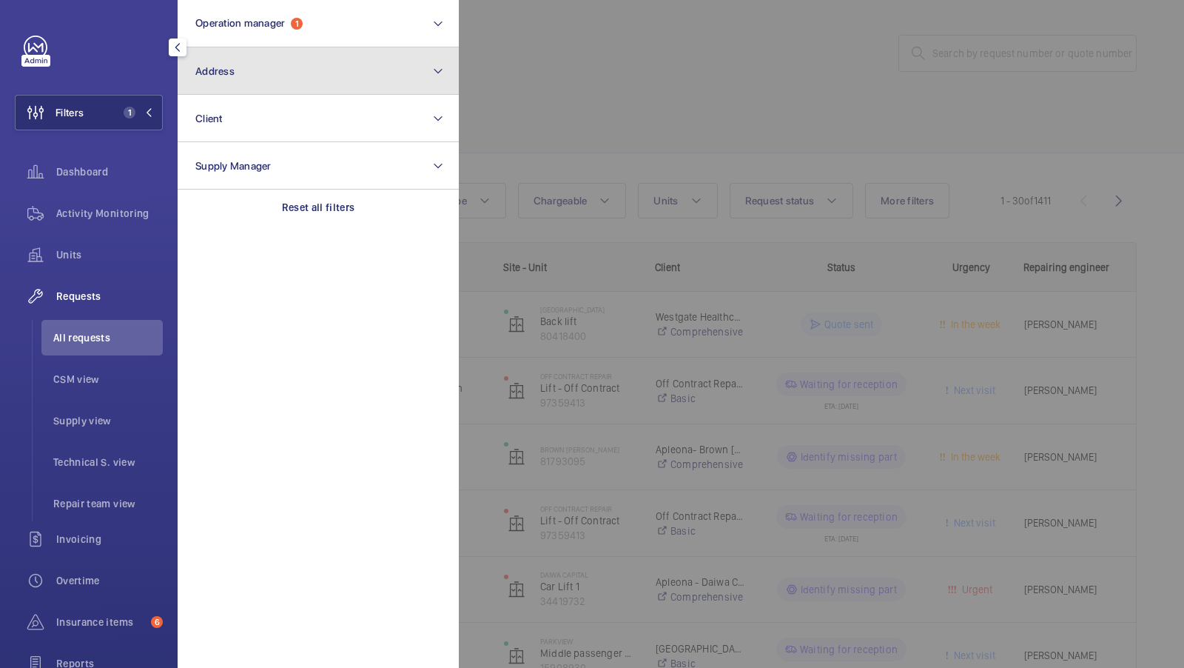
click at [265, 72] on button "Address" at bounding box center [318, 70] width 281 height 47
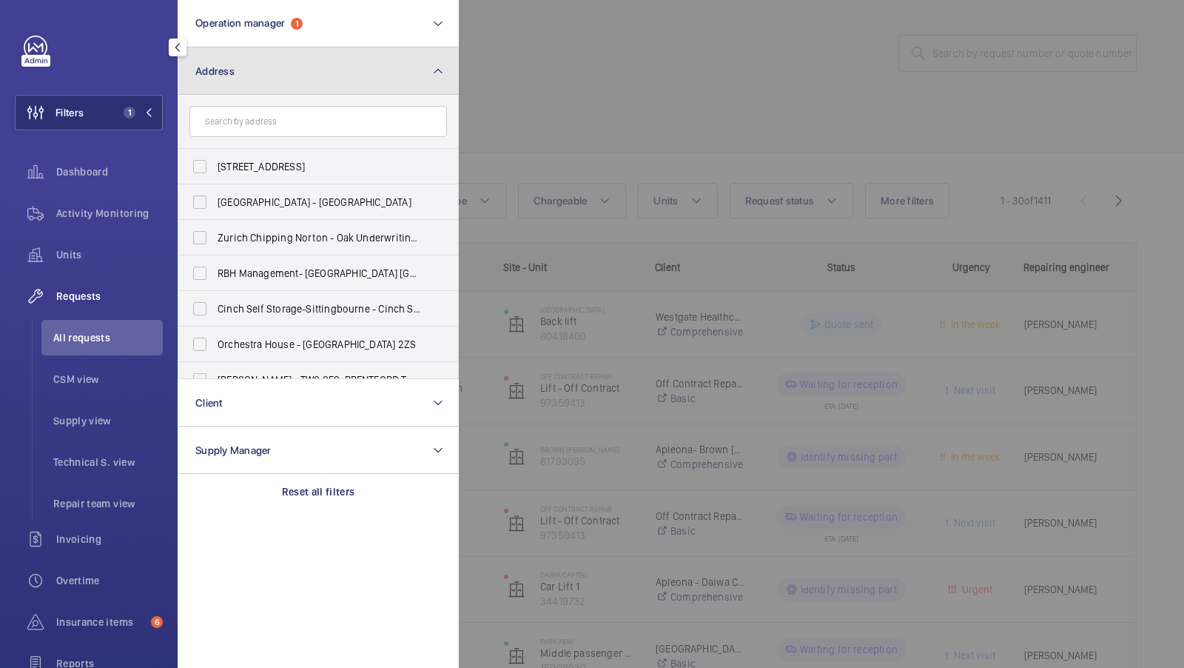
click at [277, 81] on button "Address" at bounding box center [318, 70] width 281 height 47
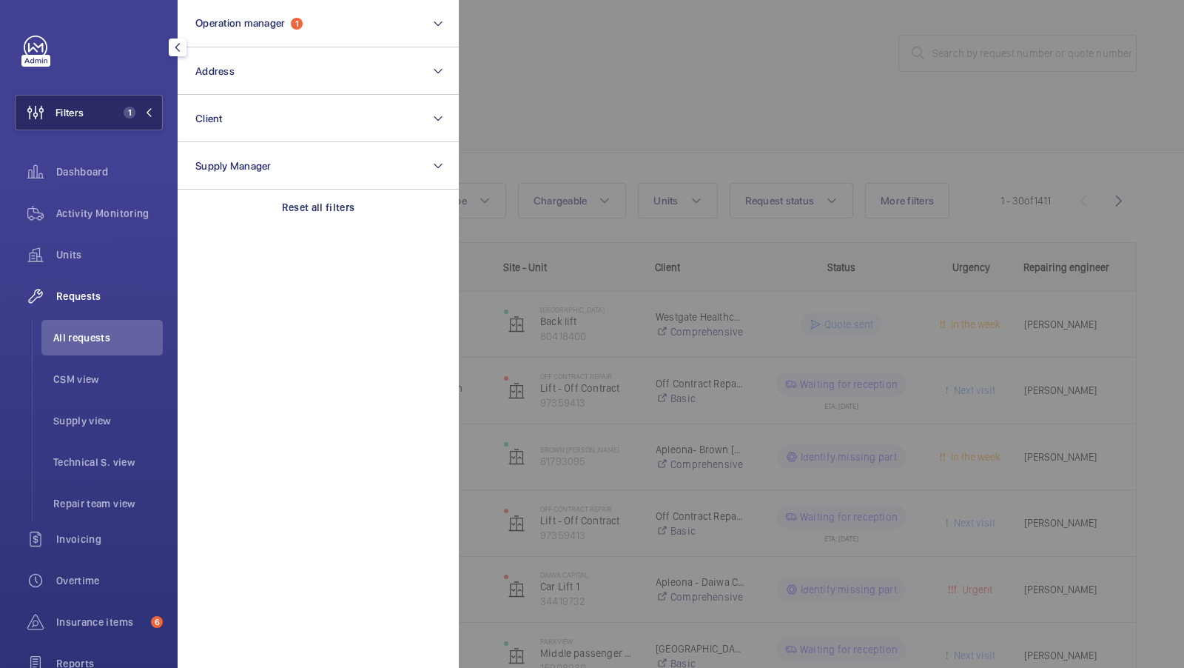
click at [84, 105] on button "Filters 1" at bounding box center [89, 113] width 148 height 36
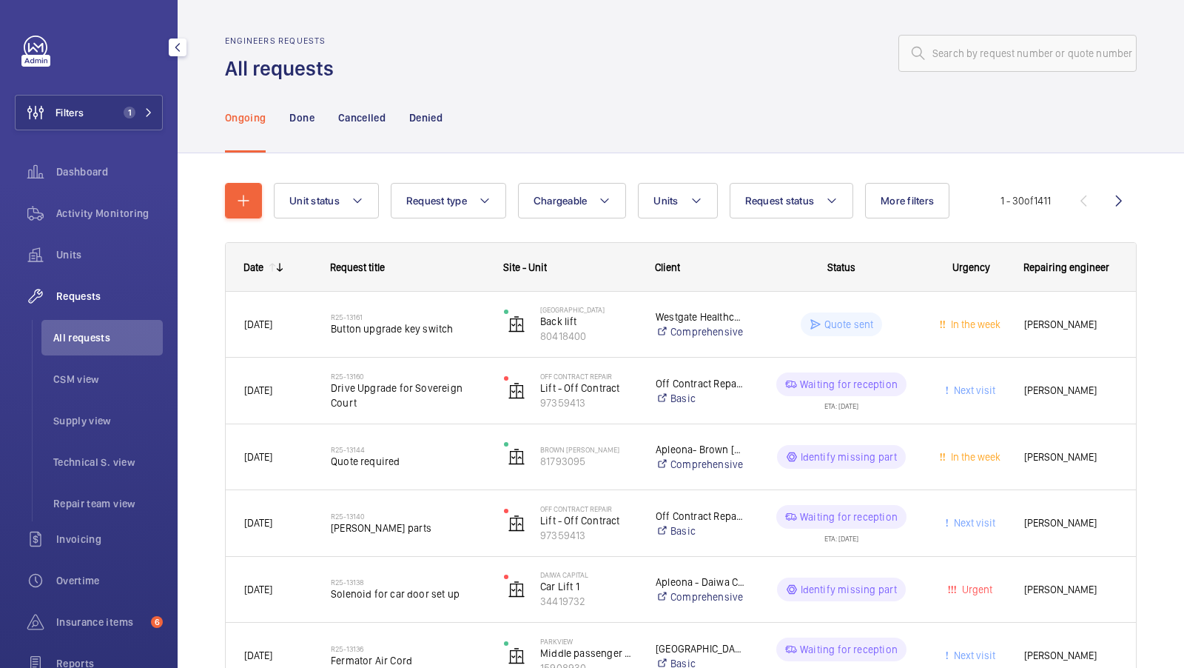
click at [601, 96] on div "Ongoing Done Cancelled Denied" at bounding box center [681, 117] width 912 height 70
